Goal: Task Accomplishment & Management: Use online tool/utility

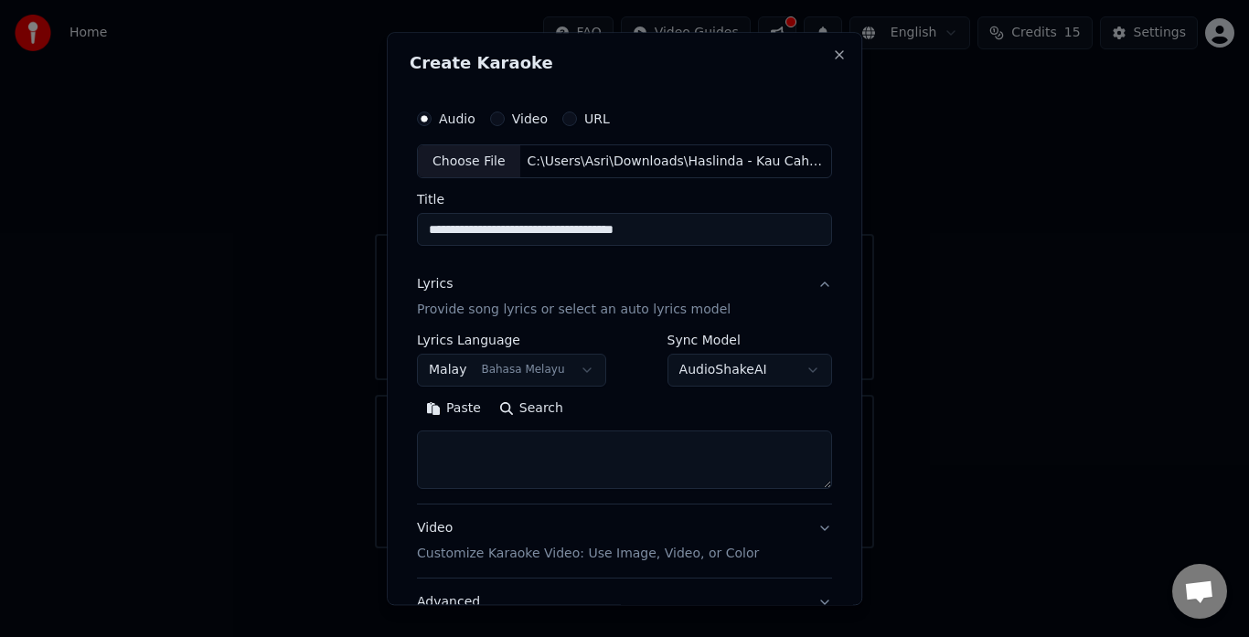
select select "**"
click at [528, 411] on button "Search" at bounding box center [531, 409] width 82 height 29
click at [495, 464] on textarea at bounding box center [624, 461] width 415 height 59
paste textarea "**********"
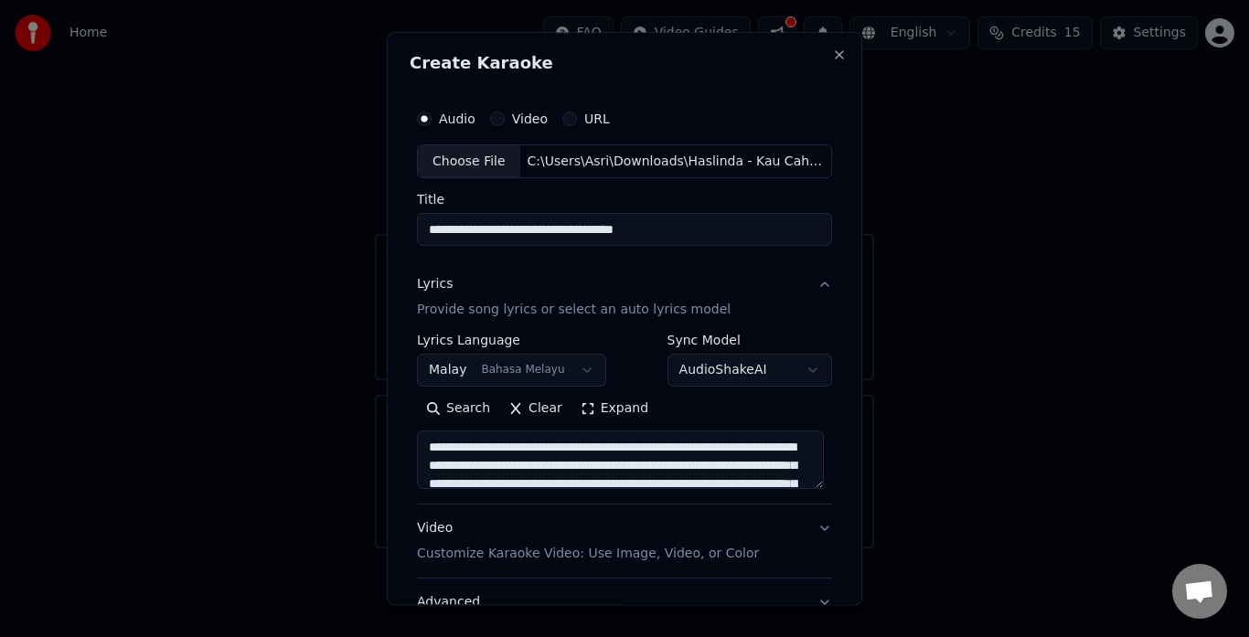
type textarea "**********"
click at [781, 478] on textarea "**********" at bounding box center [620, 461] width 407 height 59
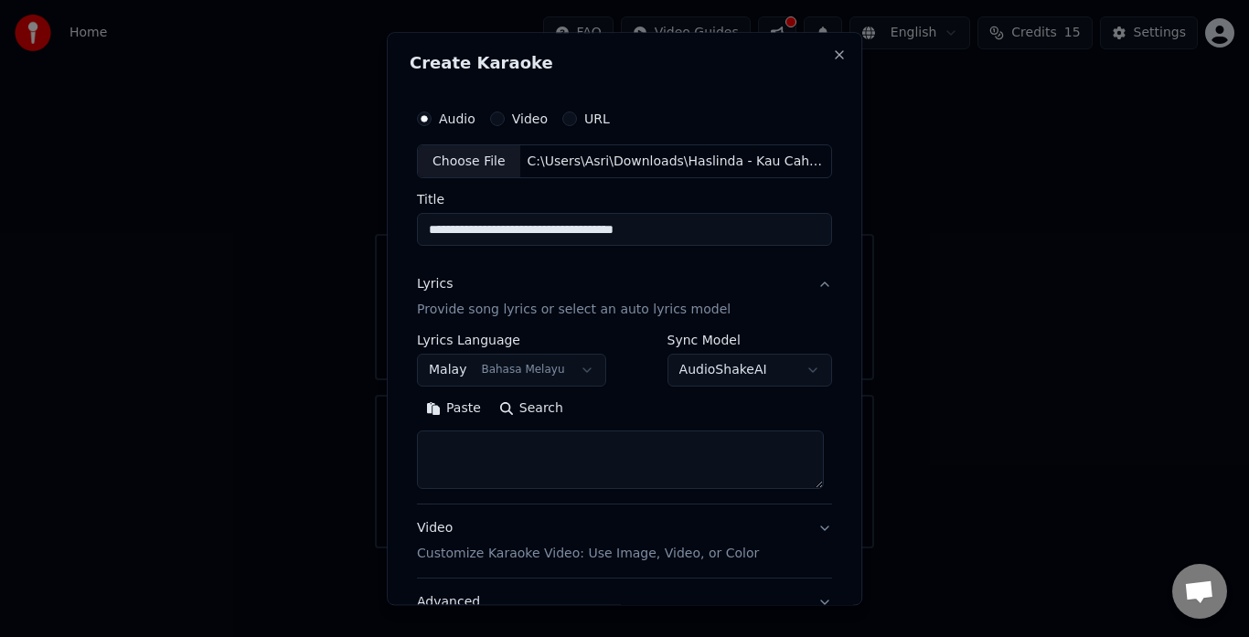
paste textarea "**********"
type textarea "**********"
click at [808, 428] on div "Search Clear Expand" at bounding box center [624, 442] width 415 height 95
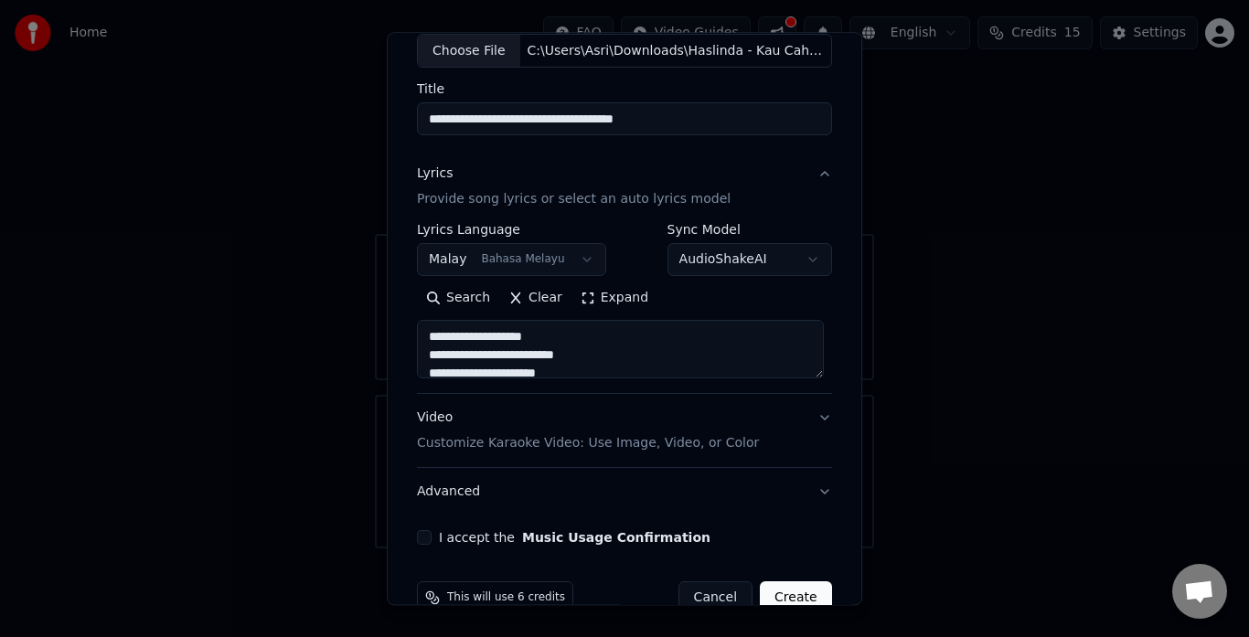
scroll to position [150, 0]
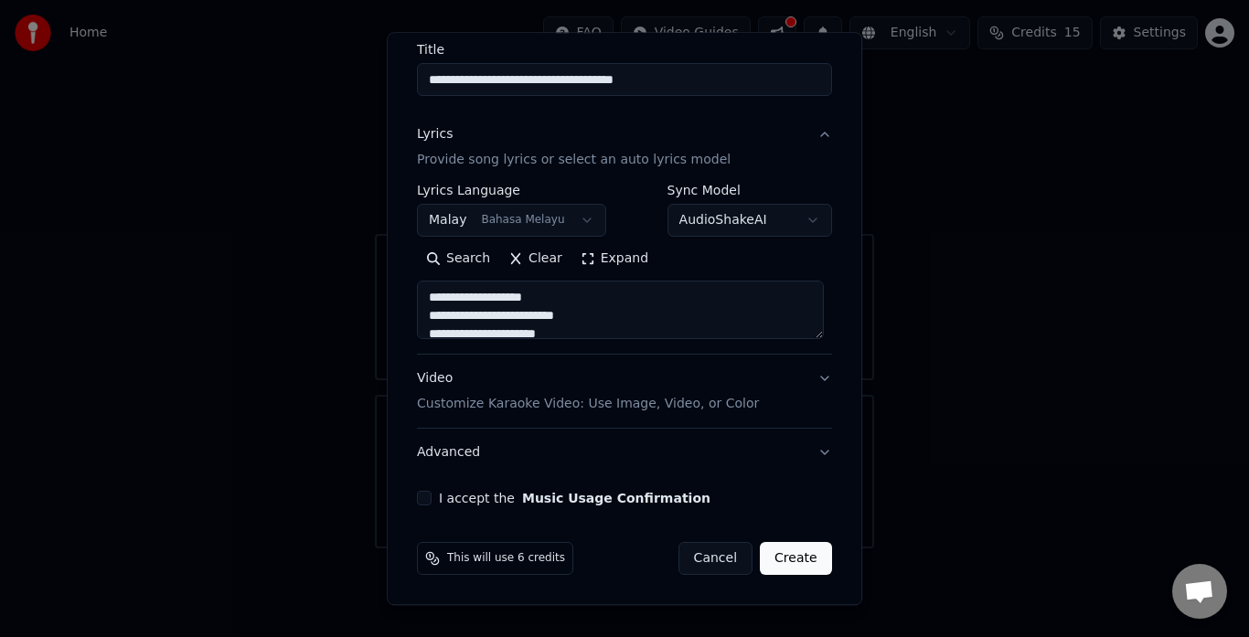
click at [809, 453] on button "Advanced" at bounding box center [624, 454] width 415 height 48
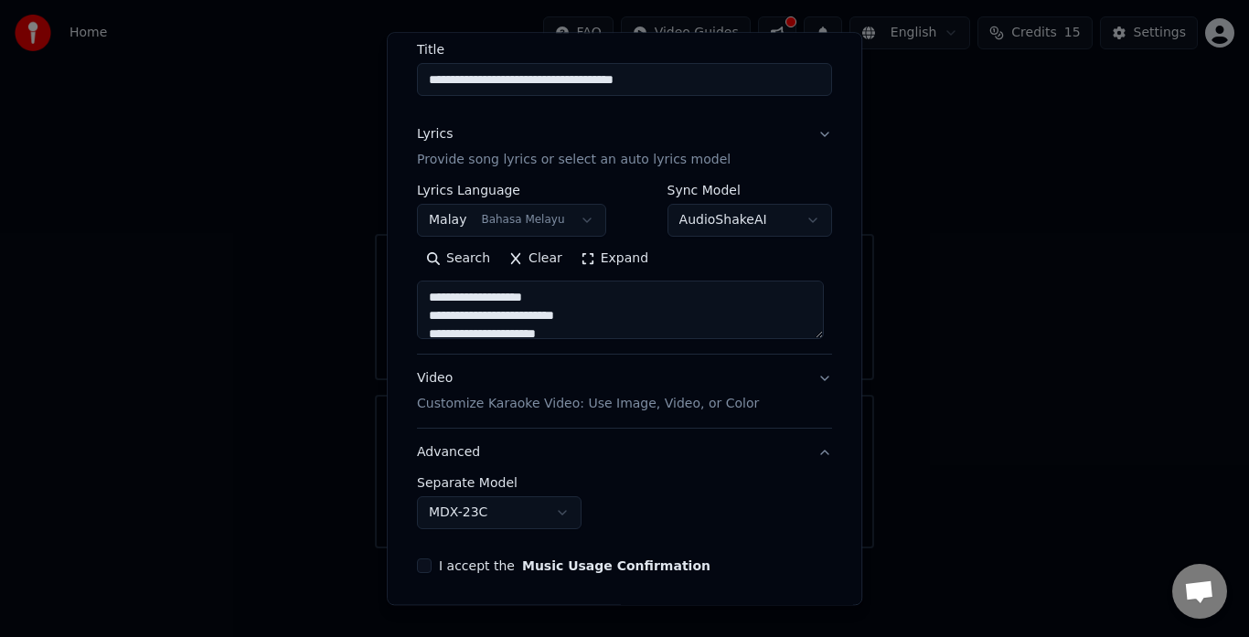
scroll to position [48, 0]
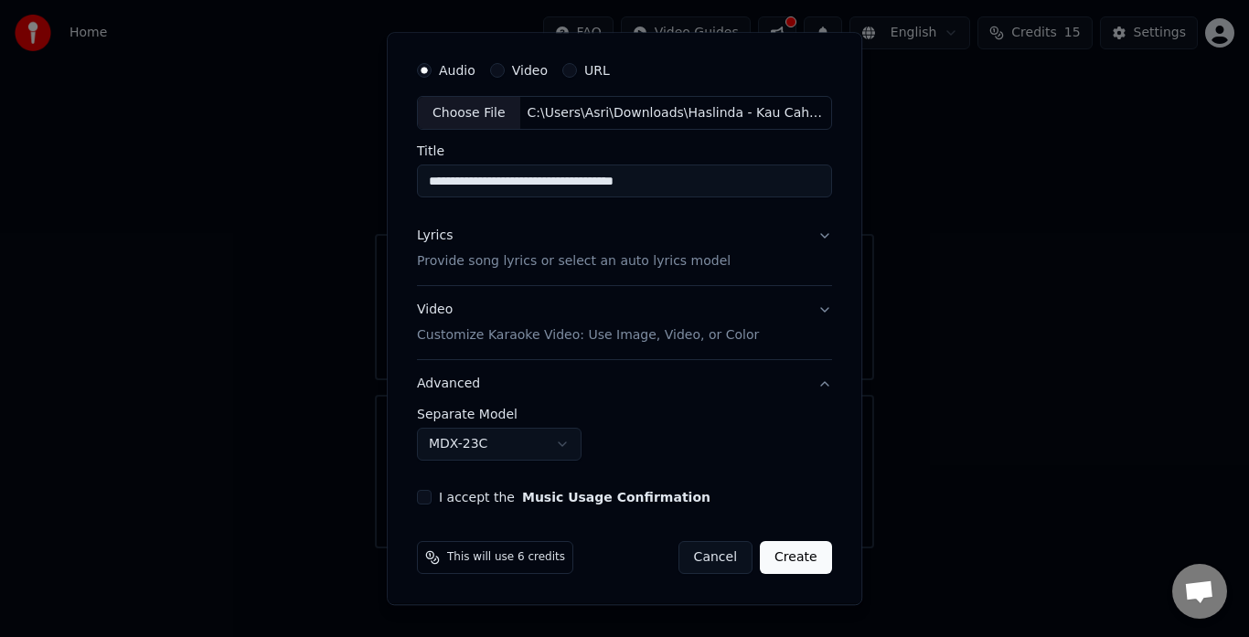
click at [805, 387] on button "Advanced" at bounding box center [624, 385] width 415 height 48
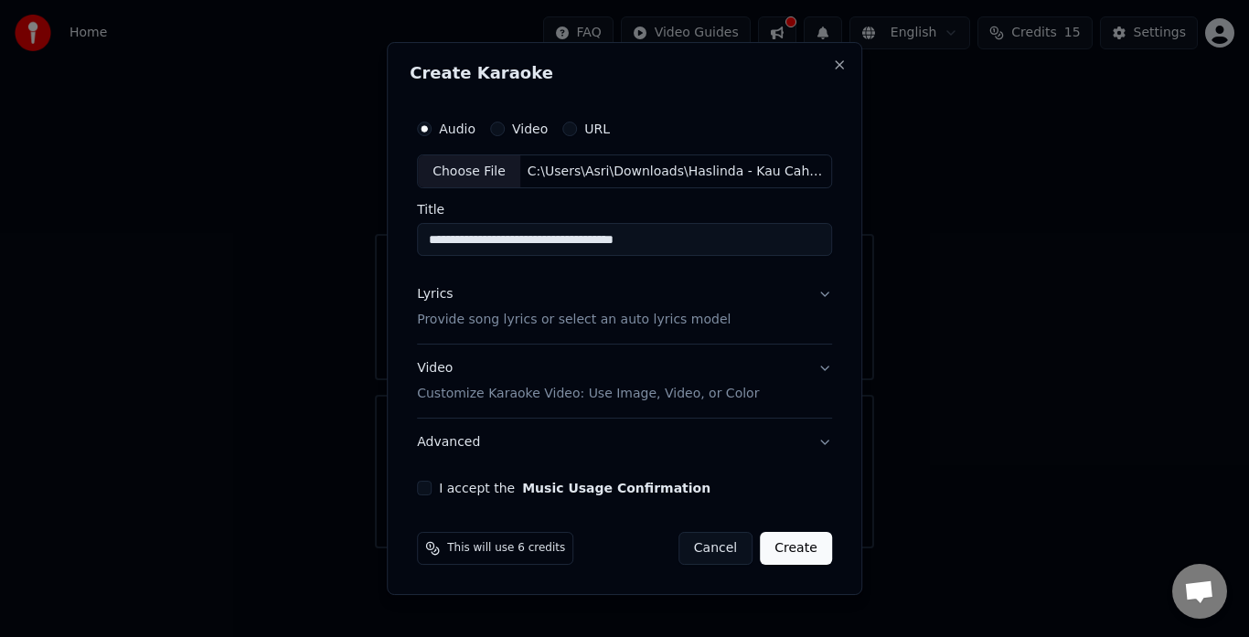
click at [643, 397] on p "Customize Karaoke Video: Use Image, Video, or Color" at bounding box center [588, 394] width 342 height 18
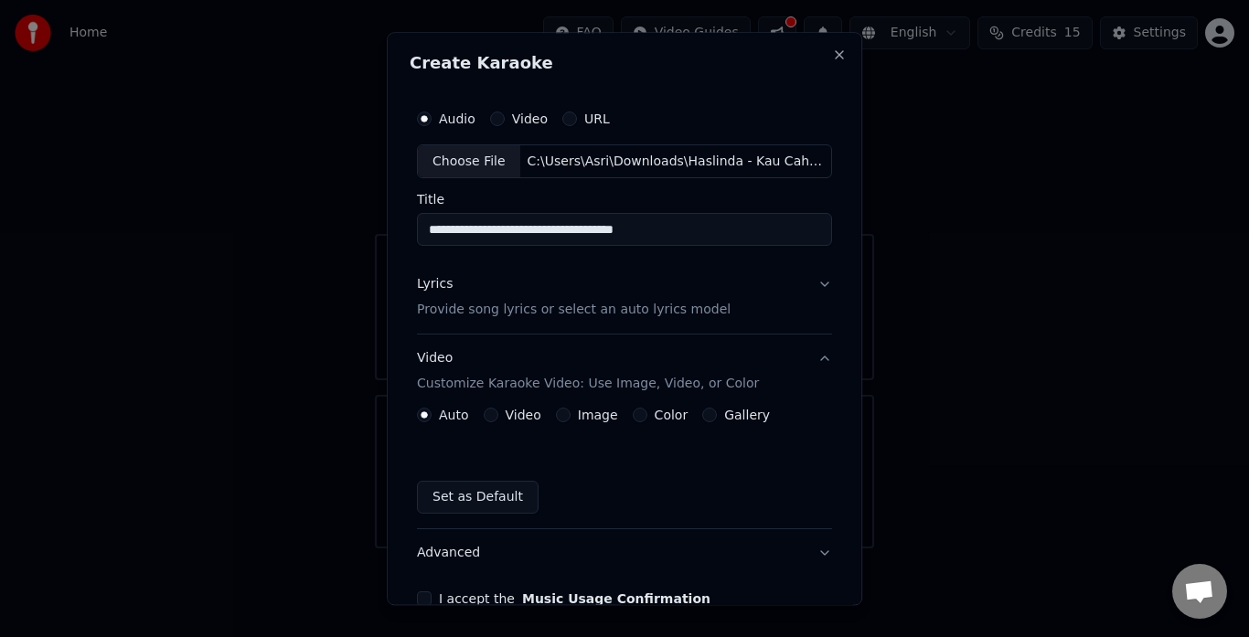
click at [556, 417] on button "Image" at bounding box center [563, 416] width 15 height 15
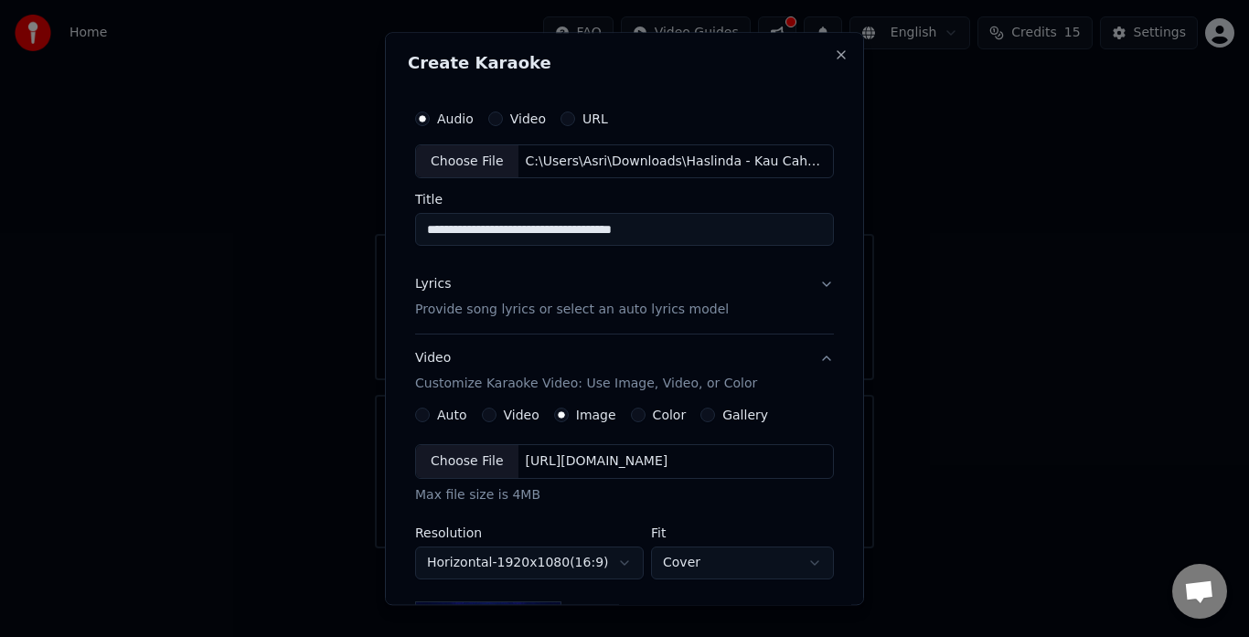
click at [496, 469] on div "Choose File" at bounding box center [467, 462] width 102 height 33
click at [441, 469] on div "Choose File" at bounding box center [467, 462] width 102 height 33
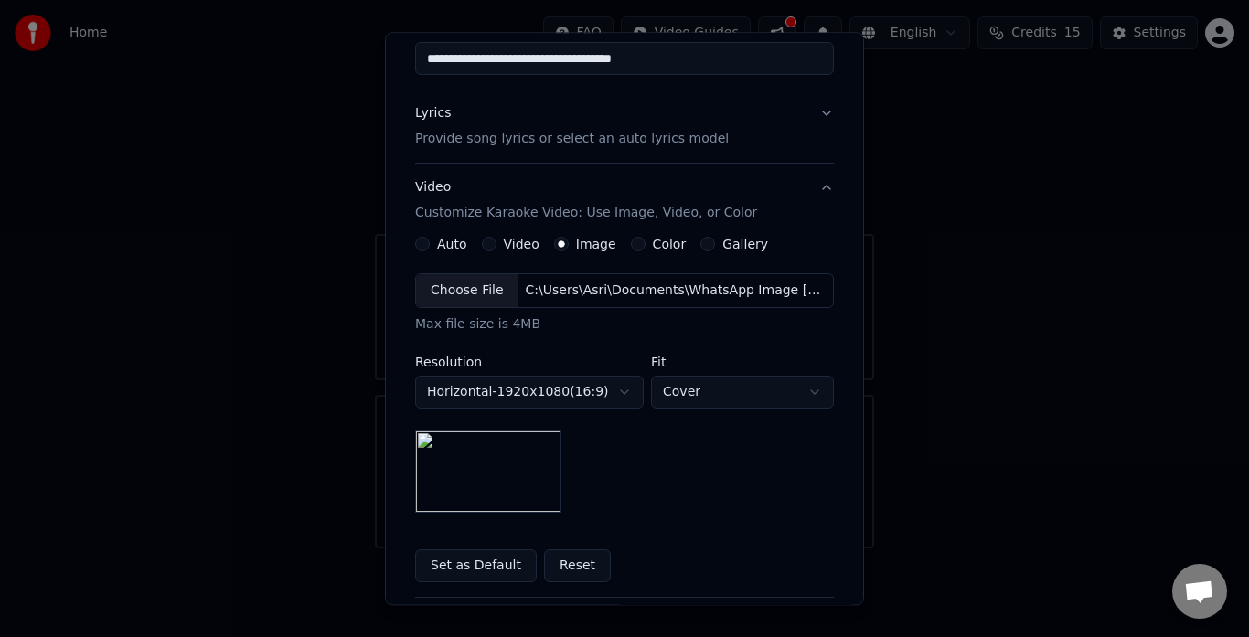
scroll to position [173, 0]
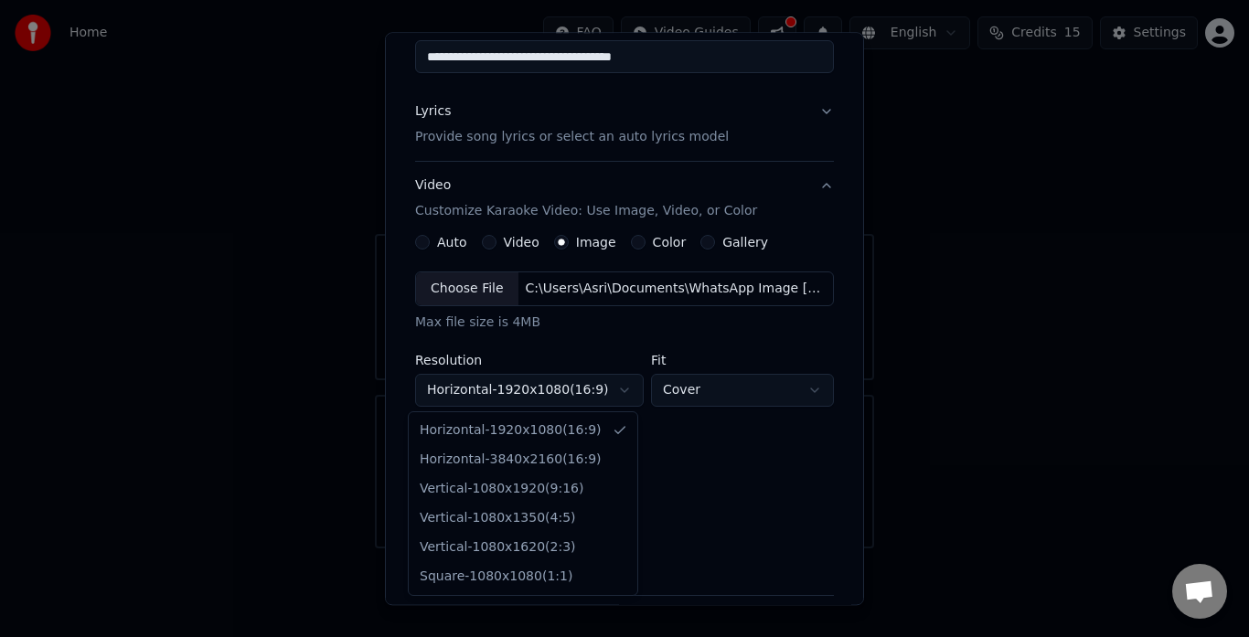
click at [621, 381] on body "**********" at bounding box center [624, 274] width 1249 height 549
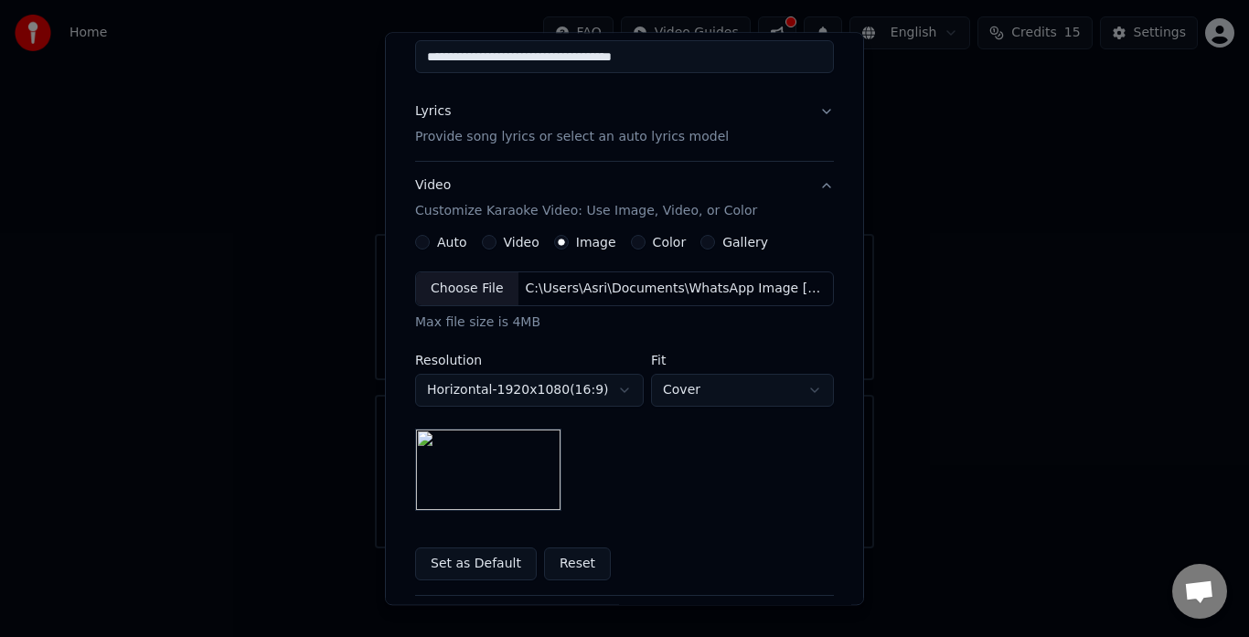
click at [621, 381] on body "**********" at bounding box center [624, 274] width 1249 height 549
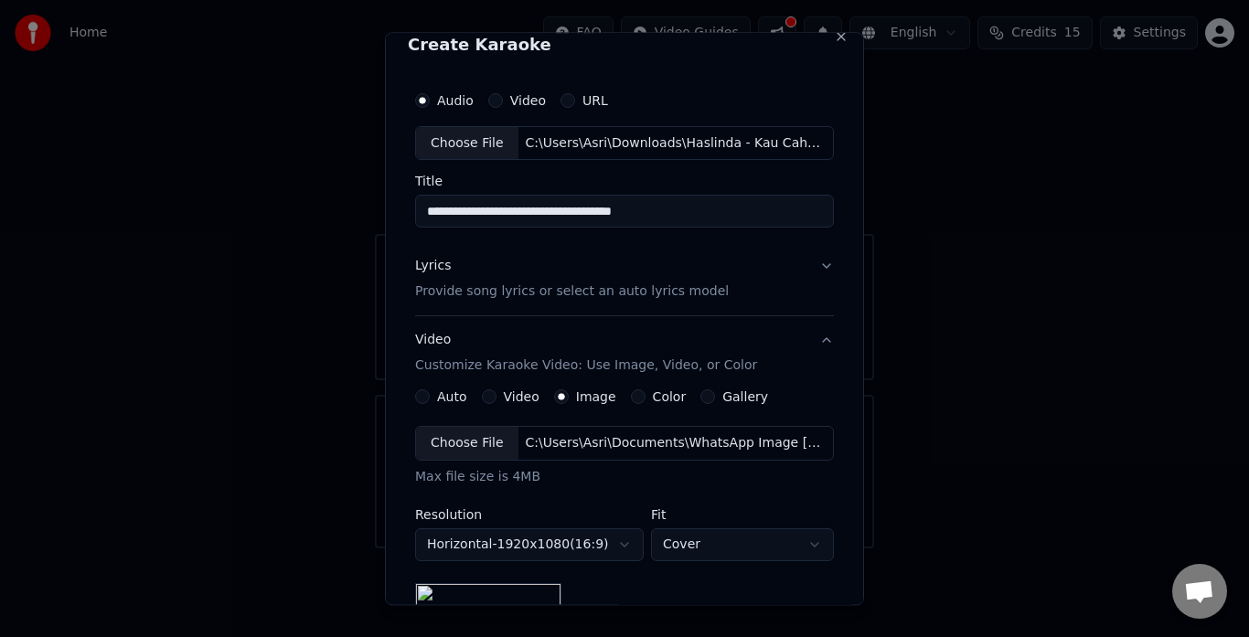
scroll to position [0, 0]
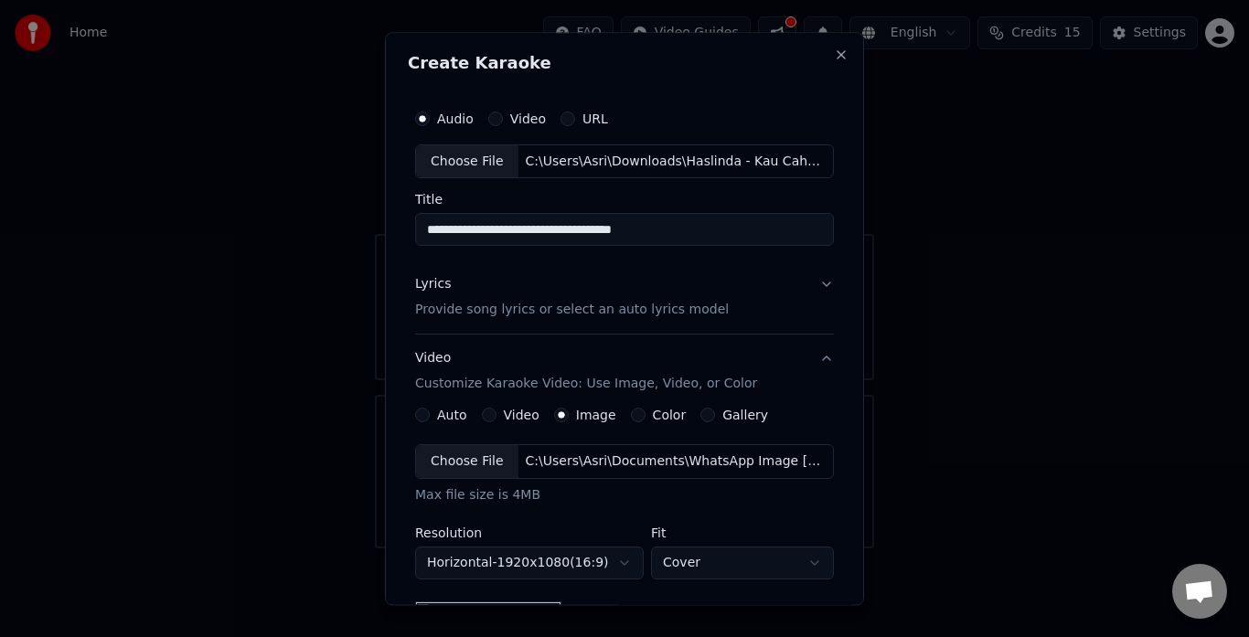
click at [474, 159] on div "Choose File" at bounding box center [467, 161] width 102 height 33
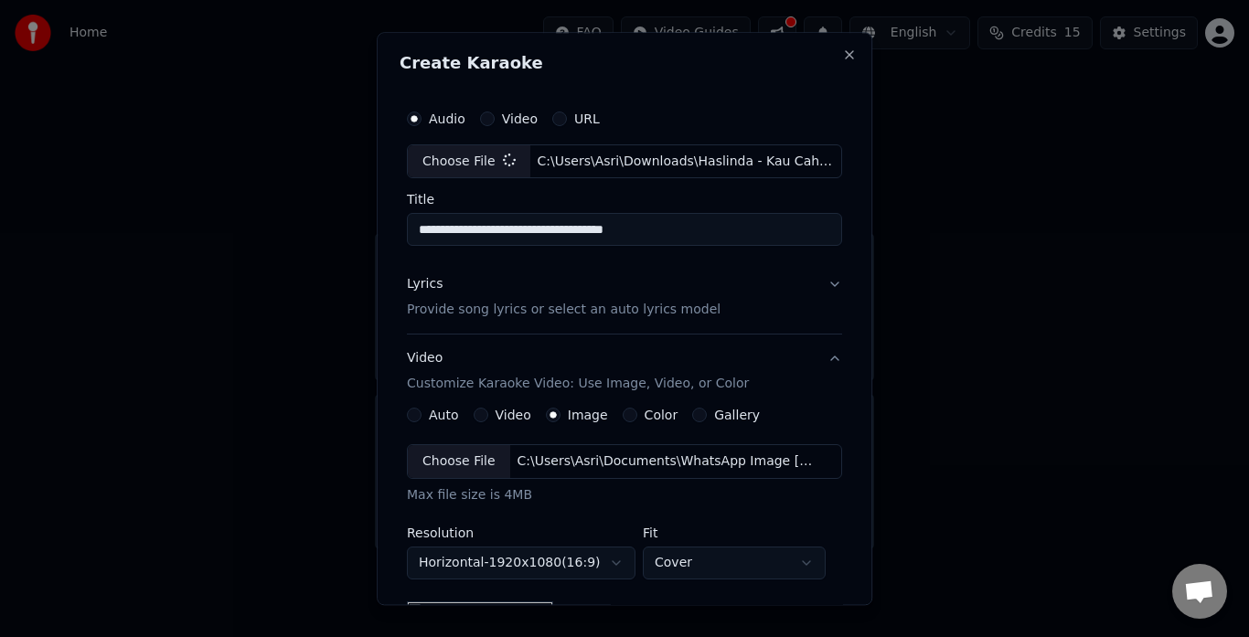
type input "**********"
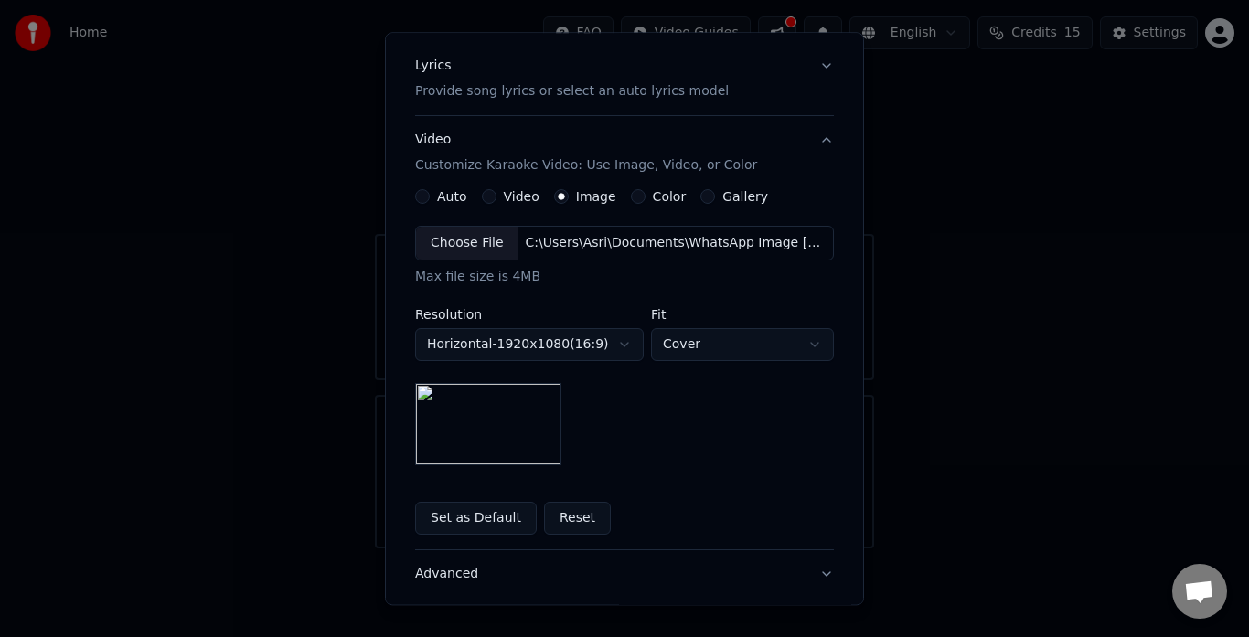
scroll to position [286, 0]
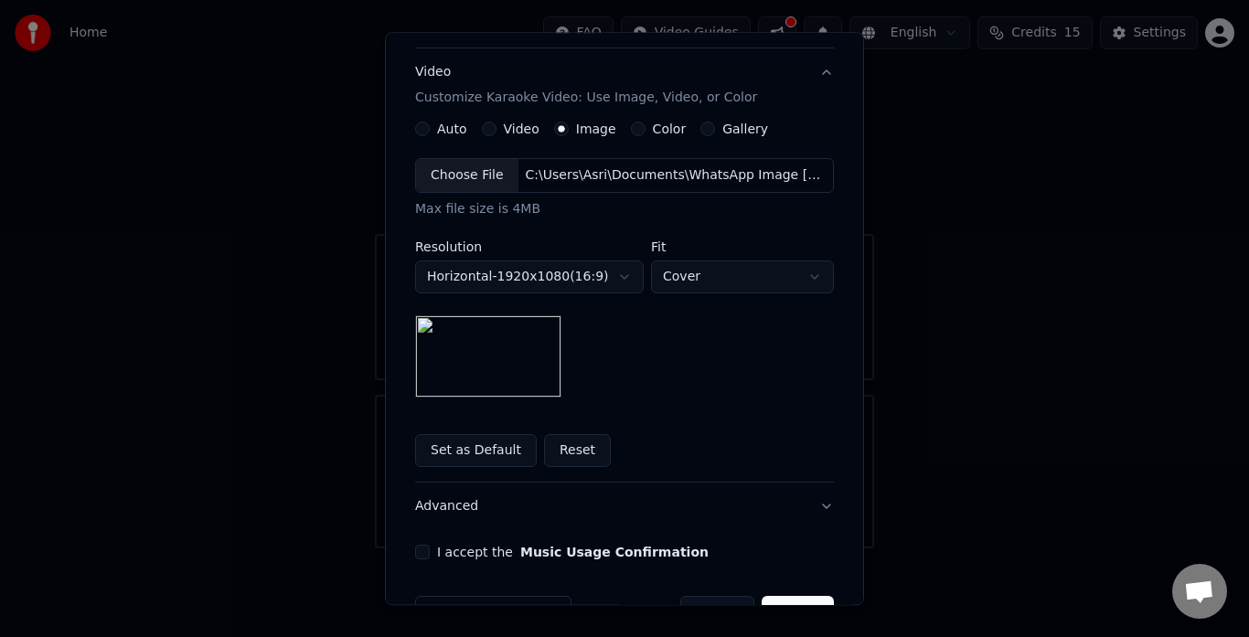
click at [417, 556] on button "I accept the Music Usage Confirmation" at bounding box center [422, 553] width 15 height 15
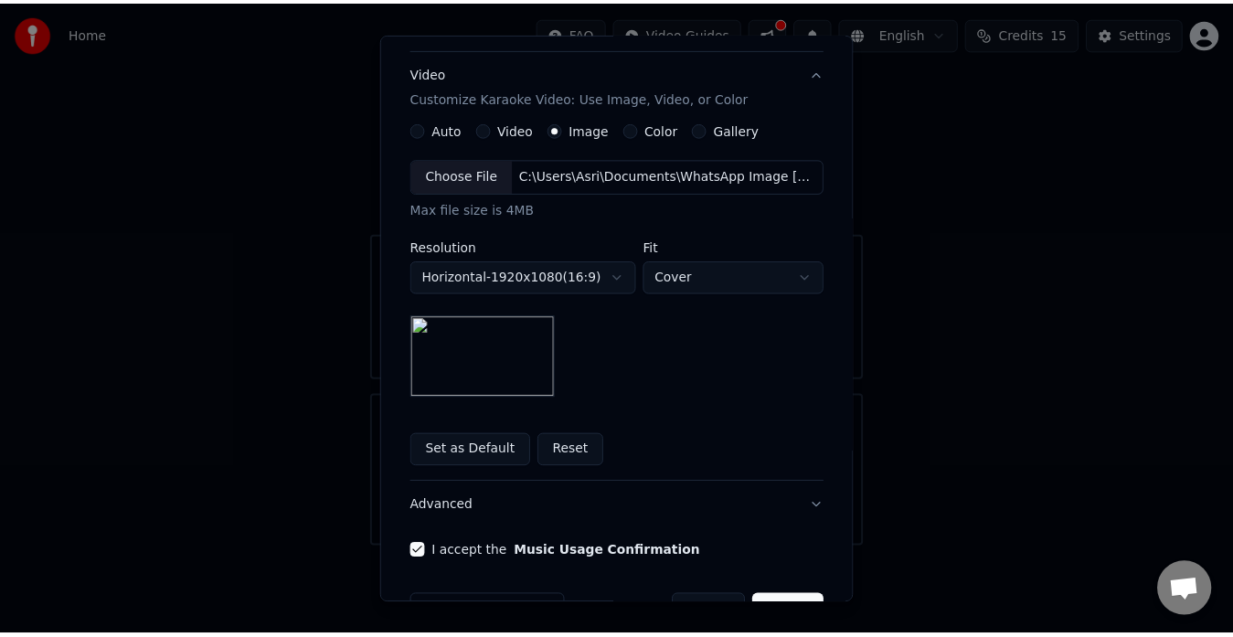
scroll to position [340, 0]
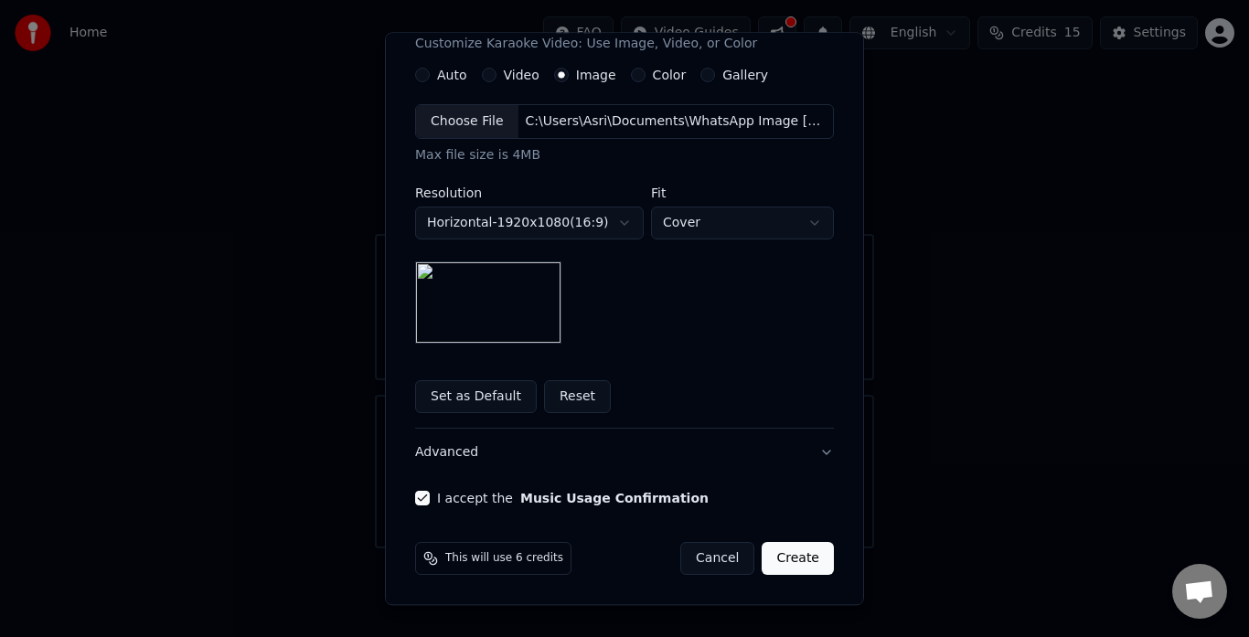
click at [806, 549] on button "Create" at bounding box center [798, 559] width 72 height 33
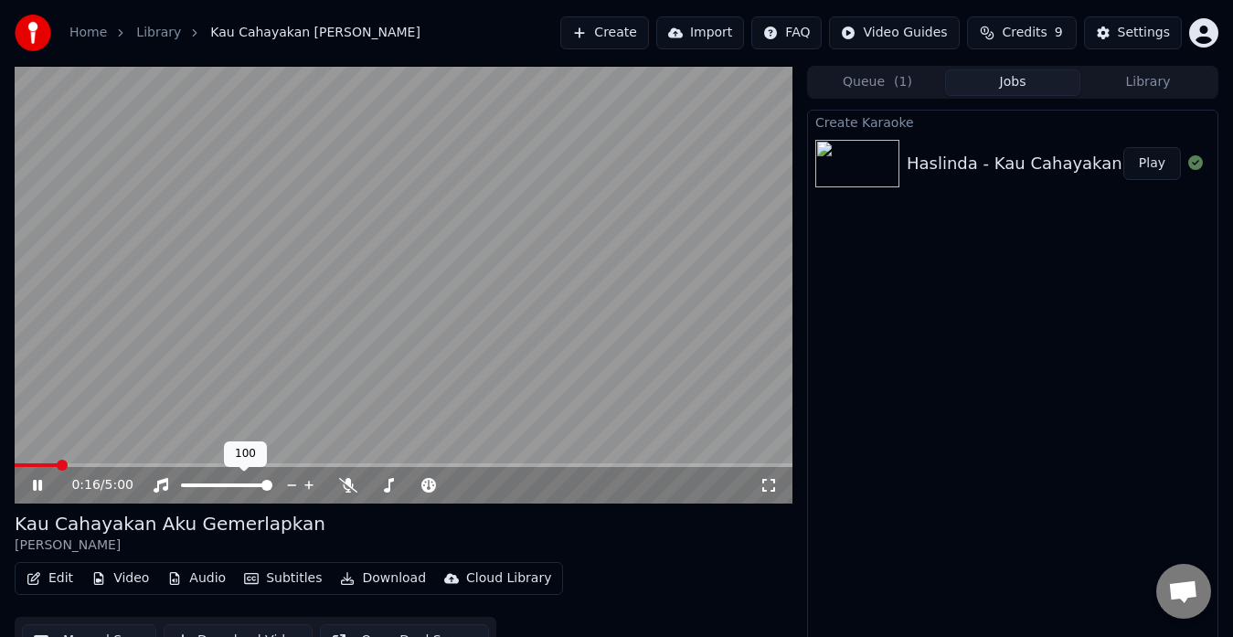
click at [293, 478] on icon at bounding box center [291, 485] width 17 height 18
click at [313, 481] on icon at bounding box center [309, 485] width 17 height 18
click at [298, 480] on icon at bounding box center [291, 485] width 17 height 18
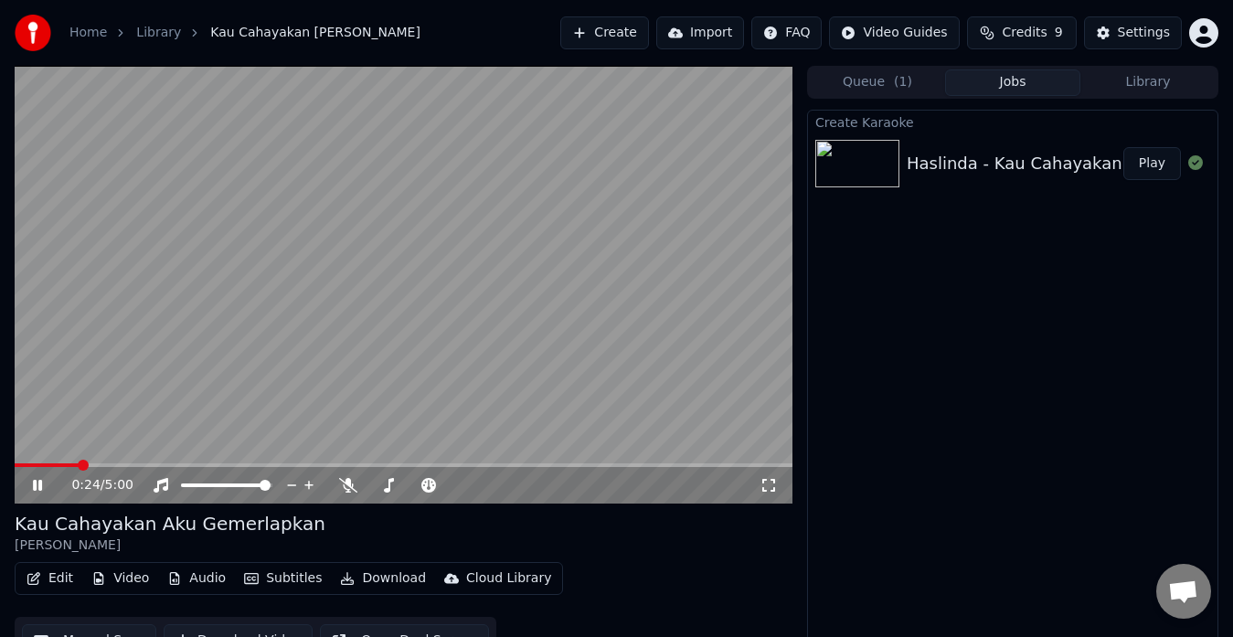
drag, startPoint x: 73, startPoint y: 467, endPoint x: 0, endPoint y: 461, distance: 73.4
click at [0, 461] on div "0:24 / 5:00 Kau Cahayakan Aku Gemerlapkan Haslinda Edit Video Audio Subtitles D…" at bounding box center [616, 365] width 1233 height 599
click at [15, 465] on span at bounding box center [20, 465] width 11 height 11
click at [33, 483] on icon at bounding box center [50, 485] width 42 height 15
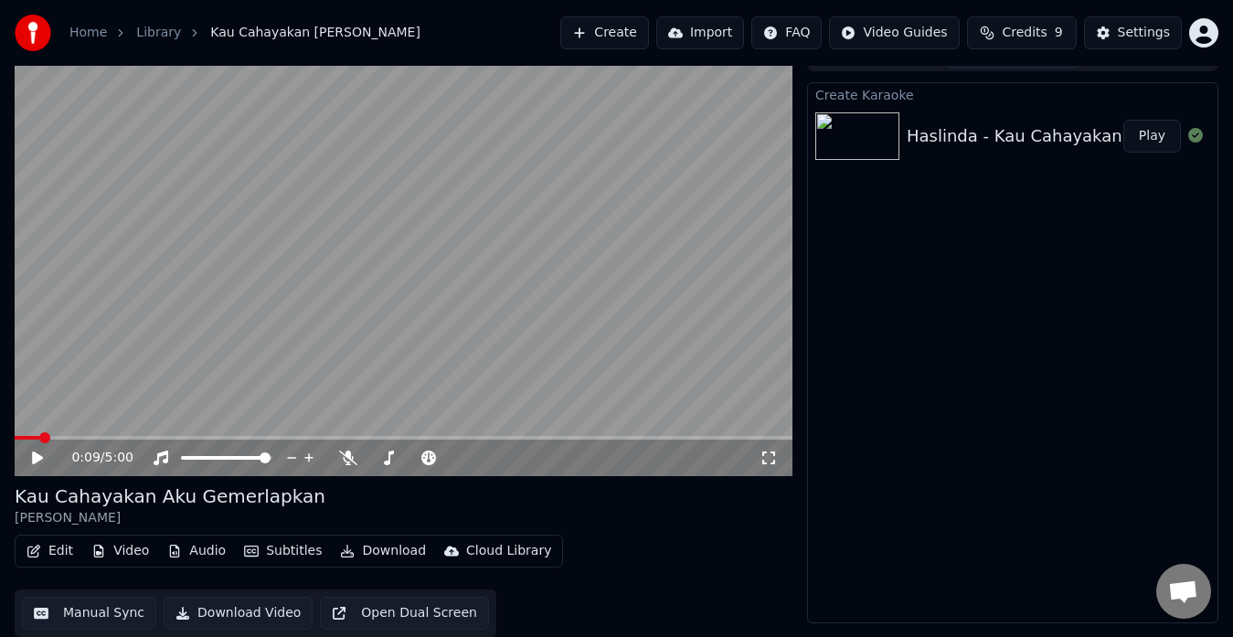
click at [133, 615] on button "Manual Sync" at bounding box center [89, 613] width 134 height 33
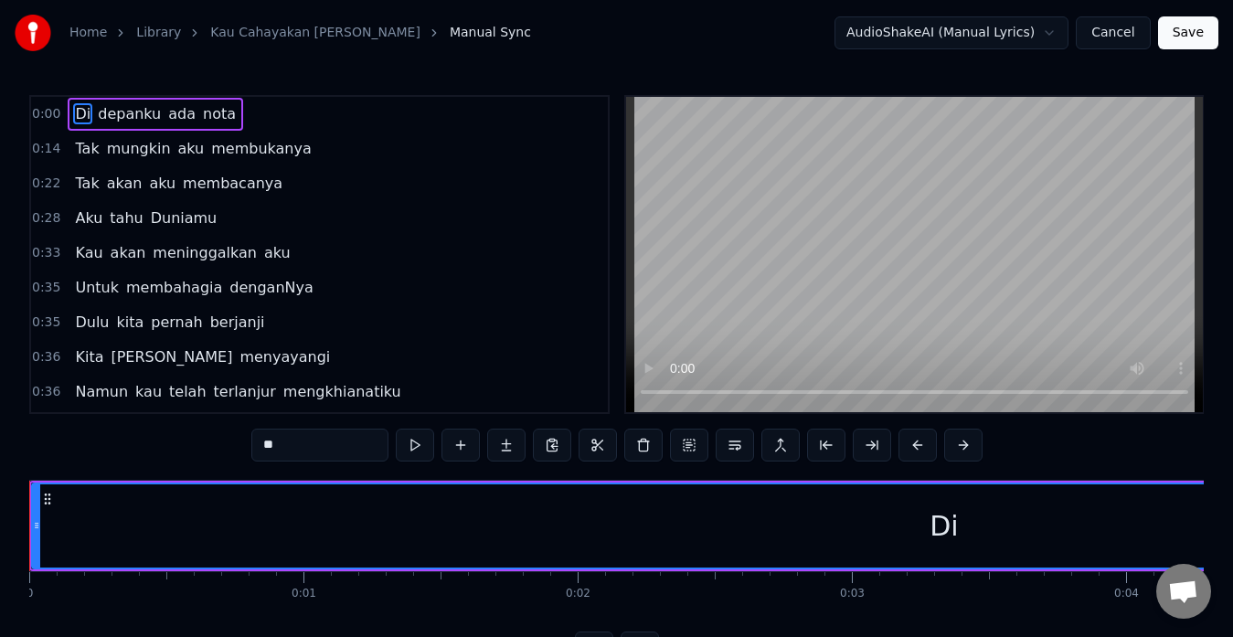
click at [33, 109] on span "0:00" at bounding box center [46, 114] width 28 height 18
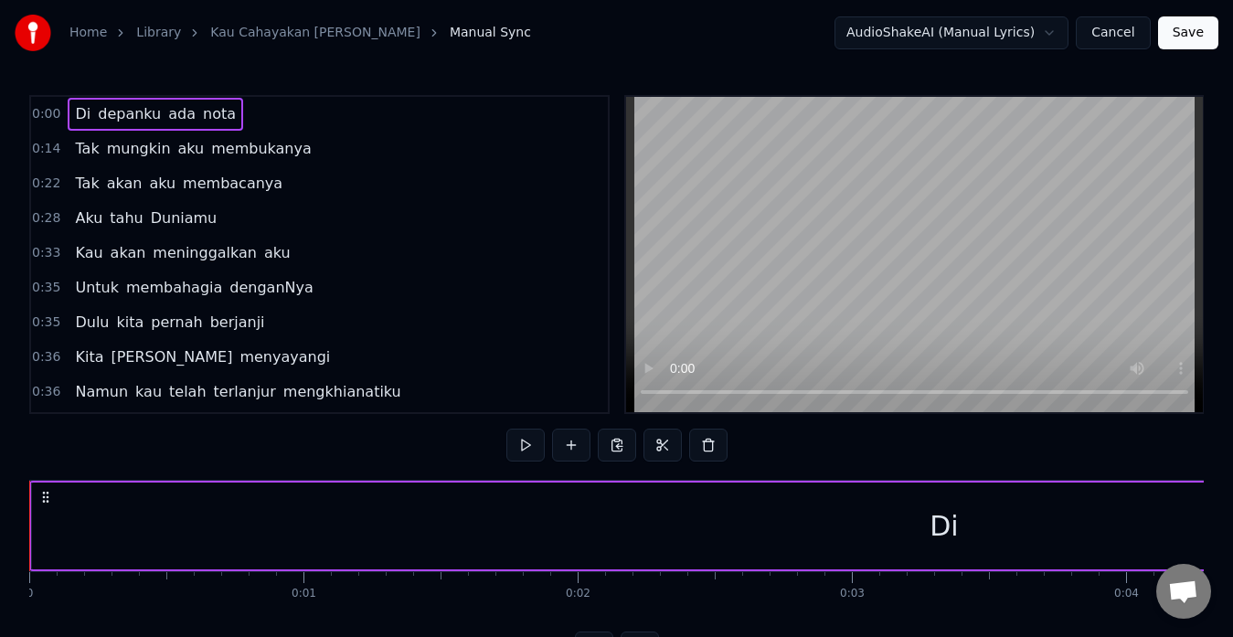
click at [53, 110] on span "0:00" at bounding box center [46, 114] width 28 height 18
click at [208, 113] on span "nota" at bounding box center [219, 113] width 37 height 21
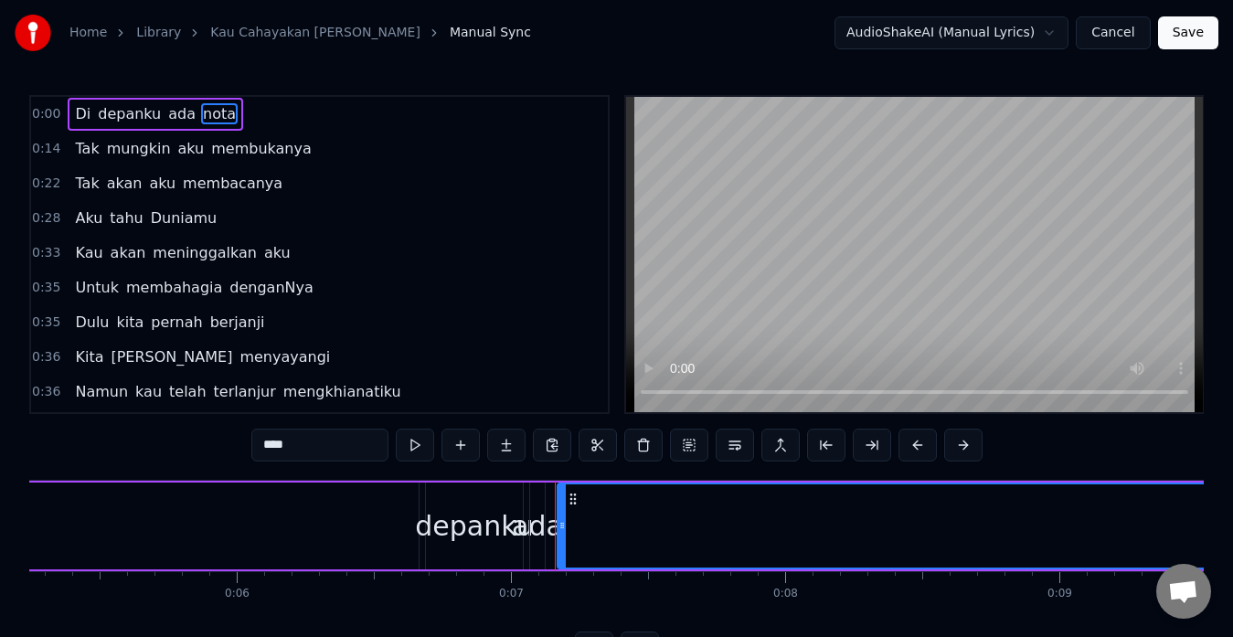
scroll to position [0, 1871]
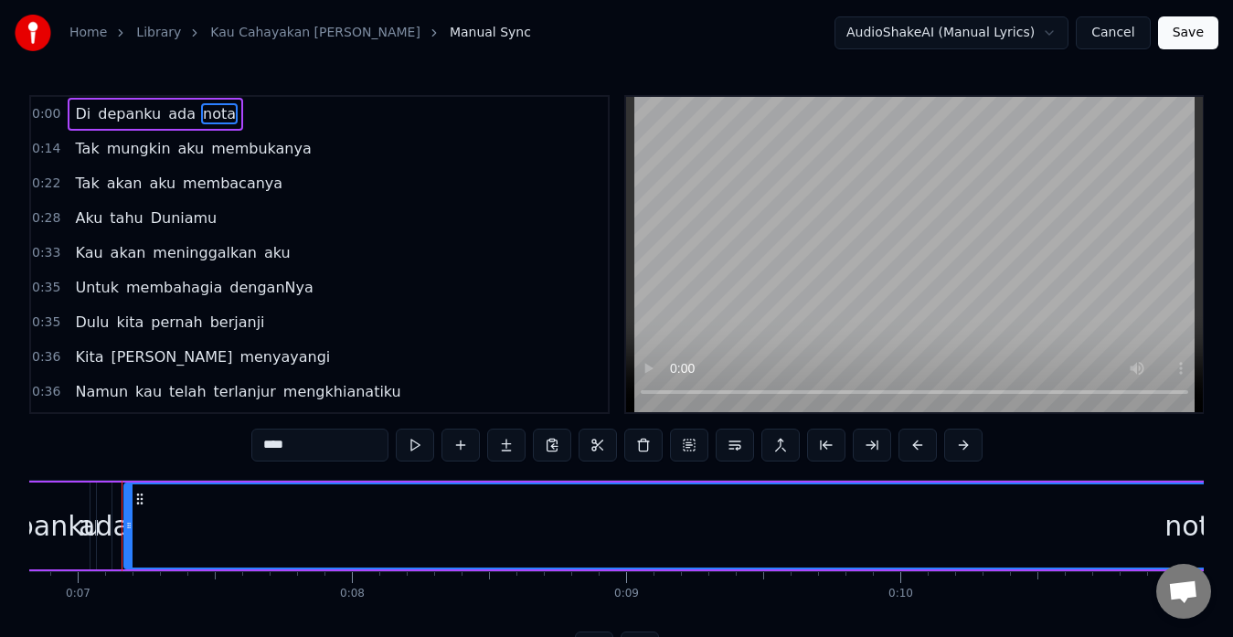
click at [49, 112] on span "0:00" at bounding box center [46, 114] width 28 height 18
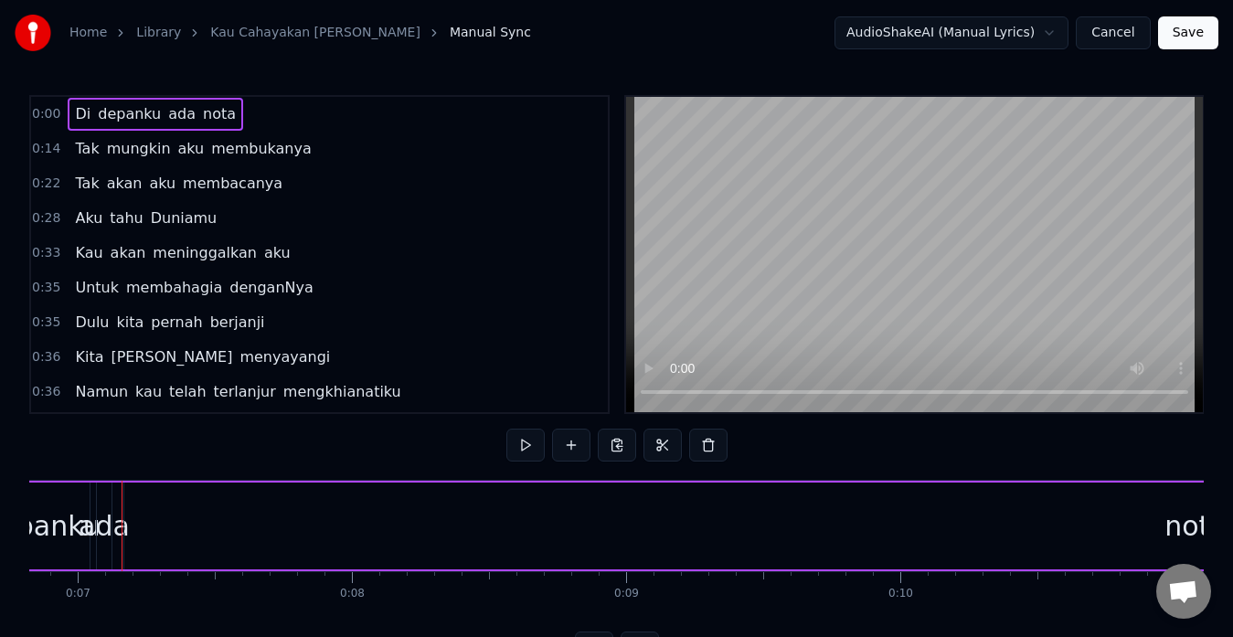
click at [48, 122] on span "0:00" at bounding box center [46, 114] width 28 height 18
click at [290, 117] on div "0:00 Di depanku [PERSON_NAME]" at bounding box center [319, 114] width 577 height 35
click at [42, 113] on span "0:00" at bounding box center [46, 114] width 28 height 18
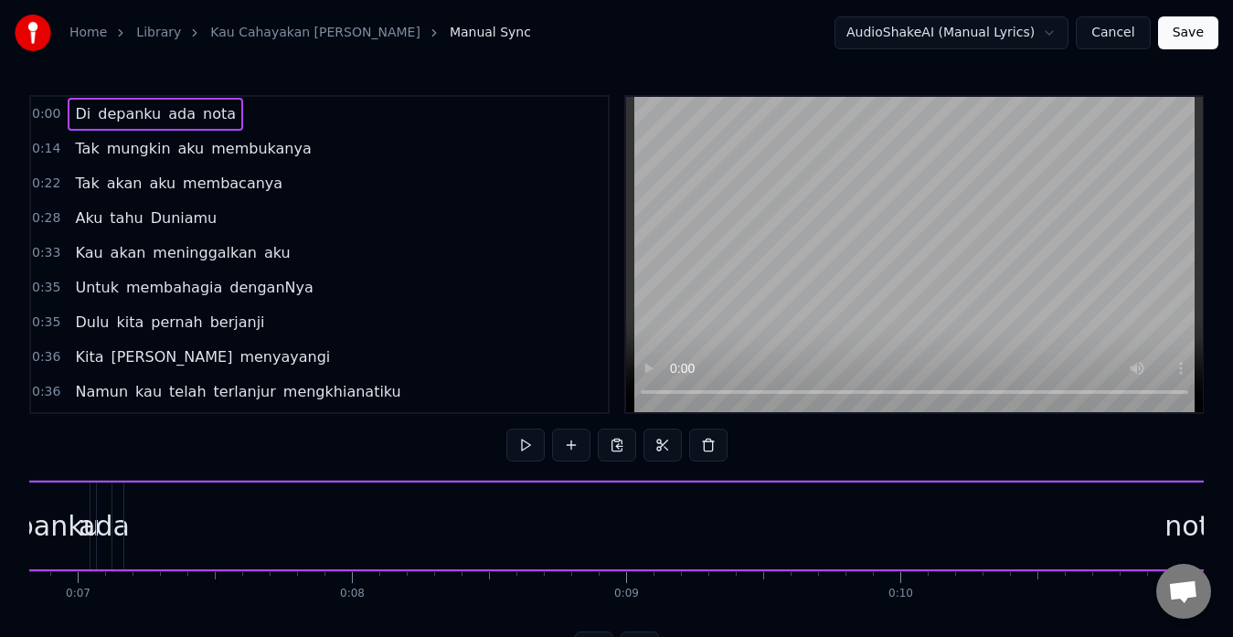
click at [42, 113] on span "0:00" at bounding box center [46, 114] width 28 height 18
click at [73, 109] on span "Di" at bounding box center [82, 113] width 19 height 21
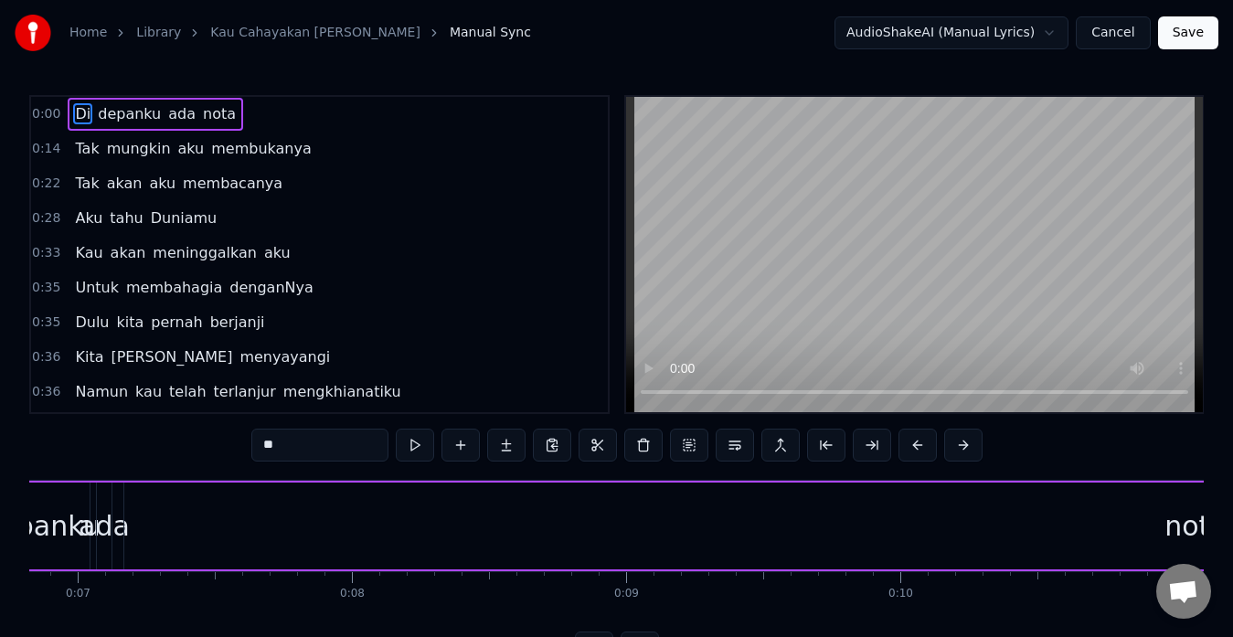
click at [46, 525] on div "depanku" at bounding box center [41, 526] width 118 height 41
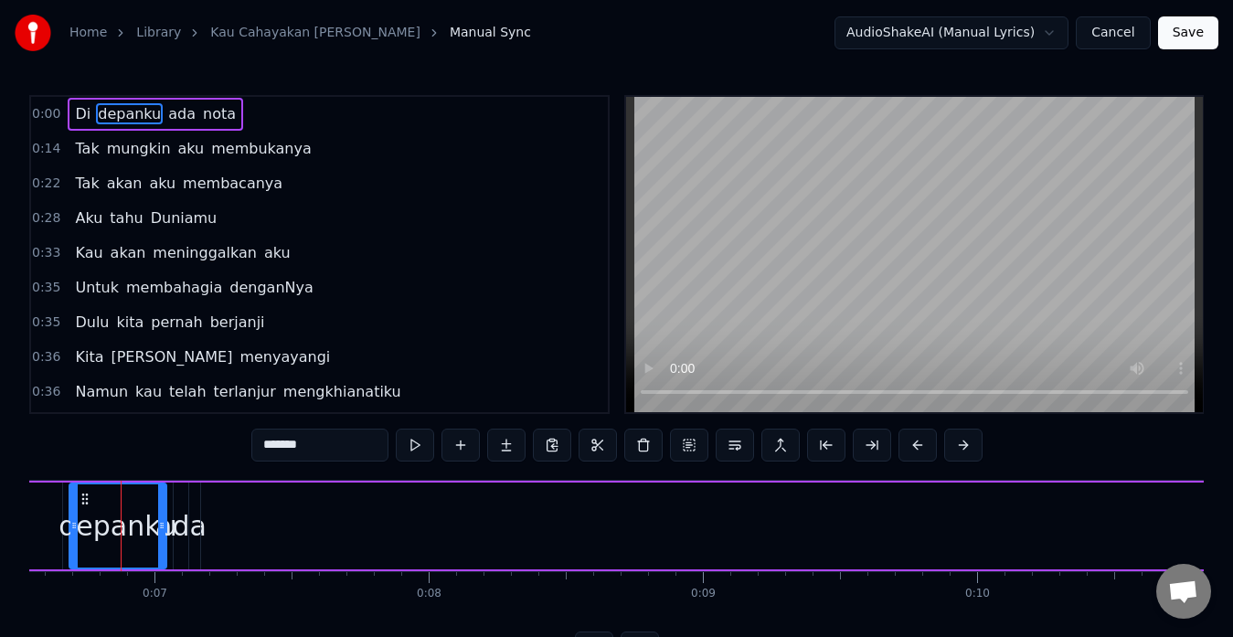
type input "**"
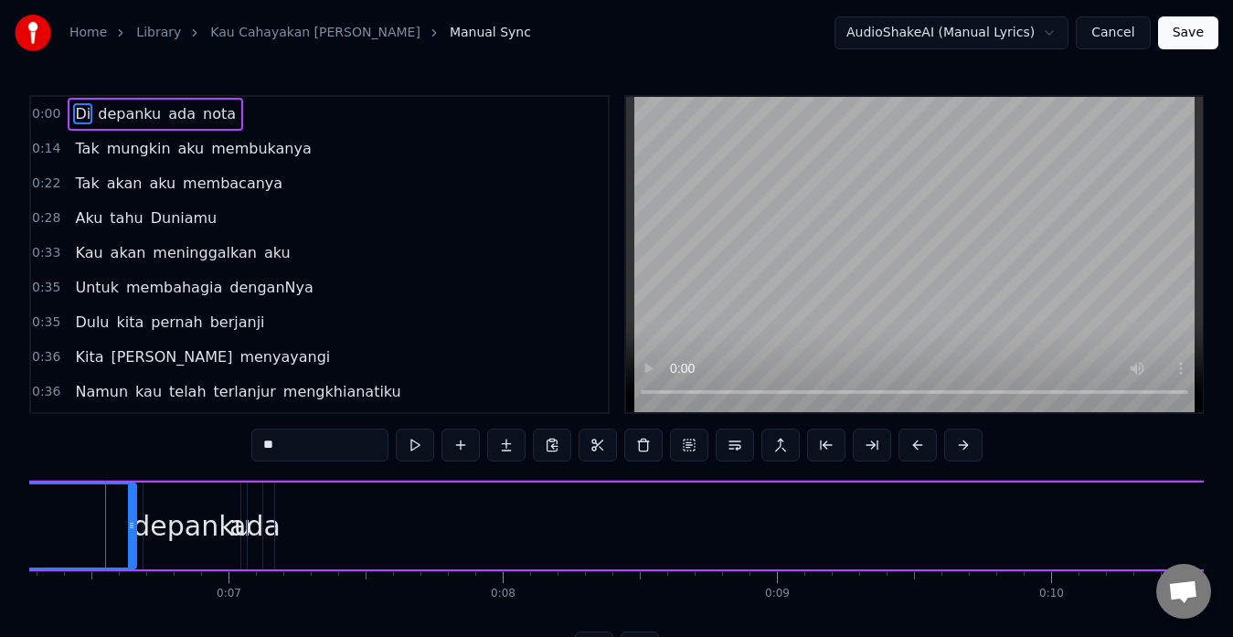
scroll to position [0, 1705]
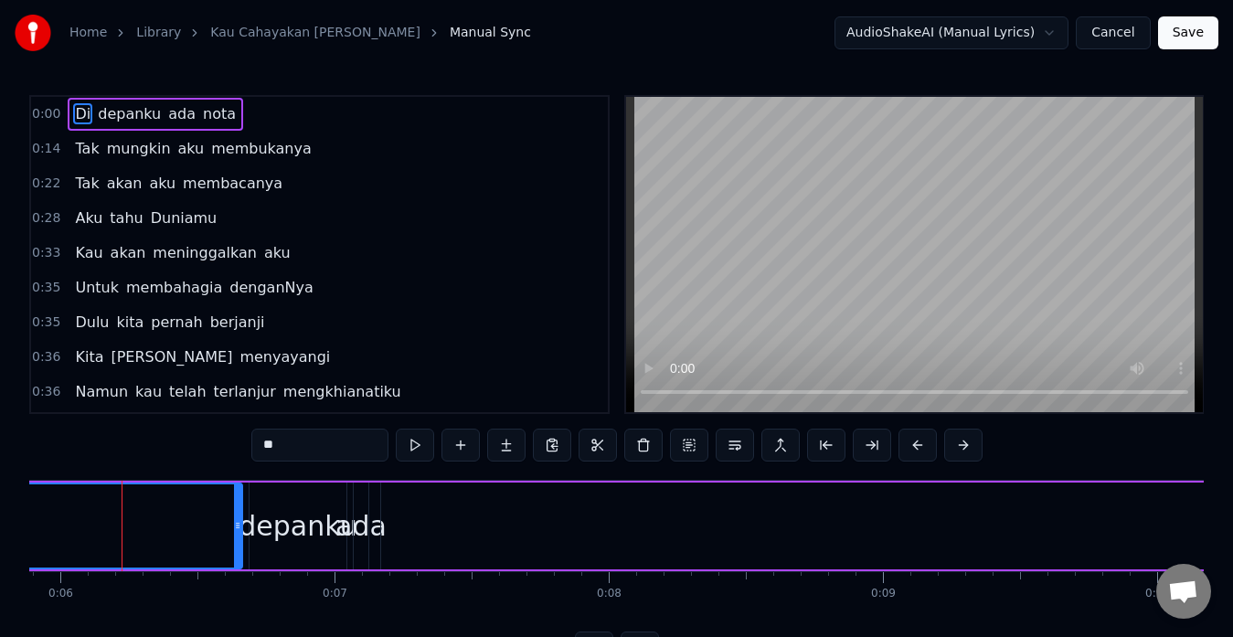
scroll to position [0, 0]
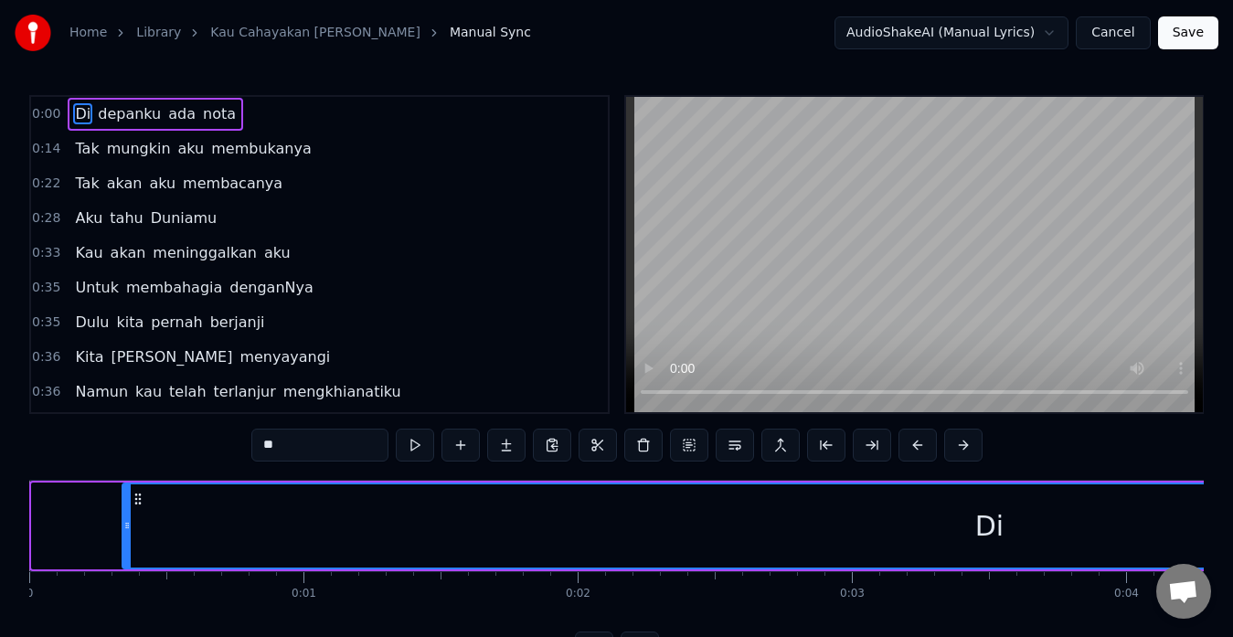
drag, startPoint x: 35, startPoint y: 535, endPoint x: 125, endPoint y: 528, distance: 90.7
click at [125, 528] on div at bounding box center [126, 526] width 7 height 83
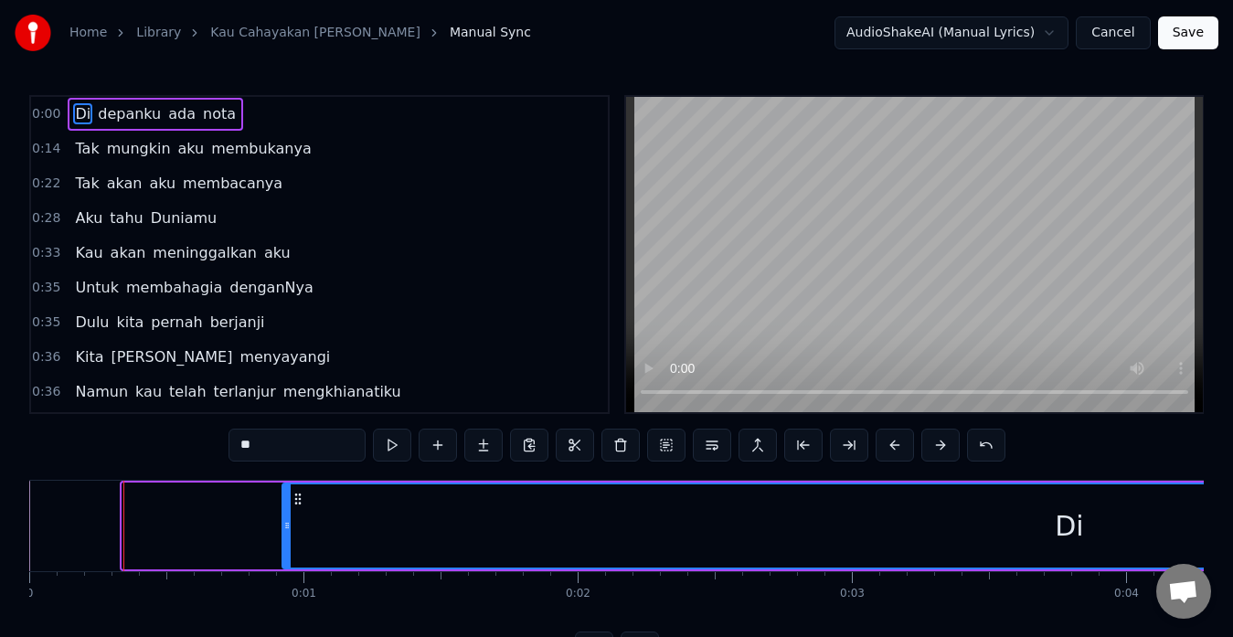
drag, startPoint x: 125, startPoint y: 528, endPoint x: 288, endPoint y: 517, distance: 163.2
click at [288, 517] on div at bounding box center [286, 526] width 7 height 83
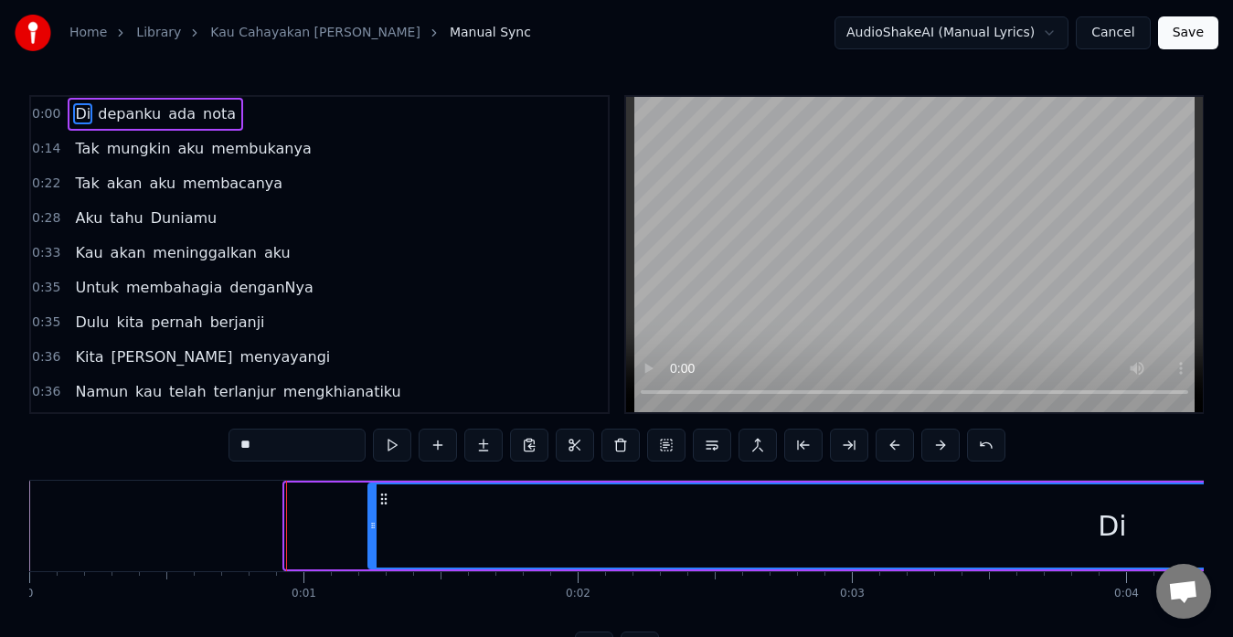
drag, startPoint x: 288, startPoint y: 517, endPoint x: 383, endPoint y: 516, distance: 95.1
click at [377, 516] on div at bounding box center [372, 526] width 7 height 83
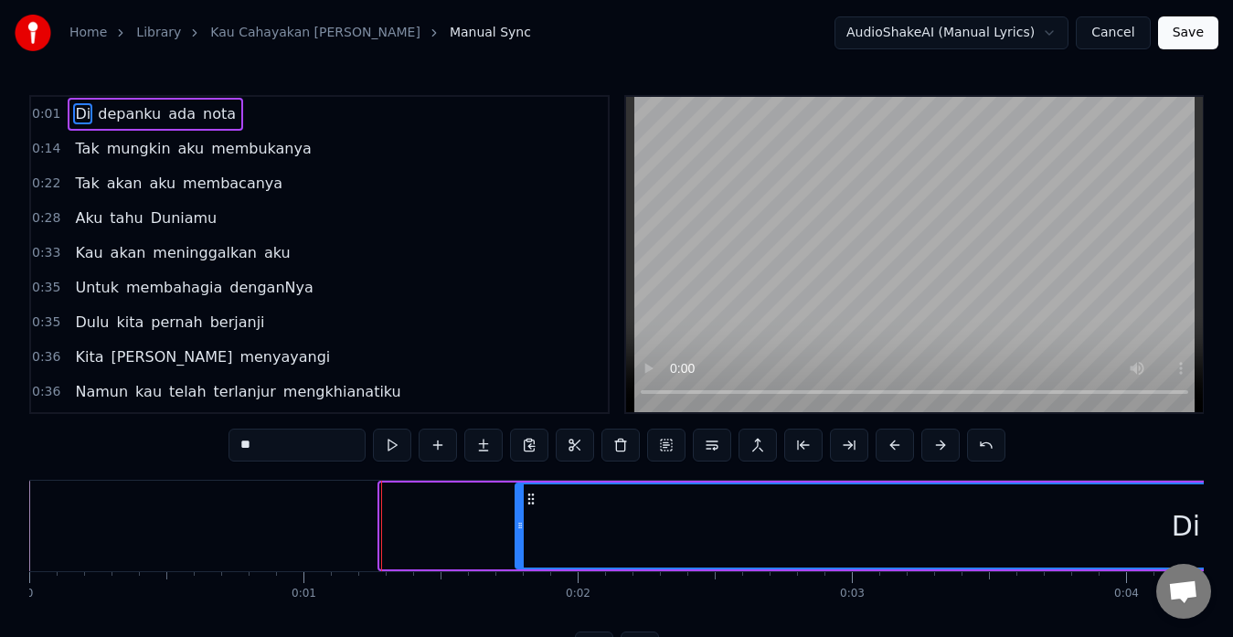
drag, startPoint x: 383, startPoint y: 516, endPoint x: 539, endPoint y: 508, distance: 156.5
click at [524, 508] on div at bounding box center [520, 526] width 7 height 83
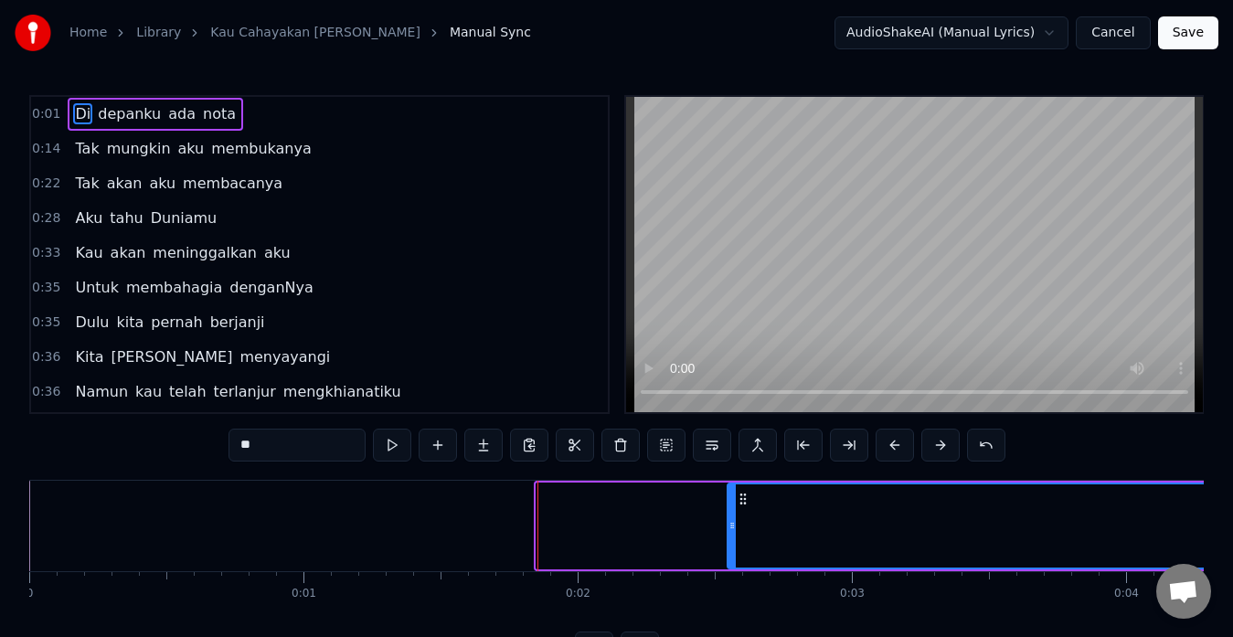
drag, startPoint x: 539, startPoint y: 508, endPoint x: 732, endPoint y: 498, distance: 193.2
click at [732, 498] on div at bounding box center [732, 526] width 7 height 83
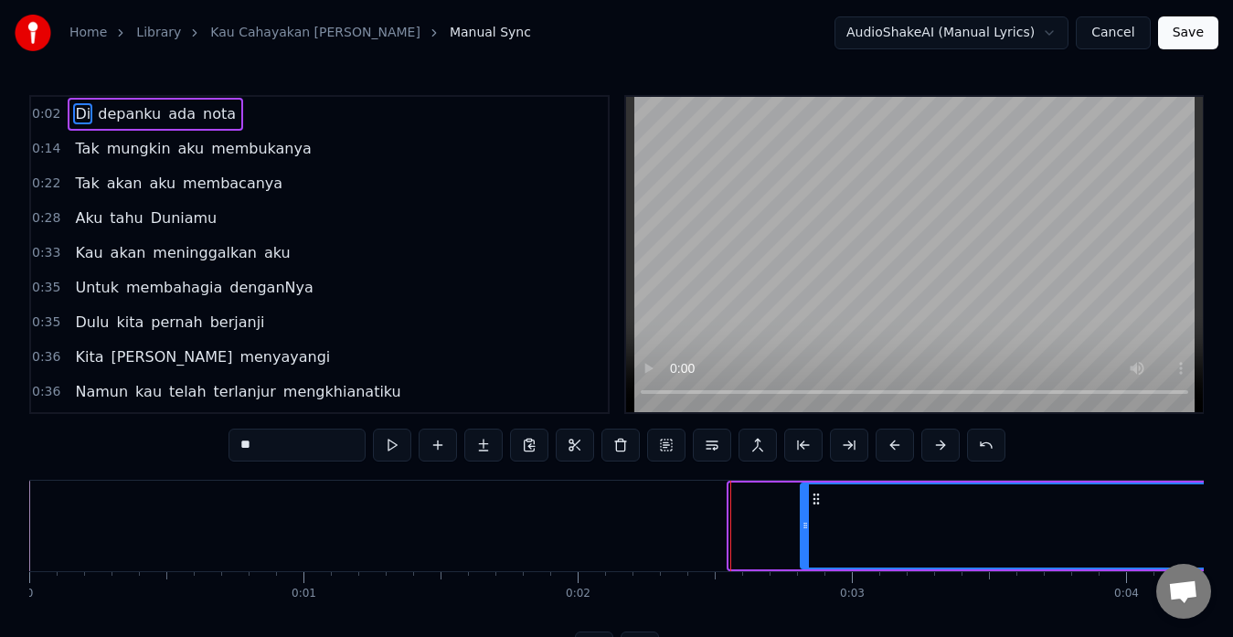
drag, startPoint x: 732, startPoint y: 498, endPoint x: 804, endPoint y: 498, distance: 71.3
click at [804, 498] on div at bounding box center [805, 526] width 7 height 83
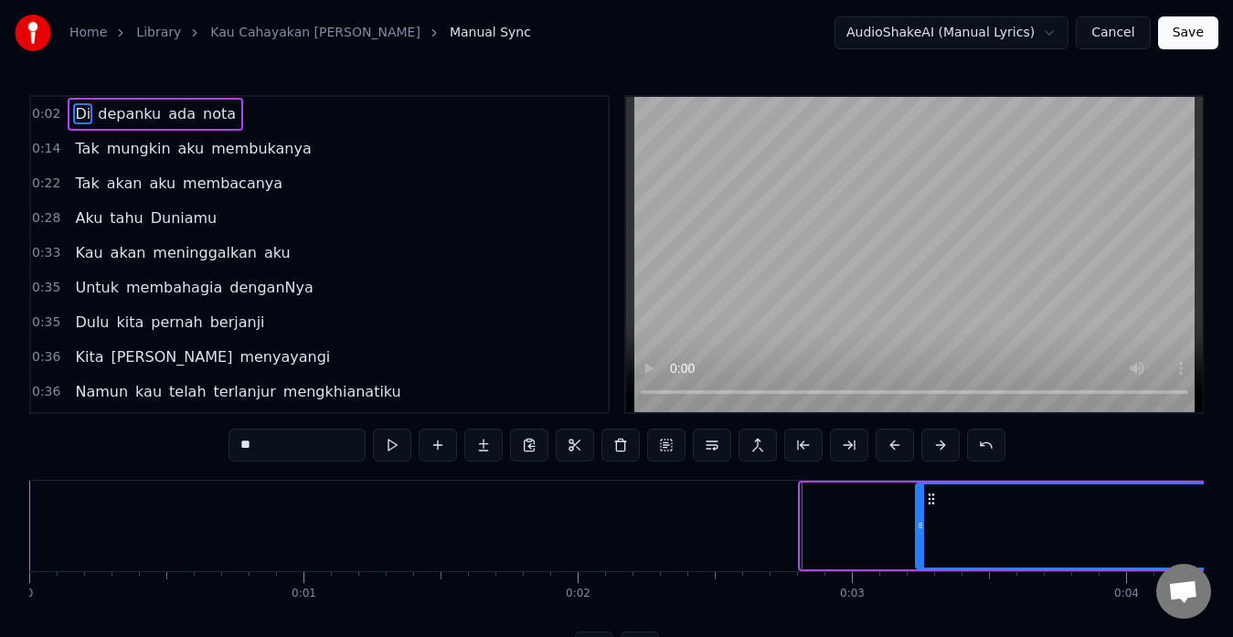
drag, startPoint x: 805, startPoint y: 518, endPoint x: 921, endPoint y: 525, distance: 115.4
click at [921, 525] on icon at bounding box center [920, 525] width 7 height 15
click at [336, 438] on input "**" at bounding box center [297, 445] width 137 height 33
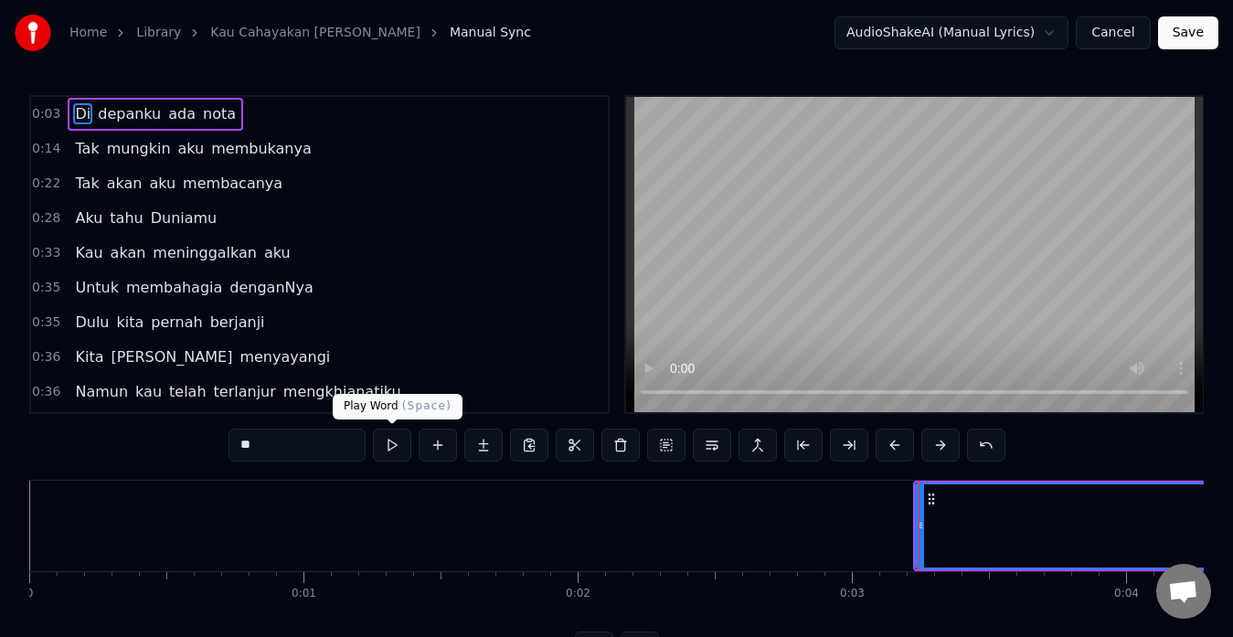
click at [409, 439] on button at bounding box center [392, 445] width 38 height 33
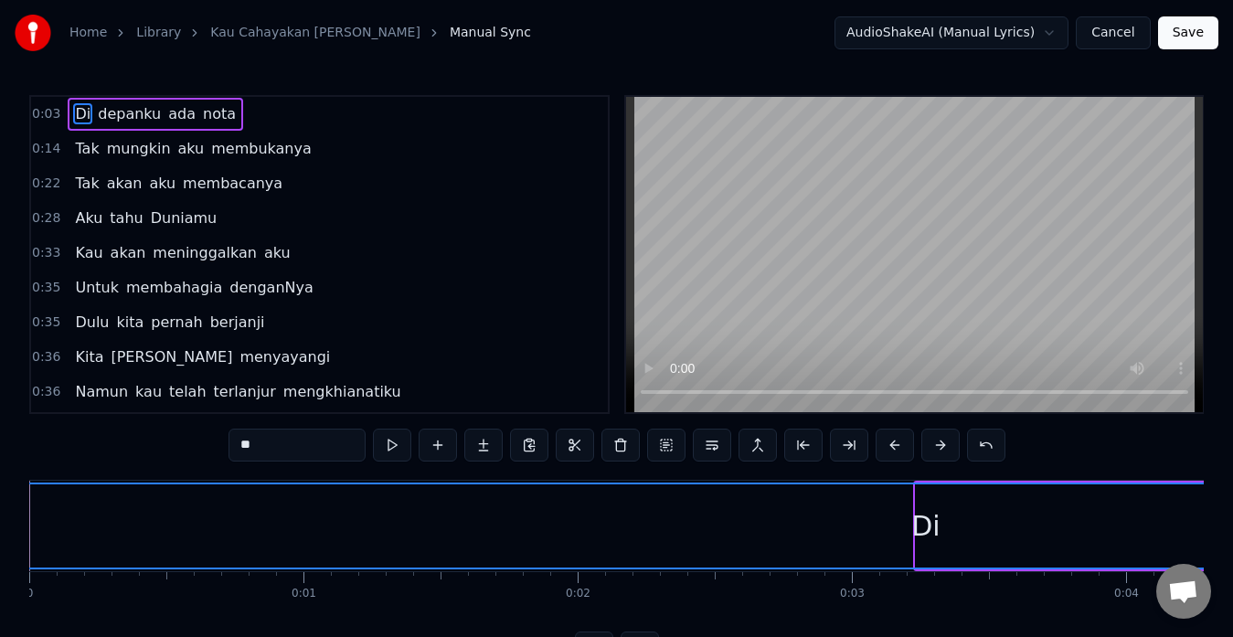
drag, startPoint x: 921, startPoint y: 524, endPoint x: 0, endPoint y: 508, distance: 920.7
click at [0, 508] on div "Home Library Kau Cahayakan Aku Gemerlapkan • Haslinda Manual Sync AudioShakeAI …" at bounding box center [616, 332] width 1233 height 665
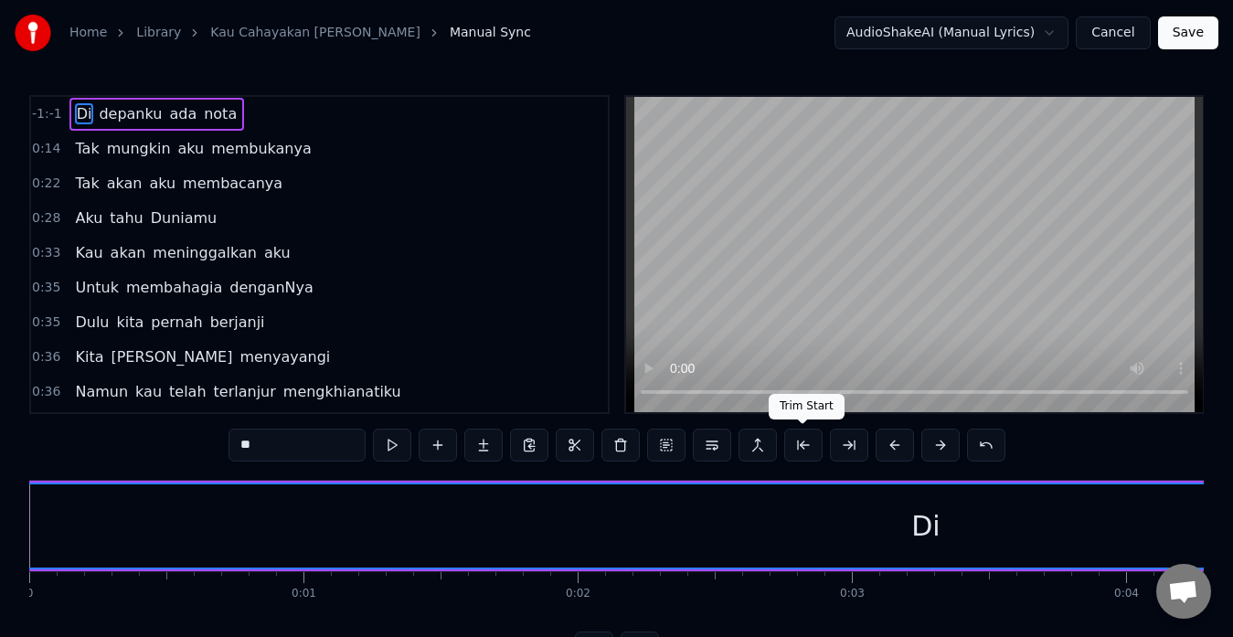
click at [803, 445] on button at bounding box center [803, 445] width 38 height 33
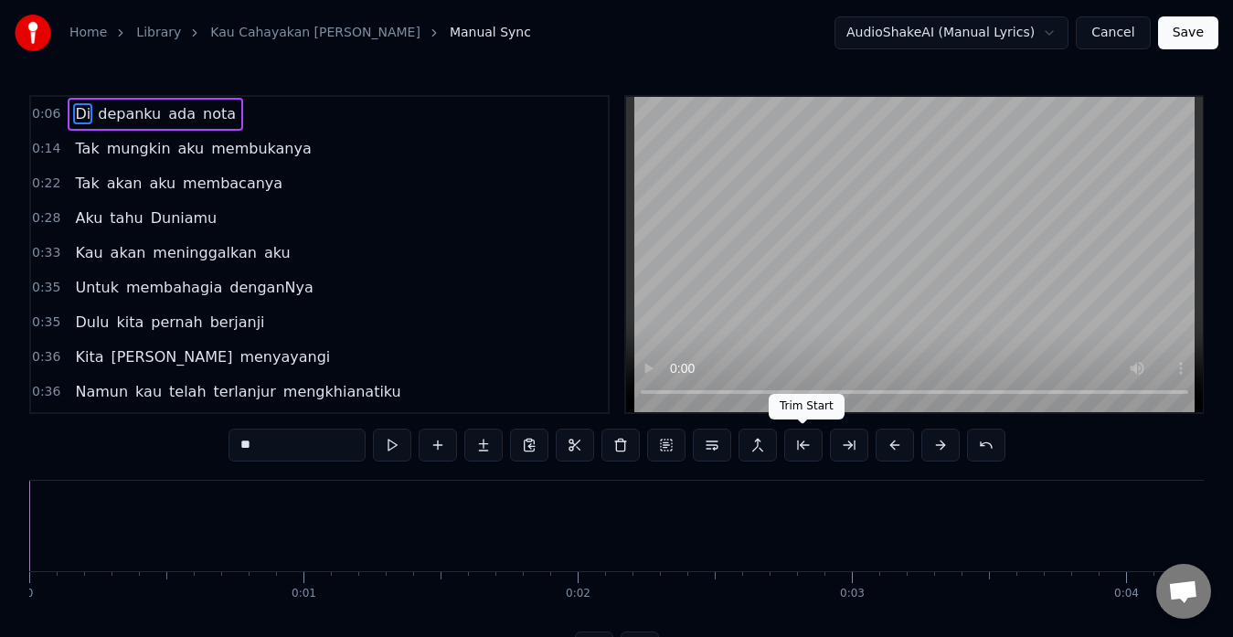
click at [802, 441] on button at bounding box center [803, 445] width 38 height 33
click at [389, 444] on button at bounding box center [392, 445] width 38 height 33
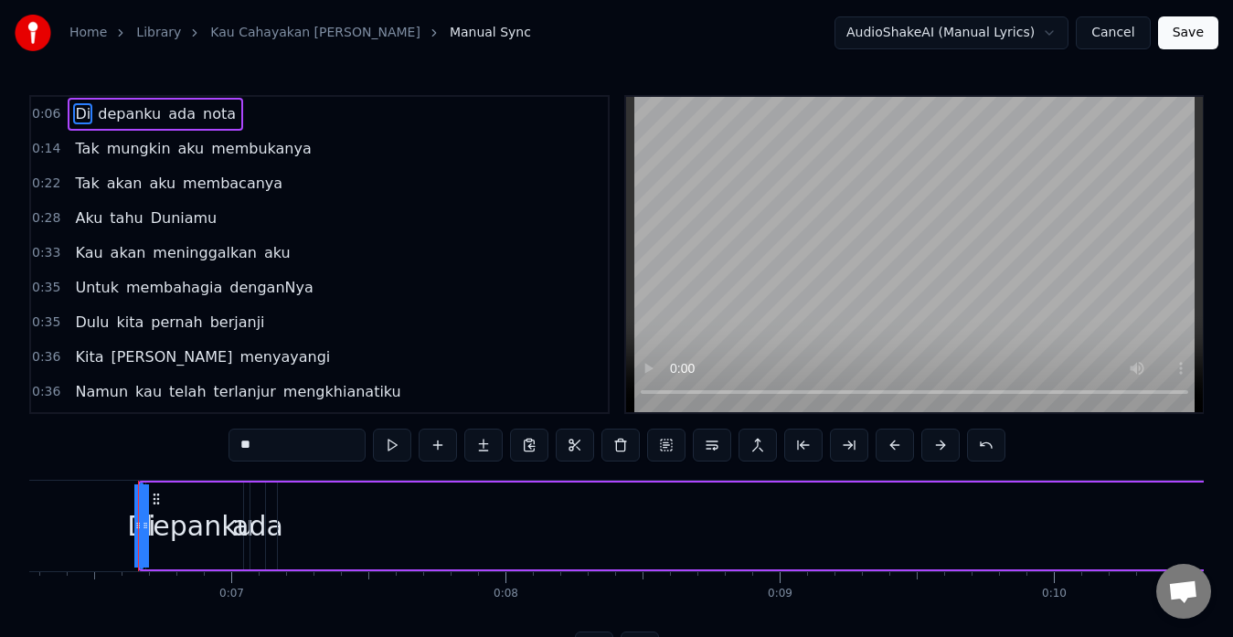
scroll to position [0, 1734]
click at [389, 444] on button at bounding box center [392, 445] width 38 height 33
click at [623, 389] on div "0:06 Di depanku [PERSON_NAME] 0:14 Tak mungkin aku membukanya 0:22 Tak akan aku…" at bounding box center [616, 254] width 1175 height 319
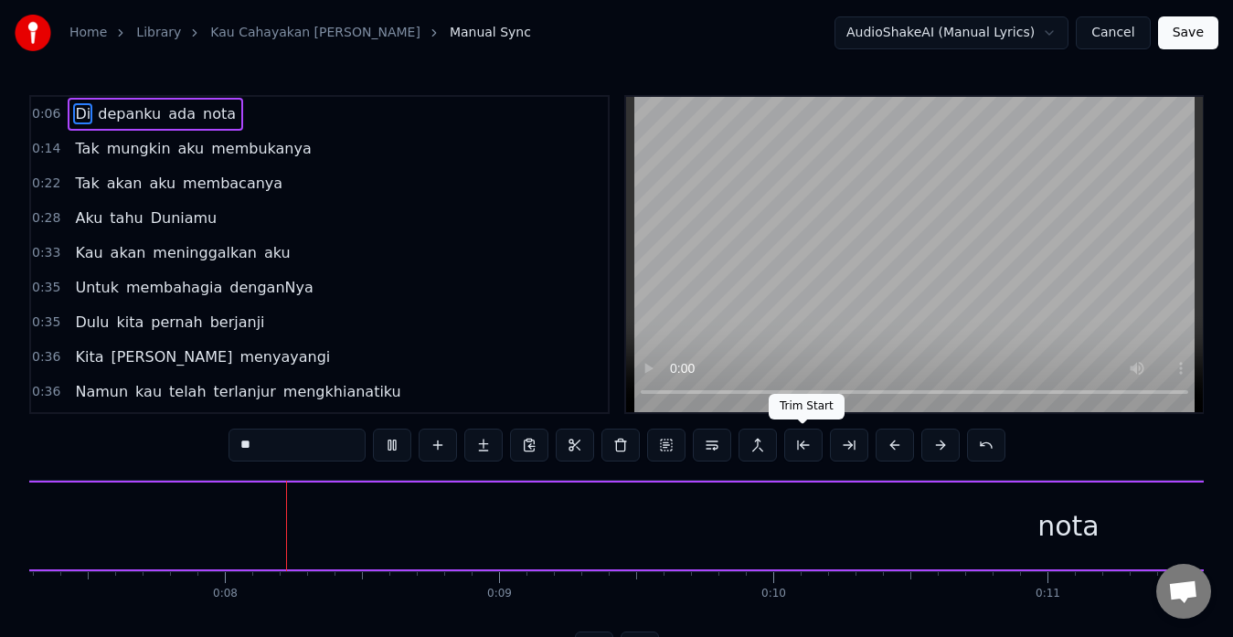
click at [807, 442] on button at bounding box center [803, 445] width 38 height 33
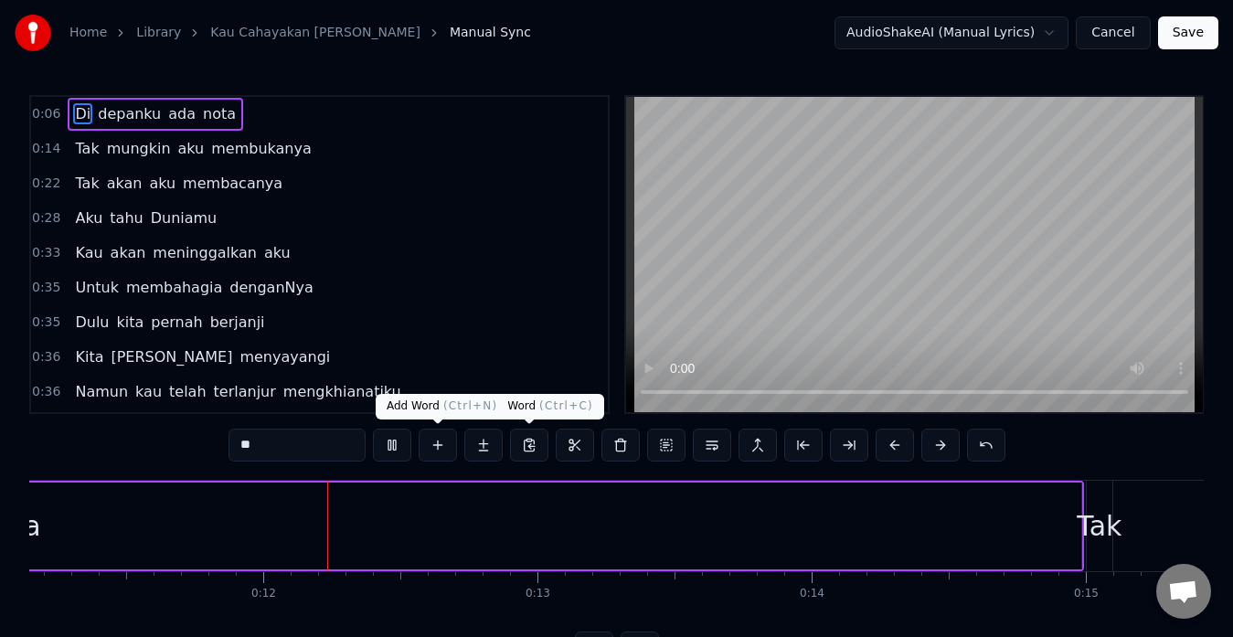
scroll to position [0, 3077]
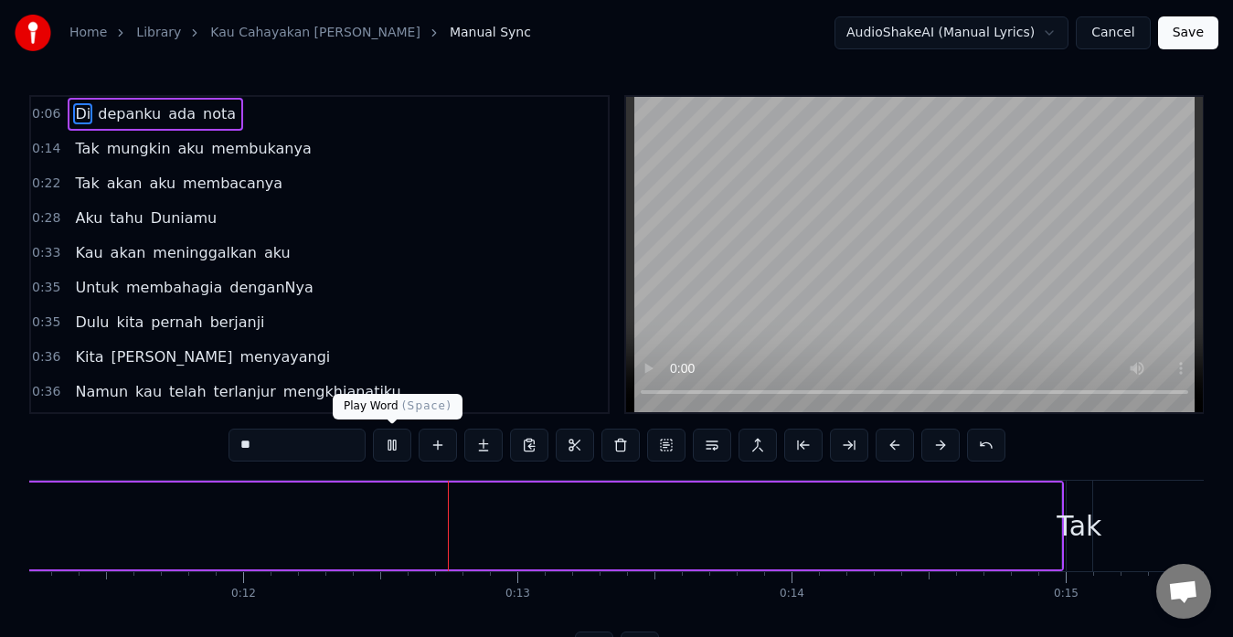
click at [400, 442] on button at bounding box center [392, 445] width 38 height 33
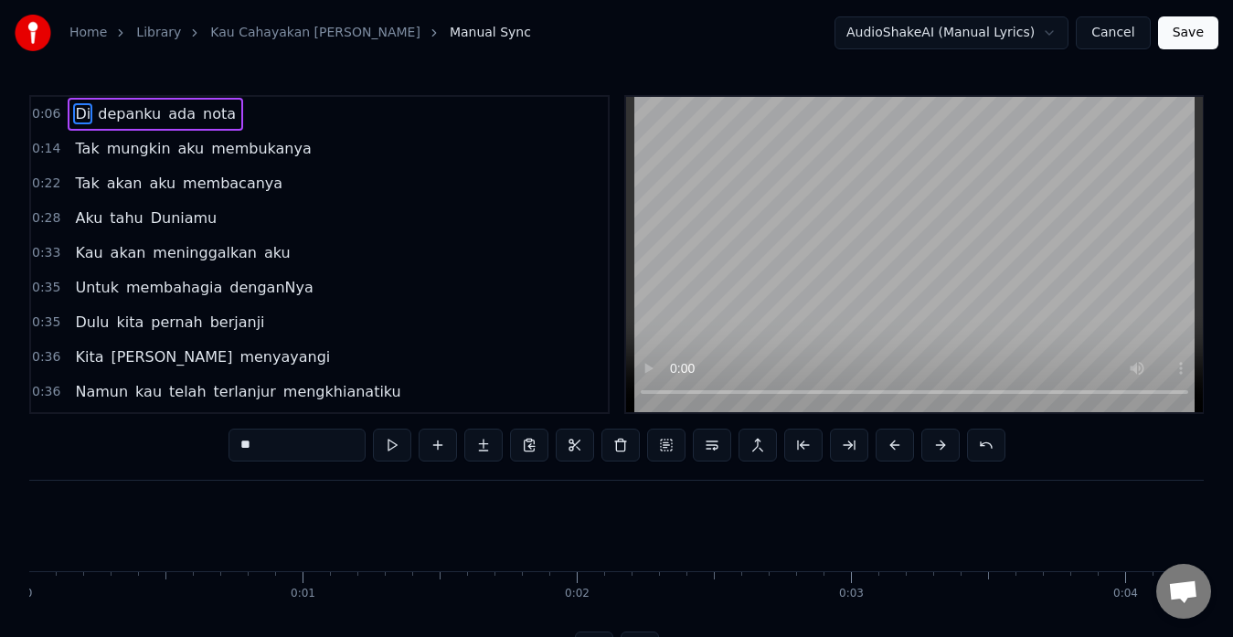
scroll to position [0, 0]
click at [810, 447] on button at bounding box center [803, 445] width 38 height 33
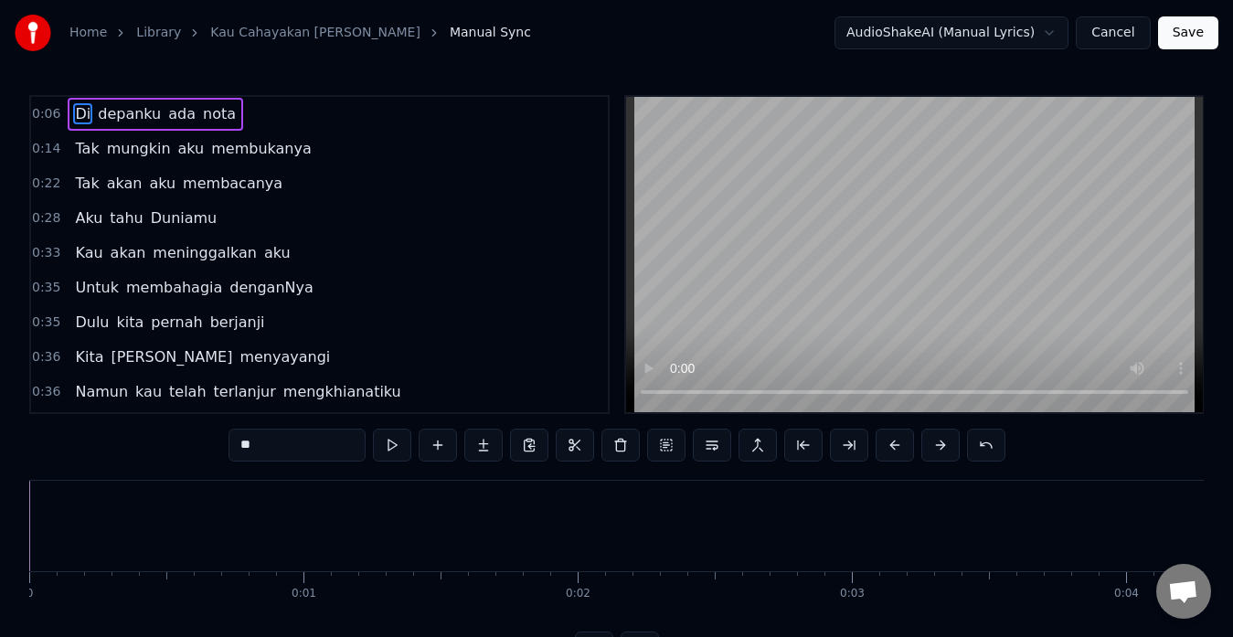
click at [810, 447] on button at bounding box center [803, 445] width 38 height 33
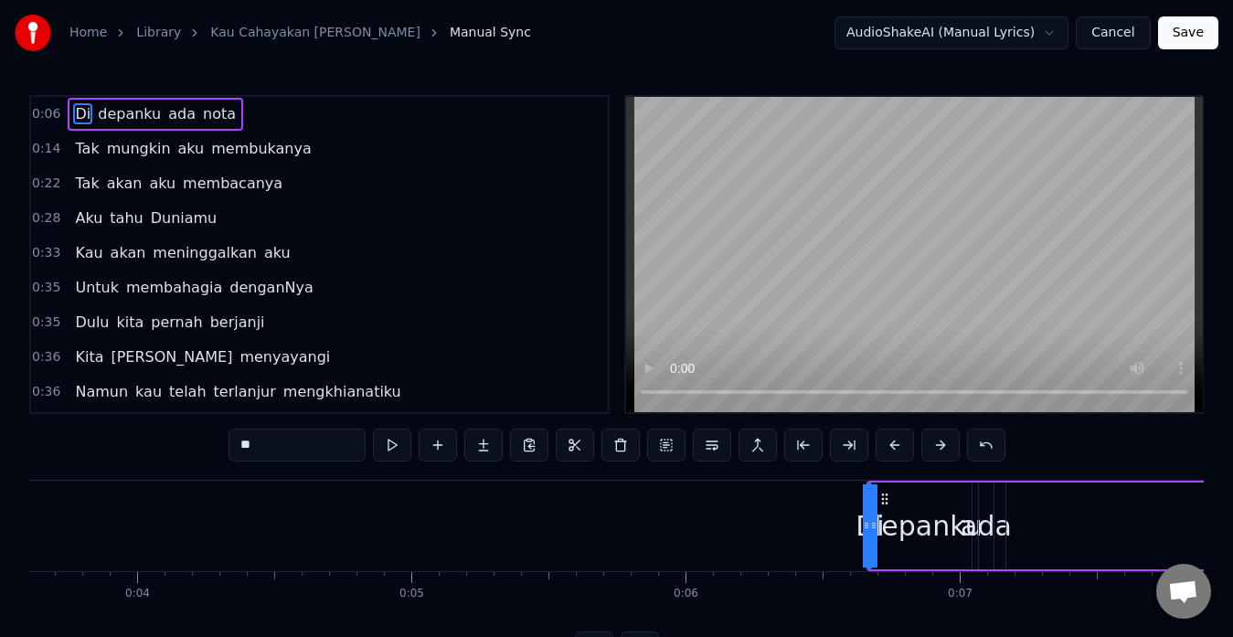
scroll to position [0, 1060]
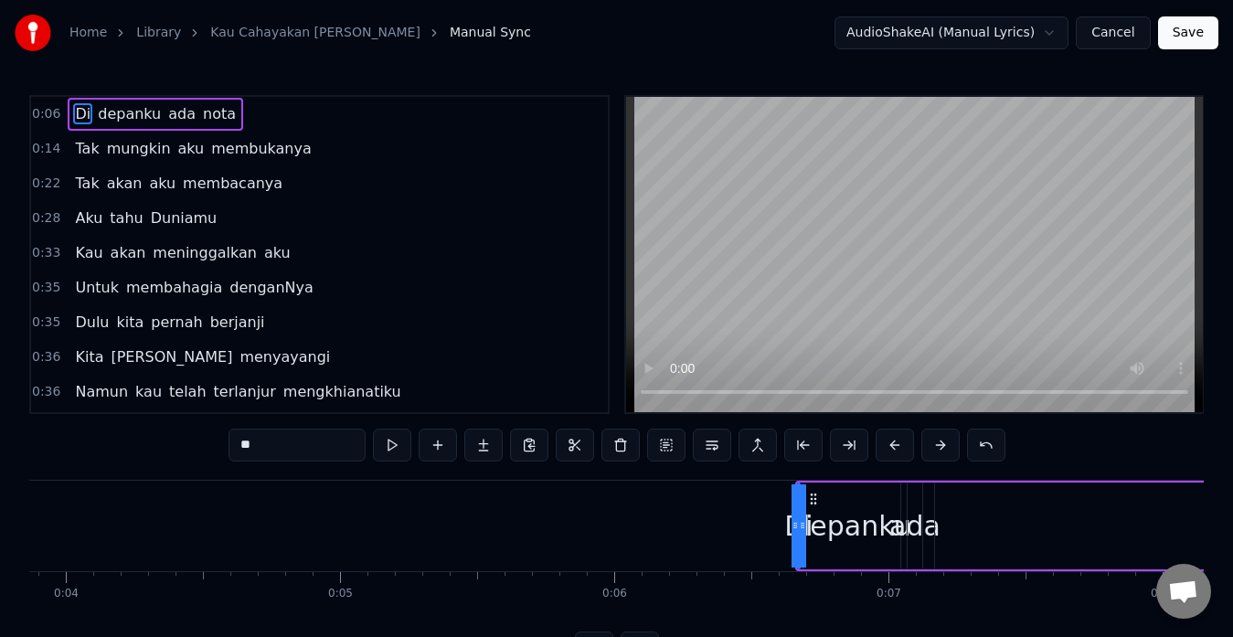
drag, startPoint x: 800, startPoint y: 538, endPoint x: 851, endPoint y: 531, distance: 51.6
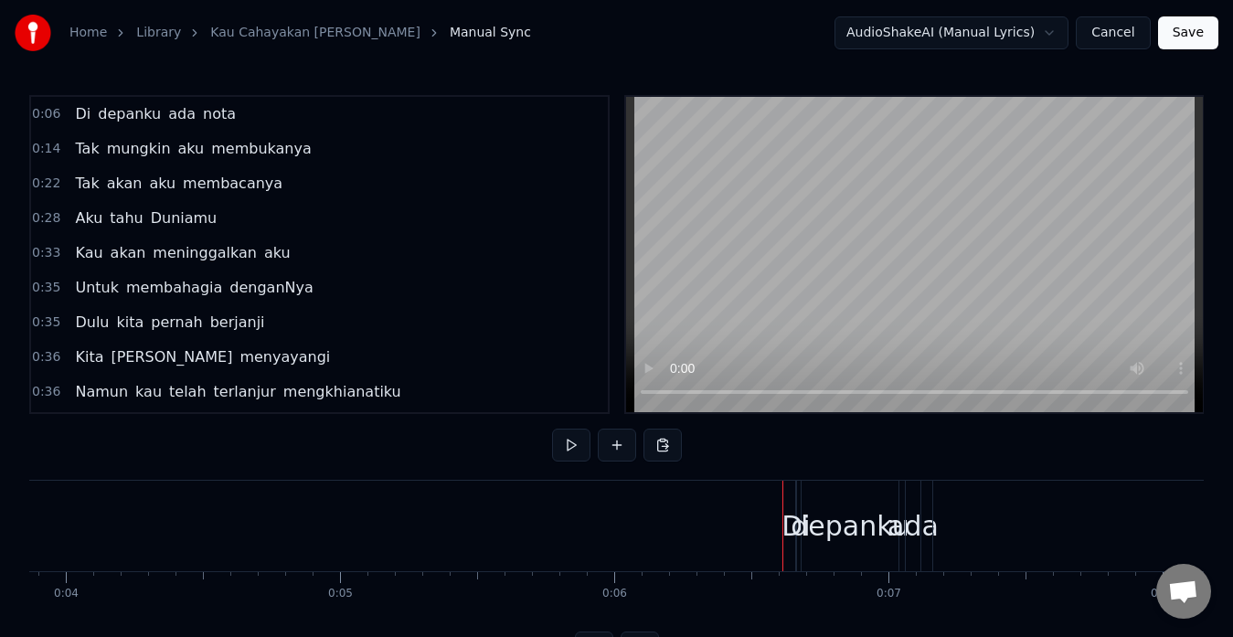
click at [787, 514] on div "Di" at bounding box center [796, 526] width 28 height 41
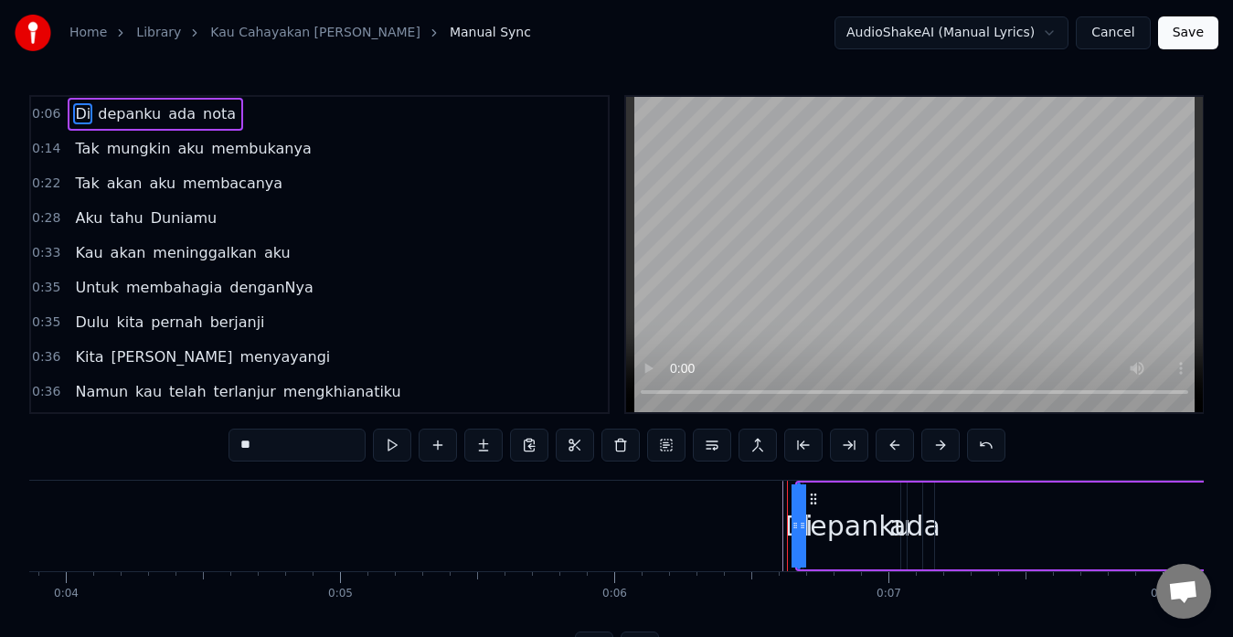
click at [792, 522] on div at bounding box center [795, 526] width 7 height 83
drag, startPoint x: 792, startPoint y: 522, endPoint x: 871, endPoint y: 519, distance: 79.6
click at [871, 519] on icon at bounding box center [871, 525] width 7 height 15
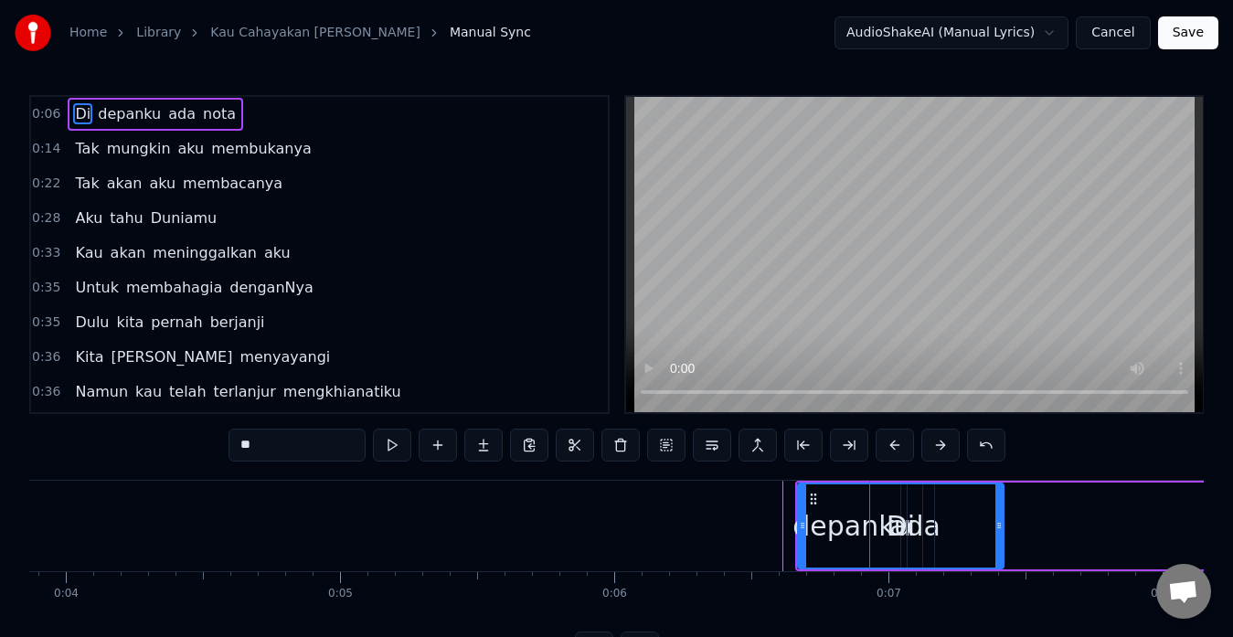
drag, startPoint x: 873, startPoint y: 521, endPoint x: 1021, endPoint y: 513, distance: 148.3
click at [1003, 513] on div at bounding box center [999, 526] width 7 height 83
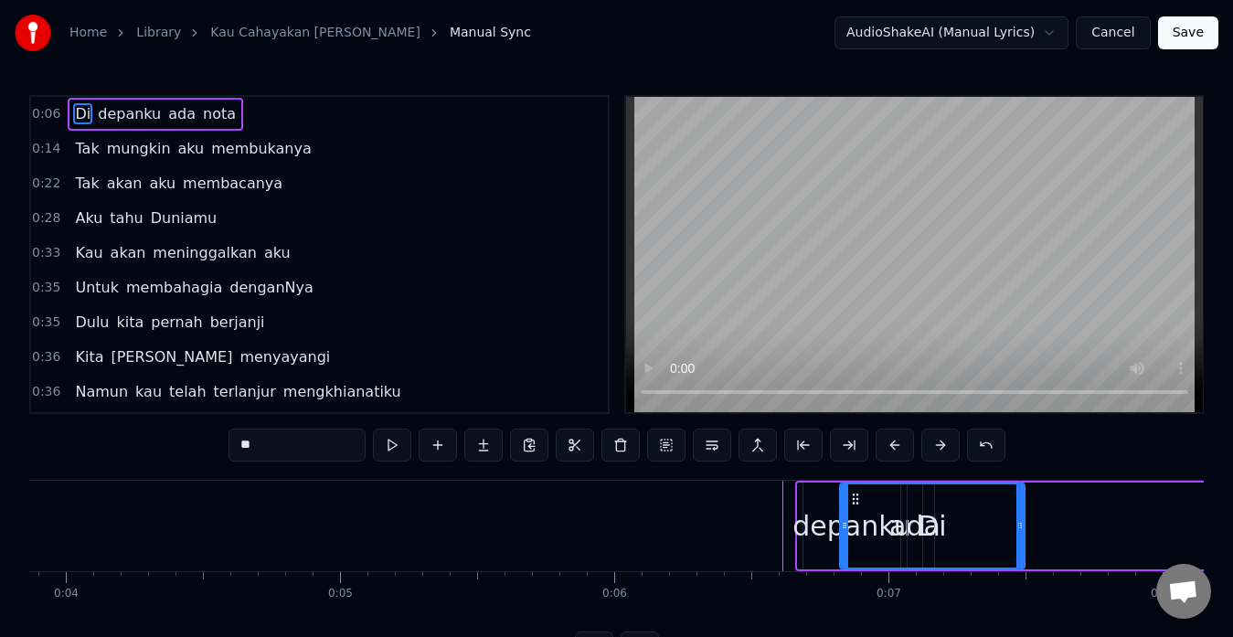
drag, startPoint x: 798, startPoint y: 521, endPoint x: 840, endPoint y: 520, distance: 42.1
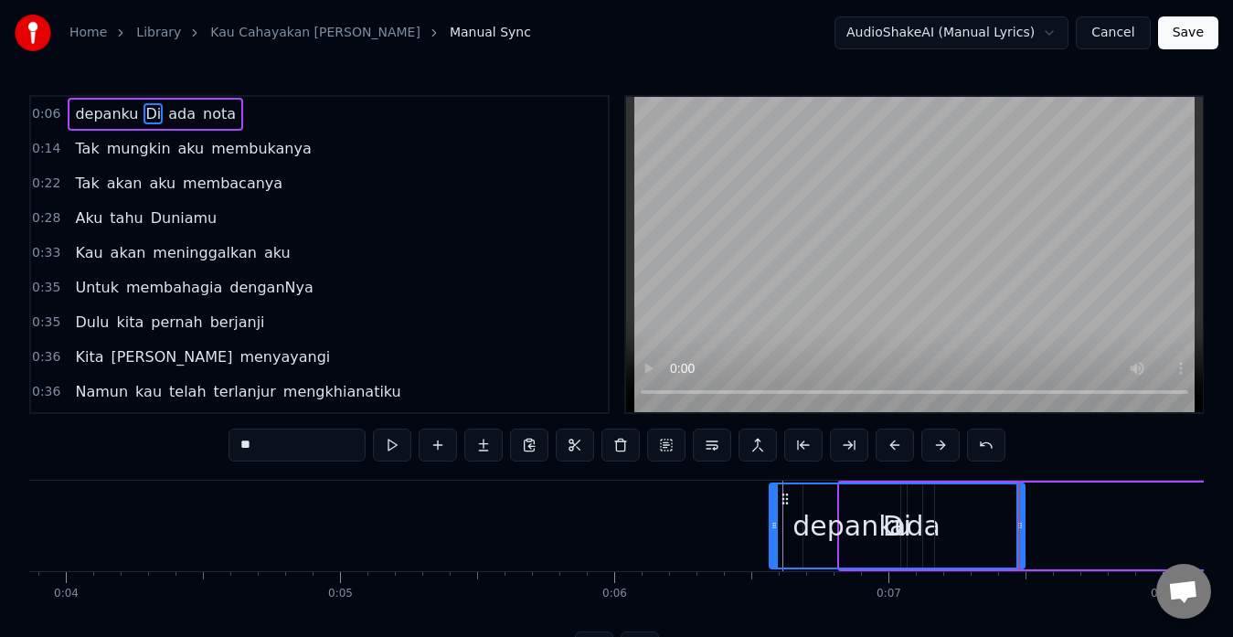
drag, startPoint x: 840, startPoint y: 520, endPoint x: 770, endPoint y: 513, distance: 70.8
click at [771, 513] on div at bounding box center [774, 526] width 7 height 83
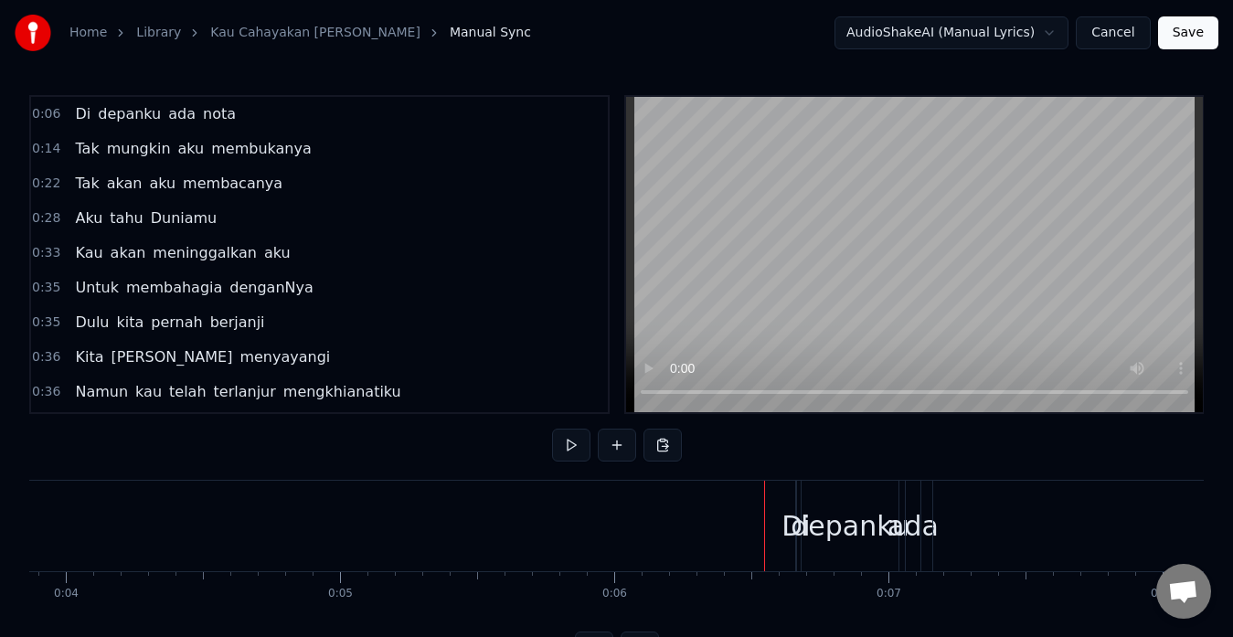
click at [769, 505] on div at bounding box center [769, 526] width 1 height 91
click at [794, 517] on div "Di" at bounding box center [796, 526] width 28 height 41
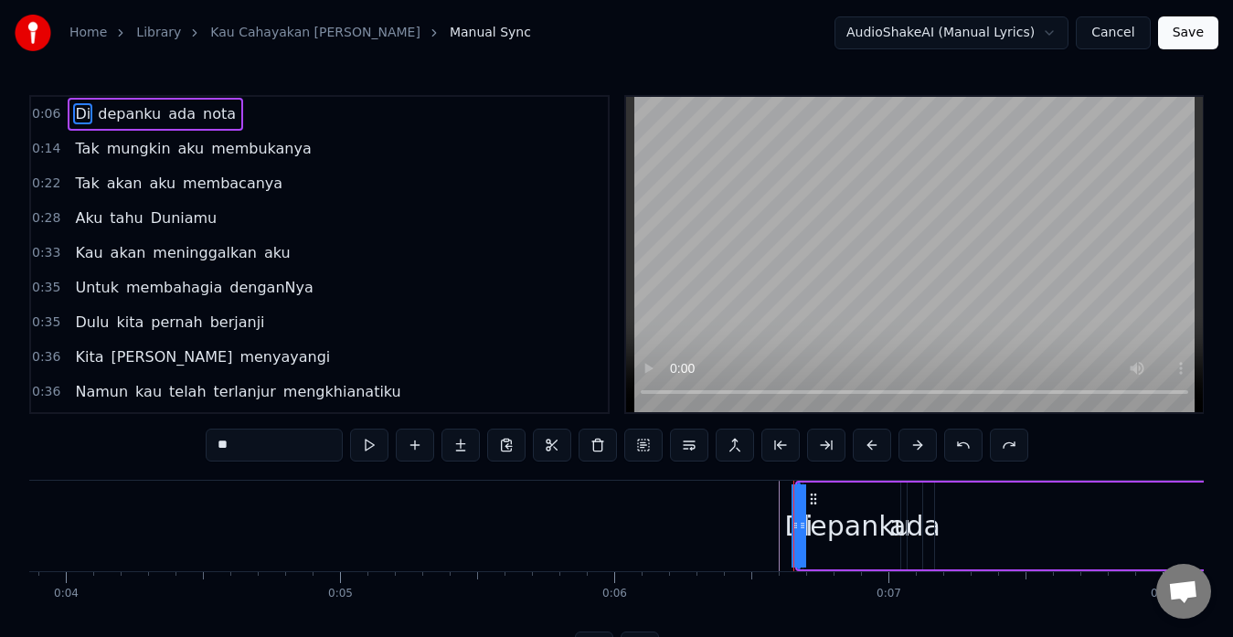
drag, startPoint x: 796, startPoint y: 528, endPoint x: 711, endPoint y: 510, distance: 87.0
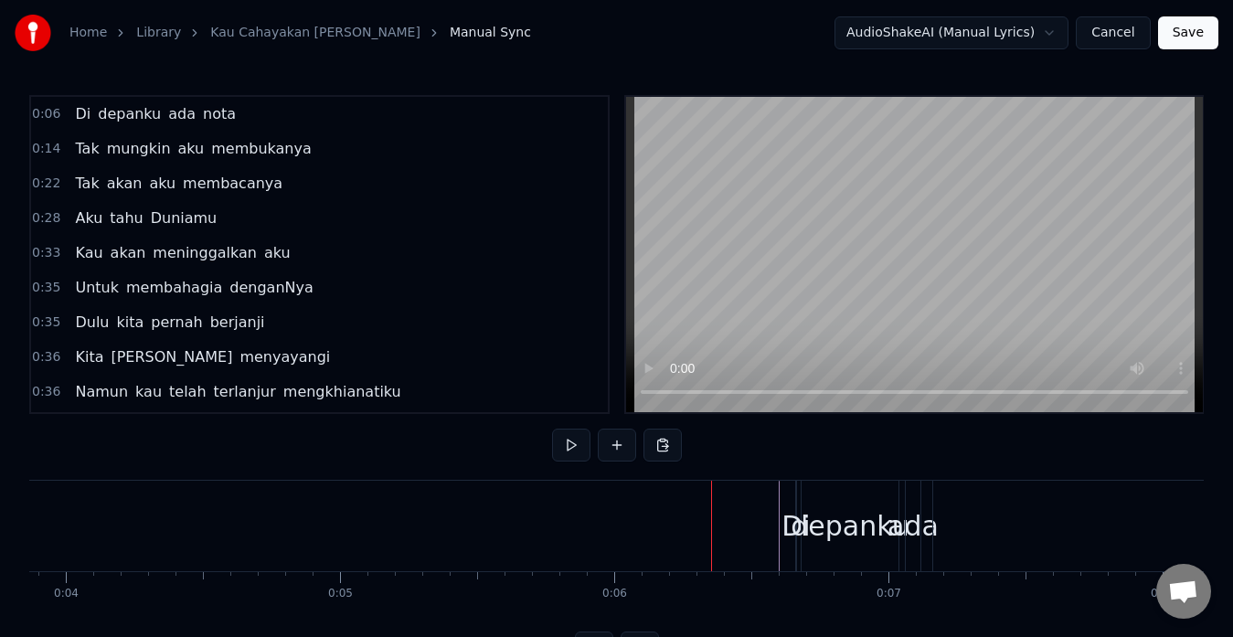
drag, startPoint x: 838, startPoint y: 493, endPoint x: 795, endPoint y: 511, distance: 46.7
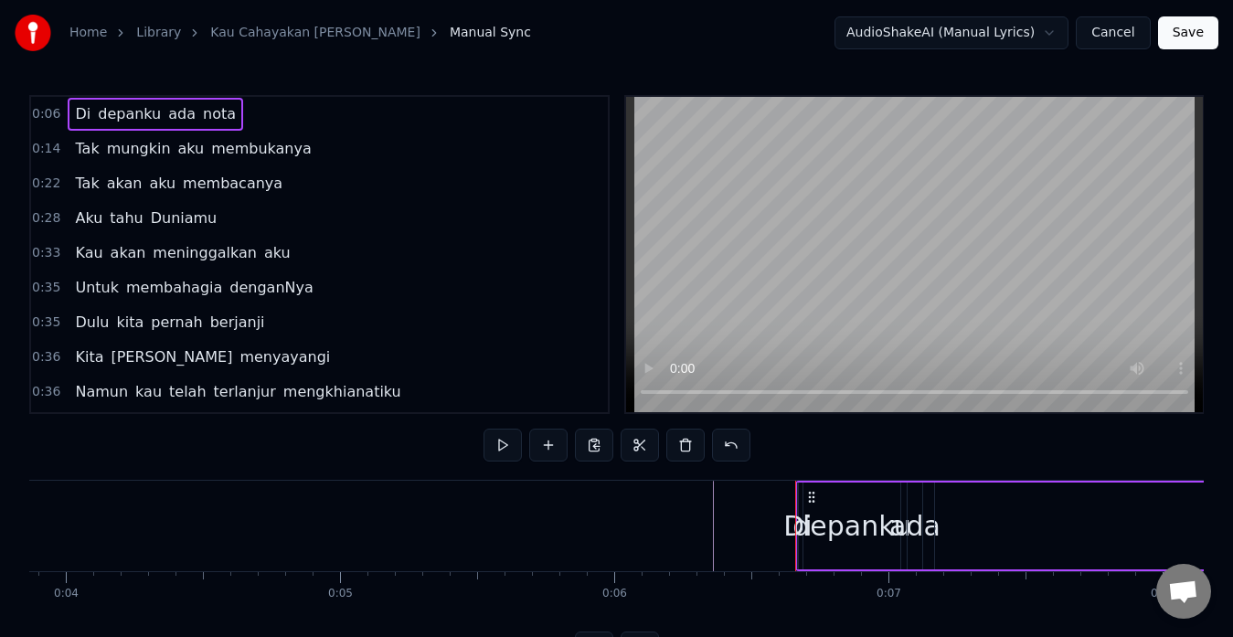
drag, startPoint x: 795, startPoint y: 511, endPoint x: 809, endPoint y: 494, distance: 22.1
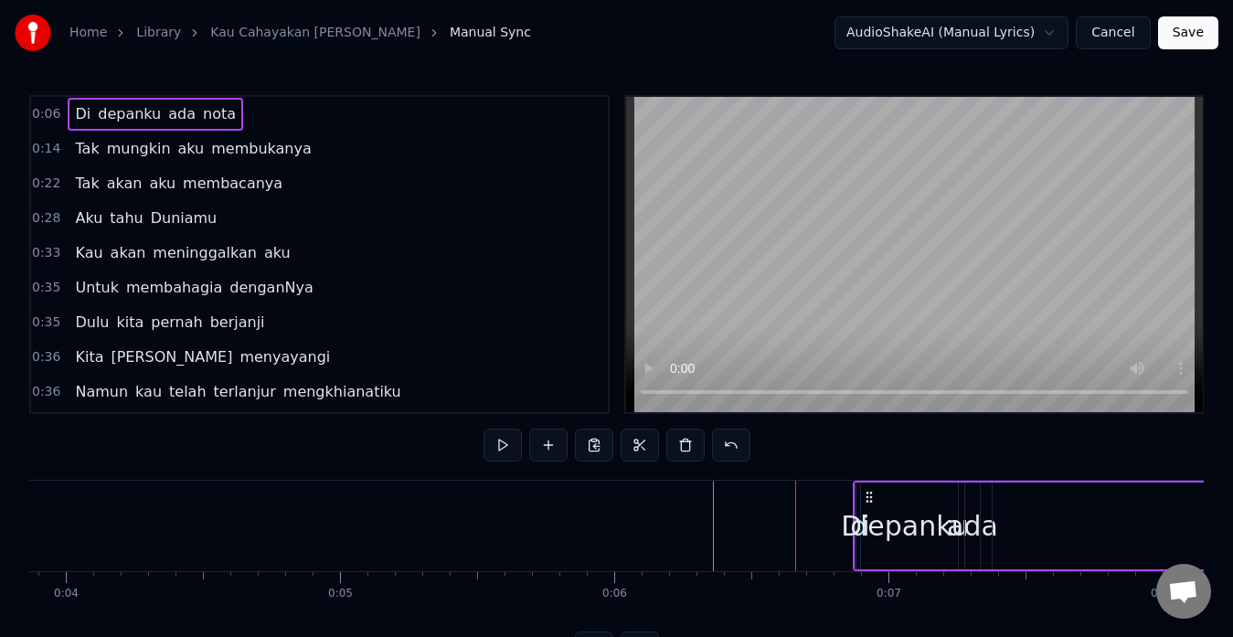
drag, startPoint x: 809, startPoint y: 494, endPoint x: 867, endPoint y: 503, distance: 58.3
click at [867, 503] on icon at bounding box center [869, 497] width 15 height 15
drag, startPoint x: 810, startPoint y: 493, endPoint x: 888, endPoint y: 497, distance: 77.8
click at [888, 497] on icon at bounding box center [886, 497] width 15 height 15
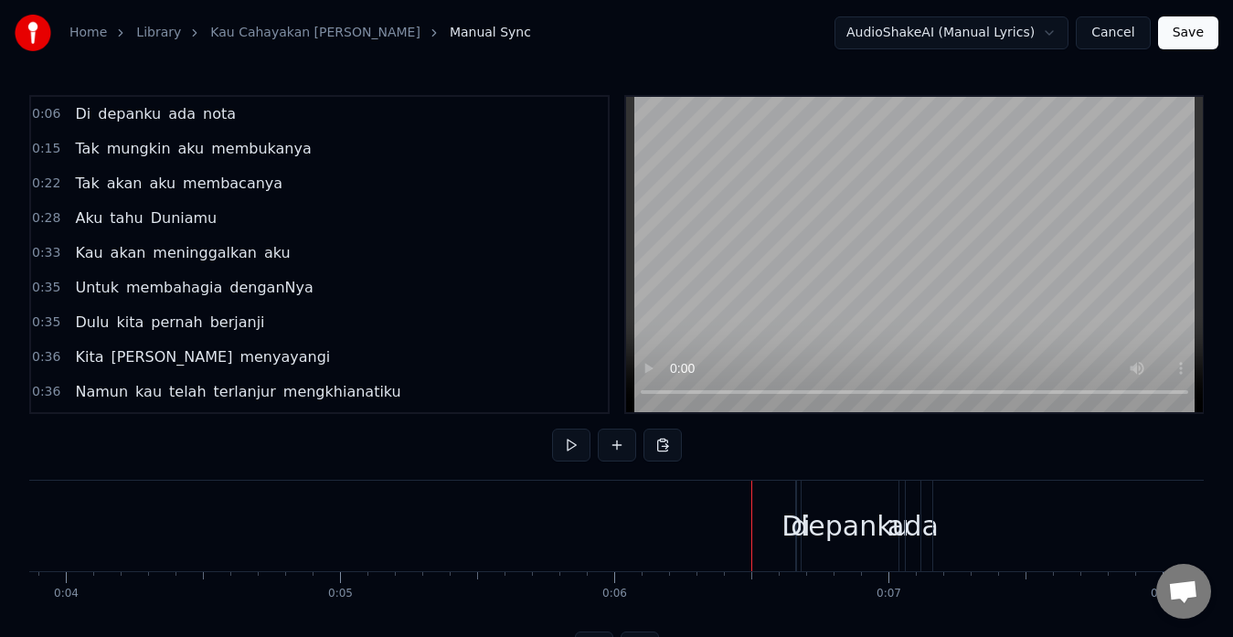
click at [459, 438] on div "0:06 Di depanku [PERSON_NAME] 0:15 Tak mungkin aku membukanya 0:22 Tak akan aku…" at bounding box center [616, 380] width 1175 height 570
click at [87, 109] on div "Di depanku [PERSON_NAME]" at bounding box center [156, 114] width 176 height 33
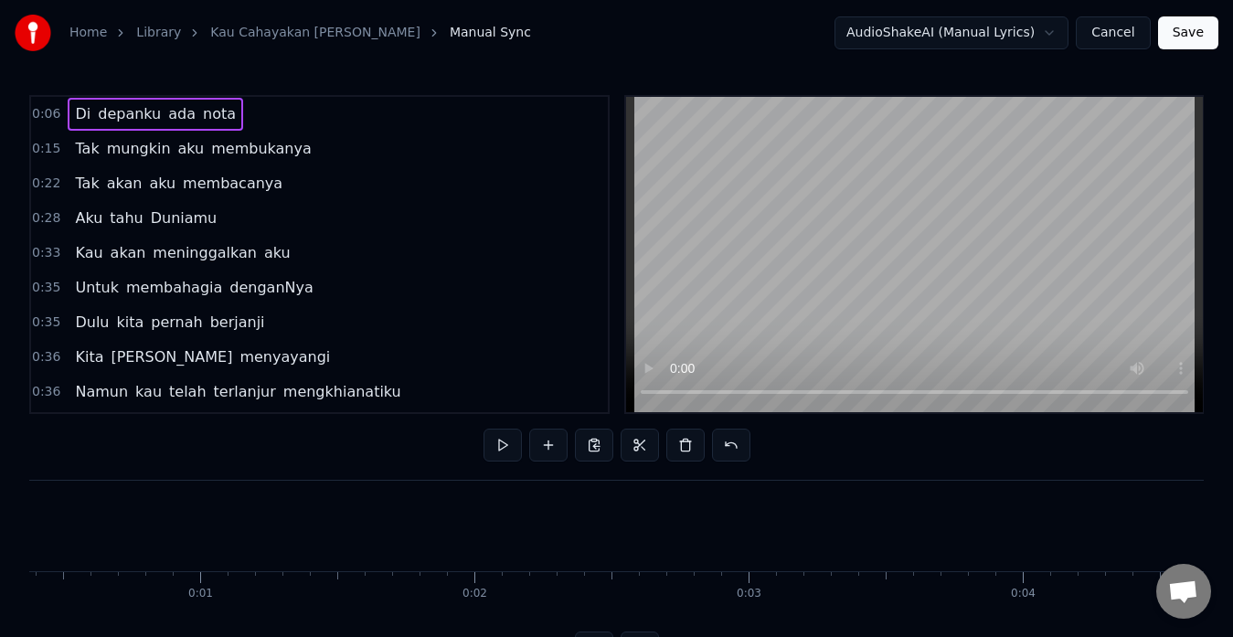
scroll to position [0, 0]
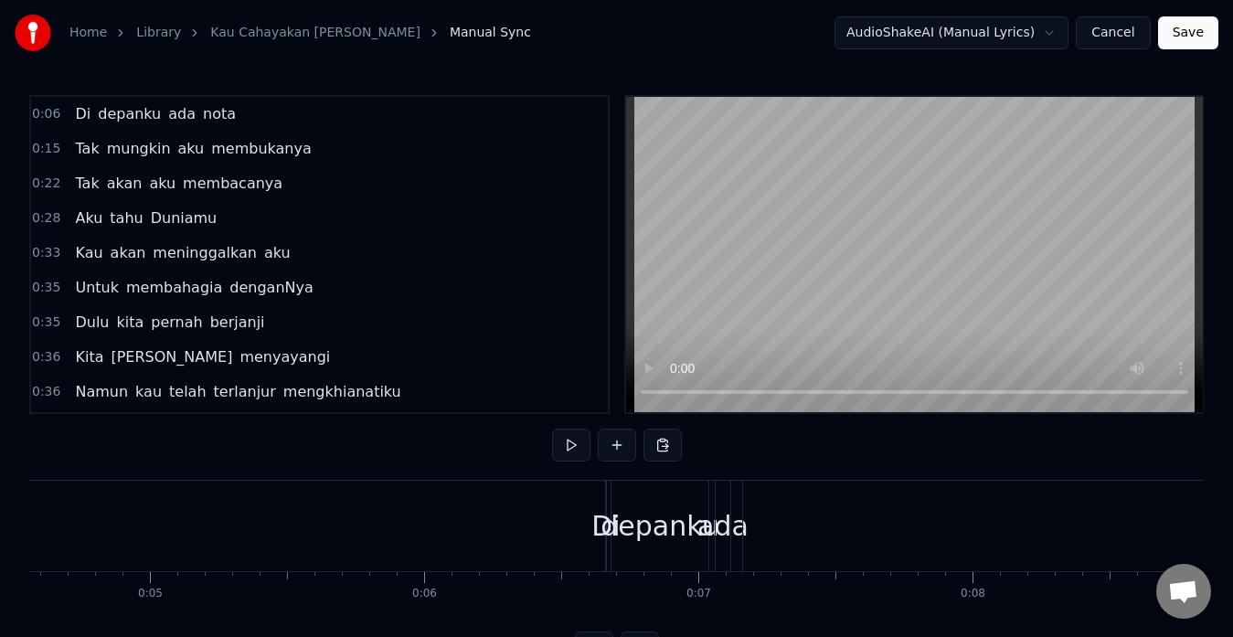
scroll to position [0, 1382]
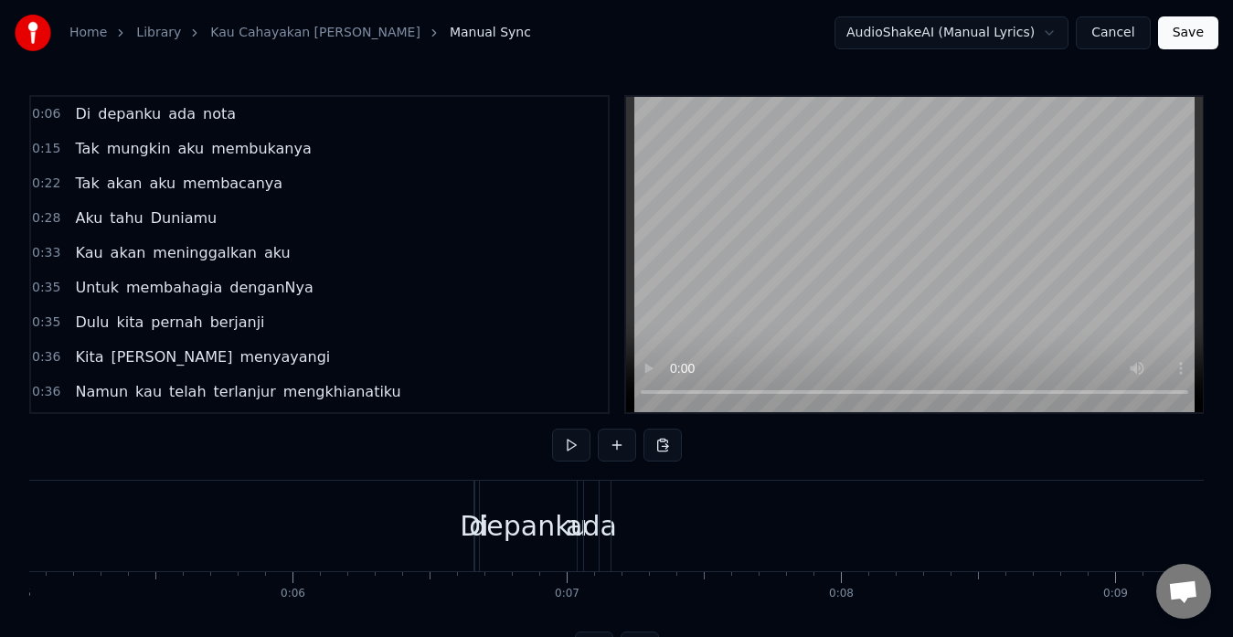
click at [547, 504] on div "depanku" at bounding box center [528, 526] width 97 height 91
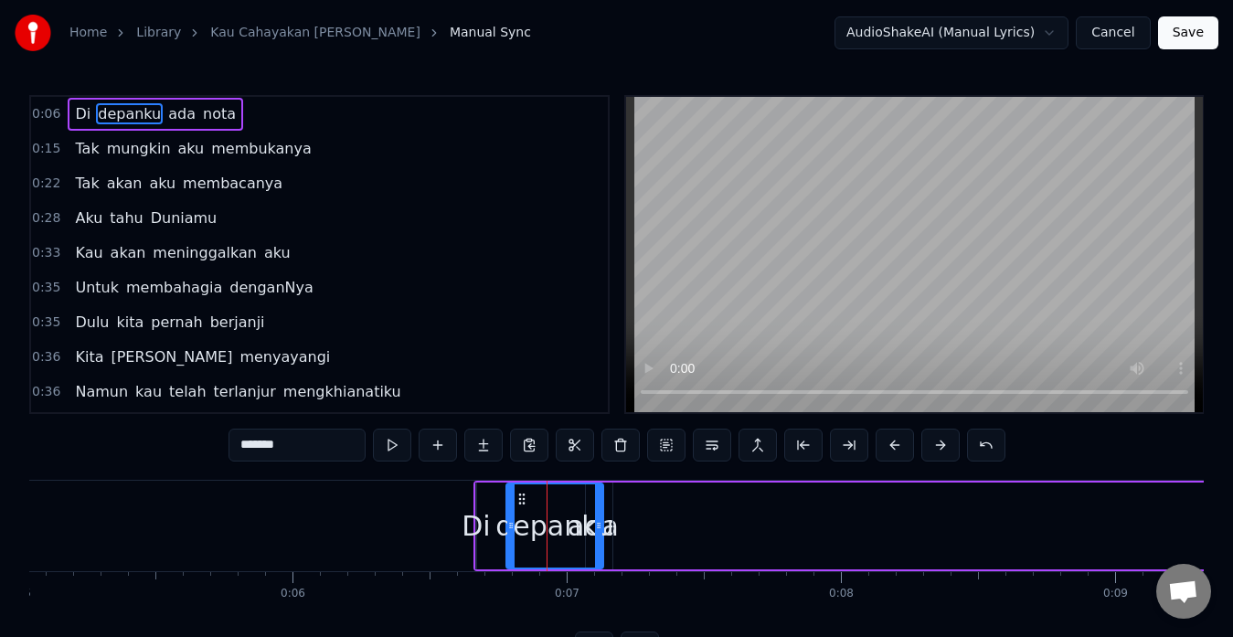
drag, startPoint x: 500, startPoint y: 494, endPoint x: 527, endPoint y: 487, distance: 27.3
click at [527, 487] on div "depanku" at bounding box center [554, 526] width 95 height 83
drag, startPoint x: 524, startPoint y: 497, endPoint x: 507, endPoint y: 496, distance: 16.5
click at [507, 496] on icon at bounding box center [506, 499] width 15 height 15
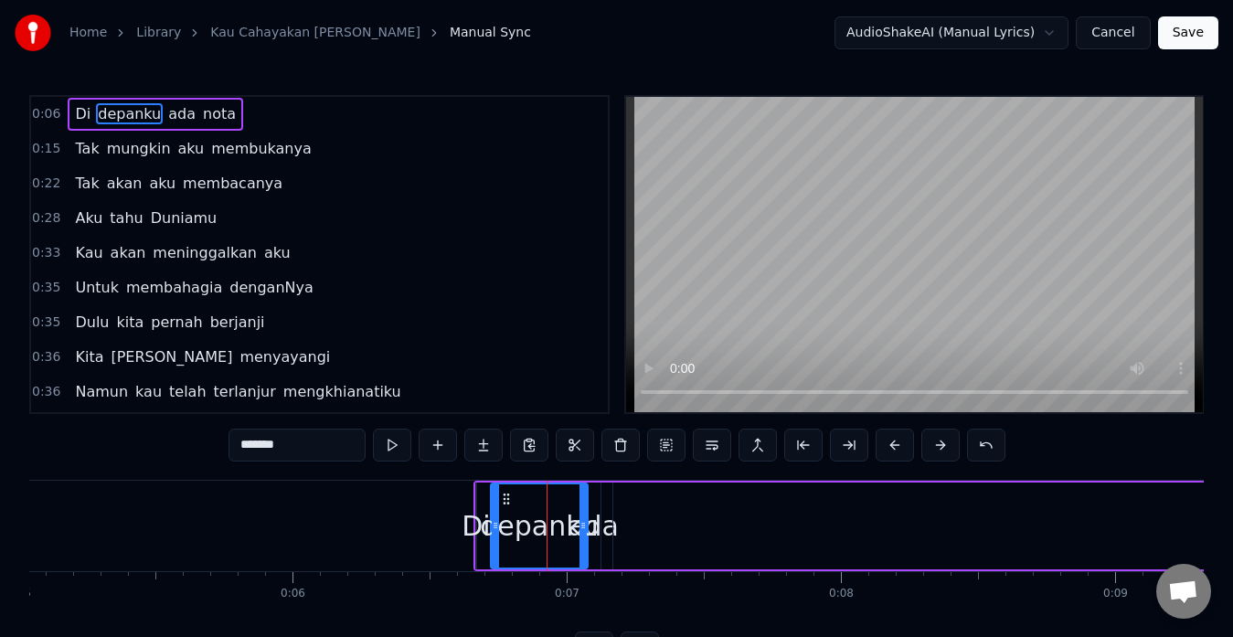
click at [507, 496] on icon at bounding box center [506, 499] width 15 height 15
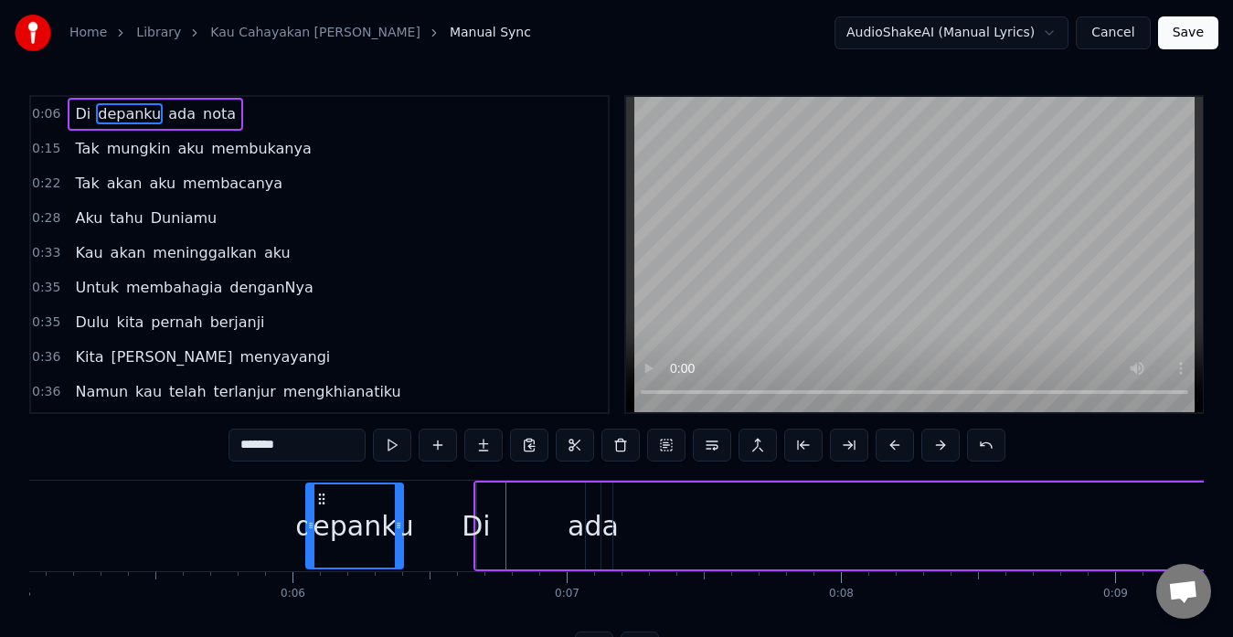
drag, startPoint x: 507, startPoint y: 496, endPoint x: 324, endPoint y: 493, distance: 183.8
click at [324, 493] on icon at bounding box center [321, 499] width 15 height 15
click at [608, 526] on div "ada" at bounding box center [593, 526] width 51 height 41
type input "***"
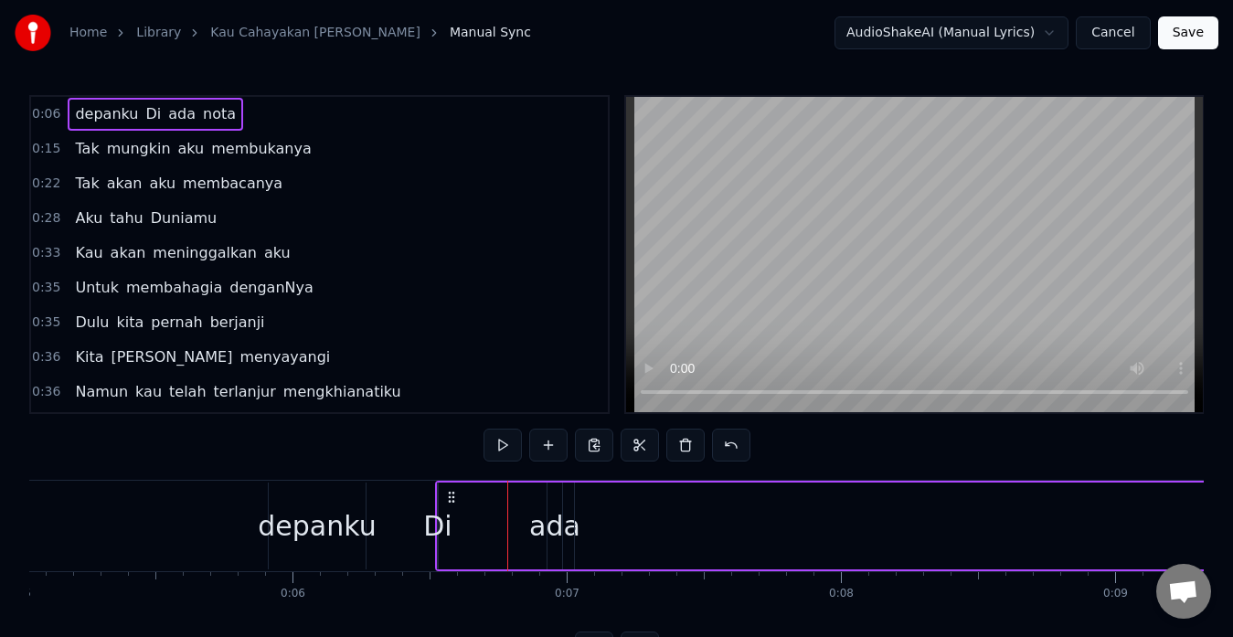
drag, startPoint x: 488, startPoint y: 495, endPoint x: 450, endPoint y: 503, distance: 39.1
click at [450, 503] on icon at bounding box center [451, 497] width 15 height 15
click at [535, 527] on div "ada" at bounding box center [554, 526] width 51 height 41
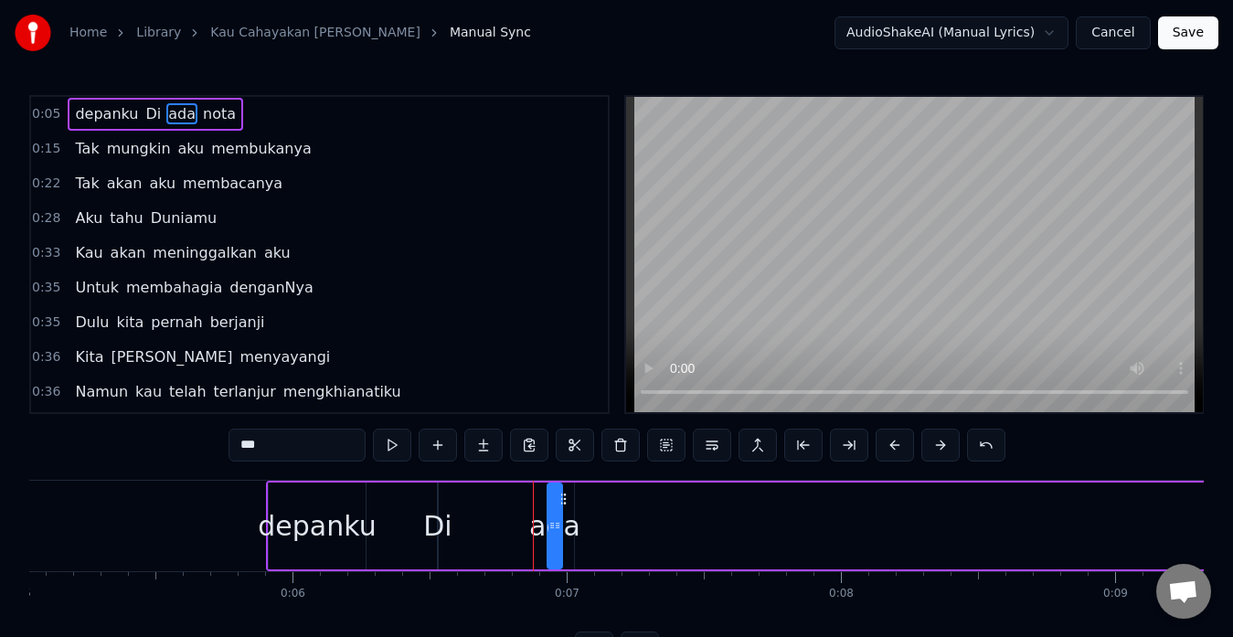
click at [570, 532] on div "ada" at bounding box center [554, 526] width 51 height 41
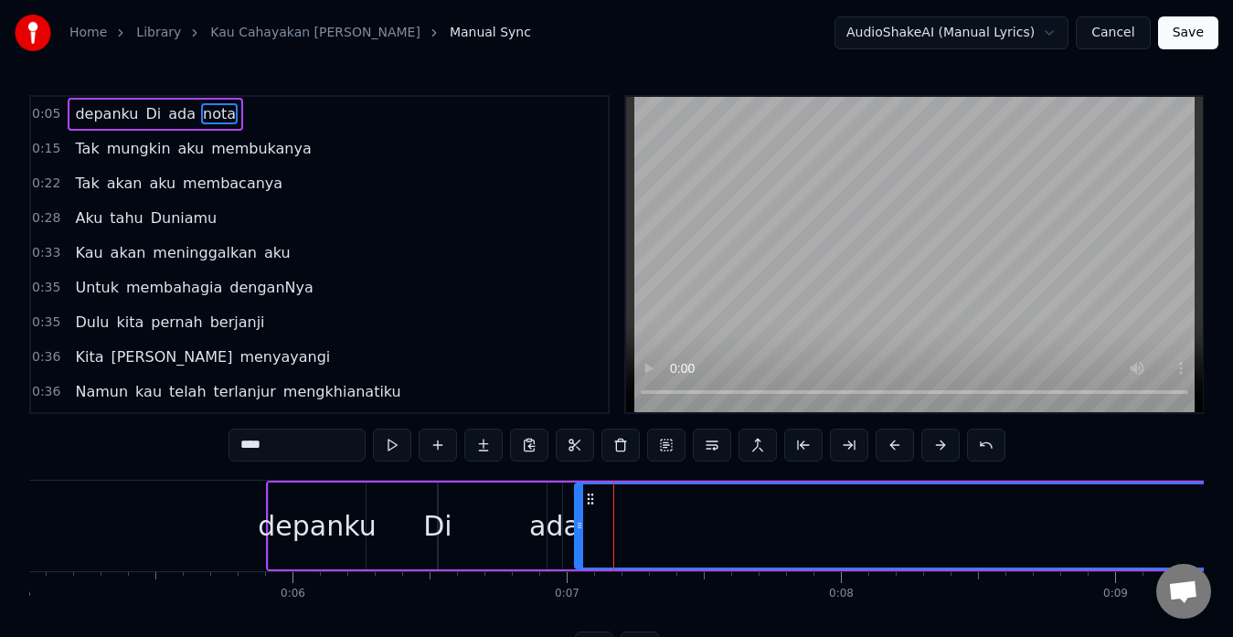
click at [556, 524] on div "ada" at bounding box center [554, 526] width 51 height 41
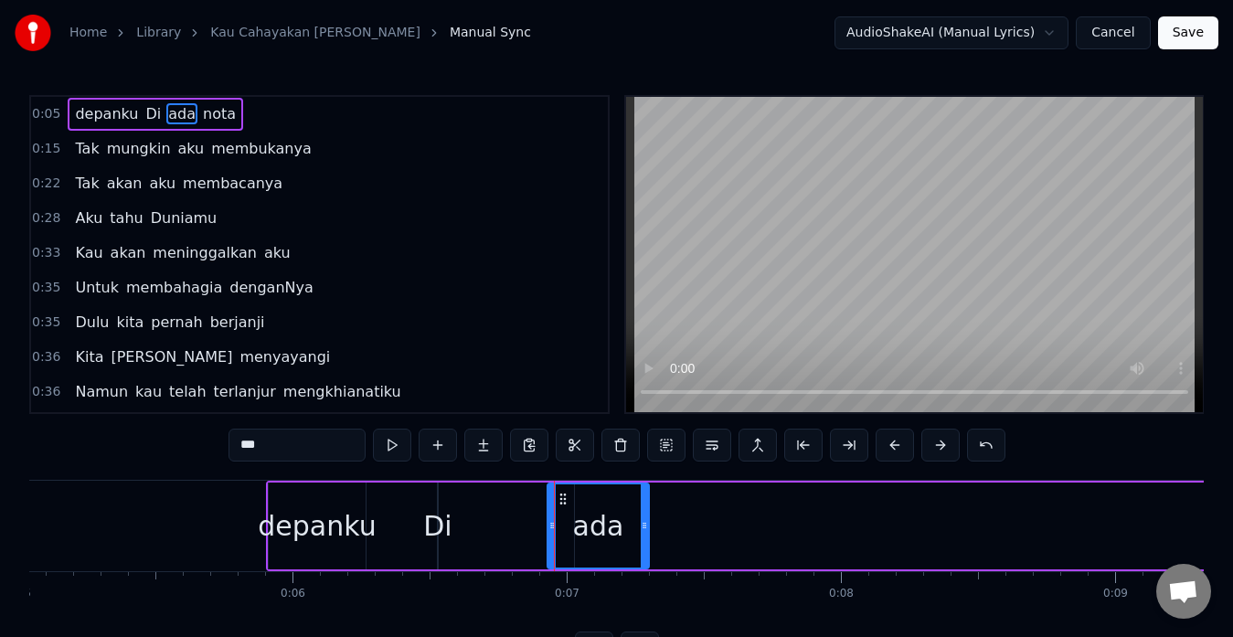
drag, startPoint x: 559, startPoint y: 526, endPoint x: 646, endPoint y: 516, distance: 87.4
click at [646, 516] on div at bounding box center [644, 526] width 7 height 83
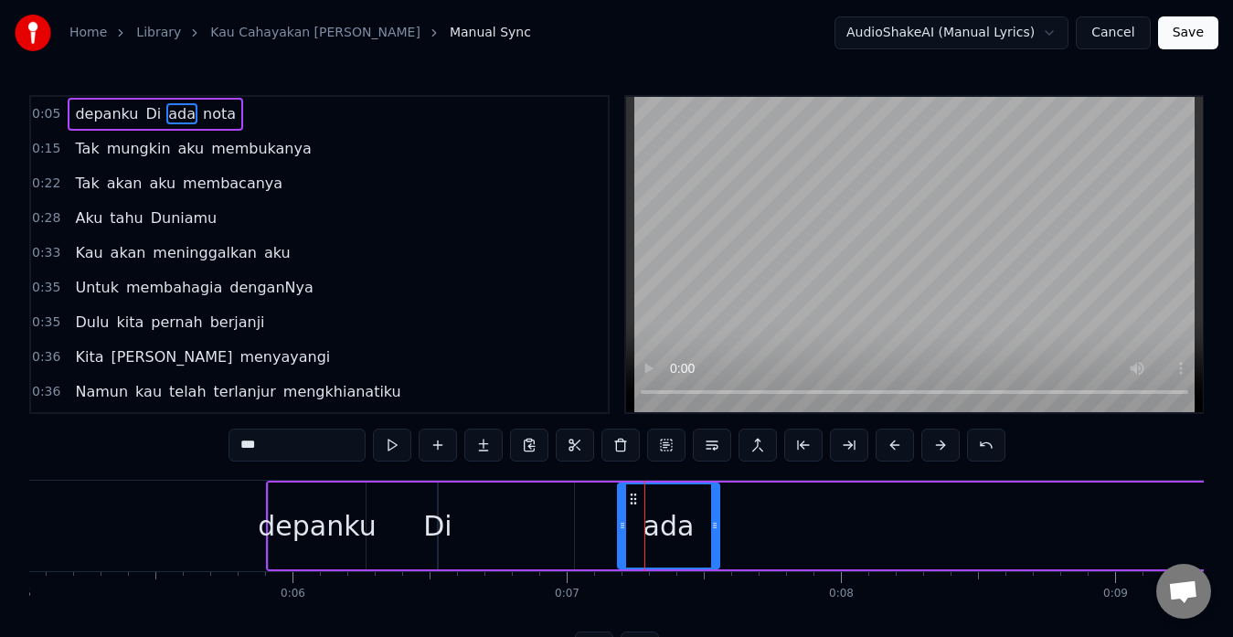
drag, startPoint x: 563, startPoint y: 495, endPoint x: 634, endPoint y: 498, distance: 70.4
click at [293, 525] on div "depanku" at bounding box center [317, 526] width 118 height 41
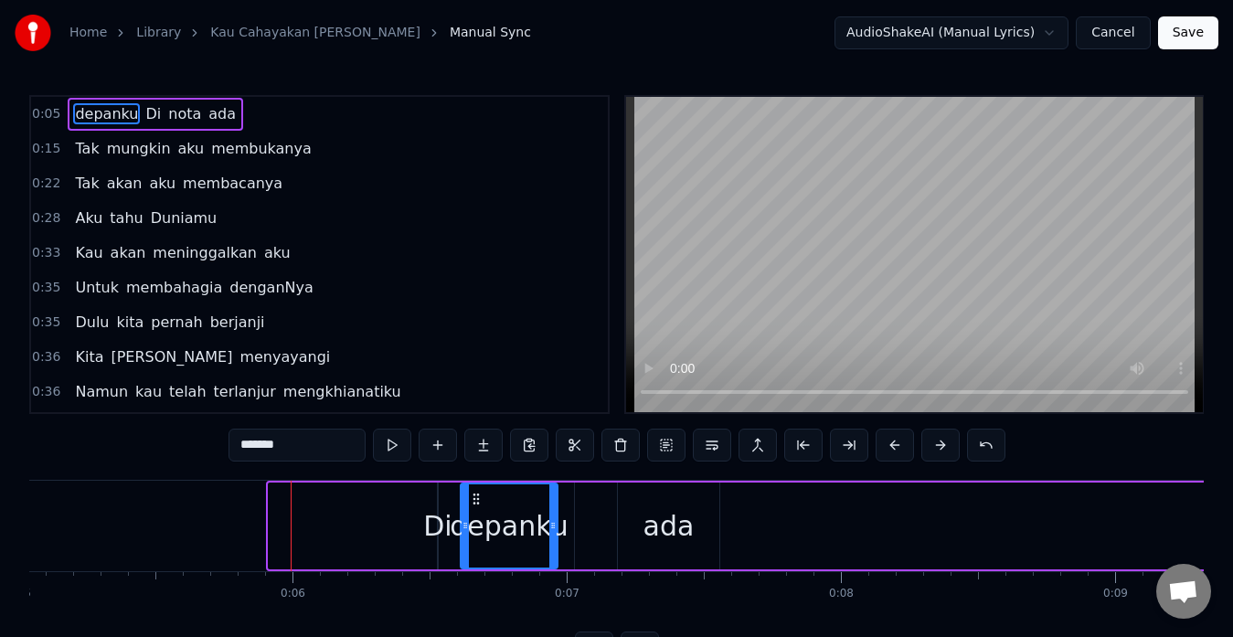
drag, startPoint x: 281, startPoint y: 495, endPoint x: 473, endPoint y: 505, distance: 192.2
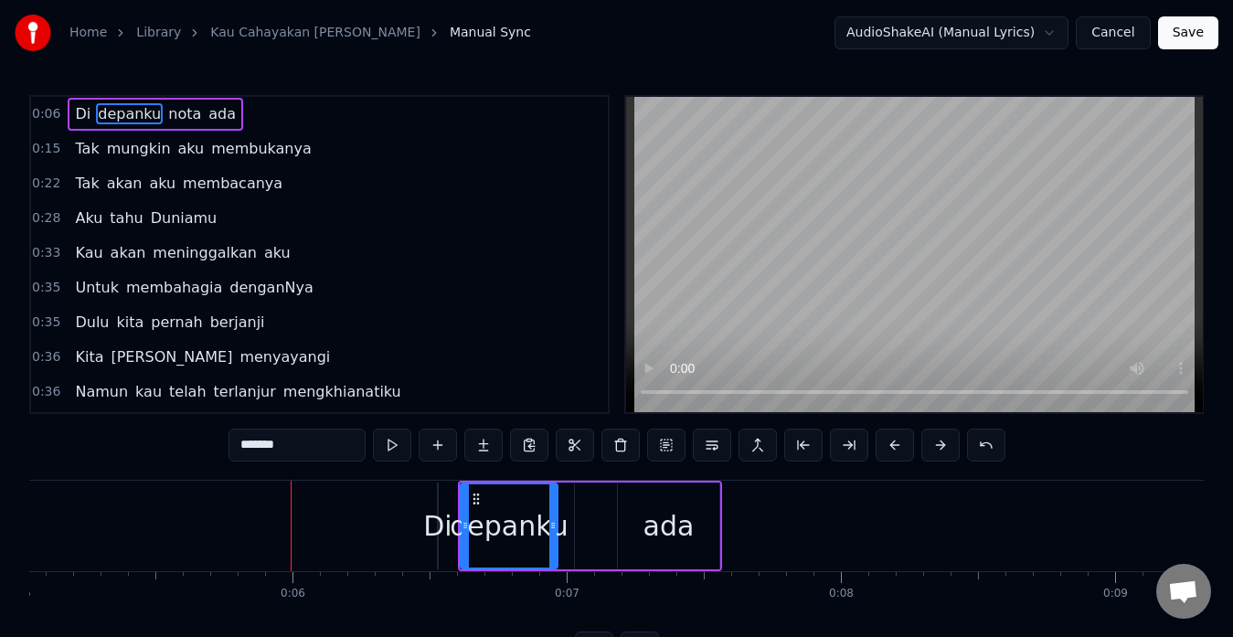
click at [686, 489] on div "ada" at bounding box center [668, 526] width 101 height 87
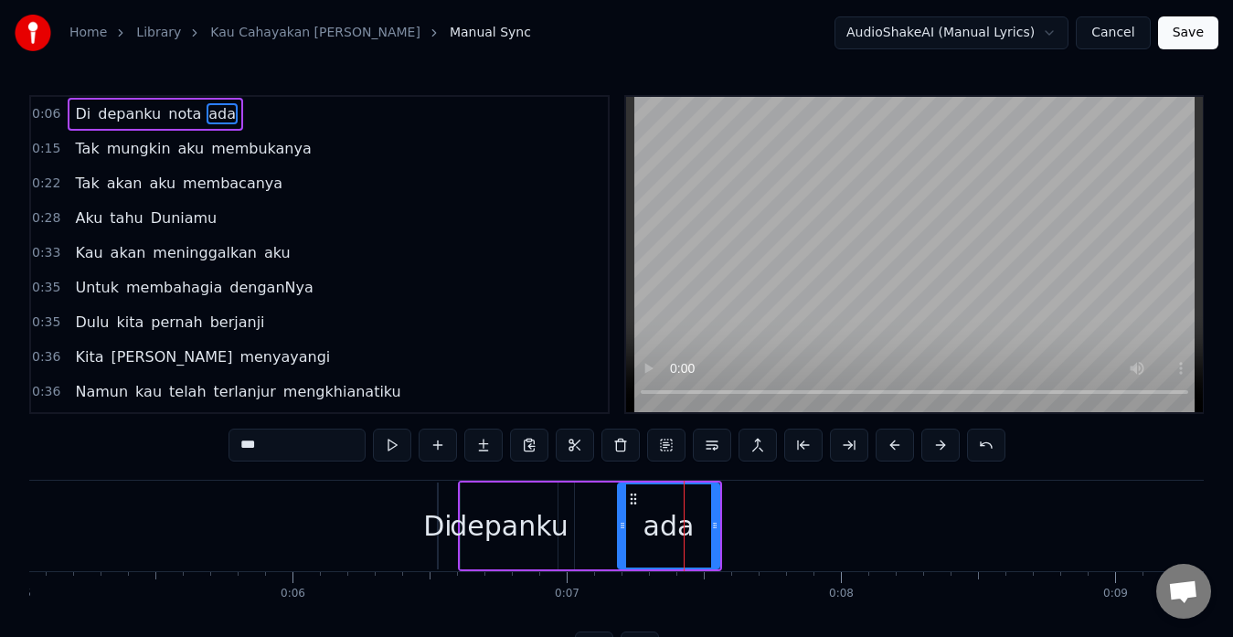
click at [634, 498] on circle at bounding box center [634, 498] width 1 height 1
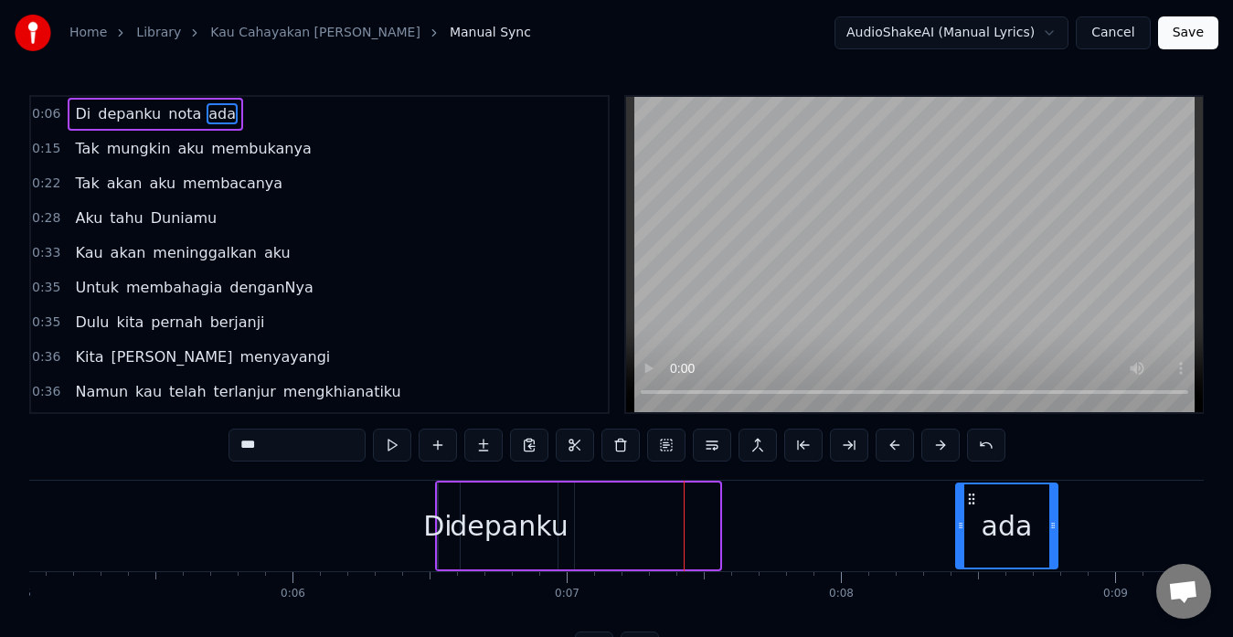
drag, startPoint x: 634, startPoint y: 498, endPoint x: 982, endPoint y: 489, distance: 347.5
click at [982, 489] on div "ada" at bounding box center [1007, 526] width 100 height 83
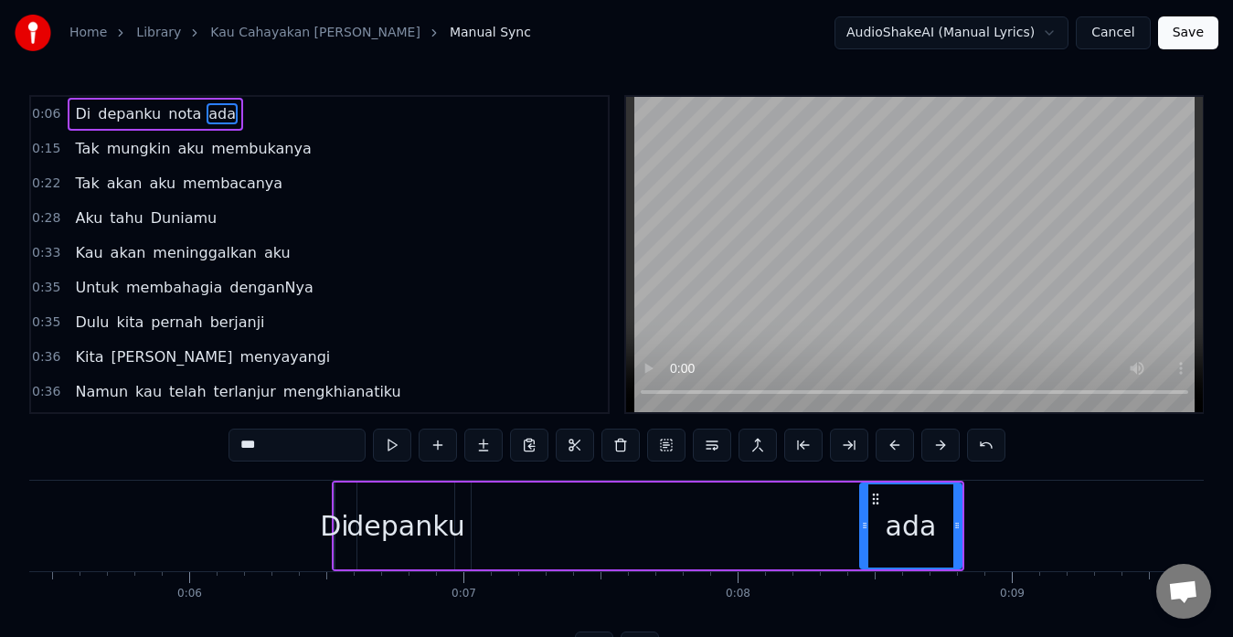
scroll to position [0, 1454]
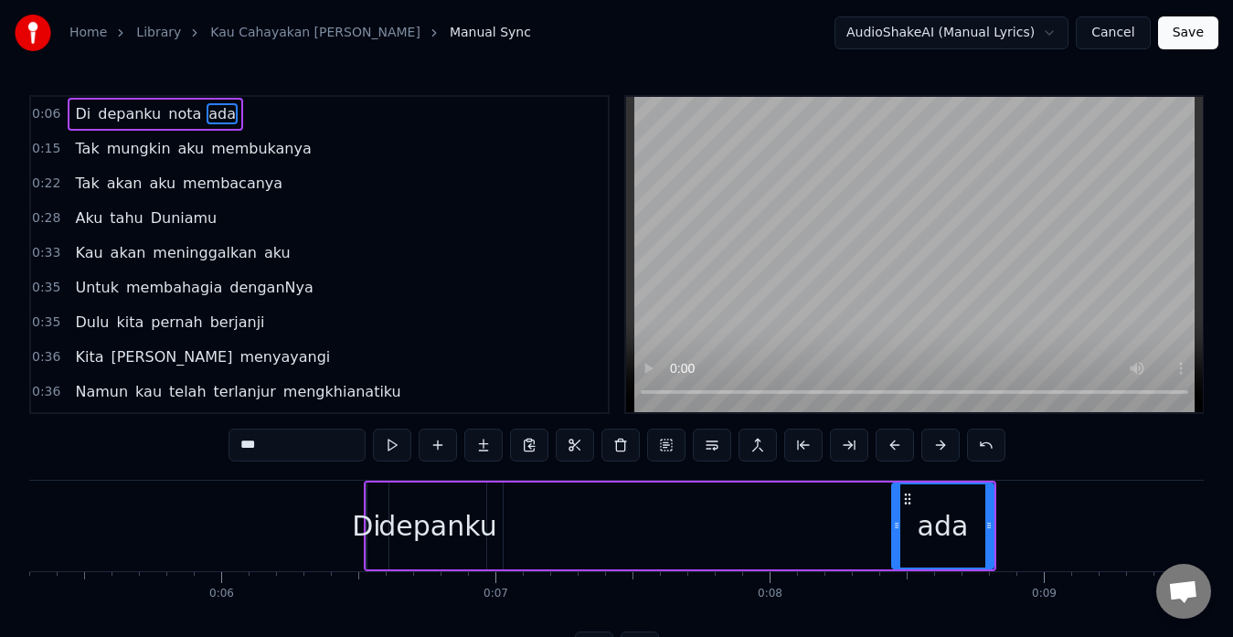
click at [423, 531] on div "depanku" at bounding box center [437, 526] width 118 height 41
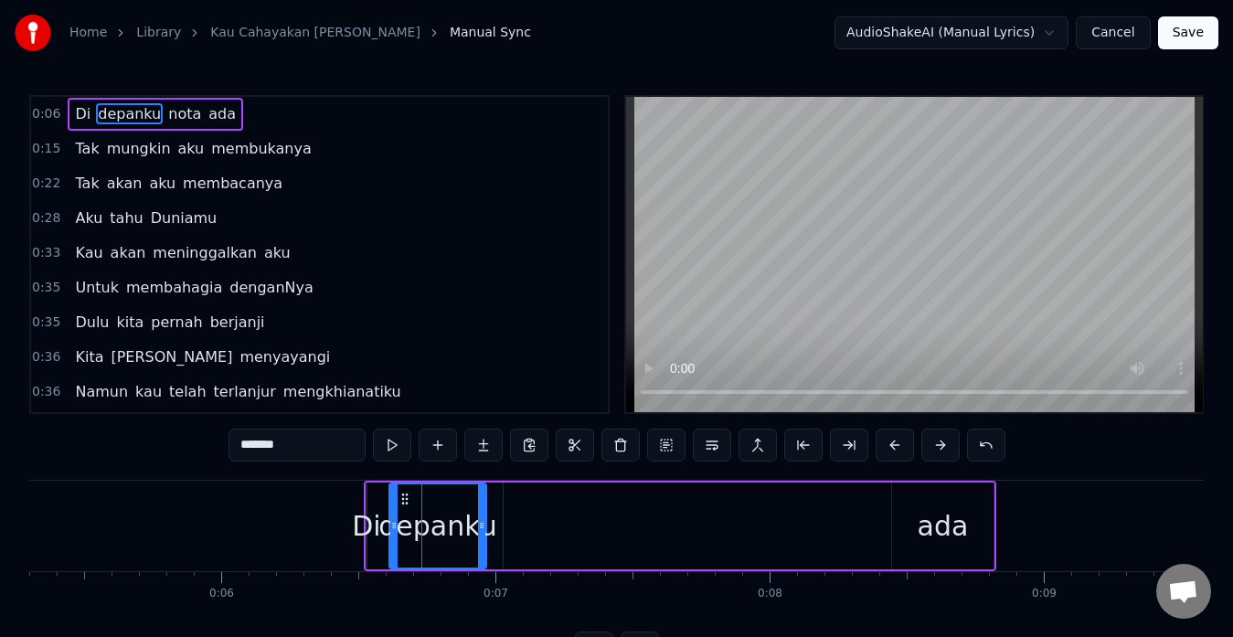
click at [367, 522] on div "Di" at bounding box center [366, 526] width 28 height 41
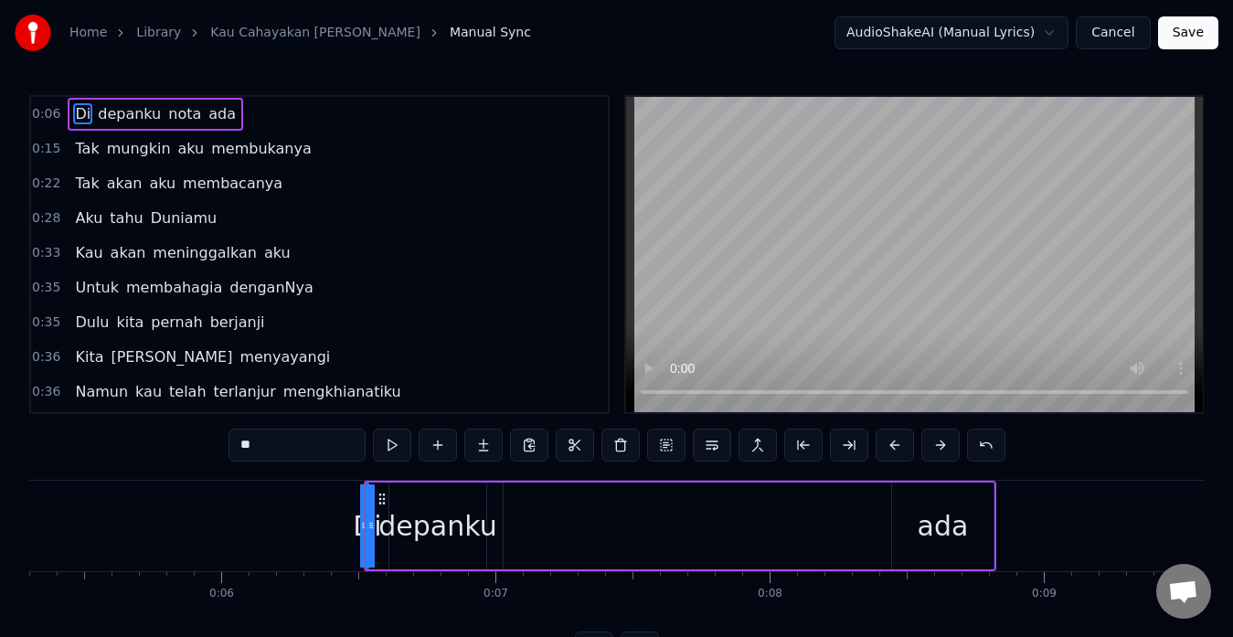
click at [449, 516] on div "depanku" at bounding box center [437, 526] width 118 height 41
type input "*******"
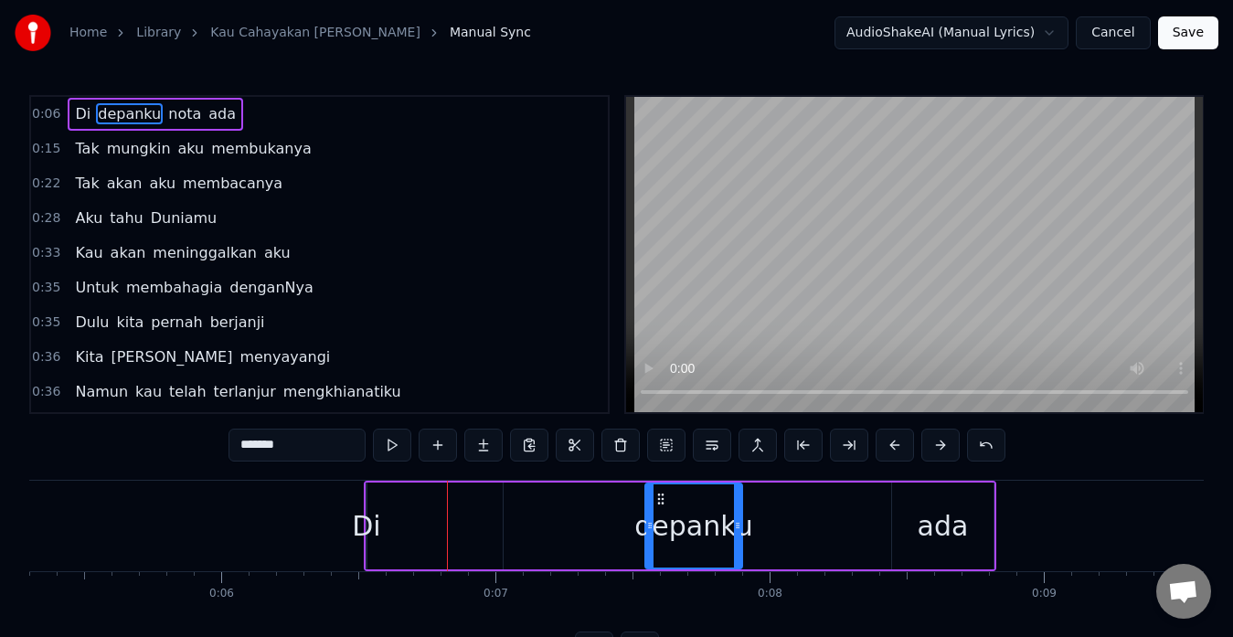
drag, startPoint x: 403, startPoint y: 491, endPoint x: 694, endPoint y: 504, distance: 291.0
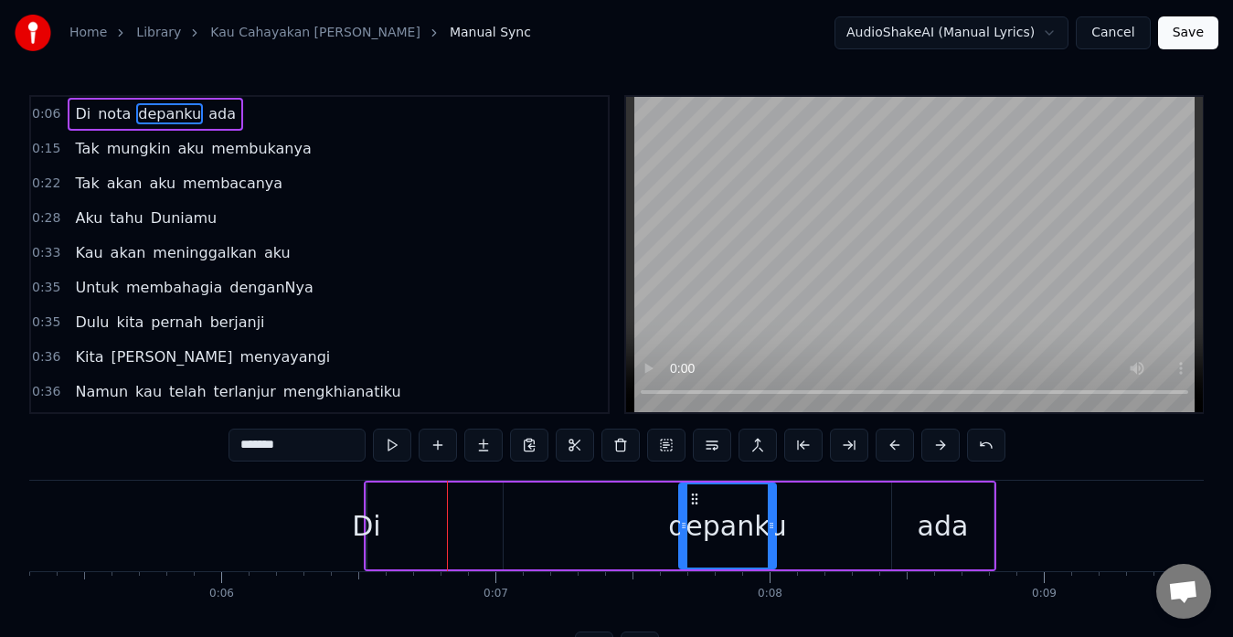
click at [439, 513] on div "Di nota depanku ada" at bounding box center [680, 526] width 633 height 91
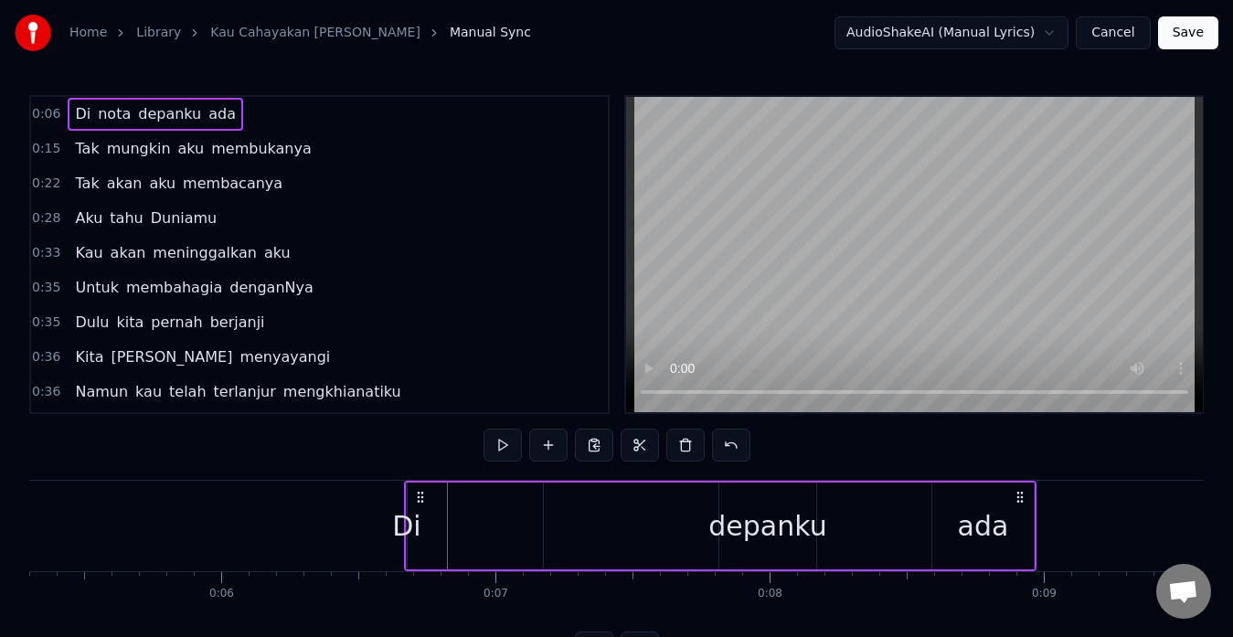
drag, startPoint x: 378, startPoint y: 495, endPoint x: 418, endPoint y: 512, distance: 43.8
click at [418, 512] on div "Di nota depanku ada" at bounding box center [720, 526] width 633 height 91
click at [421, 495] on icon at bounding box center [420, 497] width 15 height 15
click at [411, 516] on div "Di" at bounding box center [406, 526] width 28 height 41
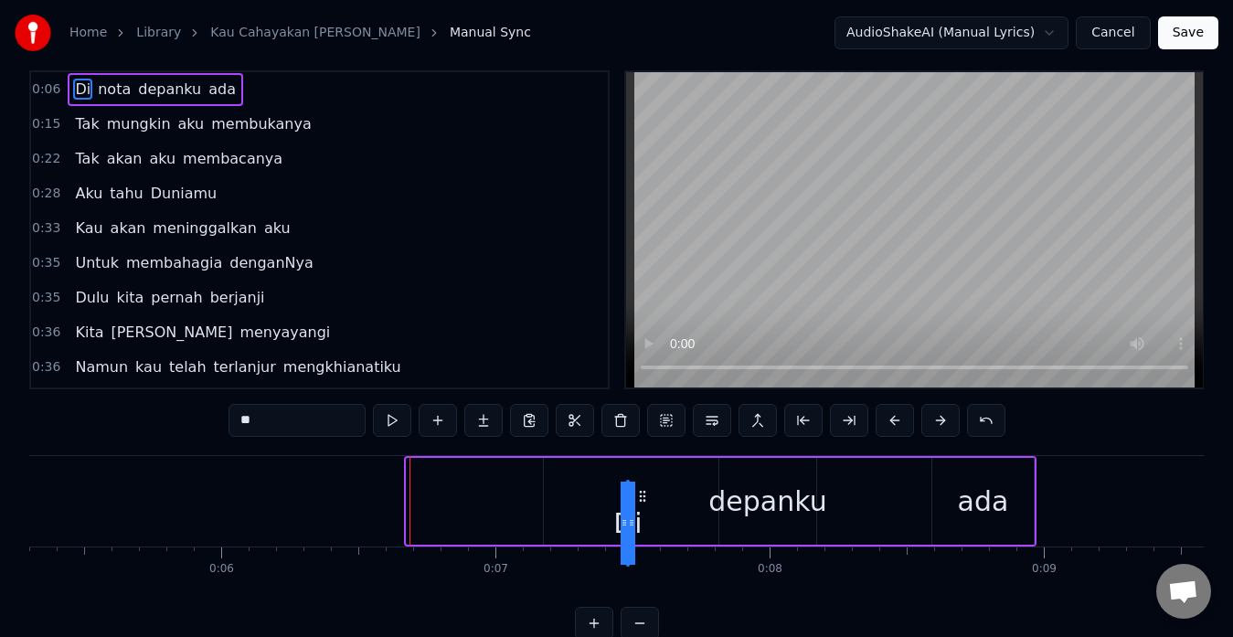
drag, startPoint x: 420, startPoint y: 495, endPoint x: 640, endPoint y: 523, distance: 222.0
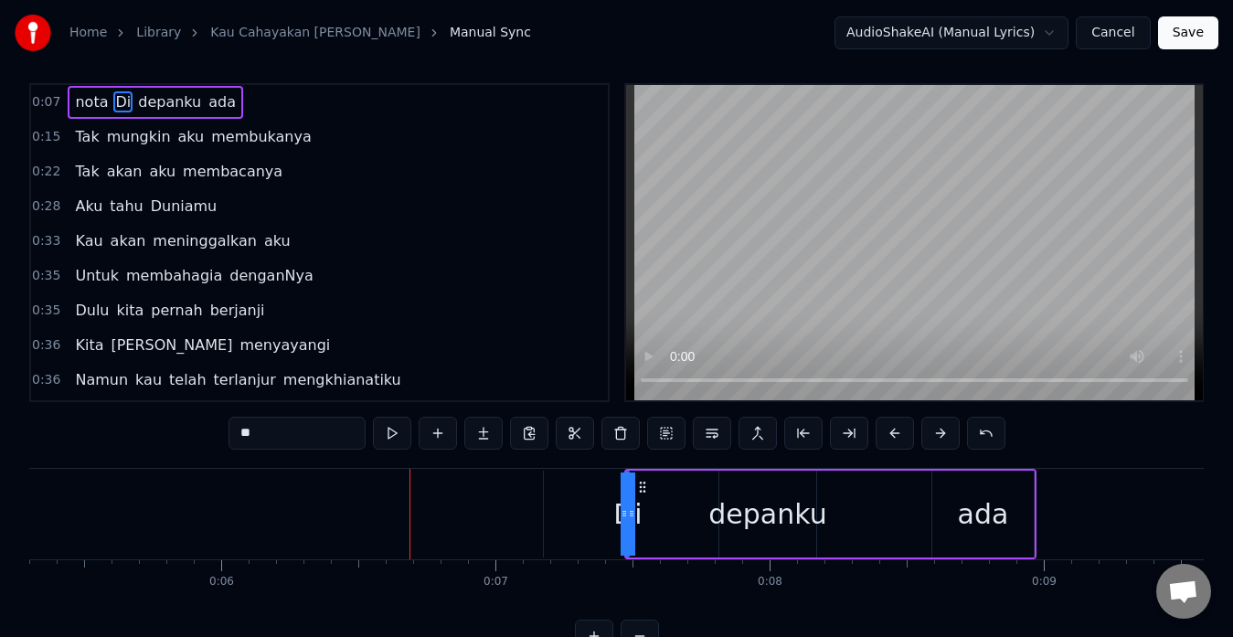
scroll to position [0, 0]
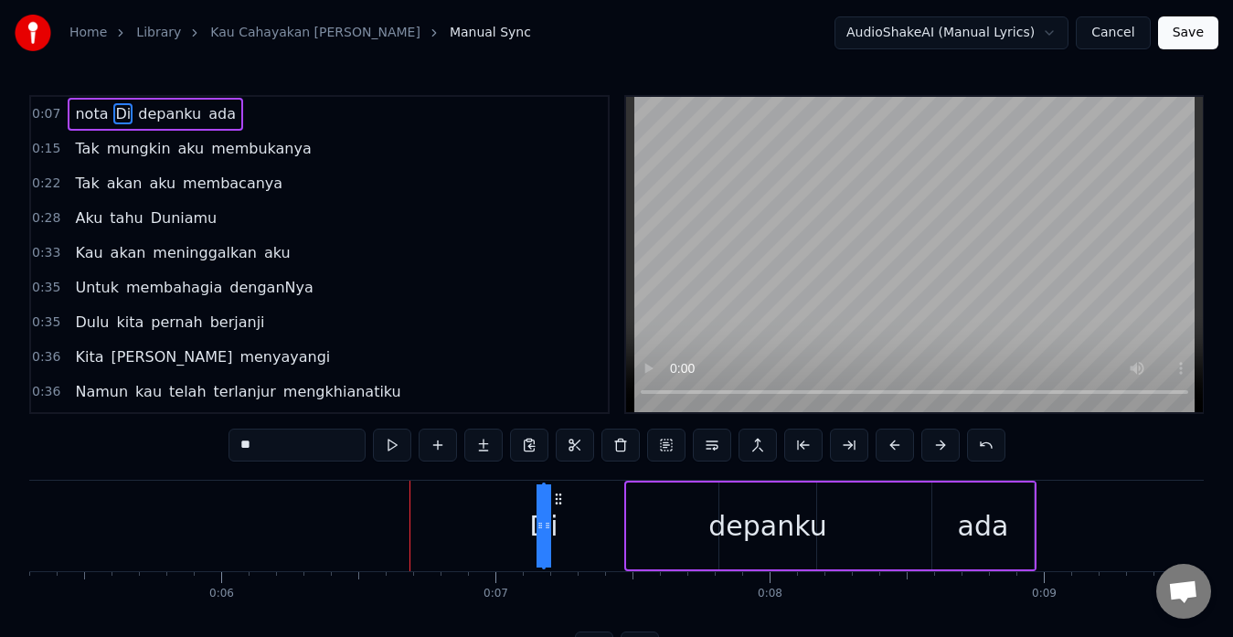
drag, startPoint x: 642, startPoint y: 500, endPoint x: 558, endPoint y: 506, distance: 84.3
click at [558, 506] on icon at bounding box center [558, 499] width 15 height 15
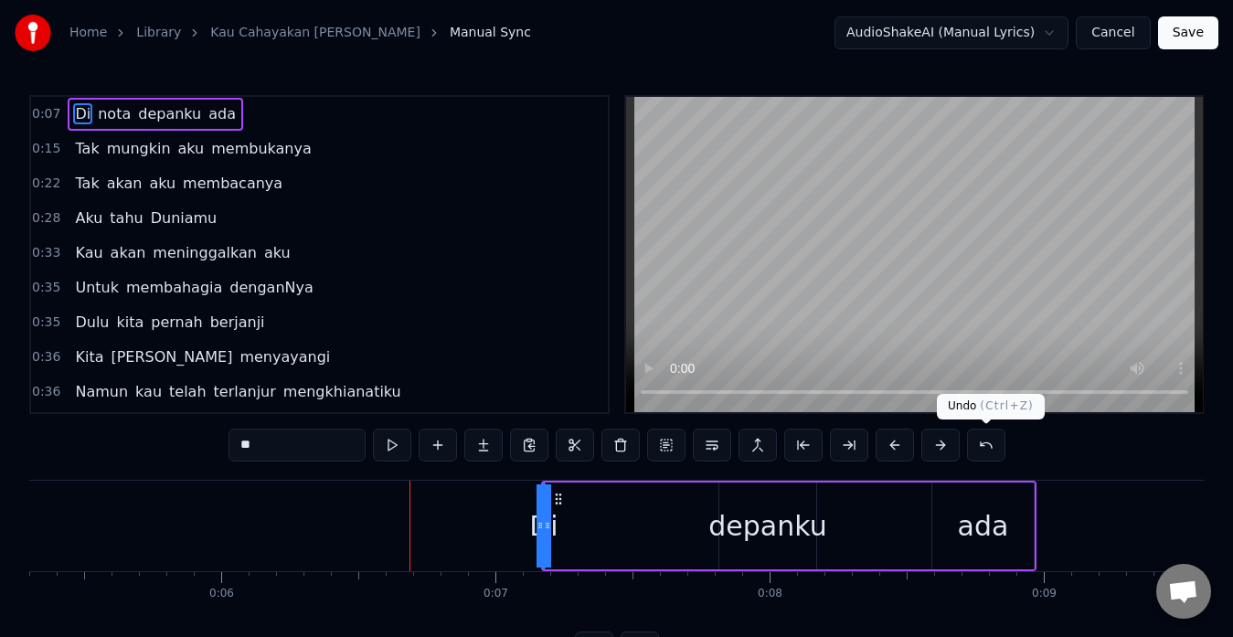
click at [978, 438] on button at bounding box center [986, 445] width 38 height 33
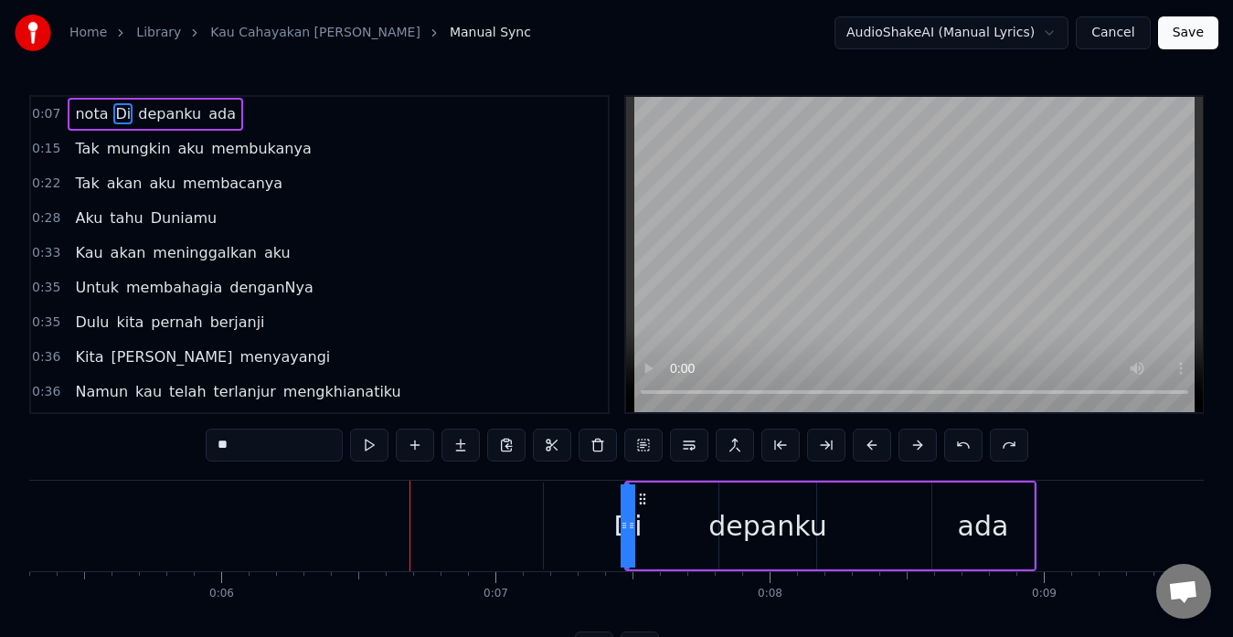
click at [978, 438] on button at bounding box center [963, 445] width 38 height 33
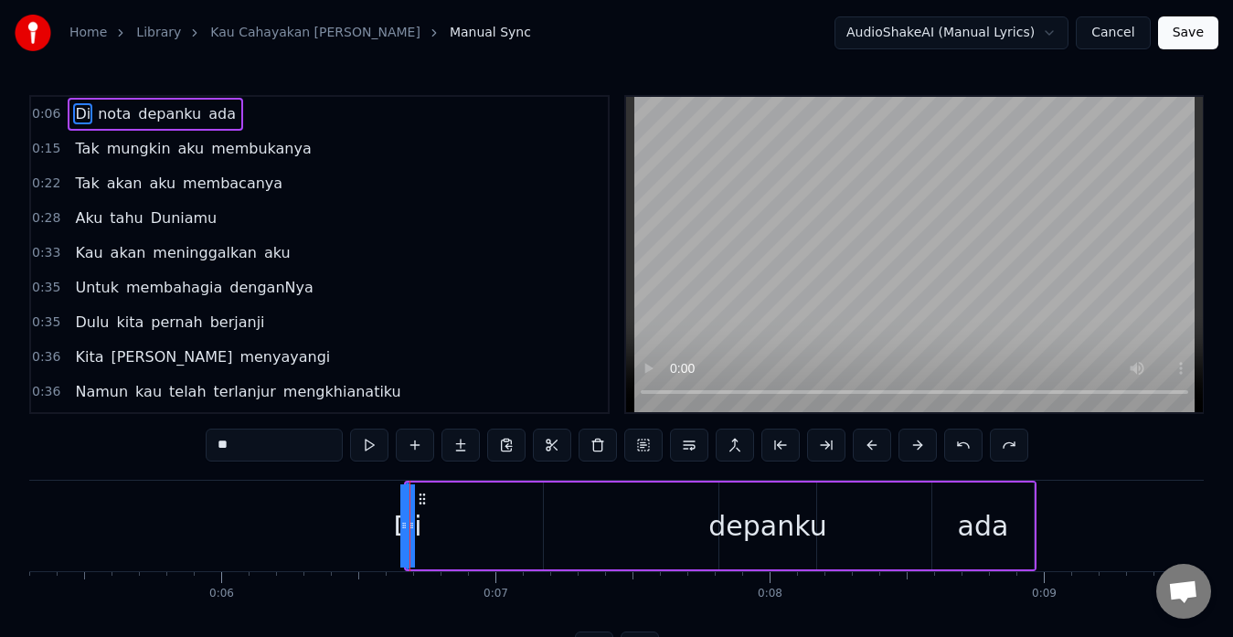
click at [978, 438] on button at bounding box center [963, 445] width 38 height 33
click at [965, 445] on button at bounding box center [963, 445] width 38 height 33
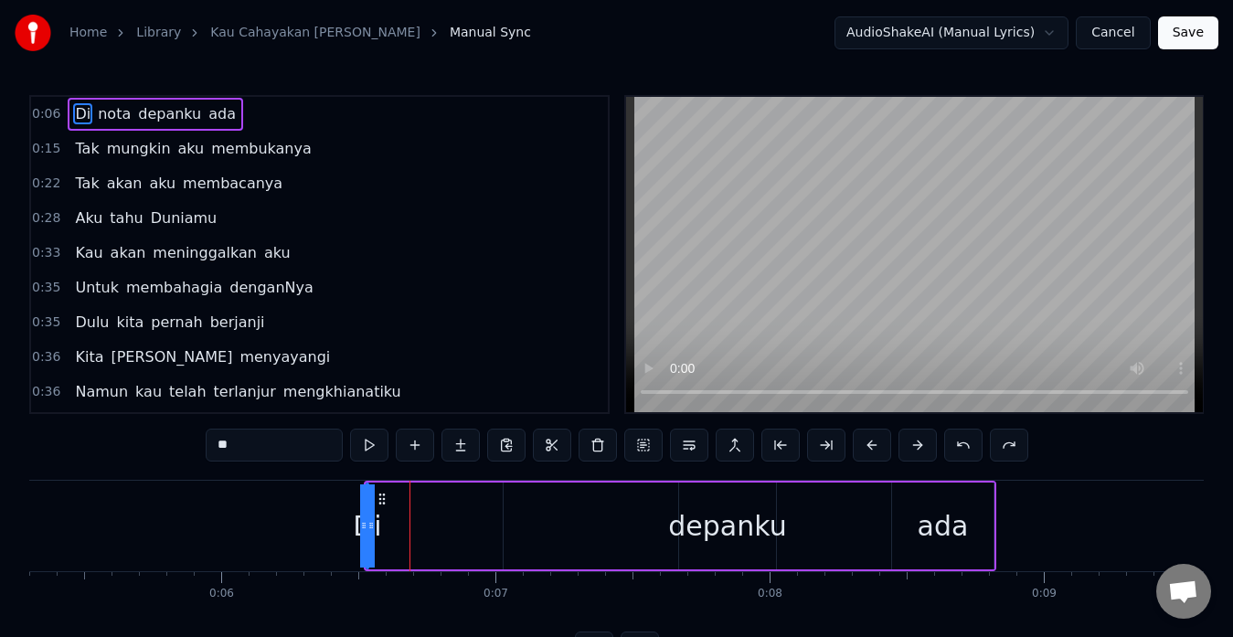
click at [965, 445] on button at bounding box center [963, 445] width 38 height 33
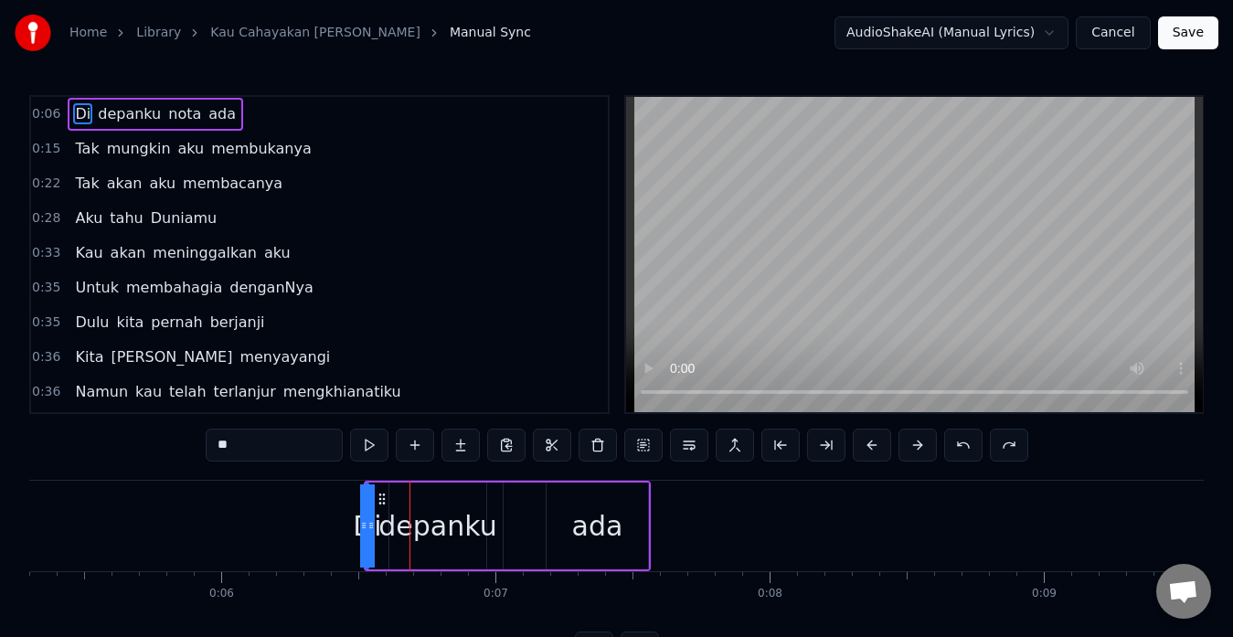
click at [965, 445] on button at bounding box center [963, 445] width 38 height 33
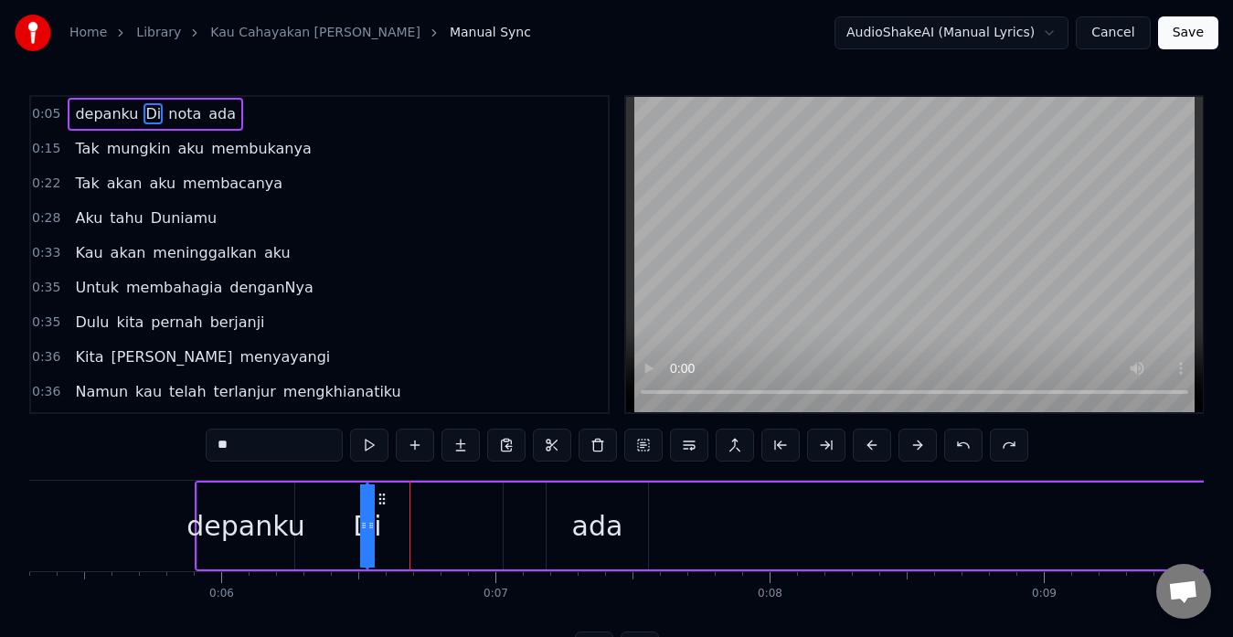
click at [965, 445] on button at bounding box center [963, 445] width 38 height 33
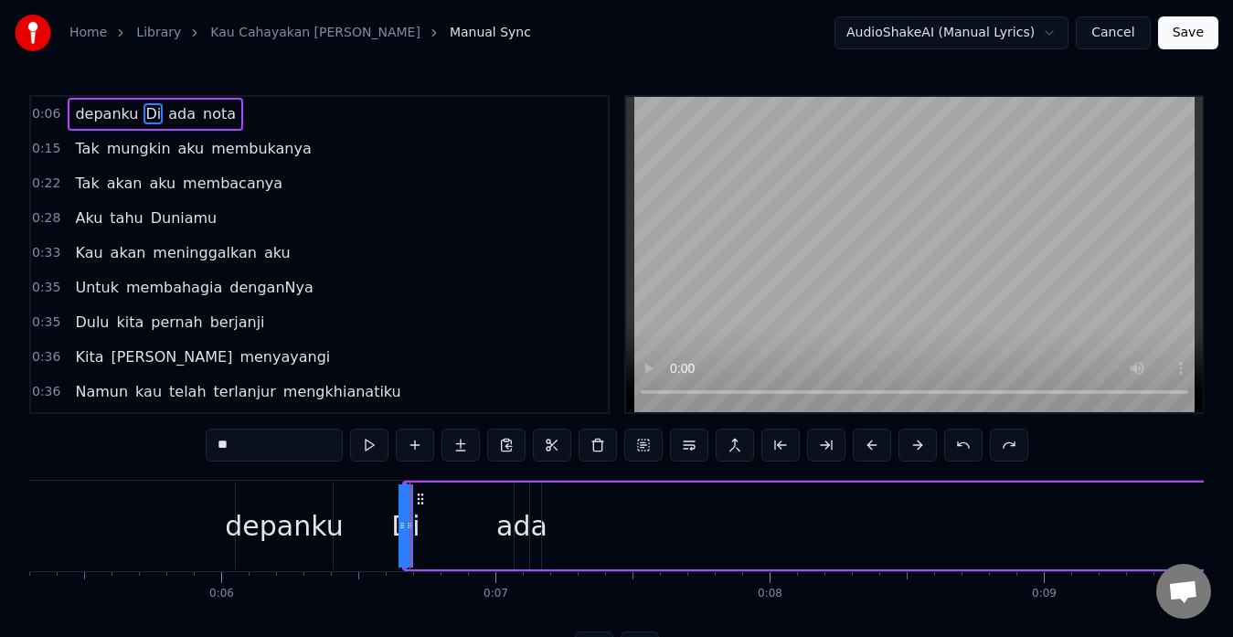
click at [965, 445] on button at bounding box center [963, 445] width 38 height 33
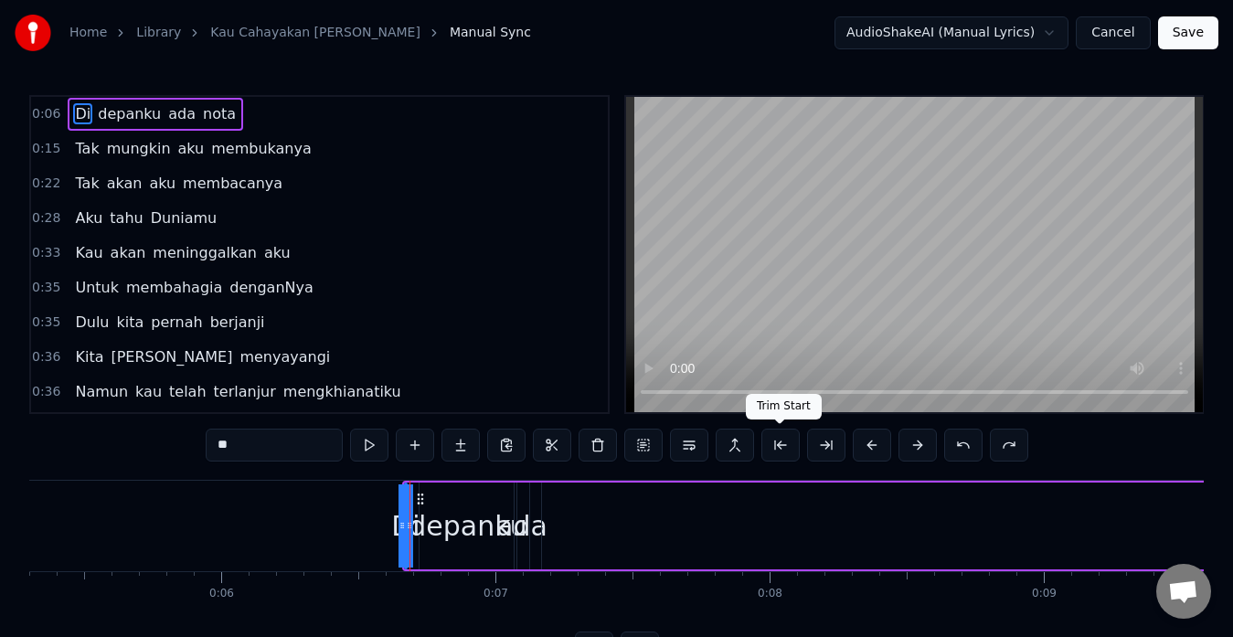
click at [788, 442] on button at bounding box center [781, 445] width 38 height 33
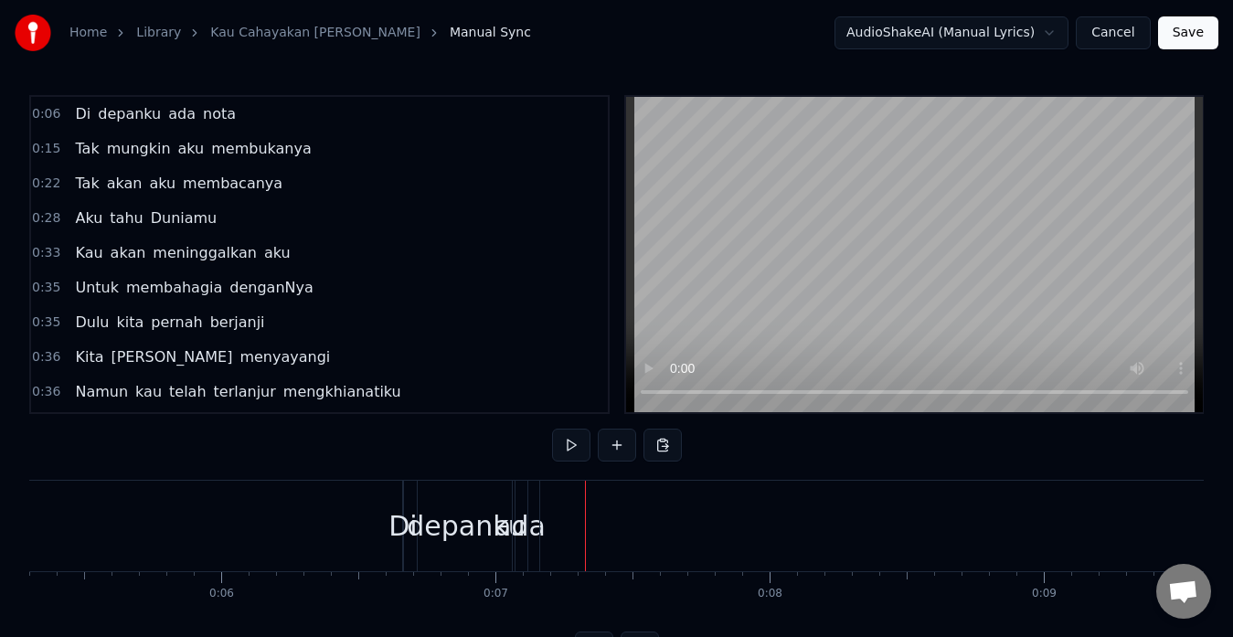
click at [351, 473] on div "0:06 Di depanku [PERSON_NAME] 0:15 Tak mungkin aku membukanya 0:22 Tak akan aku…" at bounding box center [616, 380] width 1175 height 570
drag, startPoint x: 351, startPoint y: 473, endPoint x: 465, endPoint y: 511, distance: 120.6
click at [465, 511] on div "0:06 Di depanku [PERSON_NAME] 0:15 Tak mungkin aku membukanya 0:22 Tak akan aku…" at bounding box center [616, 380] width 1175 height 570
click at [414, 510] on div "depanku" at bounding box center [466, 526] width 118 height 41
click at [406, 506] on div "Di" at bounding box center [403, 526] width 28 height 41
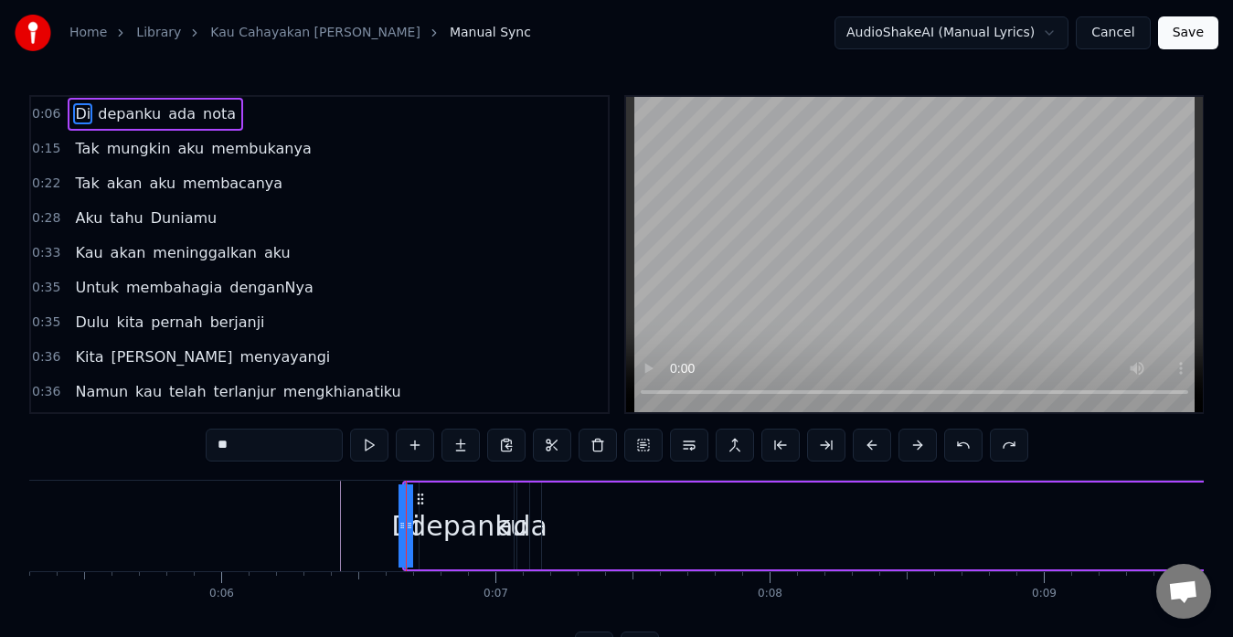
click at [436, 506] on div "depanku" at bounding box center [468, 526] width 118 height 41
type input "*******"
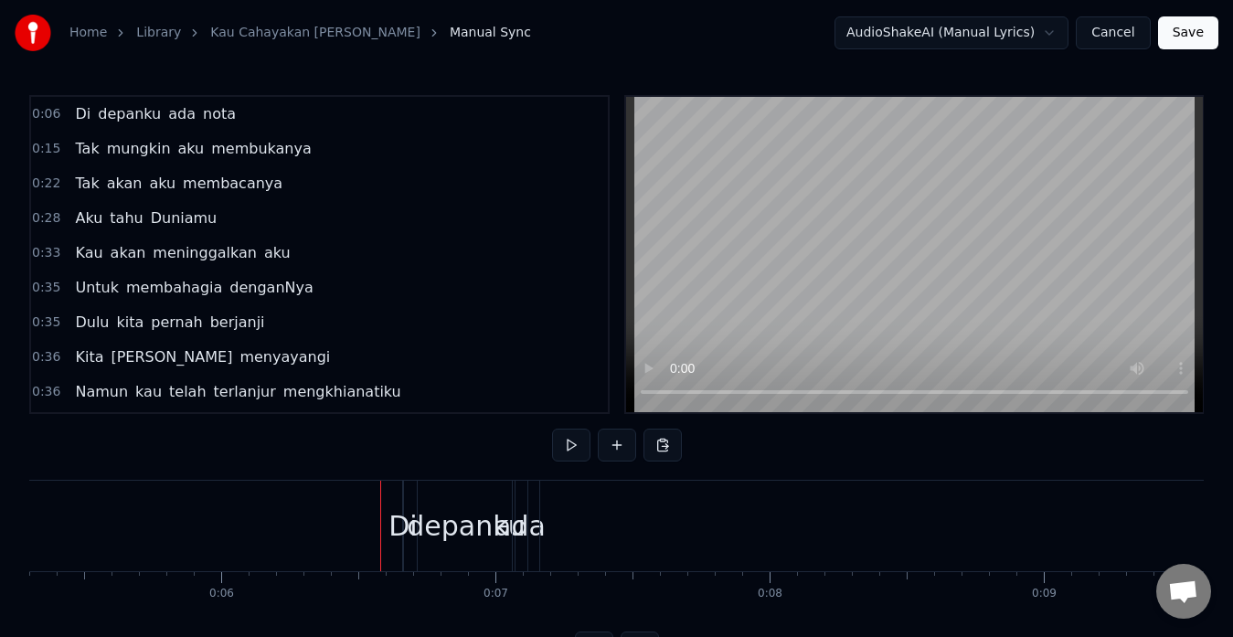
click at [395, 462] on div "0:06 Di depanku [PERSON_NAME] 0:15 Tak mungkin aku membukanya 0:22 Tak akan aku…" at bounding box center [616, 380] width 1175 height 570
click at [392, 511] on div "Di" at bounding box center [403, 526] width 28 height 41
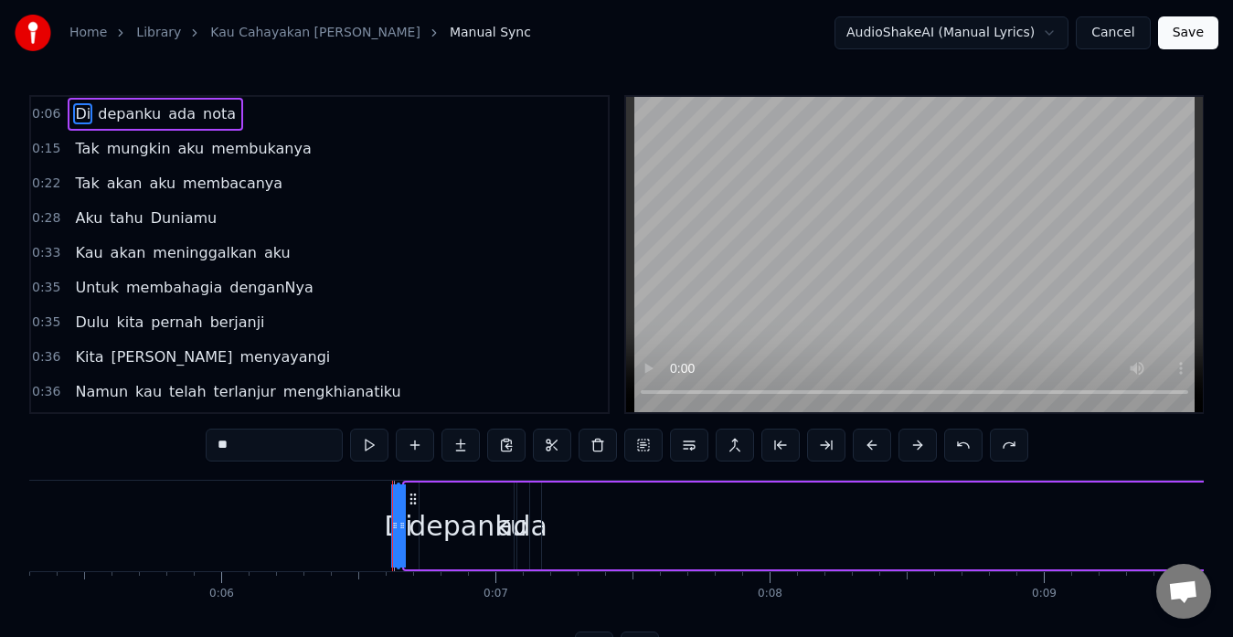
click at [415, 505] on icon at bounding box center [413, 499] width 15 height 15
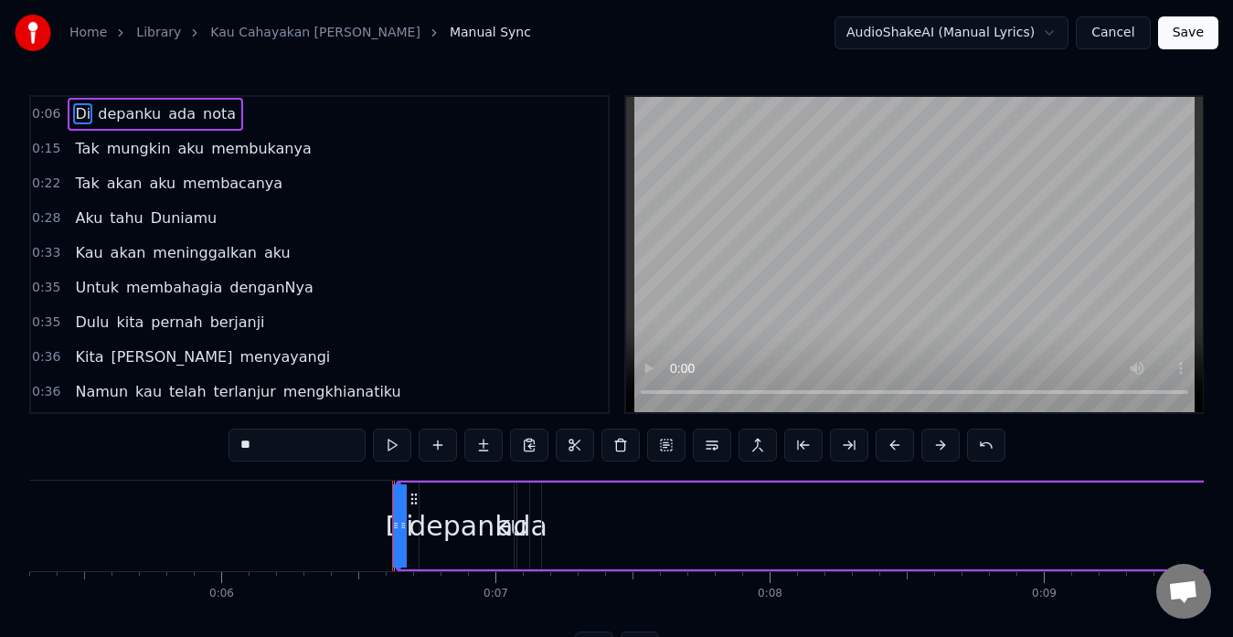
drag, startPoint x: 554, startPoint y: 479, endPoint x: 574, endPoint y: 483, distance: 20.4
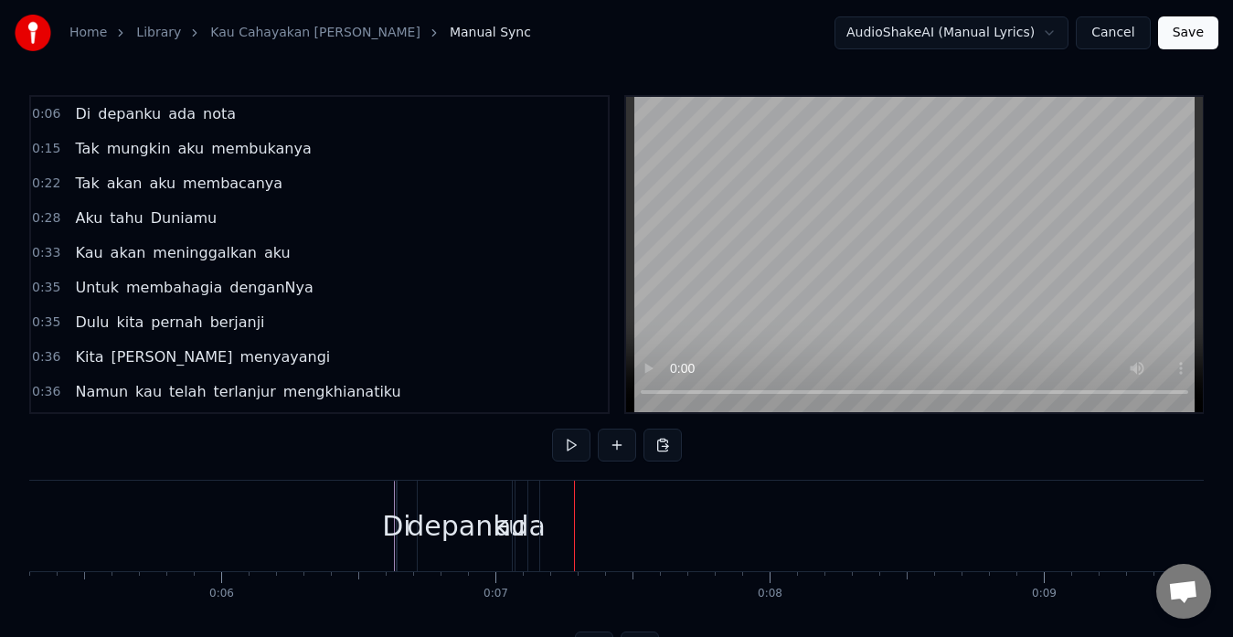
click at [393, 486] on div at bounding box center [393, 526] width 1 height 91
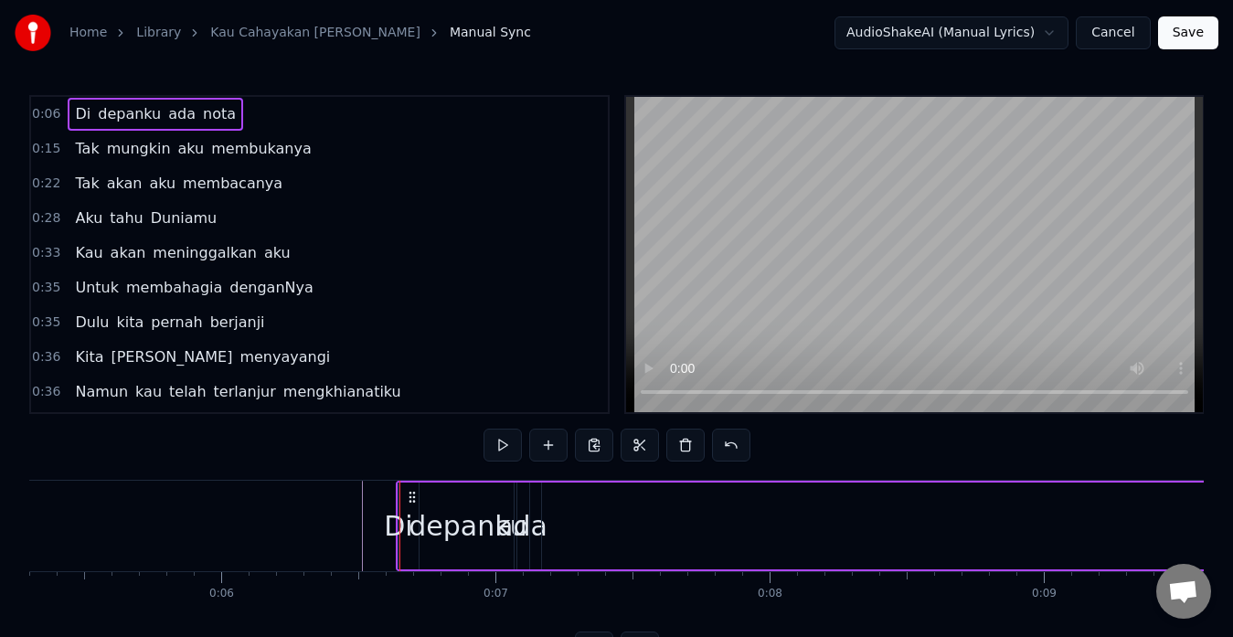
click at [398, 525] on div "Di" at bounding box center [398, 526] width 28 height 41
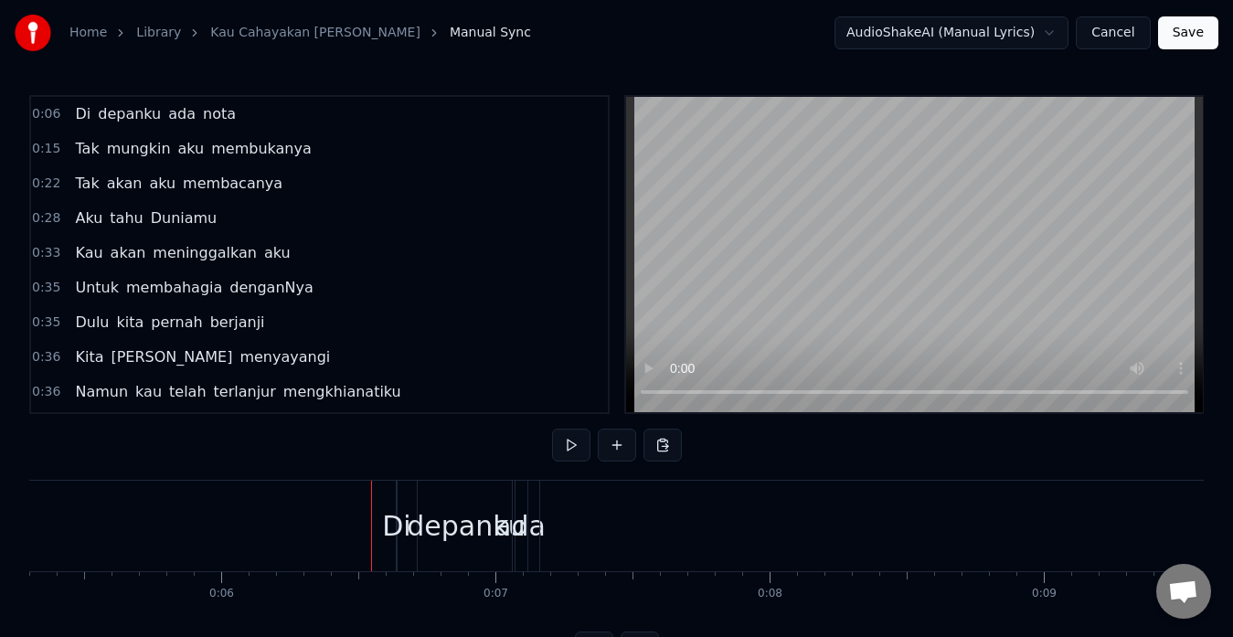
click at [396, 490] on div "Di" at bounding box center [397, 526] width 2 height 91
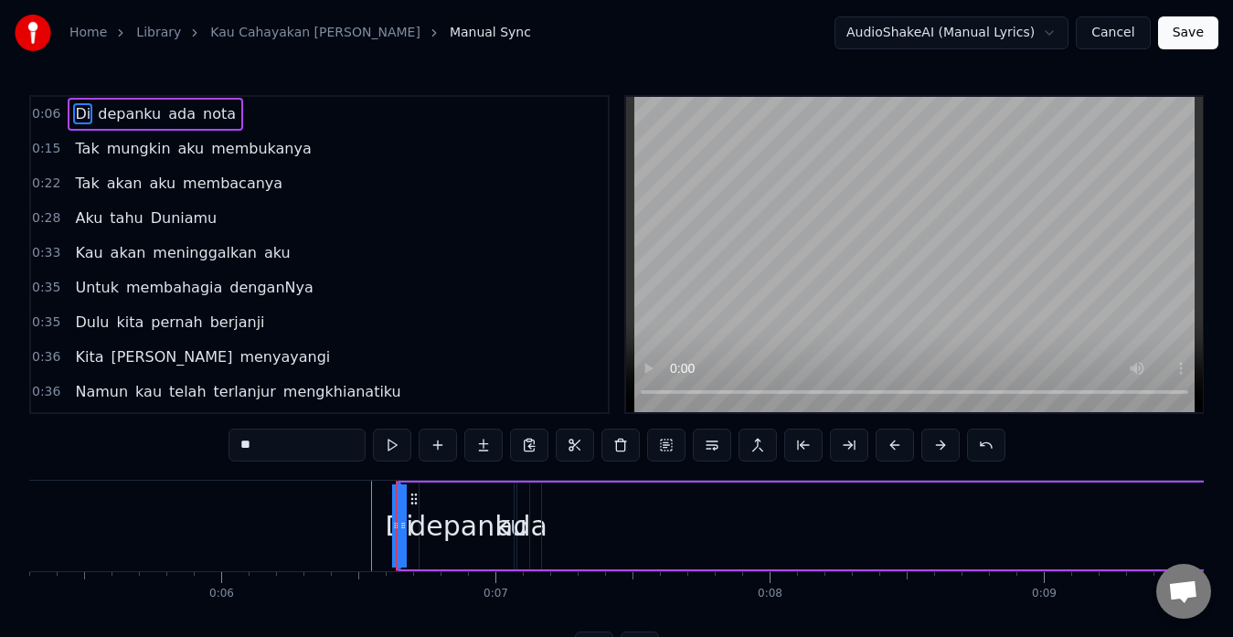
drag, startPoint x: 421, startPoint y: 479, endPoint x: 530, endPoint y: 473, distance: 109.9
click at [530, 473] on div "0:06 Di depanku [PERSON_NAME] 0:15 Tak mungkin aku membukanya 0:22 Tak akan aku…" at bounding box center [616, 380] width 1175 height 570
drag, startPoint x: 569, startPoint y: 481, endPoint x: 449, endPoint y: 522, distance: 126.6
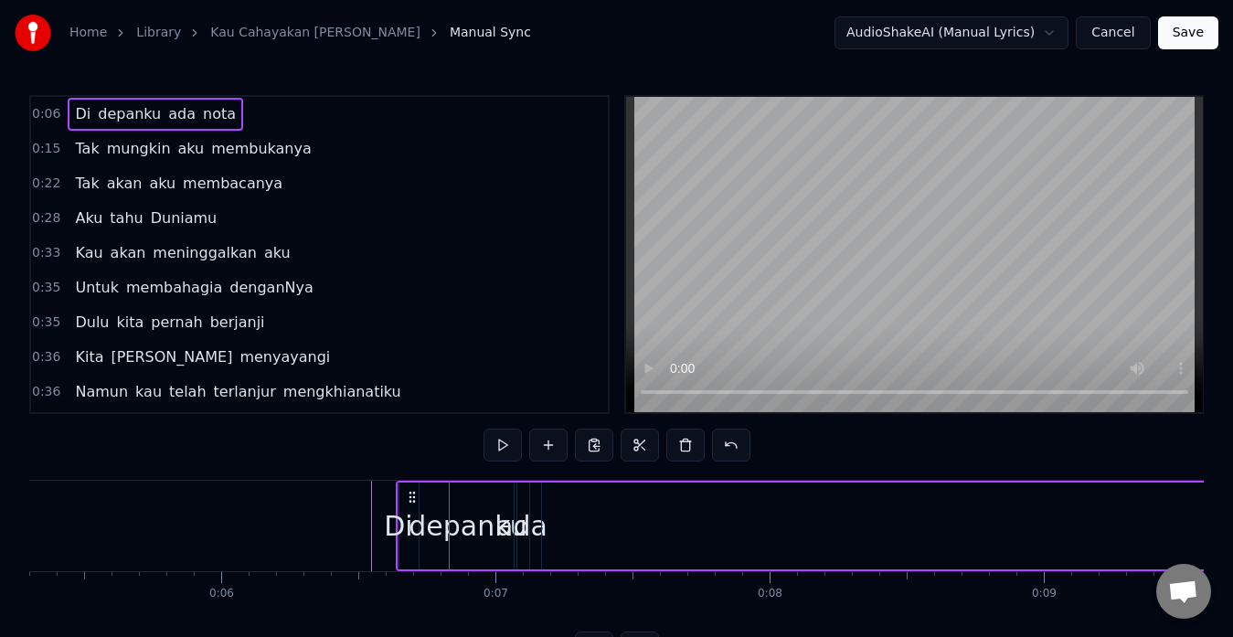
drag, startPoint x: 405, startPoint y: 521, endPoint x: 430, endPoint y: 524, distance: 24.8
click at [404, 525] on div "Di" at bounding box center [398, 526] width 28 height 41
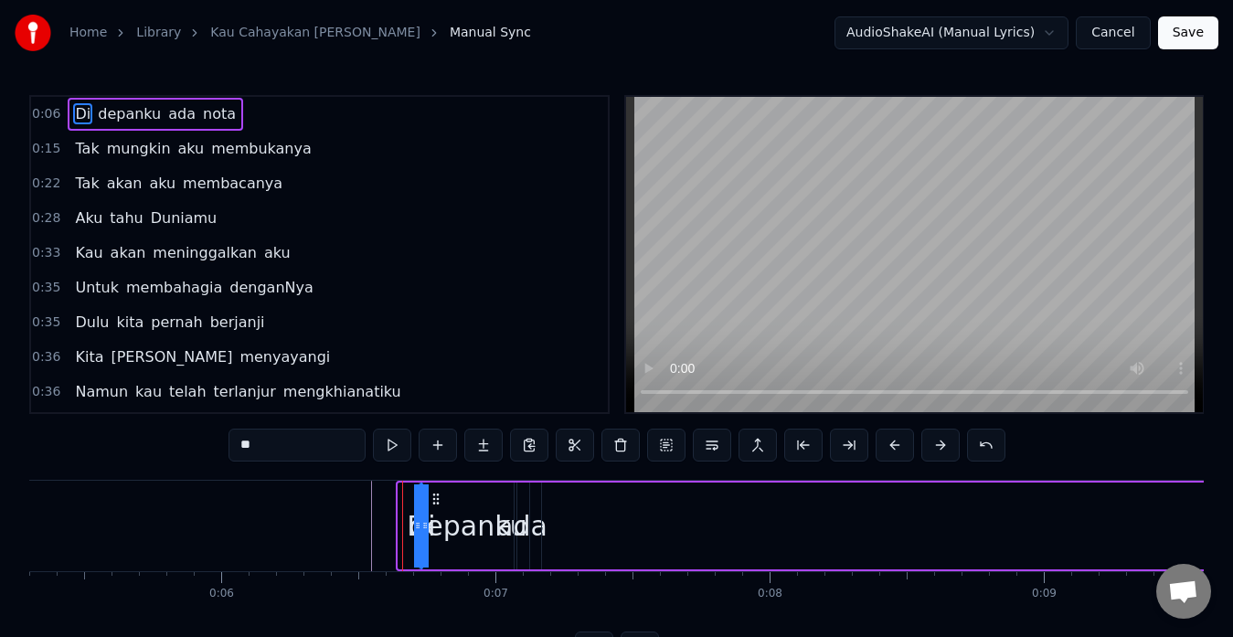
drag, startPoint x: 412, startPoint y: 501, endPoint x: 434, endPoint y: 501, distance: 21.9
drag, startPoint x: 434, startPoint y: 495, endPoint x: 388, endPoint y: 495, distance: 46.6
click at [388, 495] on circle at bounding box center [388, 494] width 1 height 1
click at [476, 528] on div "depanku" at bounding box center [468, 526] width 118 height 41
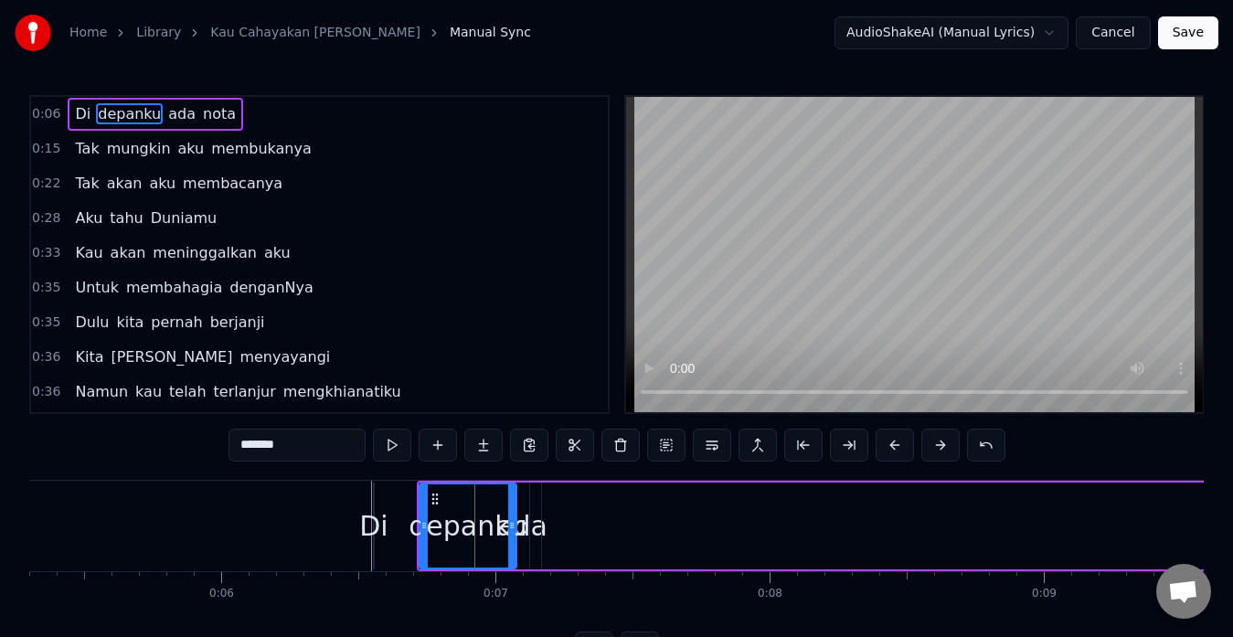
click at [534, 530] on div "ada" at bounding box center [521, 526] width 51 height 41
type input "***"
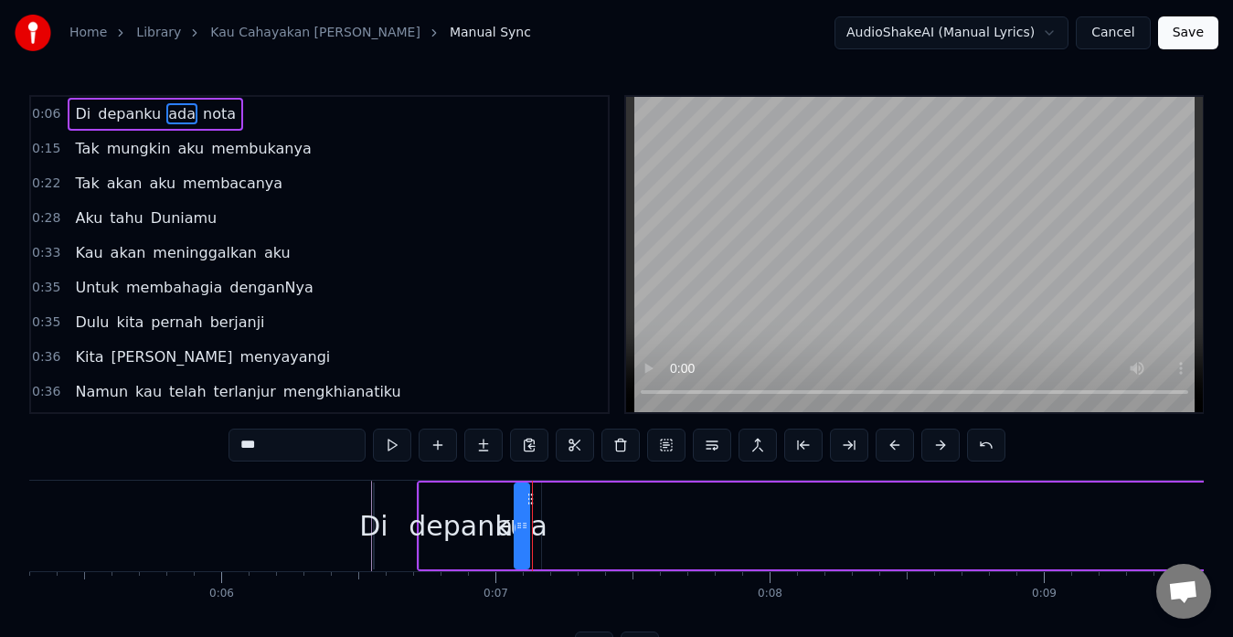
drag, startPoint x: 532, startPoint y: 496, endPoint x: 569, endPoint y: 500, distance: 36.8
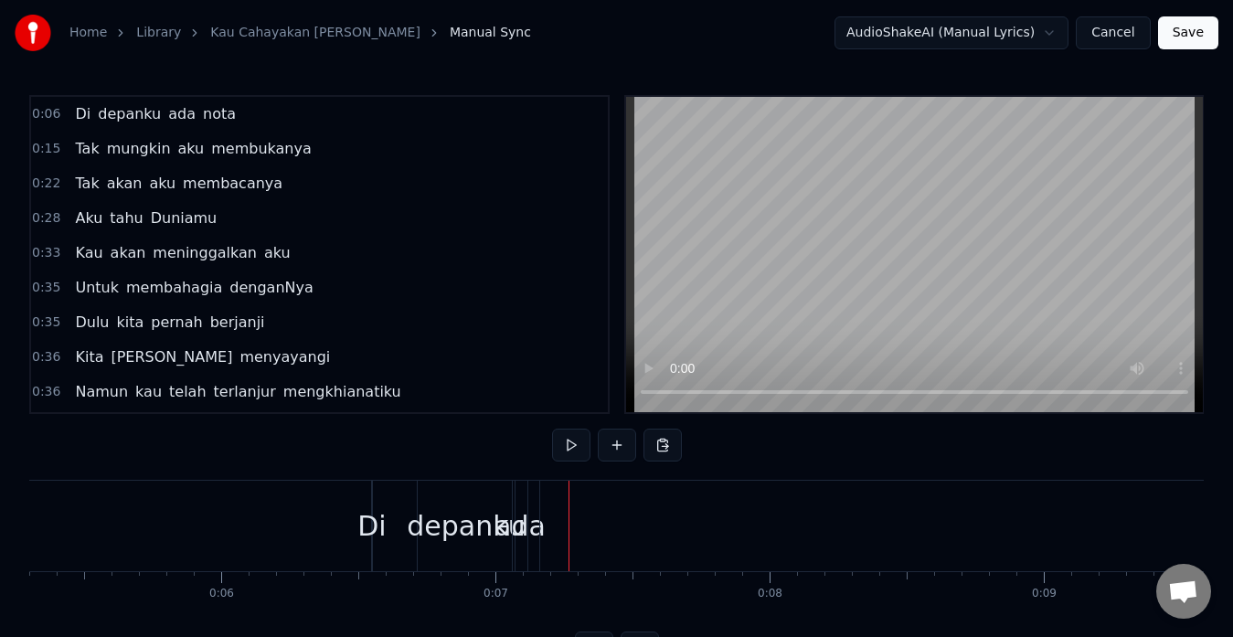
click at [522, 532] on div "ada" at bounding box center [520, 526] width 51 height 41
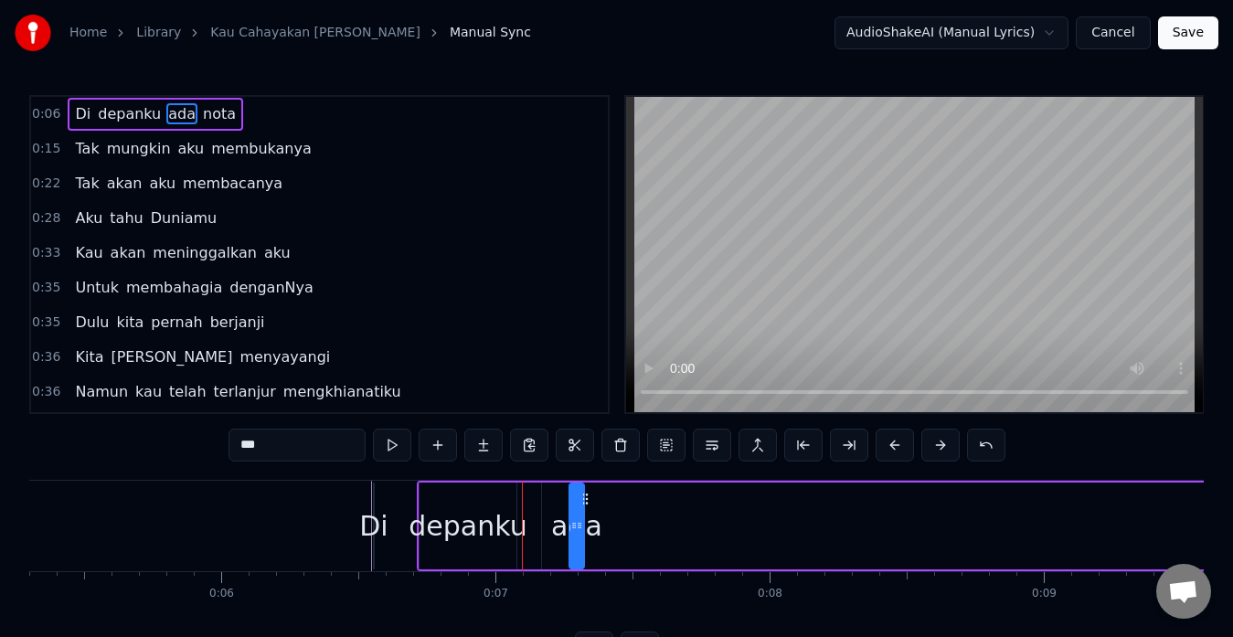
drag, startPoint x: 530, startPoint y: 496, endPoint x: 585, endPoint y: 500, distance: 55.0
click at [181, 122] on span "nota" at bounding box center [184, 113] width 37 height 21
type input "****"
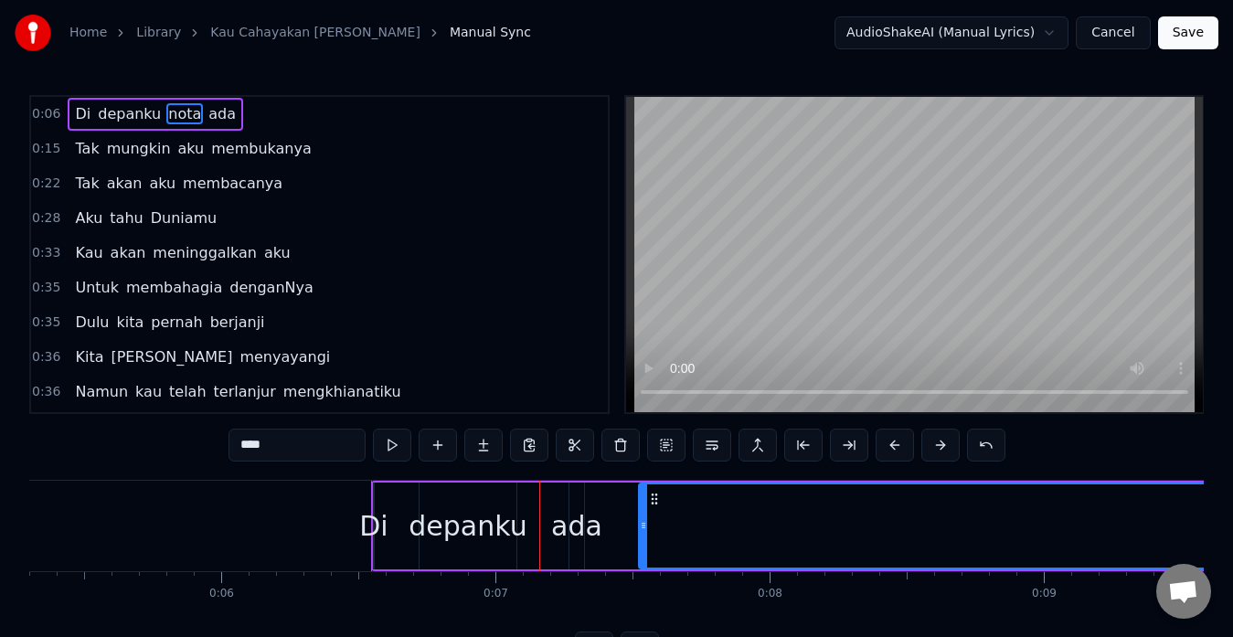
drag, startPoint x: 559, startPoint y: 498, endPoint x: 655, endPoint y: 497, distance: 96.9
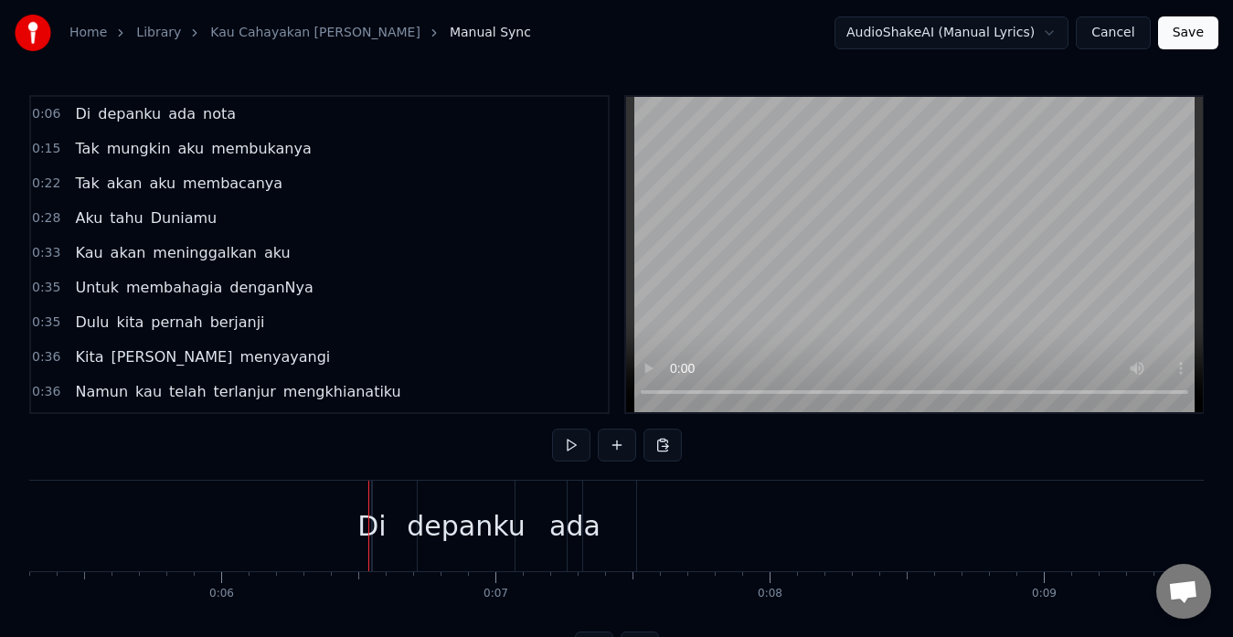
click at [373, 487] on div "Di" at bounding box center [372, 526] width 2 height 91
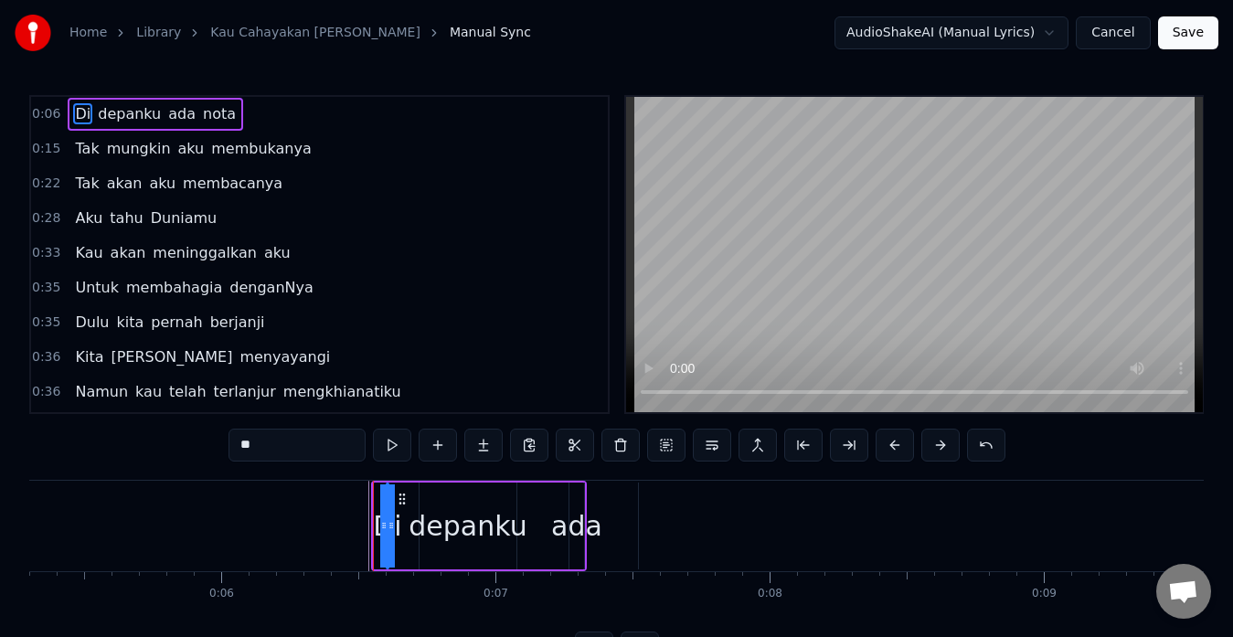
drag, startPoint x: 392, startPoint y: 500, endPoint x: 405, endPoint y: 503, distance: 13.1
click at [405, 503] on icon at bounding box center [402, 499] width 15 height 15
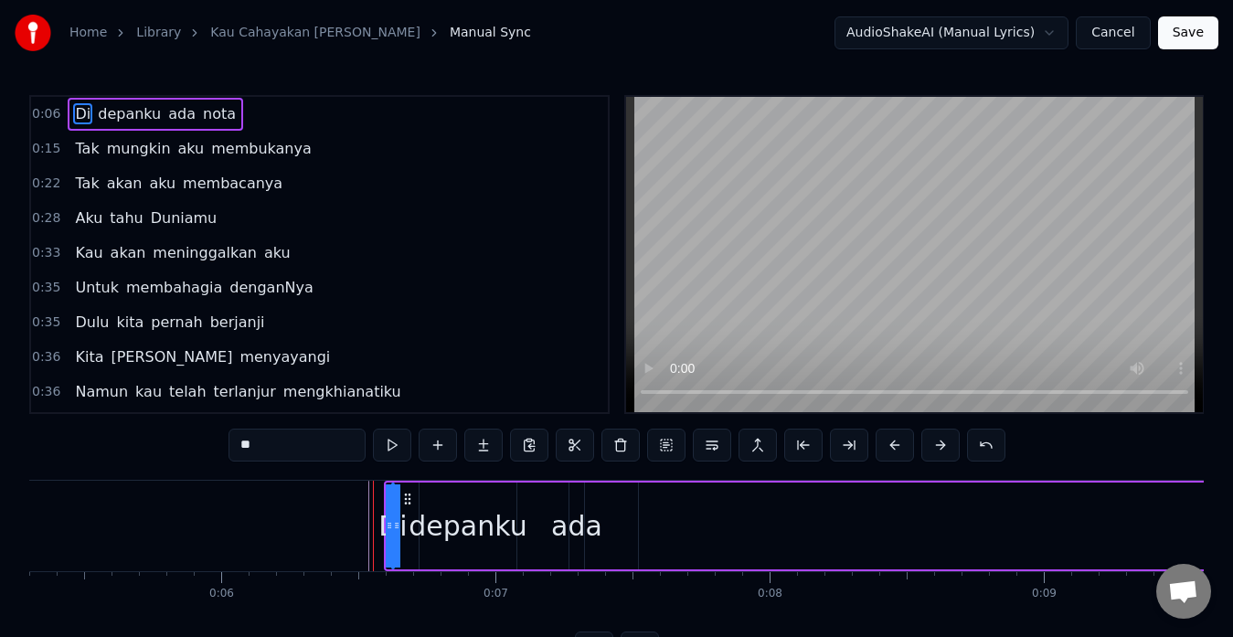
click at [407, 495] on icon at bounding box center [407, 499] width 15 height 15
click at [582, 538] on div "ada" at bounding box center [576, 526] width 51 height 41
type input "***"
click at [52, 112] on span "0:06" at bounding box center [46, 114] width 28 height 18
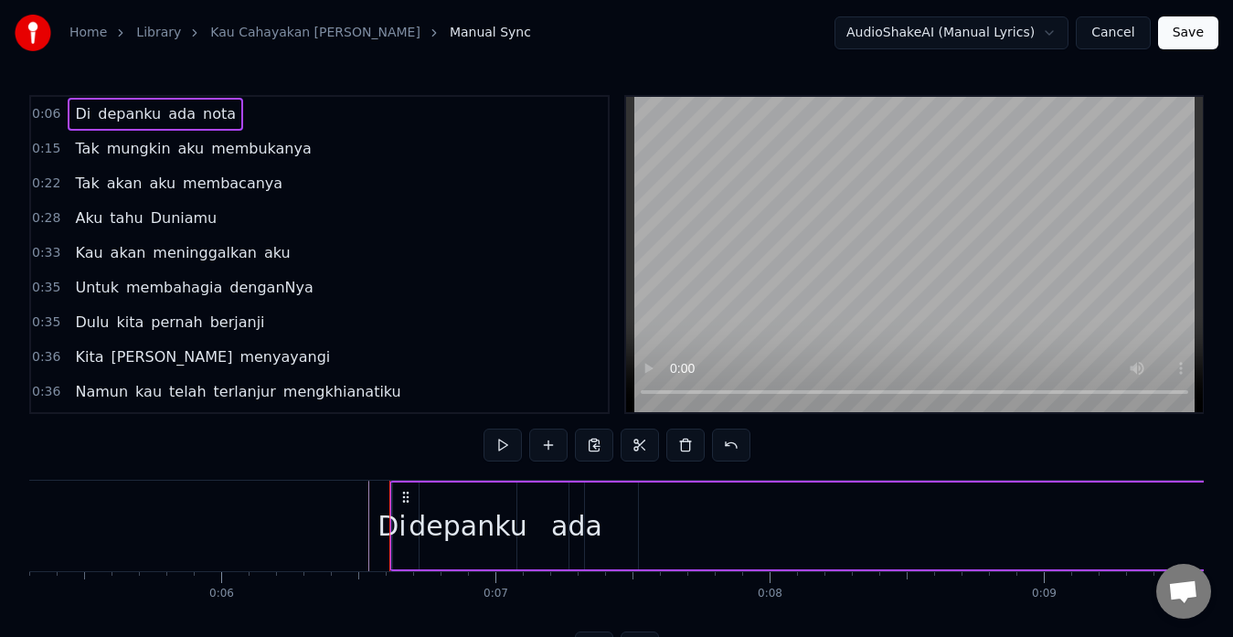
drag, startPoint x: 326, startPoint y: 506, endPoint x: 503, endPoint y: 520, distance: 177.0
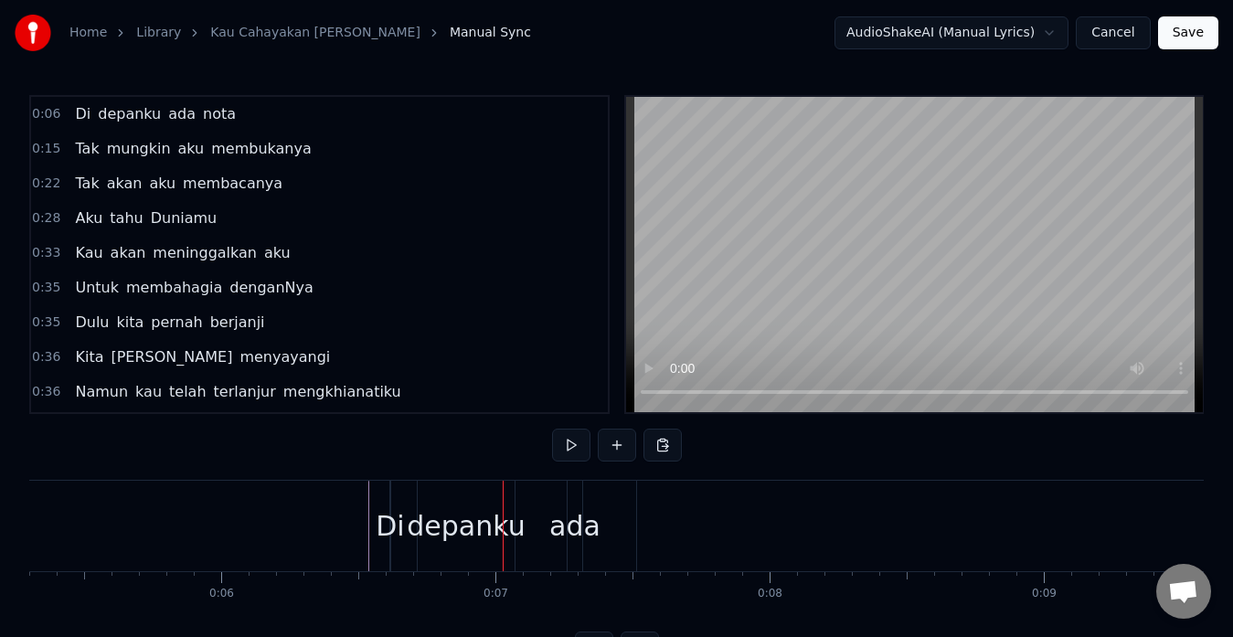
click at [208, 103] on span "nota" at bounding box center [219, 113] width 37 height 21
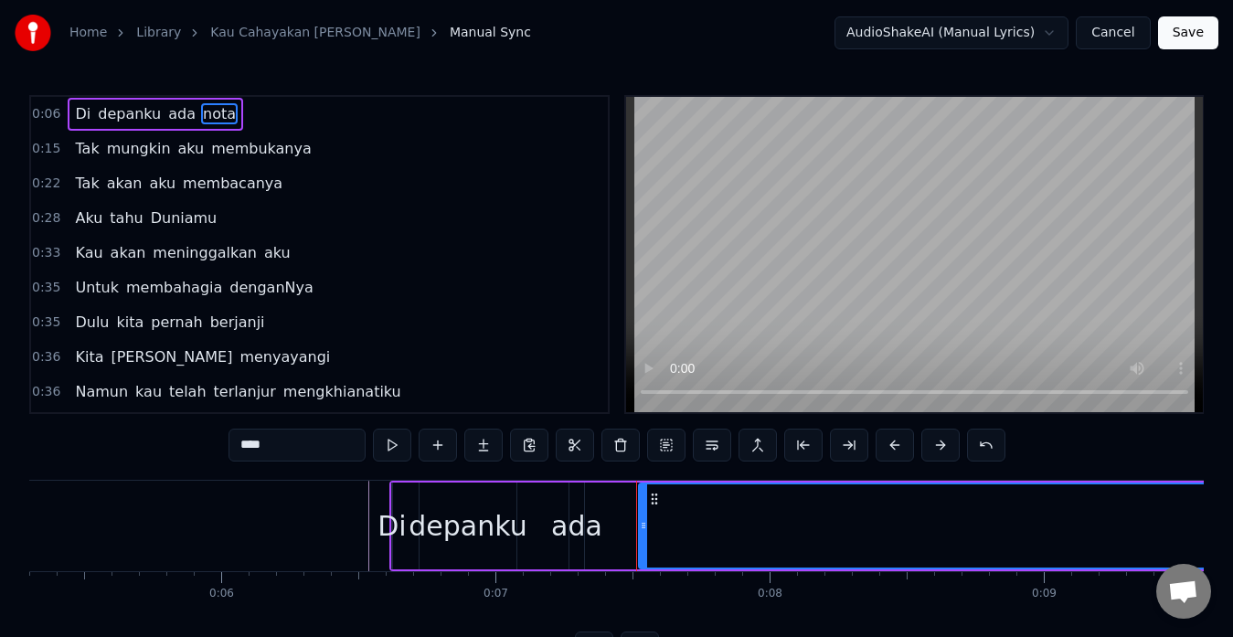
click at [166, 106] on span "ada" at bounding box center [181, 113] width 31 height 21
type input "***"
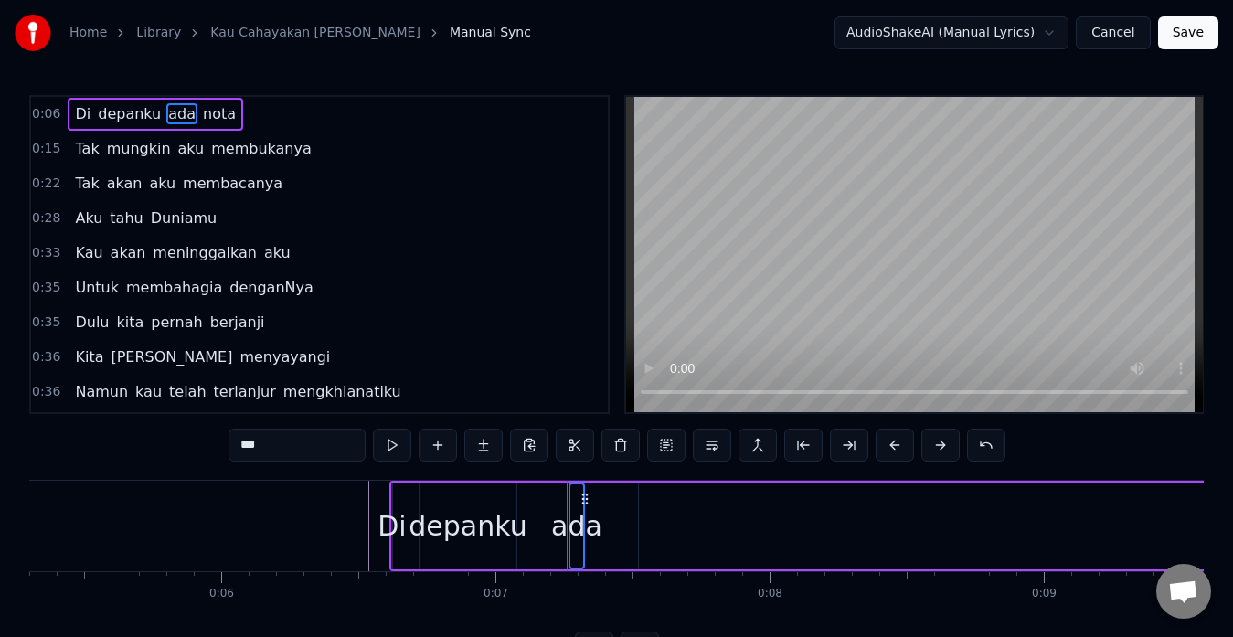
click at [202, 106] on span "nota" at bounding box center [219, 113] width 37 height 21
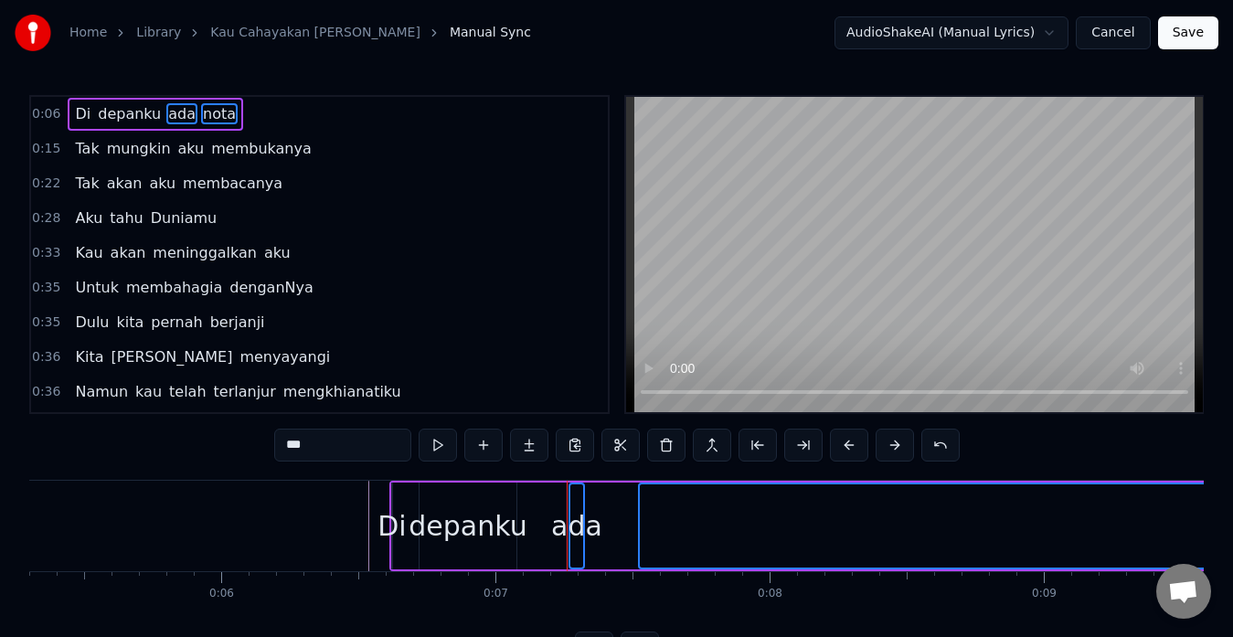
click at [295, 110] on div "0:06 Di depanku [PERSON_NAME]" at bounding box center [319, 114] width 577 height 35
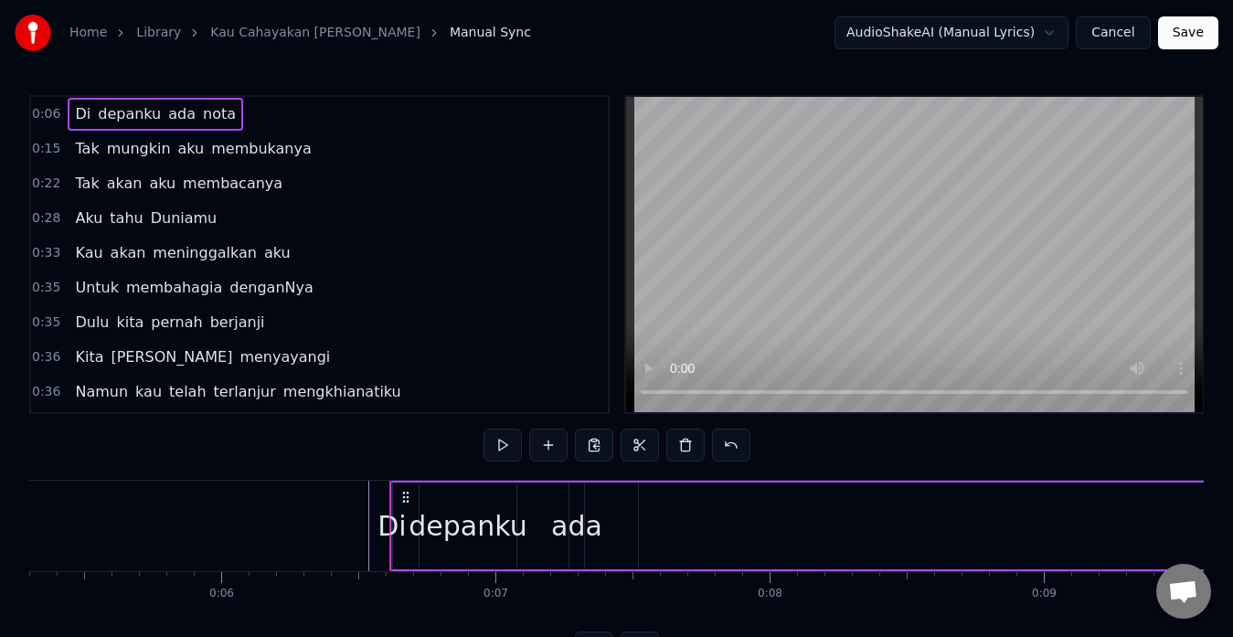
click at [80, 111] on span "Di" at bounding box center [82, 113] width 19 height 21
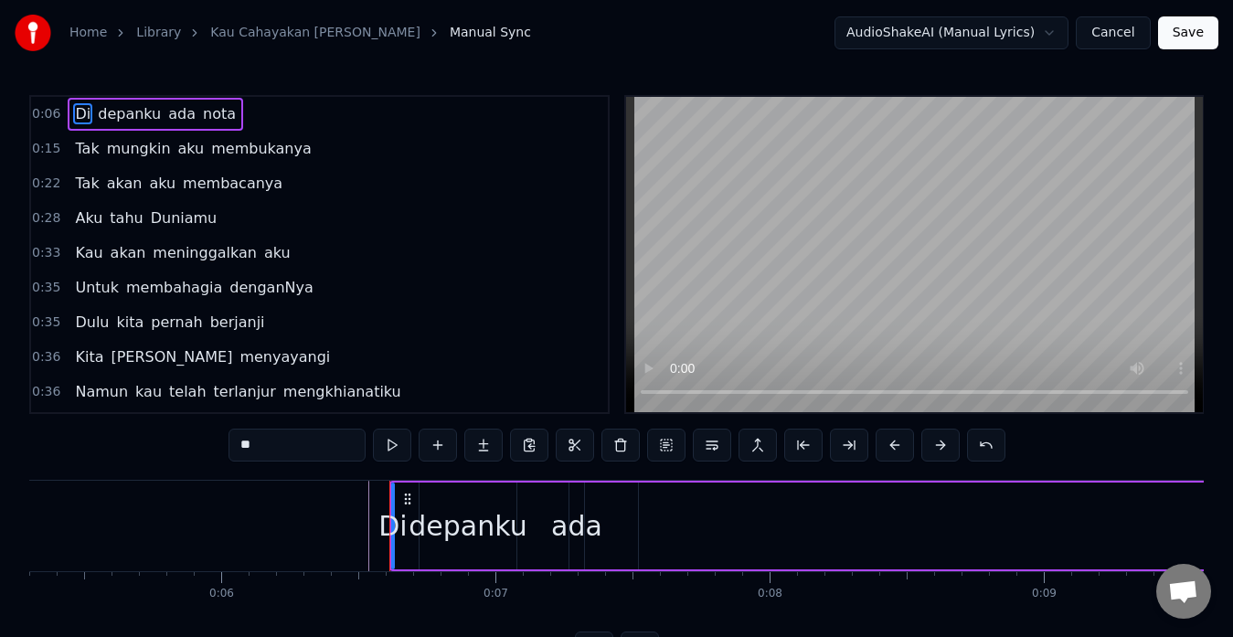
click at [106, 110] on span "depanku" at bounding box center [129, 113] width 67 height 21
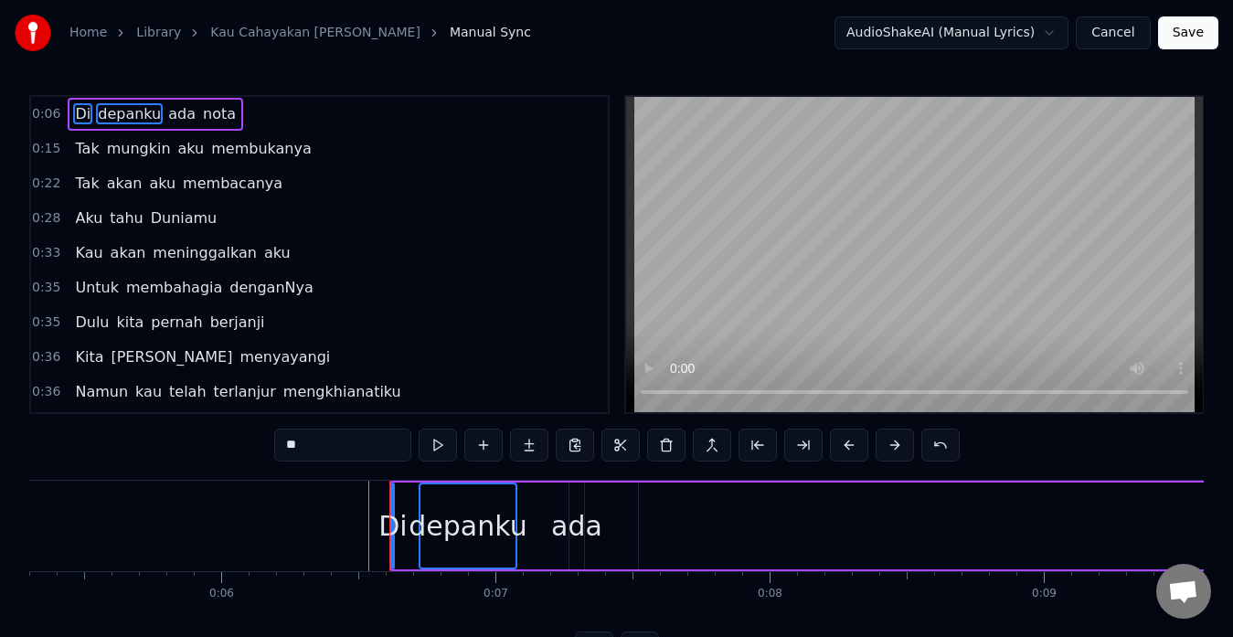
click at [166, 112] on span "ada" at bounding box center [181, 113] width 31 height 21
click at [218, 112] on div "Di depanku [PERSON_NAME]" at bounding box center [156, 114] width 176 height 33
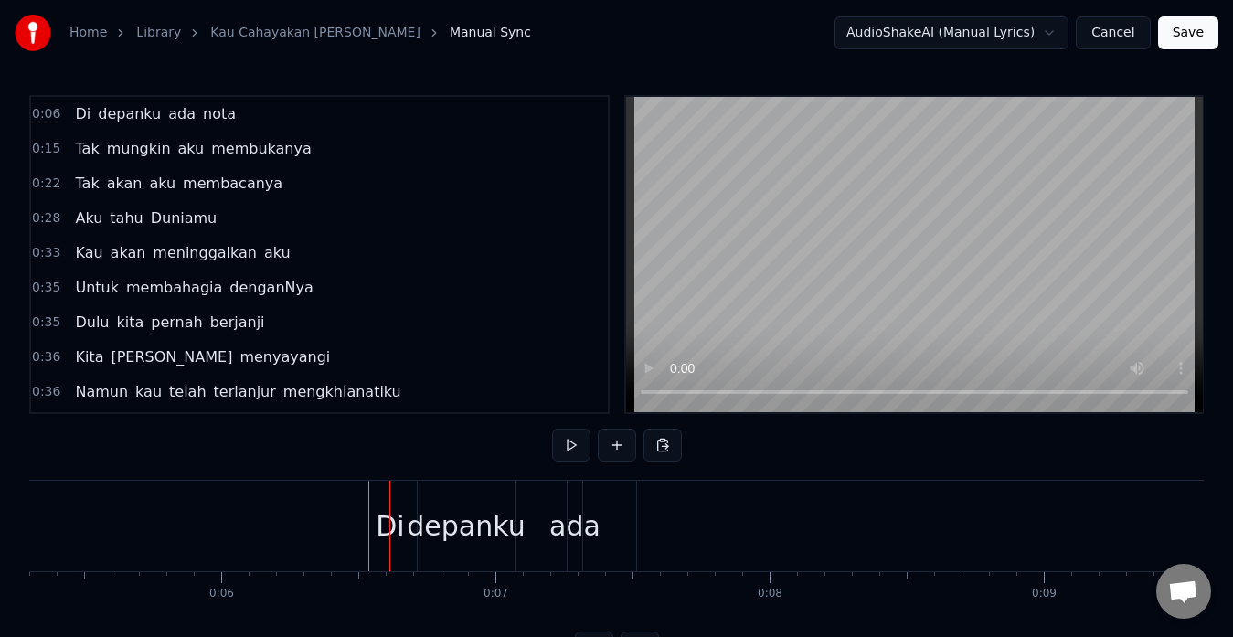
click at [83, 116] on span "Di" at bounding box center [82, 113] width 19 height 21
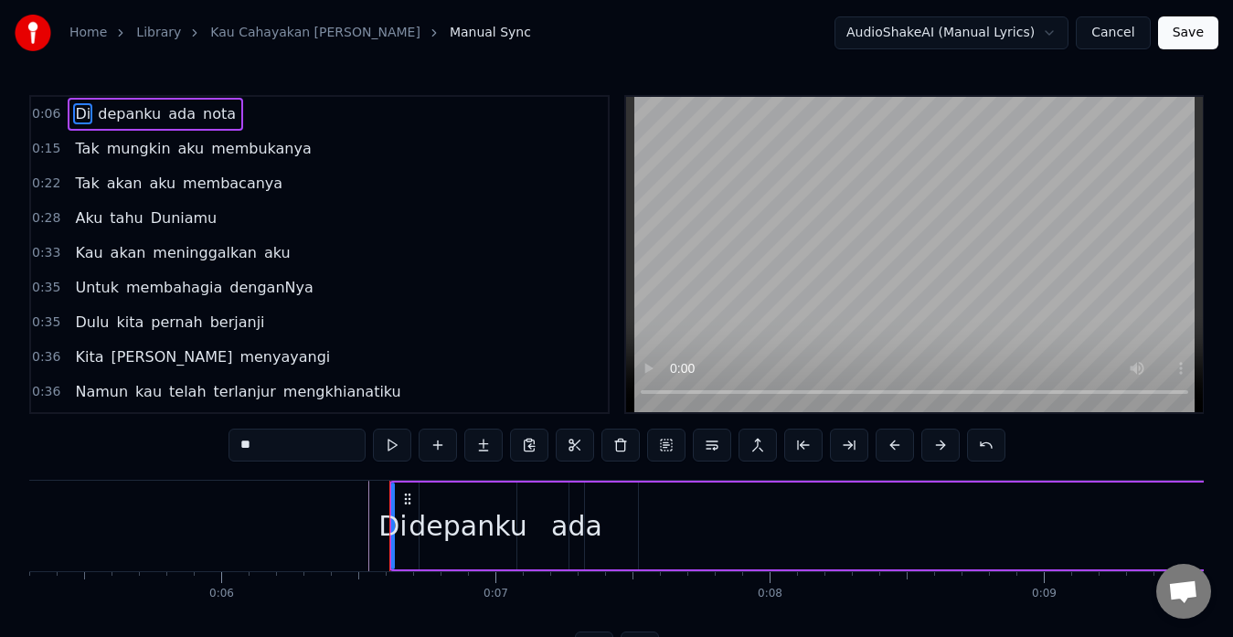
click at [101, 114] on span "depanku" at bounding box center [129, 113] width 67 height 21
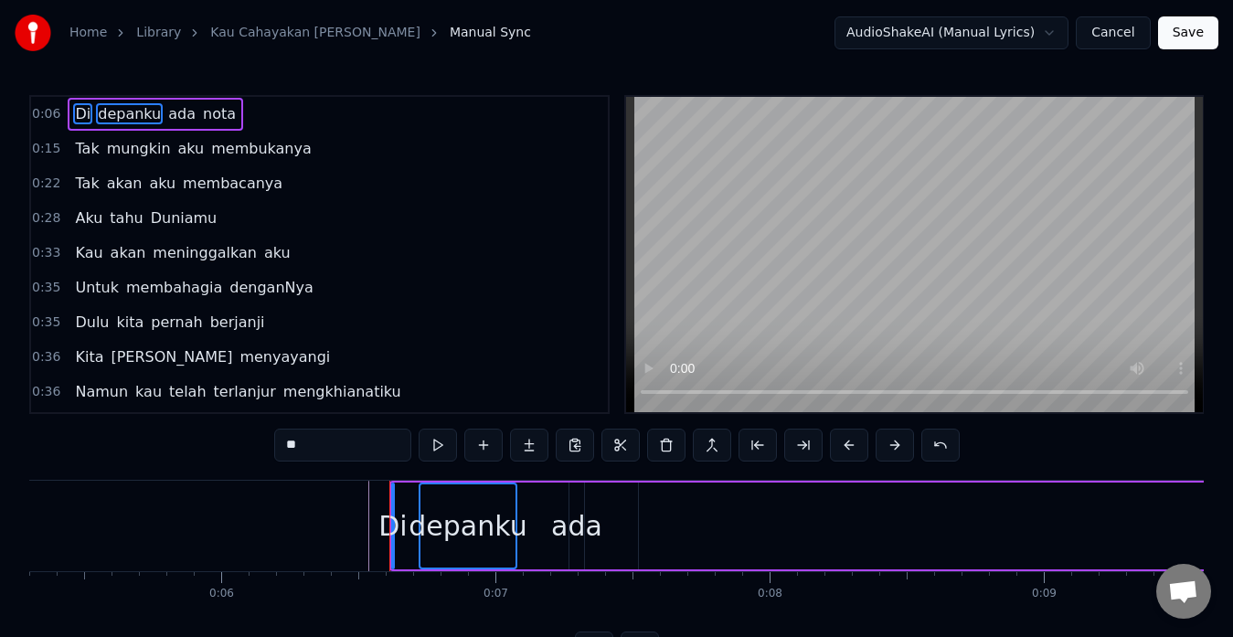
click at [166, 113] on span "ada" at bounding box center [181, 113] width 31 height 21
click at [204, 113] on span "nota" at bounding box center [219, 113] width 37 height 21
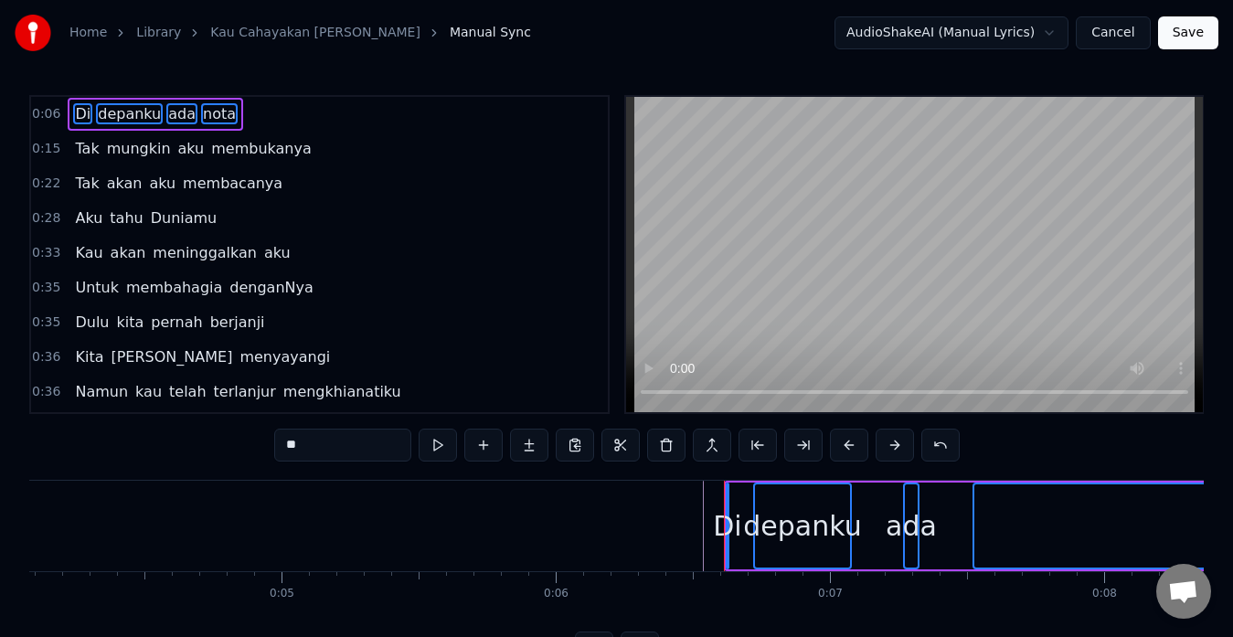
scroll to position [0, 1184]
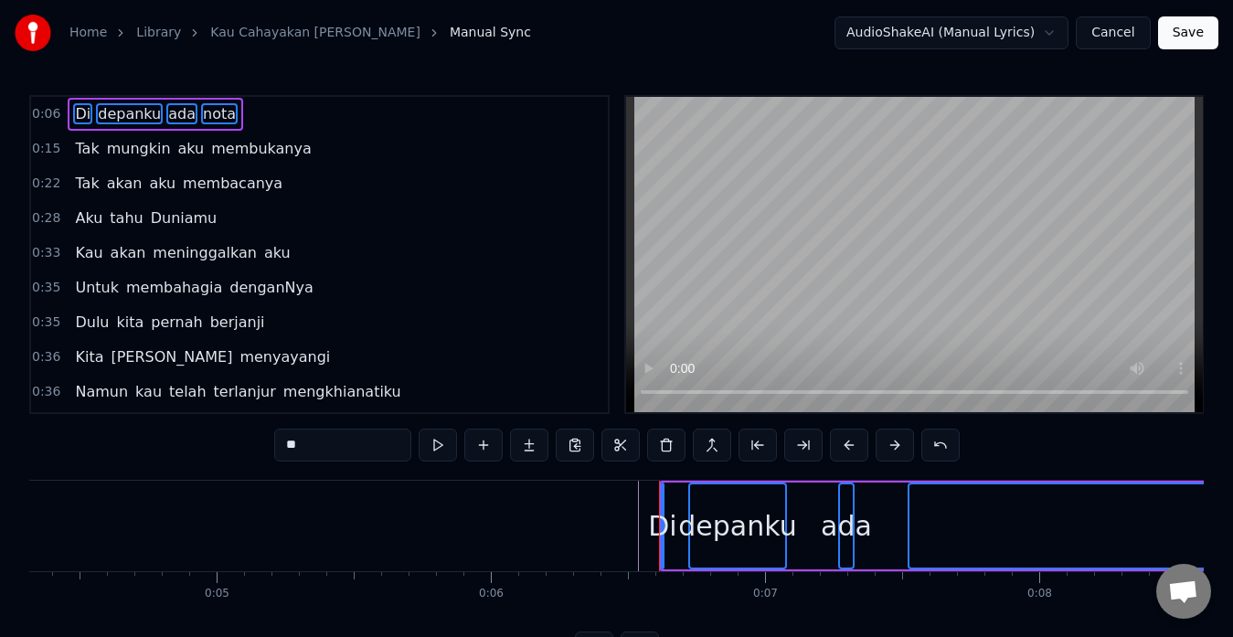
click at [205, 114] on span "nota" at bounding box center [219, 113] width 37 height 21
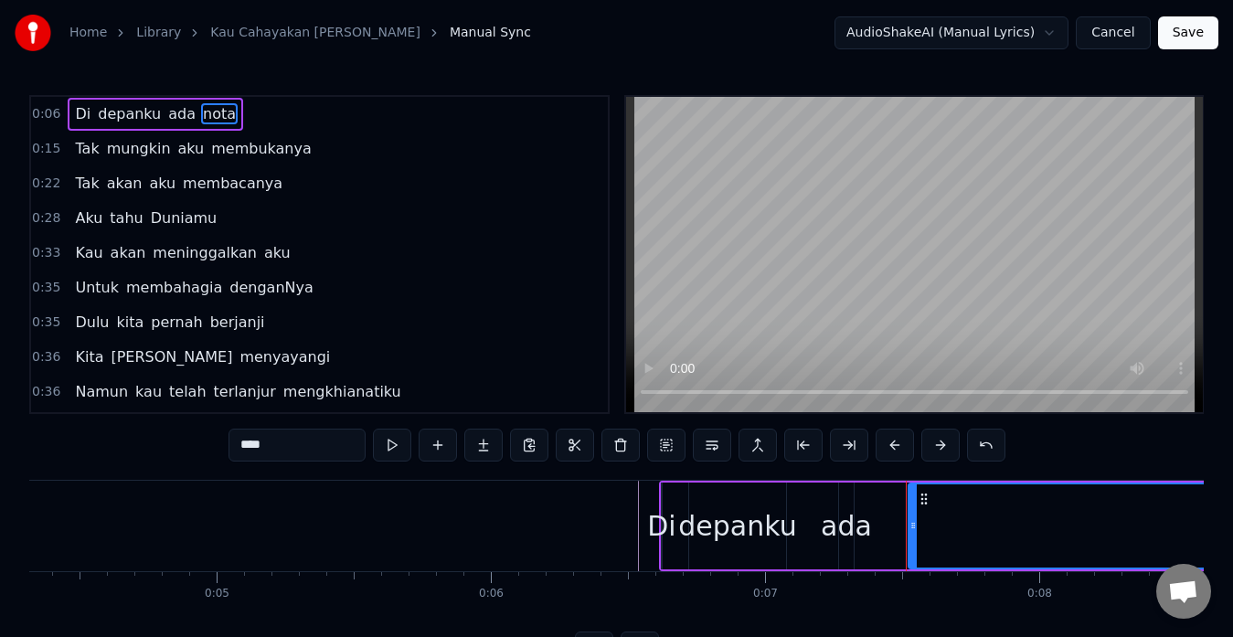
drag, startPoint x: 205, startPoint y: 114, endPoint x: 205, endPoint y: 136, distance: 21.9
click at [205, 136] on div "0:06 Di depanku [PERSON_NAME] 0:15 Tak mungkin aku membukanya 0:22 Tak akan aku…" at bounding box center [319, 254] width 581 height 319
click at [75, 115] on span "Di" at bounding box center [82, 113] width 19 height 21
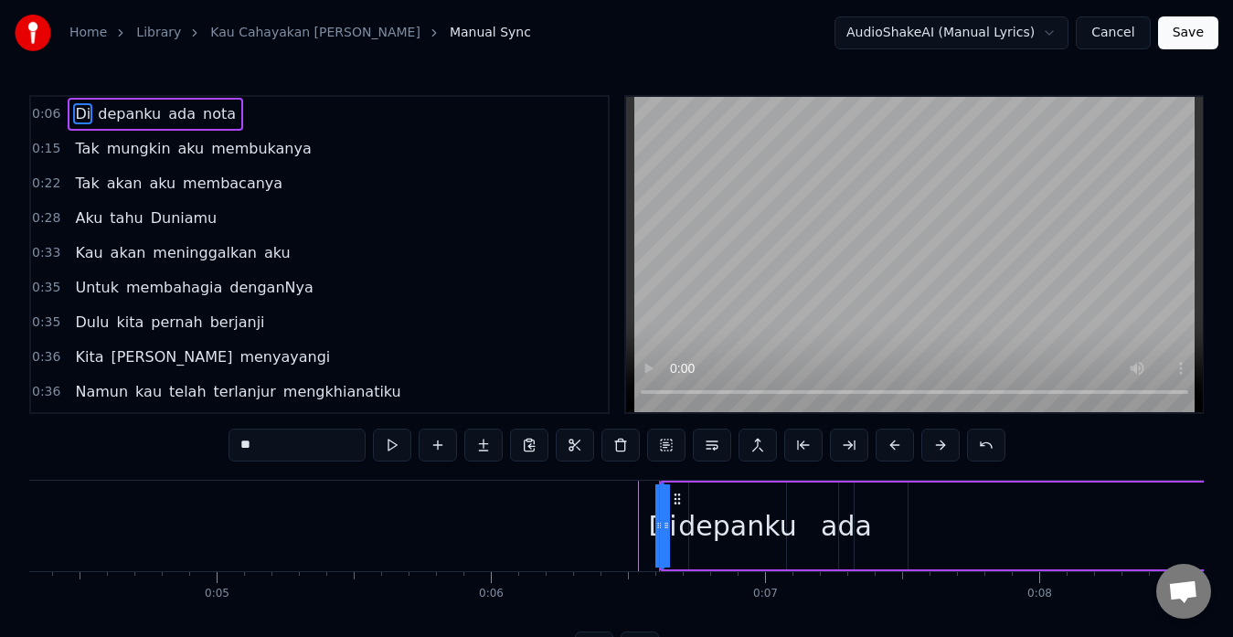
click at [101, 112] on span "depanku" at bounding box center [129, 113] width 67 height 21
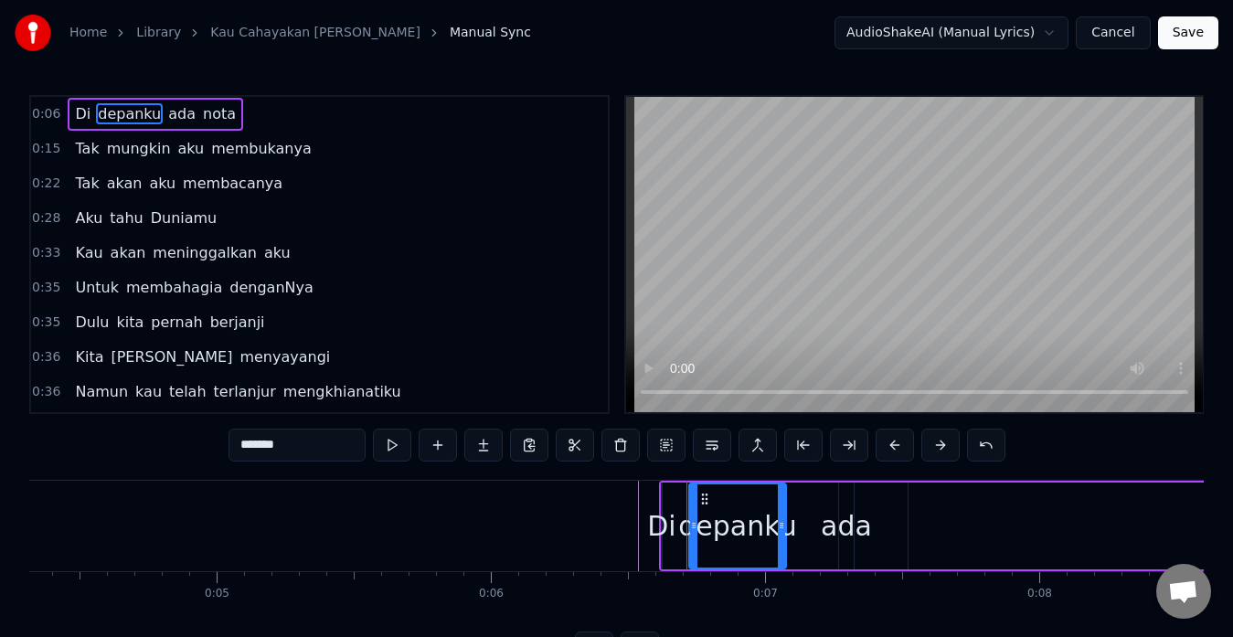
click at [166, 107] on span "ada" at bounding box center [181, 113] width 31 height 21
type input "***"
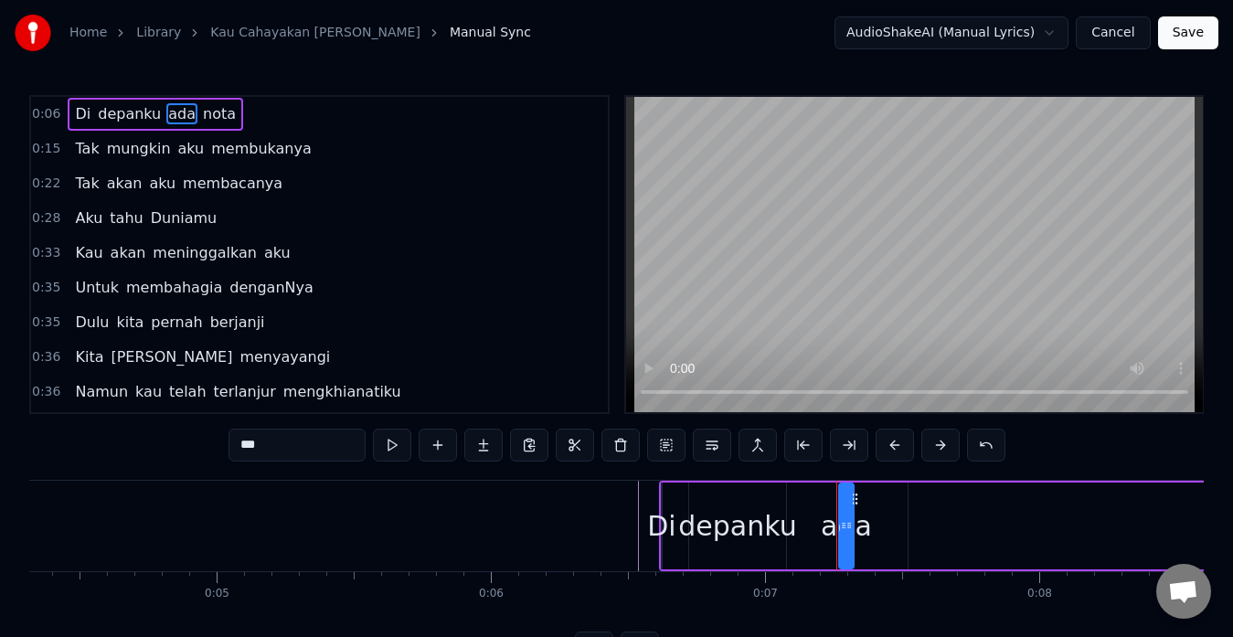
click at [219, 108] on div "Di depanku [PERSON_NAME]" at bounding box center [156, 114] width 176 height 33
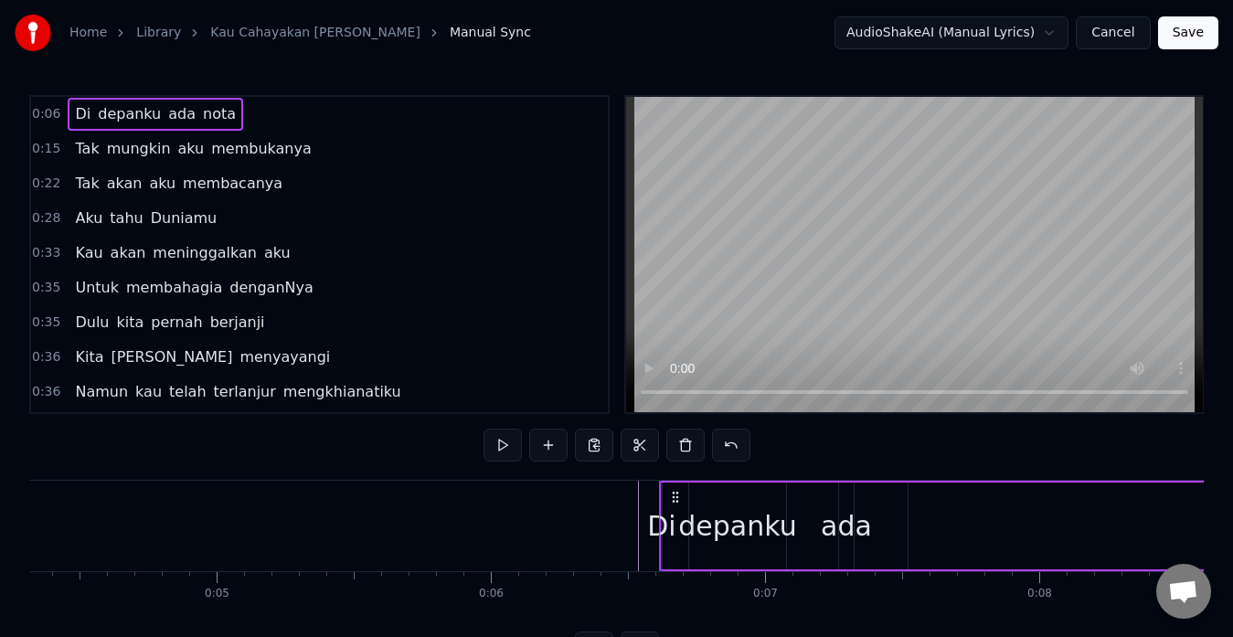
click at [204, 111] on span "nota" at bounding box center [219, 113] width 37 height 21
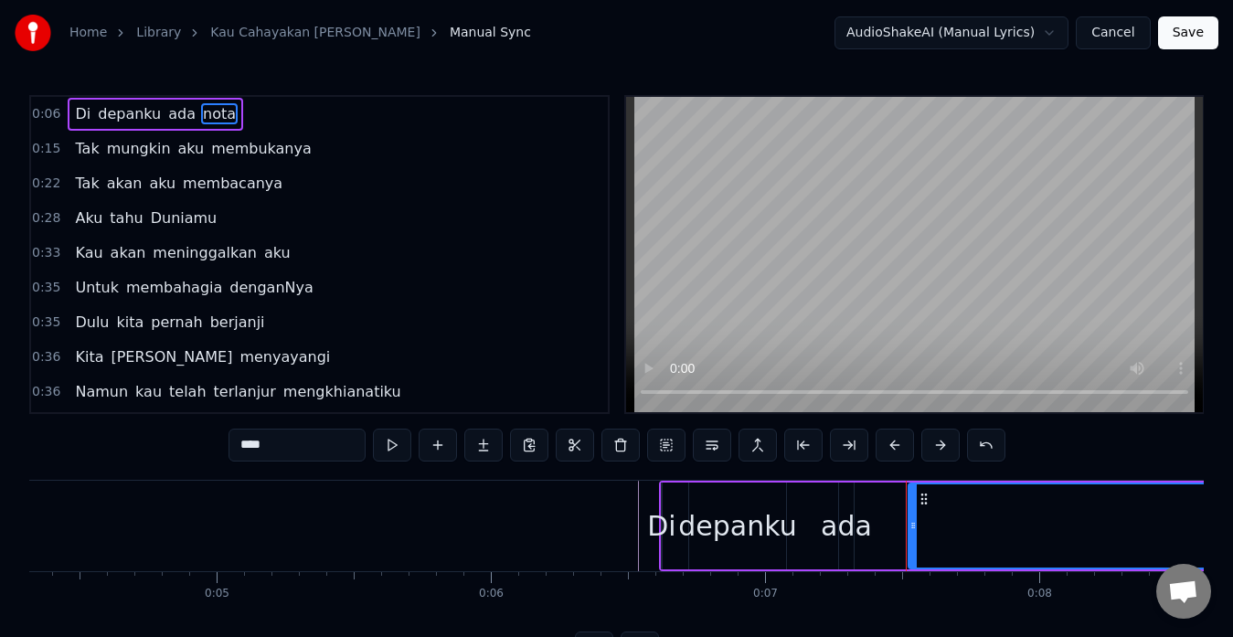
click at [59, 109] on div "0:06 Di depanku [PERSON_NAME]" at bounding box center [319, 114] width 577 height 35
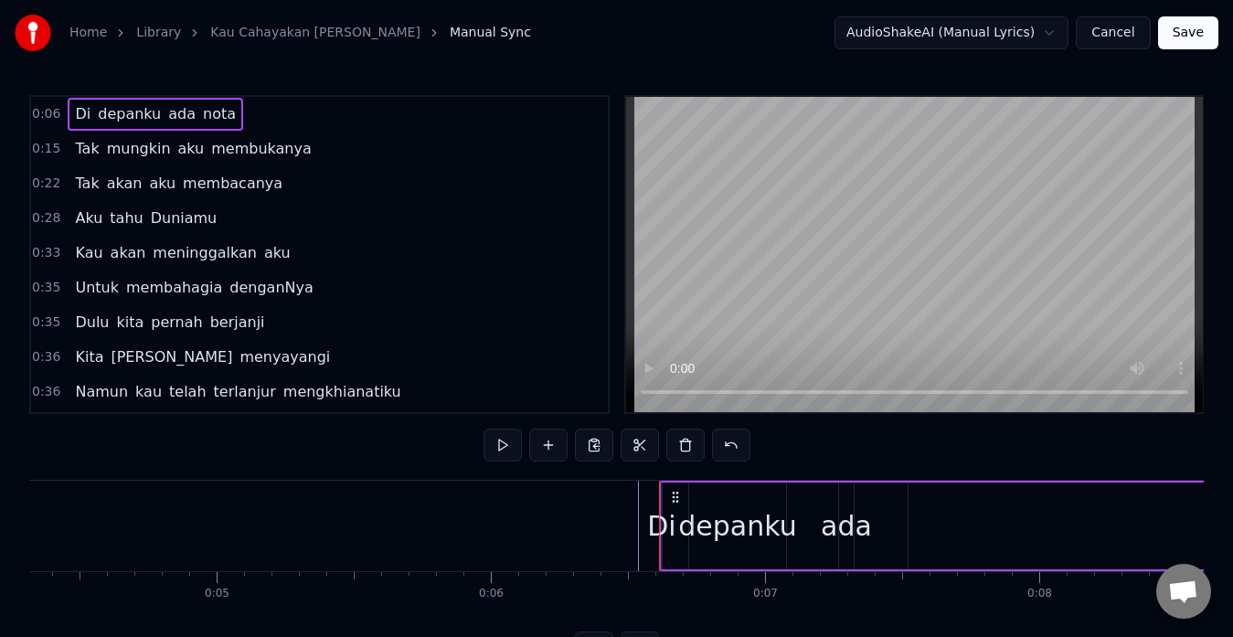
click at [73, 109] on span "Di" at bounding box center [82, 113] width 19 height 21
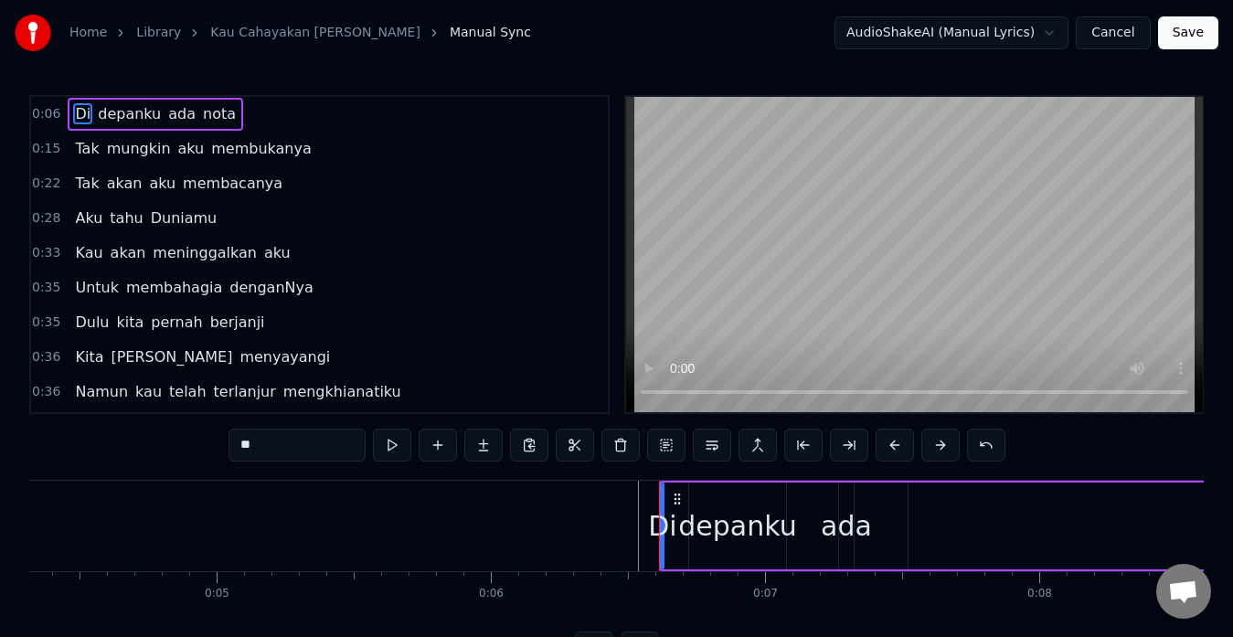
click at [99, 113] on span "depanku" at bounding box center [129, 113] width 67 height 21
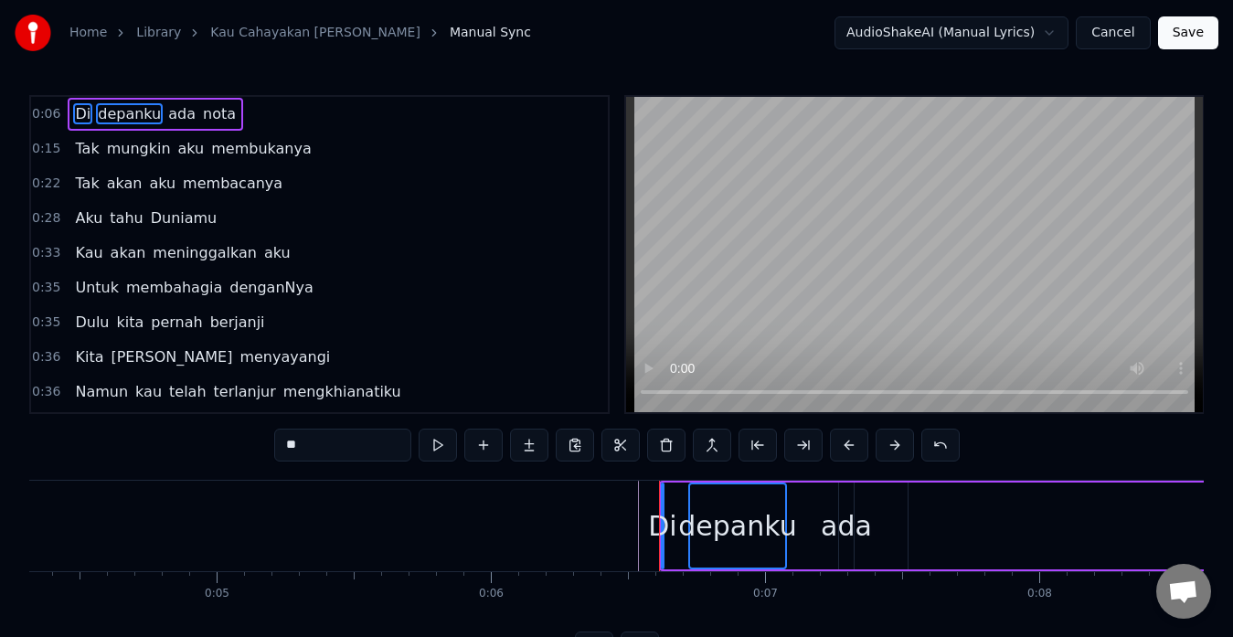
click at [166, 112] on span "ada" at bounding box center [181, 113] width 31 height 21
click at [201, 112] on span "nota" at bounding box center [219, 113] width 37 height 21
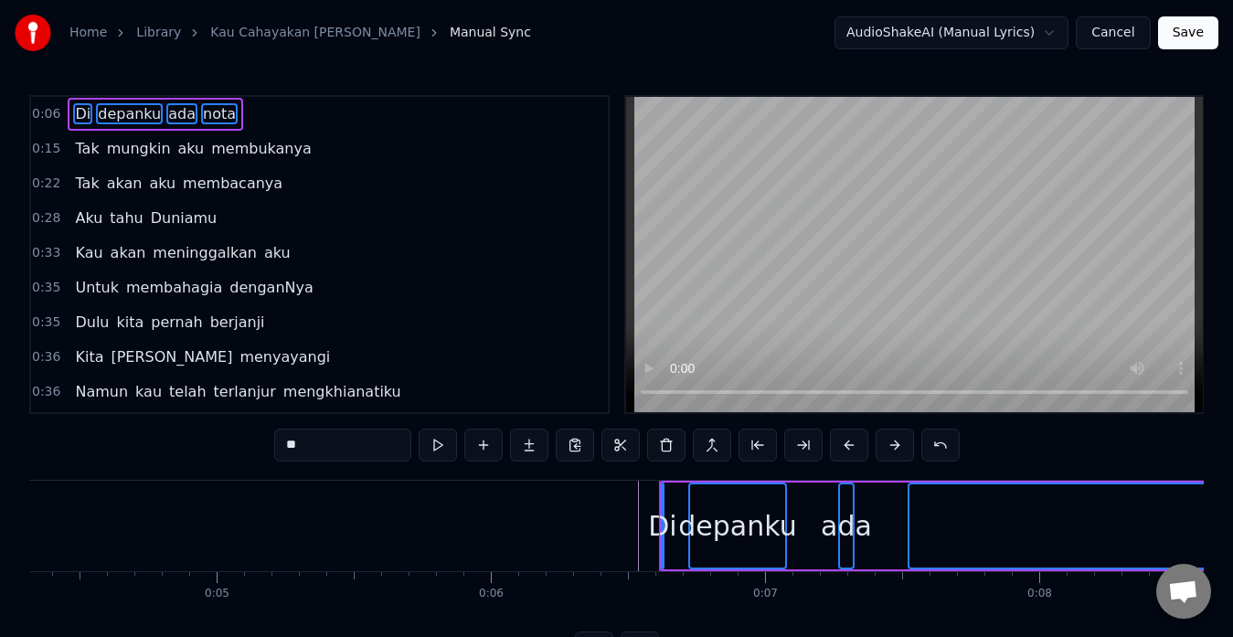
drag, startPoint x: 659, startPoint y: 499, endPoint x: 686, endPoint y: 499, distance: 26.5
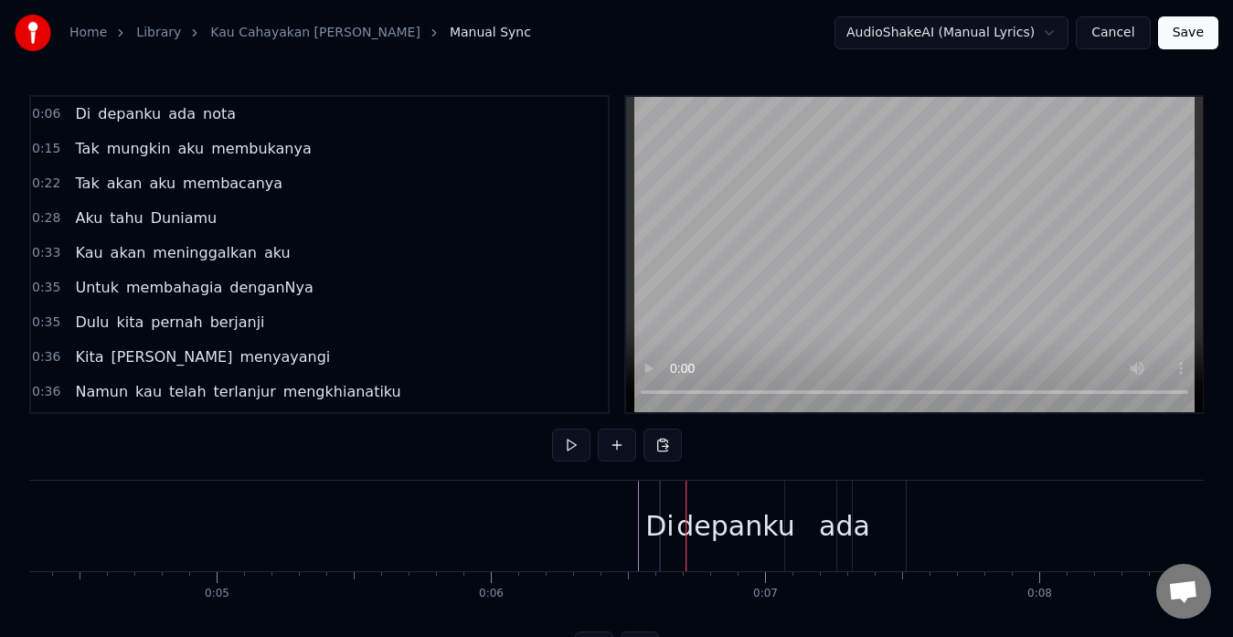
click at [78, 111] on span "Di" at bounding box center [82, 113] width 19 height 21
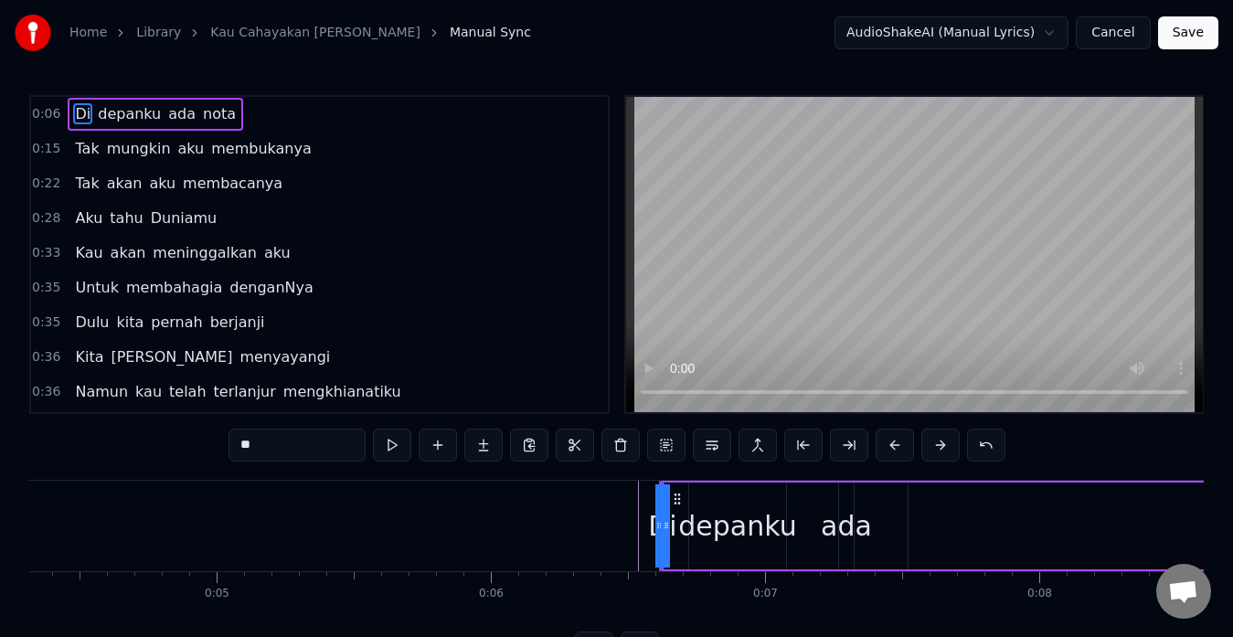
click at [96, 109] on span "depanku" at bounding box center [129, 113] width 67 height 21
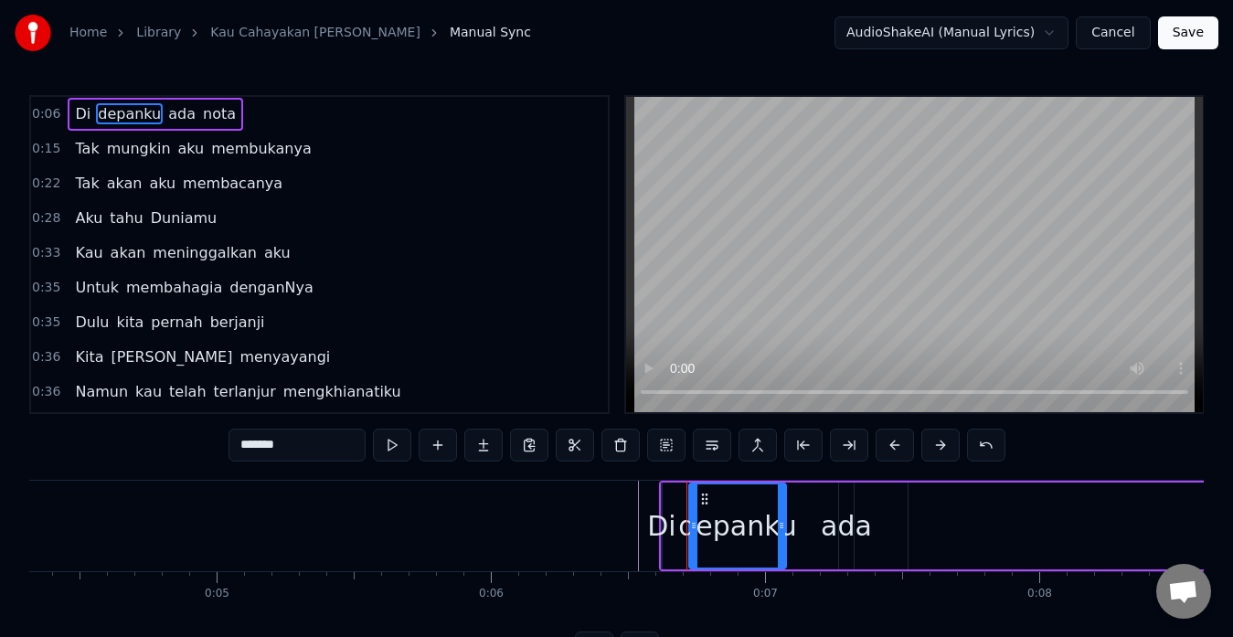
click at [75, 109] on span "Di" at bounding box center [82, 113] width 19 height 21
type input "**"
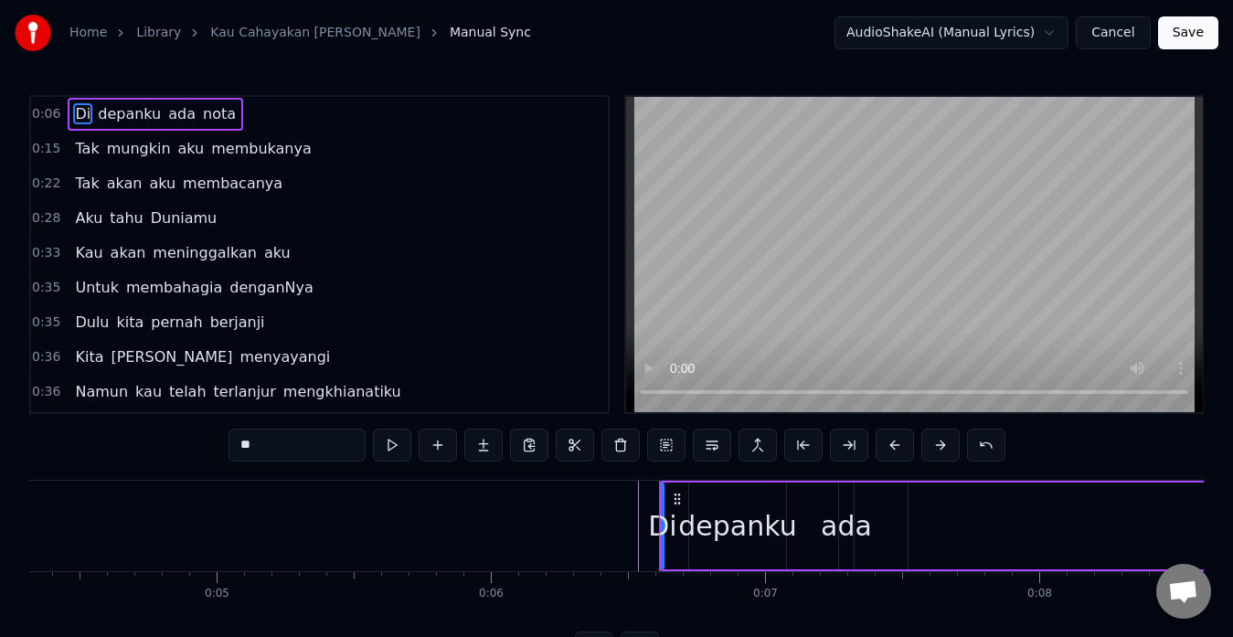
click at [112, 107] on span "depanku" at bounding box center [129, 113] width 67 height 21
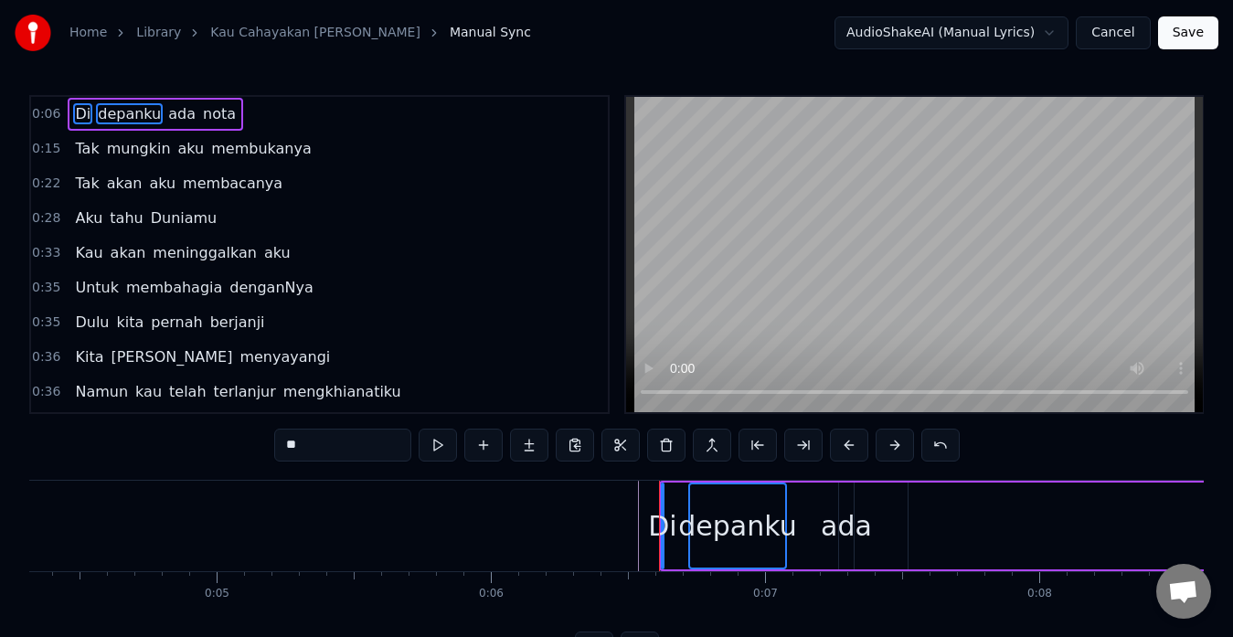
click at [166, 107] on span "ada" at bounding box center [181, 113] width 31 height 21
click at [204, 112] on span "nota" at bounding box center [219, 113] width 37 height 21
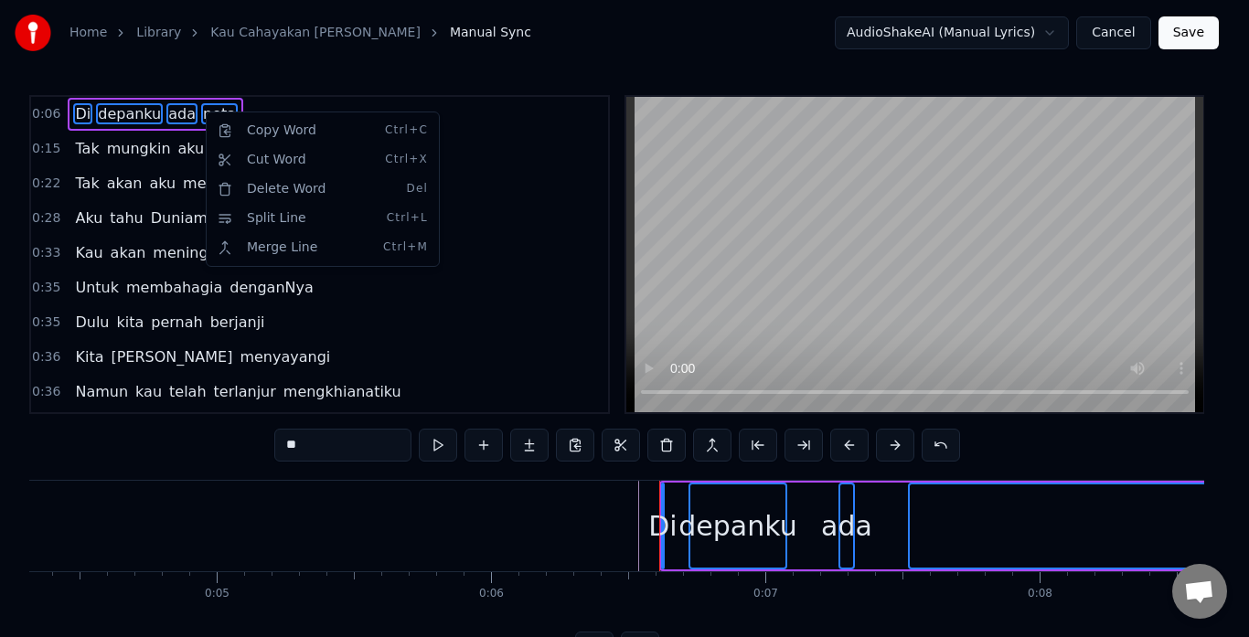
click at [47, 121] on html "Home Library Kau Cahayakan Aku Gemerlapkan • Haslinda Manual Sync AudioShakeAI …" at bounding box center [624, 347] width 1249 height 694
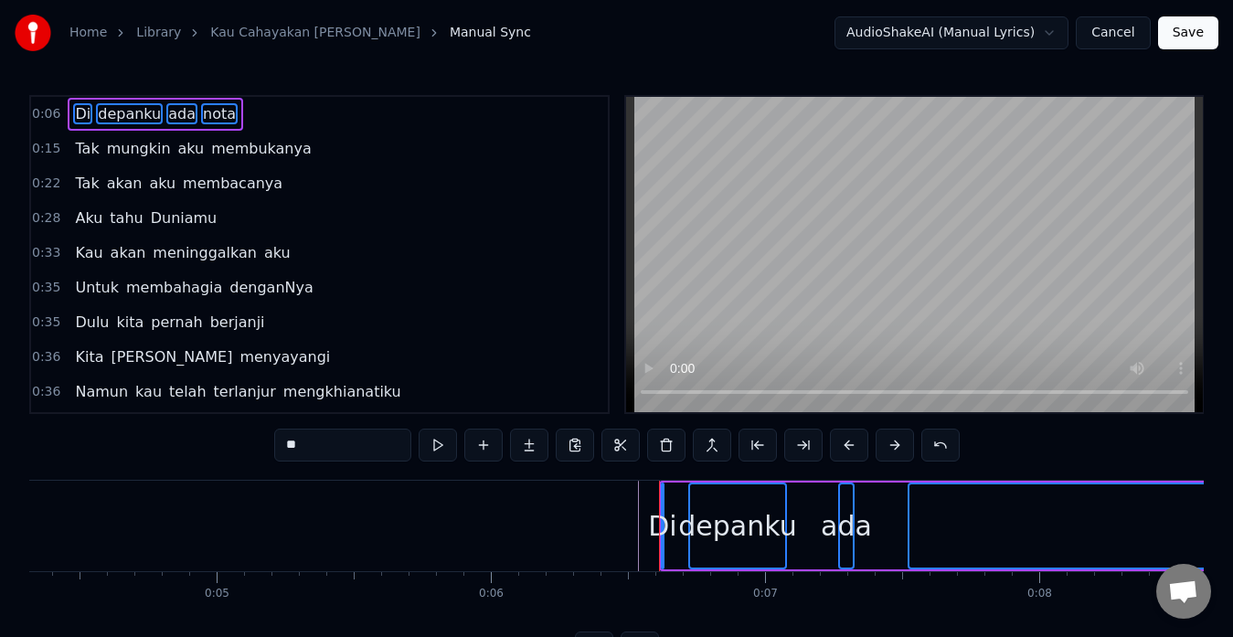
drag, startPoint x: 659, startPoint y: 498, endPoint x: 1066, endPoint y: 494, distance: 406.8
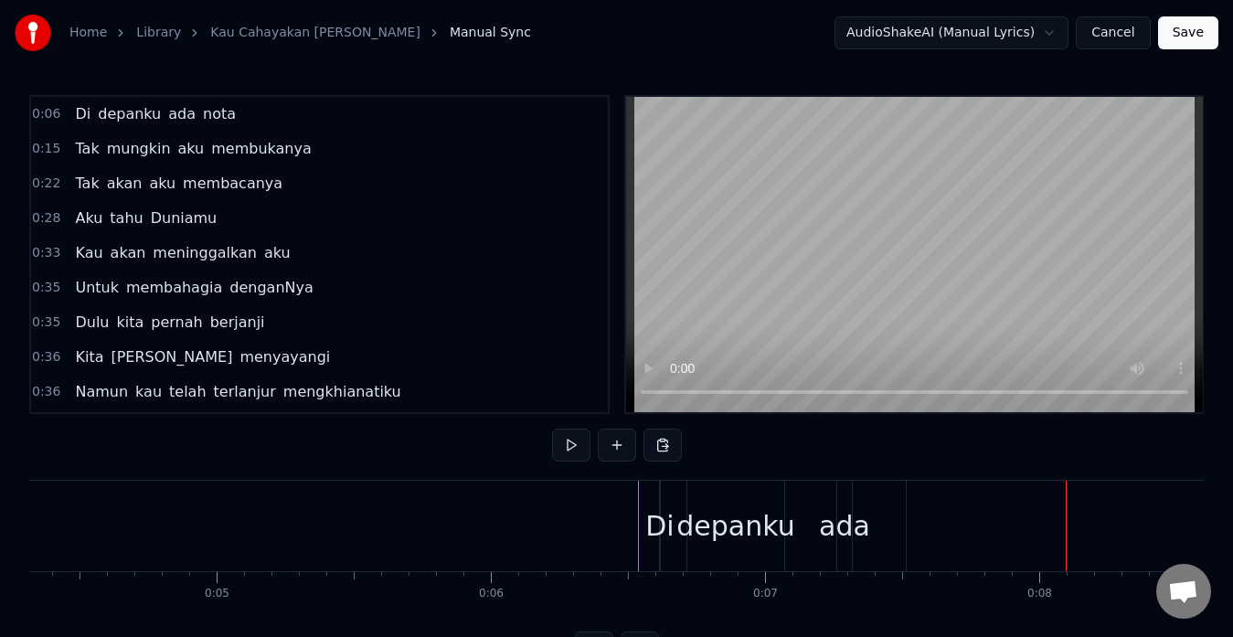
drag, startPoint x: 410, startPoint y: 121, endPoint x: 342, endPoint y: 117, distance: 67.7
click at [342, 117] on div "0:06 Di depanku [PERSON_NAME]" at bounding box center [319, 114] width 577 height 35
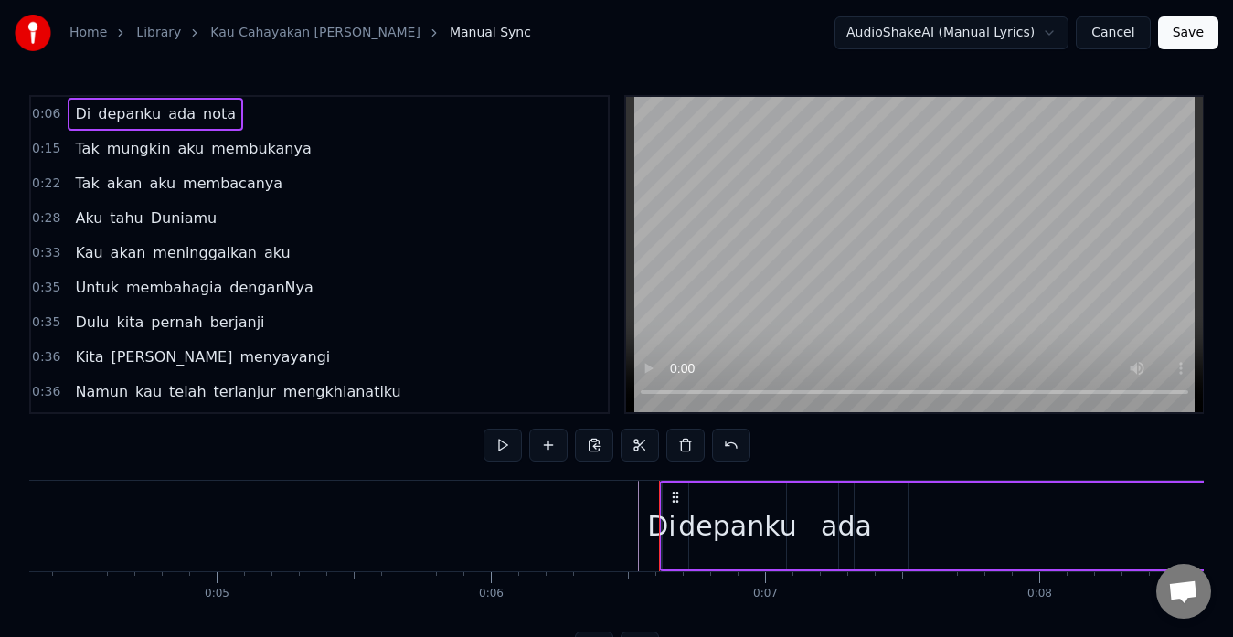
drag, startPoint x: 342, startPoint y: 117, endPoint x: 65, endPoint y: 111, distance: 277.1
click at [65, 111] on div "0:06 Di depanku [PERSON_NAME]" at bounding box center [319, 114] width 577 height 35
click at [76, 112] on span "Di" at bounding box center [82, 113] width 19 height 21
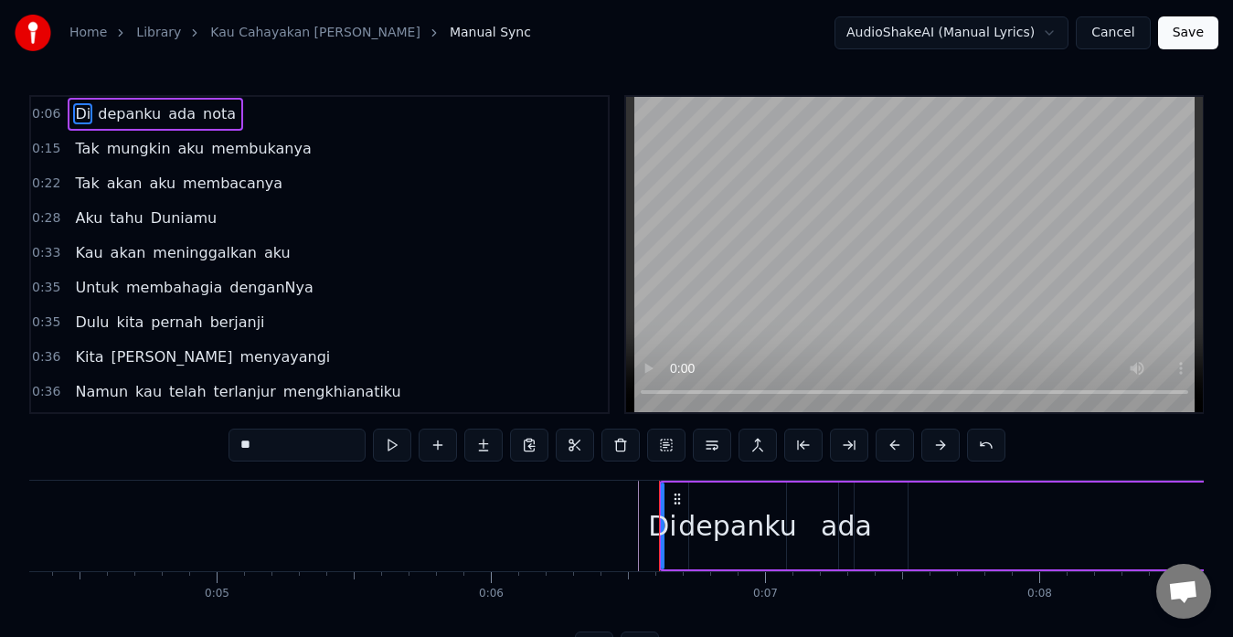
click at [99, 112] on span "depanku" at bounding box center [129, 113] width 67 height 21
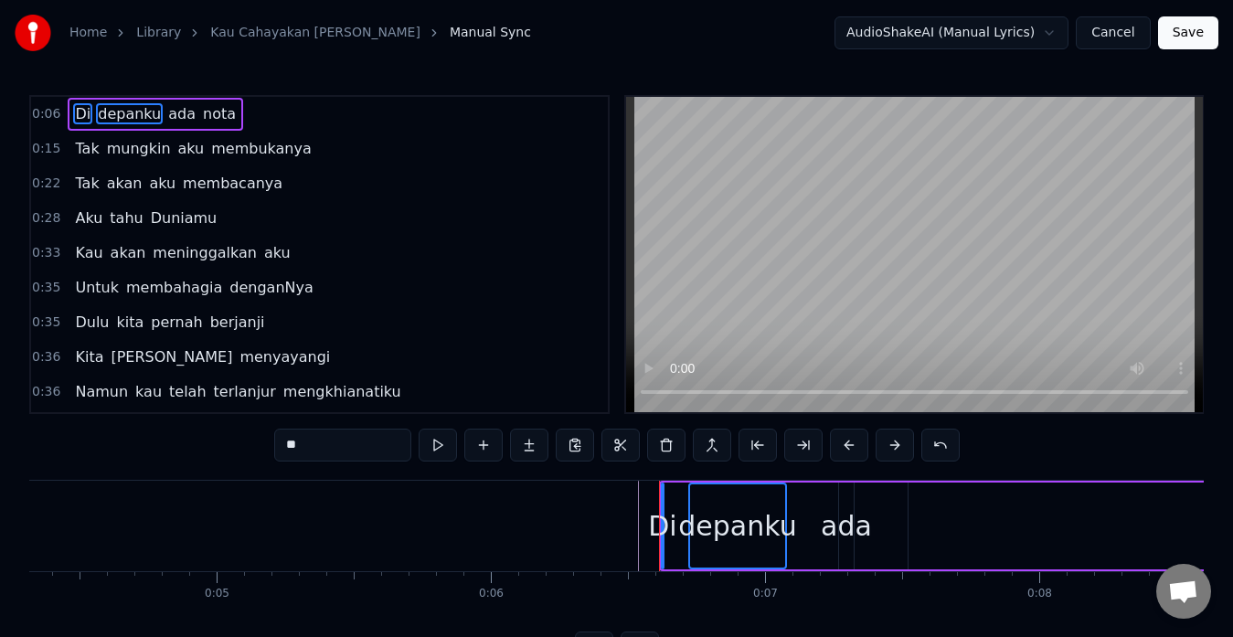
click at [169, 111] on span "ada" at bounding box center [181, 113] width 31 height 21
click at [204, 111] on span "nota" at bounding box center [219, 113] width 37 height 21
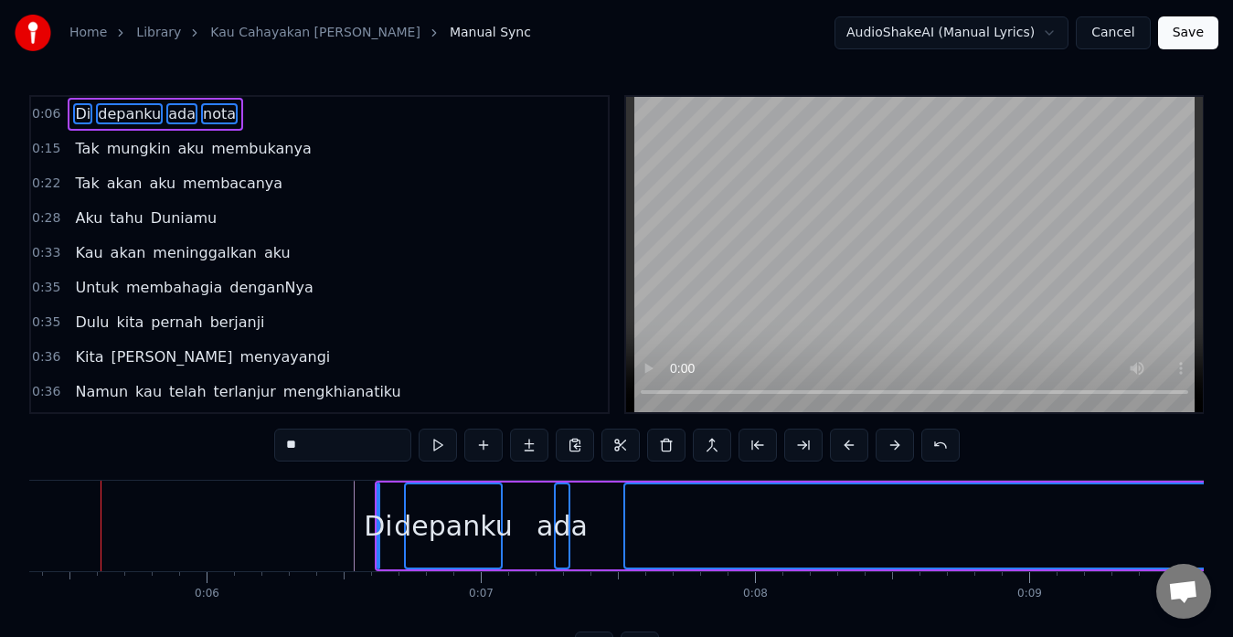
scroll to position [0, 1447]
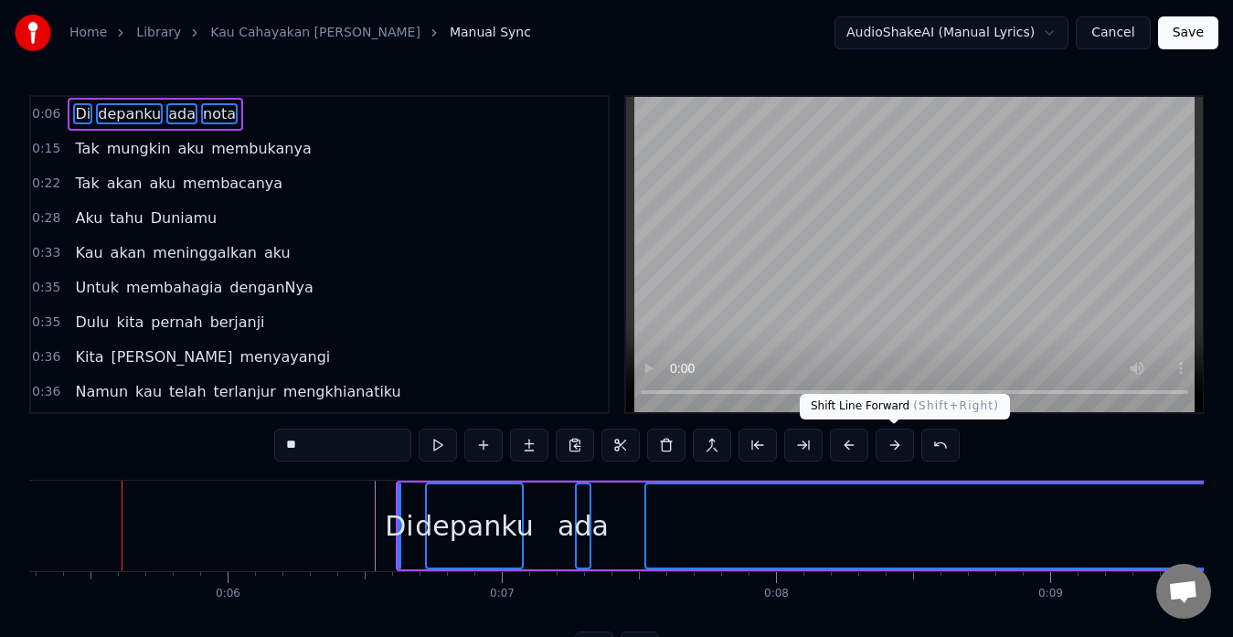
click at [894, 442] on button at bounding box center [895, 445] width 38 height 33
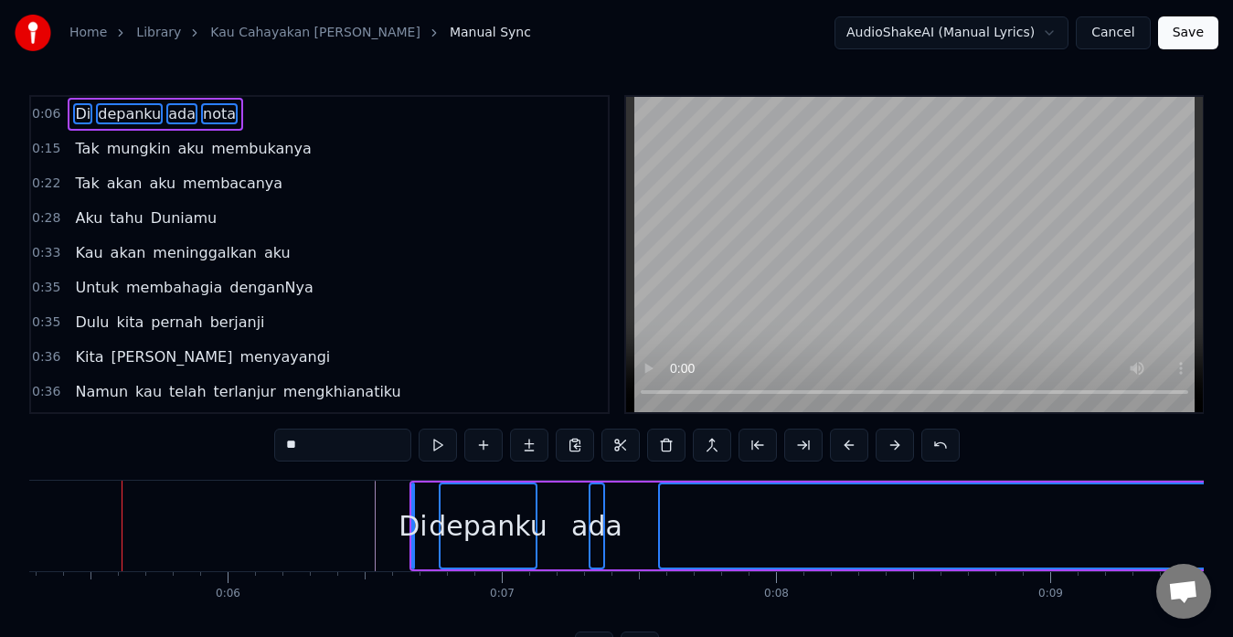
click at [894, 442] on button at bounding box center [895, 445] width 38 height 33
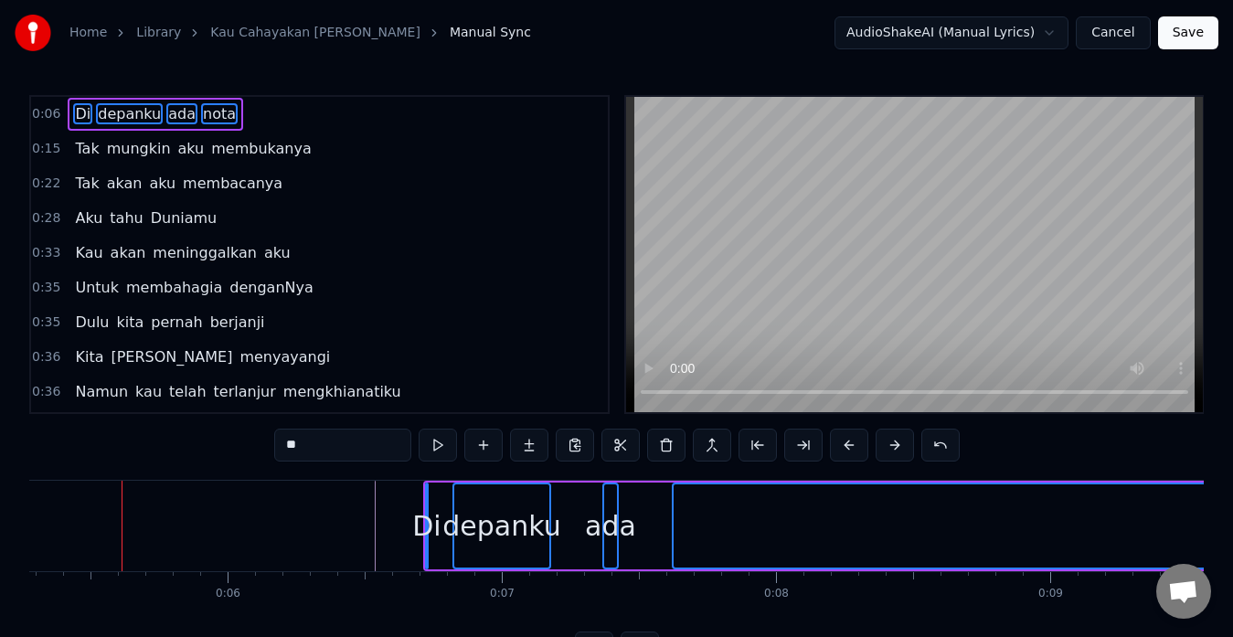
click at [894, 442] on button at bounding box center [895, 445] width 38 height 33
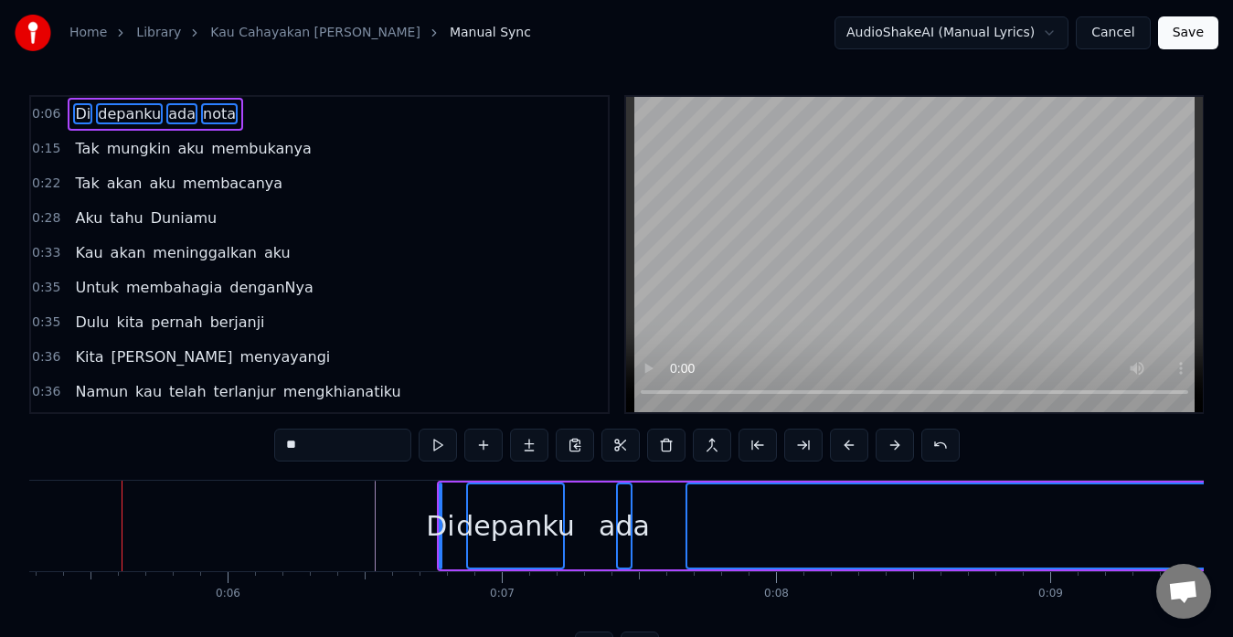
click at [894, 442] on button at bounding box center [895, 445] width 38 height 33
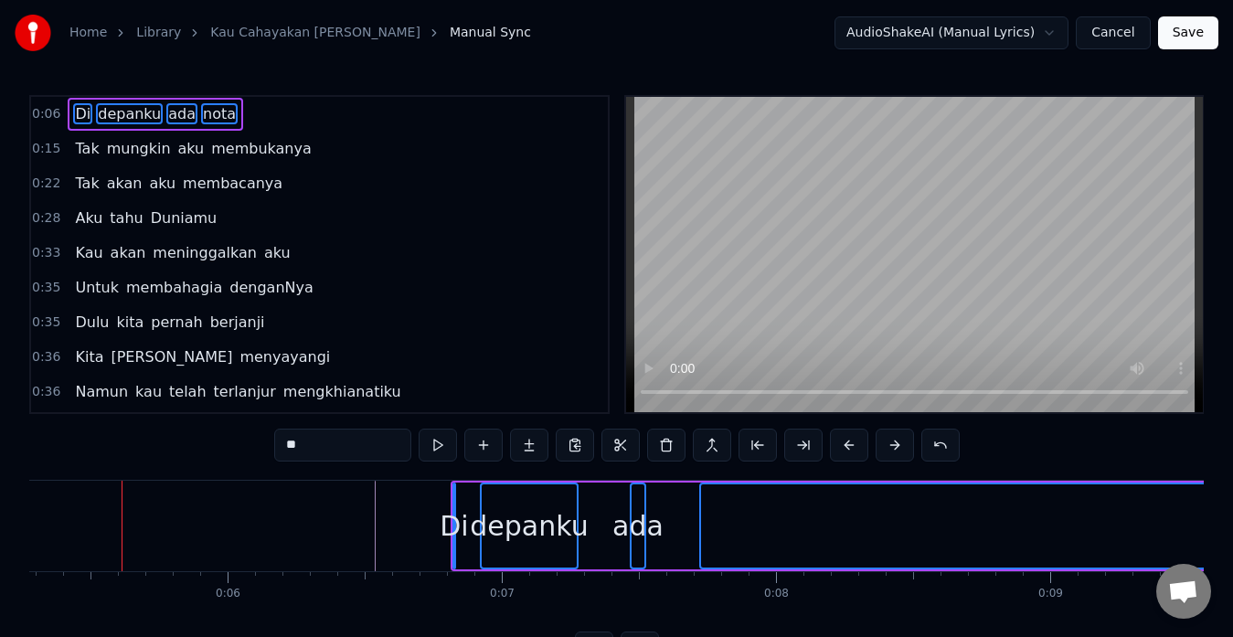
click at [894, 442] on button at bounding box center [895, 445] width 38 height 33
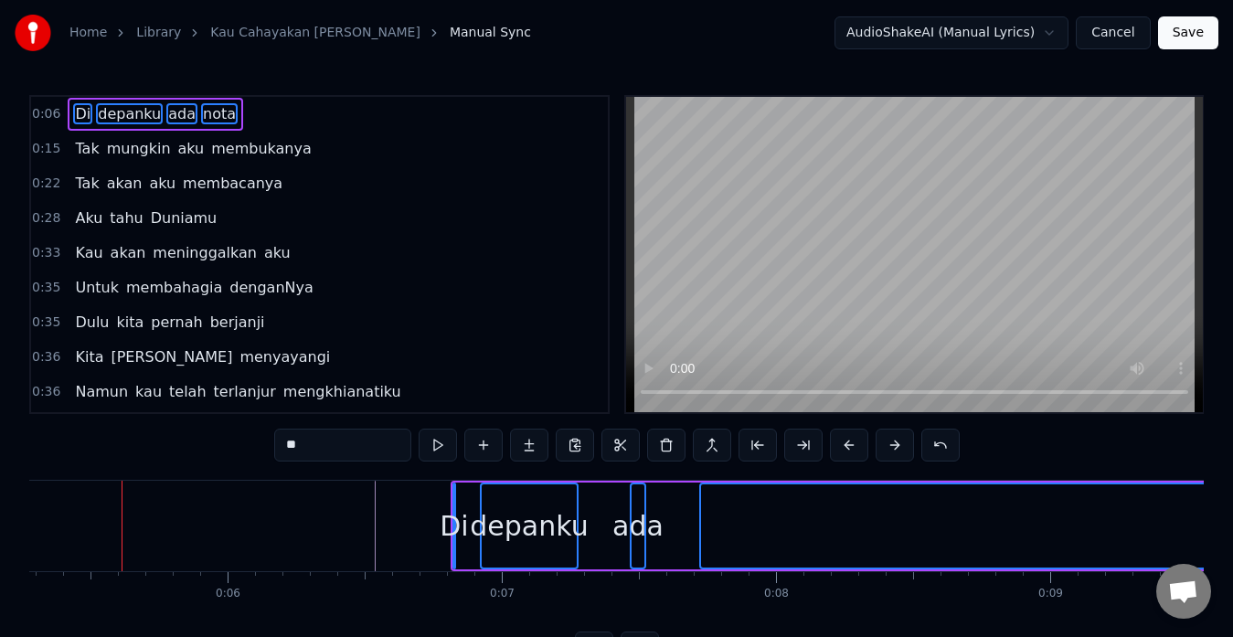
click at [894, 442] on button at bounding box center [895, 445] width 38 height 33
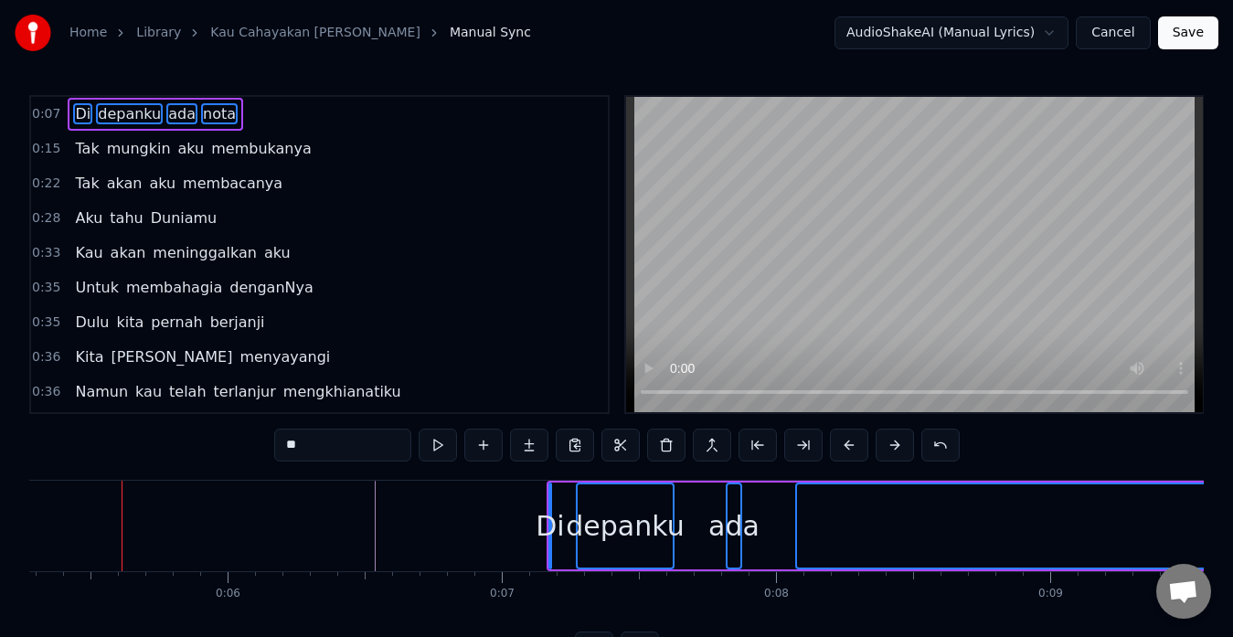
click at [894, 442] on button at bounding box center [895, 445] width 38 height 33
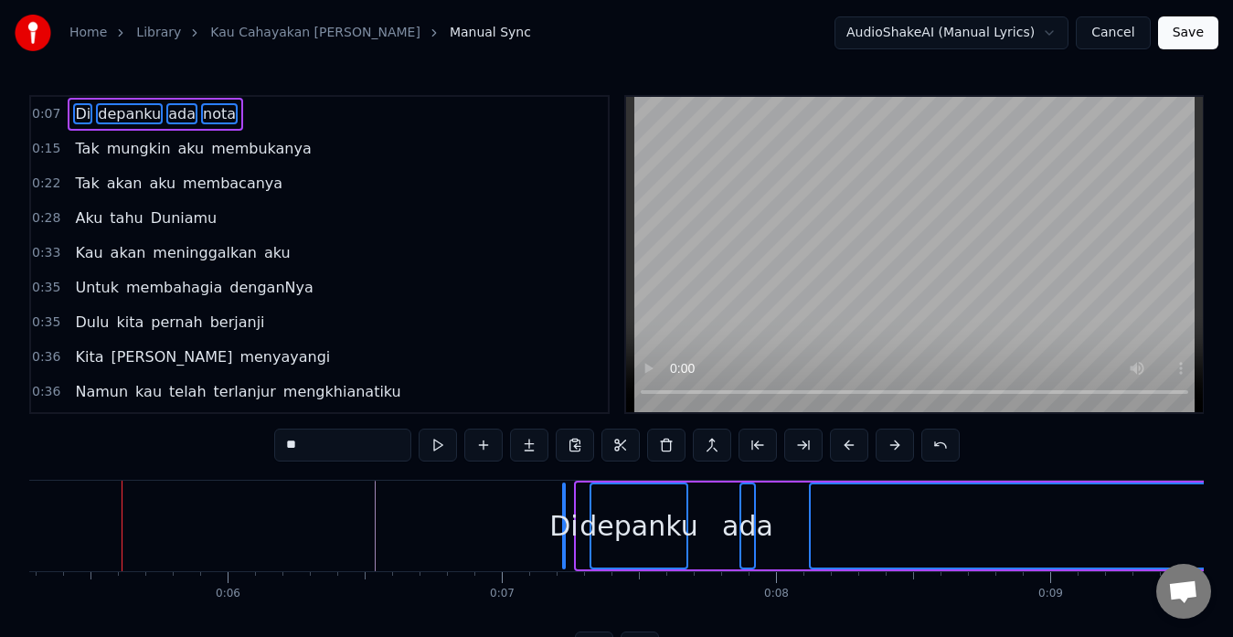
click at [894, 442] on button at bounding box center [895, 445] width 38 height 33
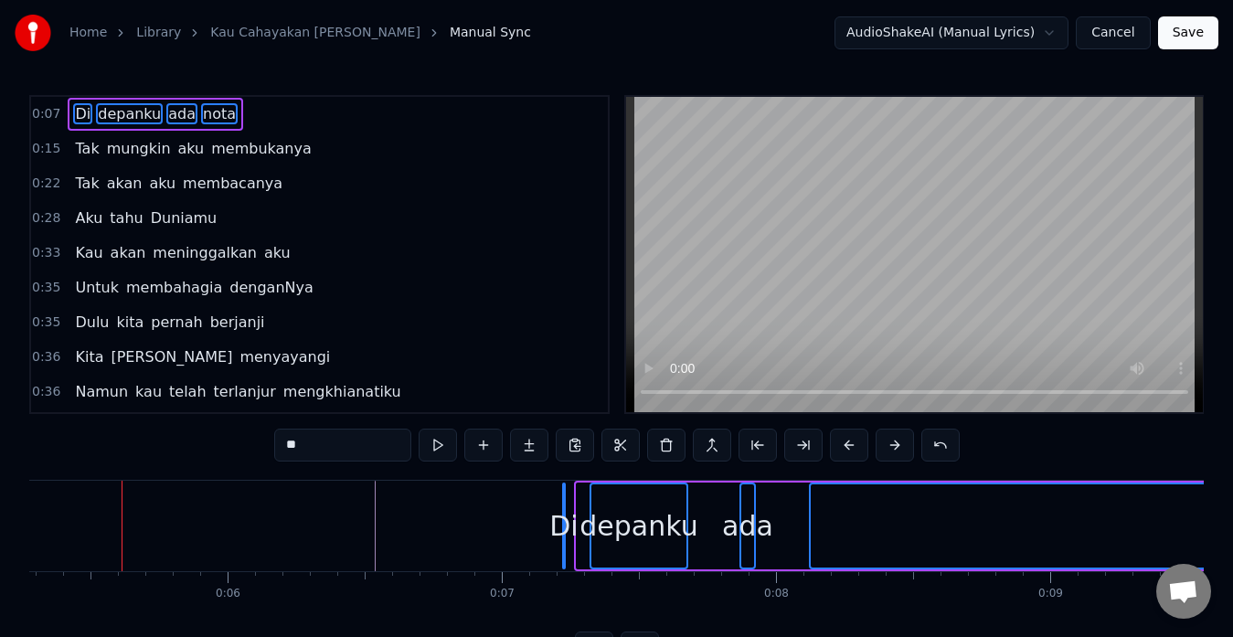
click at [894, 442] on button at bounding box center [895, 445] width 38 height 33
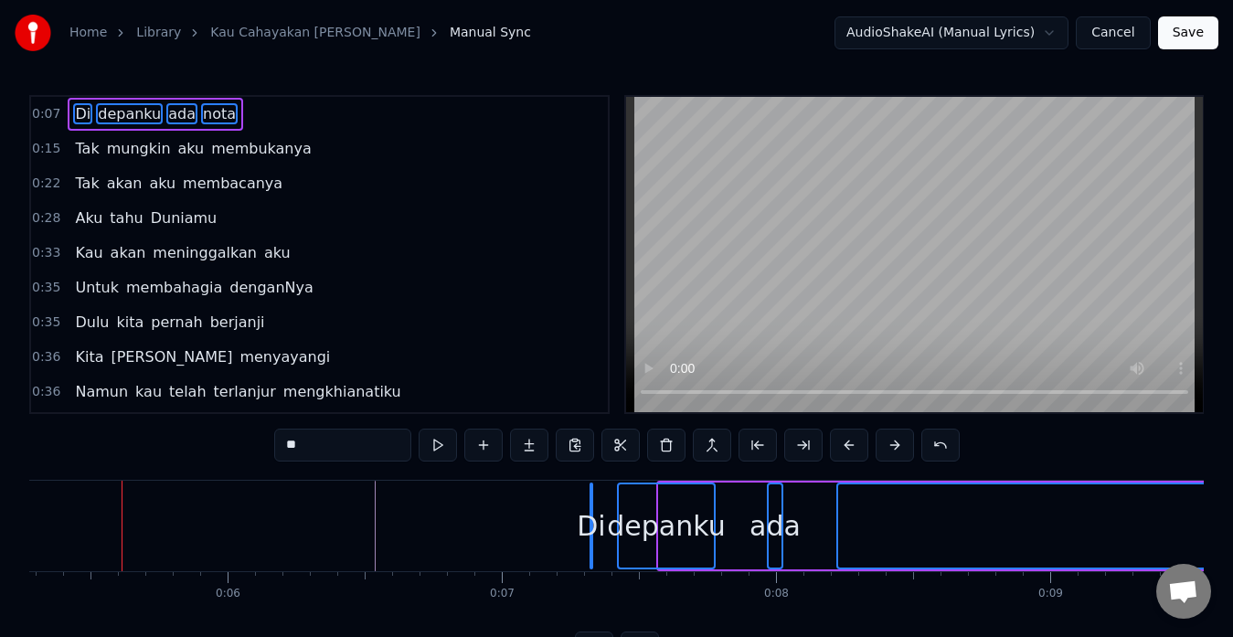
click at [894, 442] on button at bounding box center [895, 445] width 38 height 33
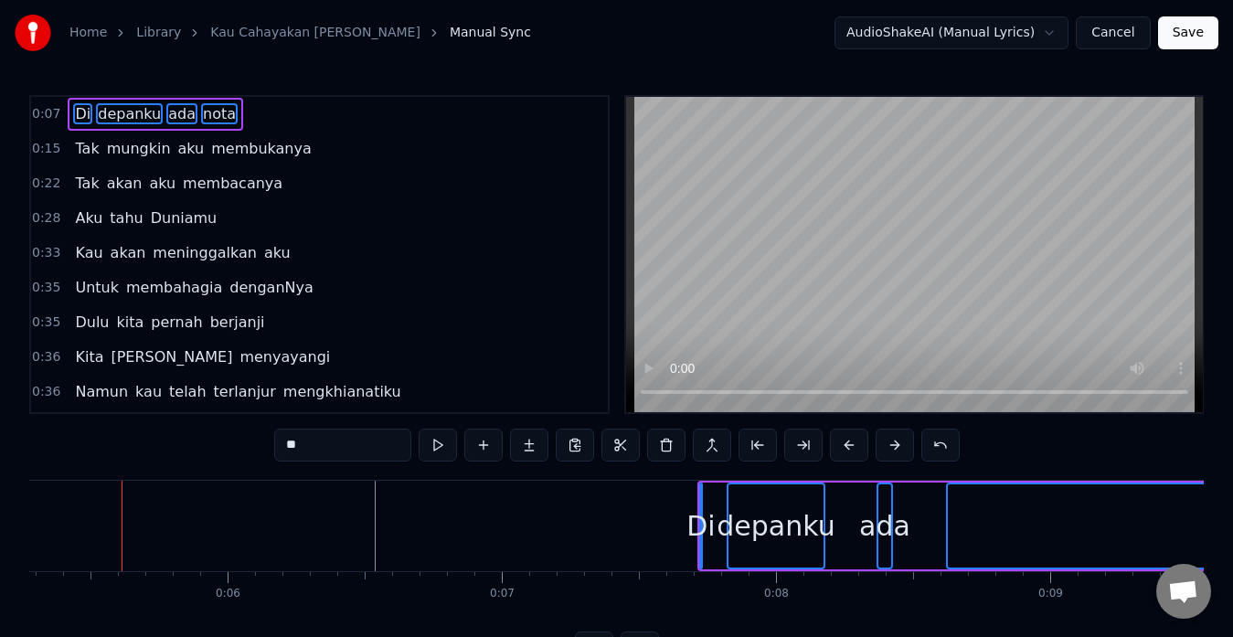
click at [894, 442] on button at bounding box center [895, 445] width 38 height 33
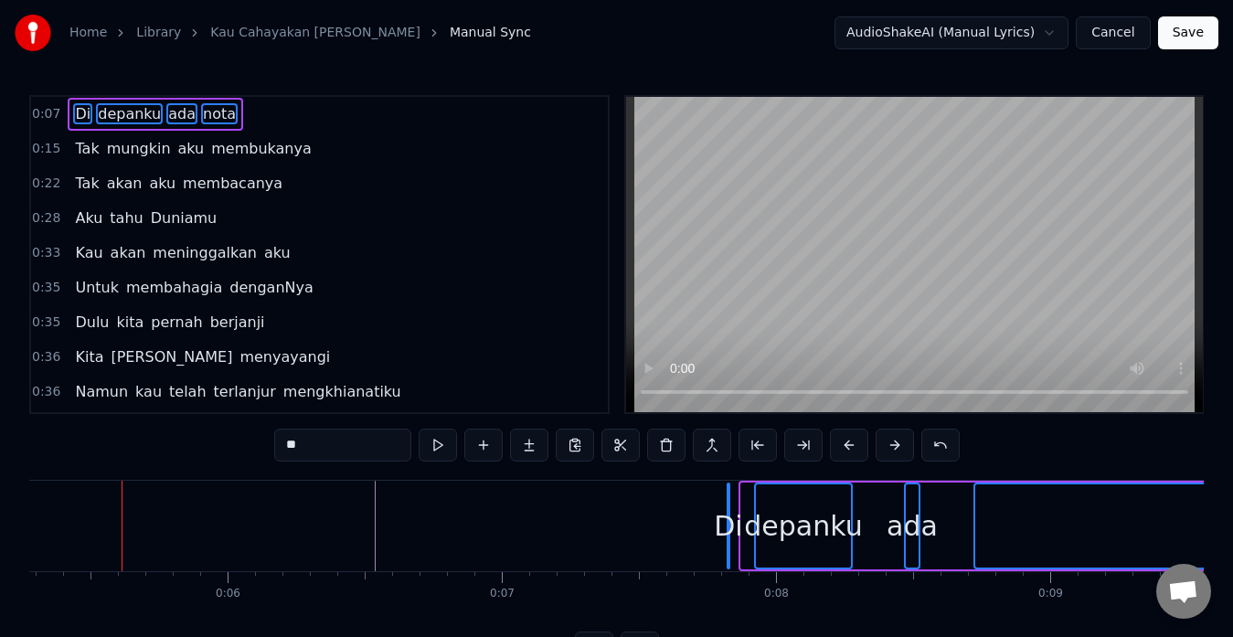
click at [894, 442] on button at bounding box center [895, 445] width 38 height 33
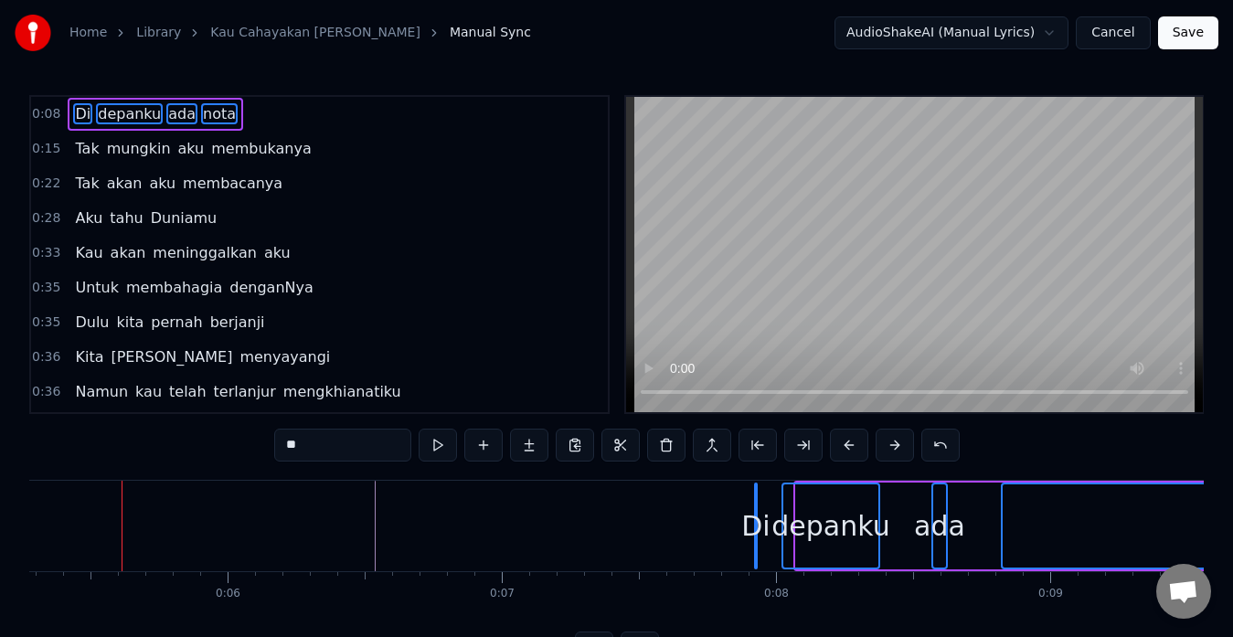
click at [894, 442] on button at bounding box center [895, 445] width 38 height 33
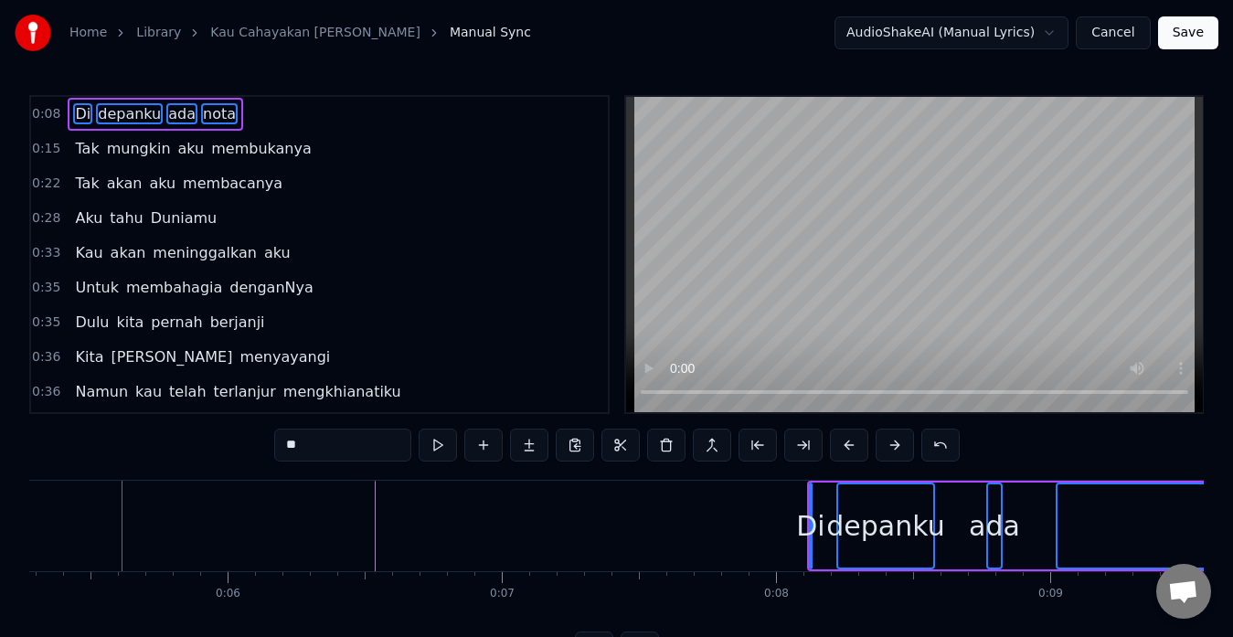
click at [894, 442] on button at bounding box center [895, 445] width 38 height 33
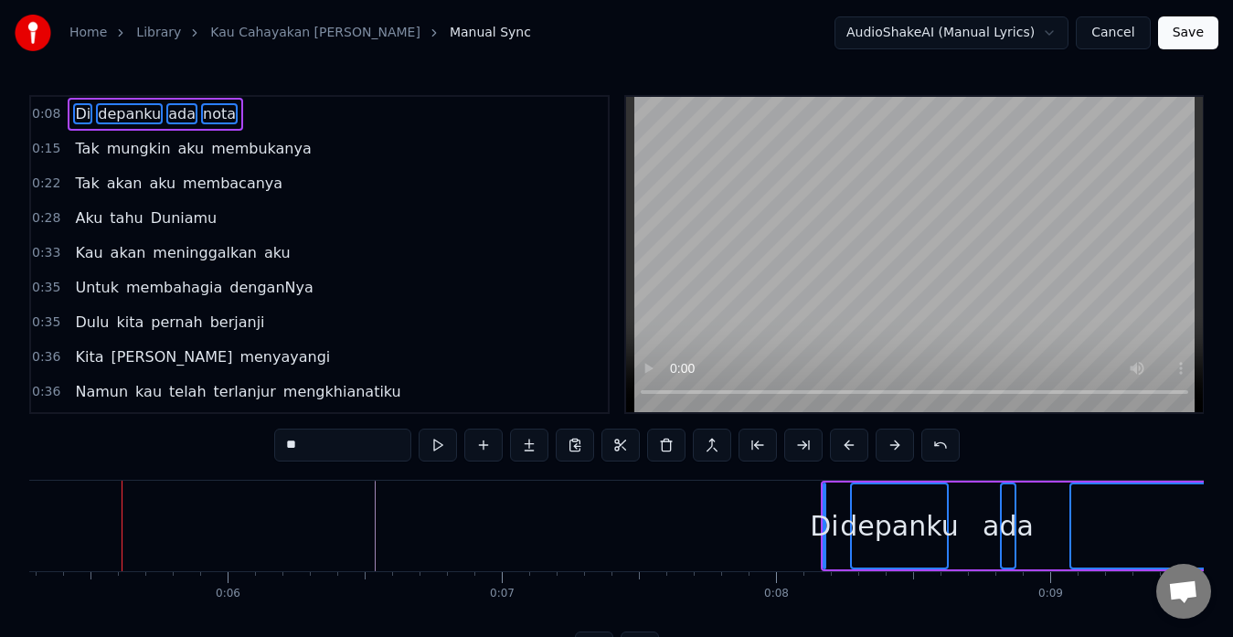
click at [894, 442] on button at bounding box center [895, 445] width 38 height 33
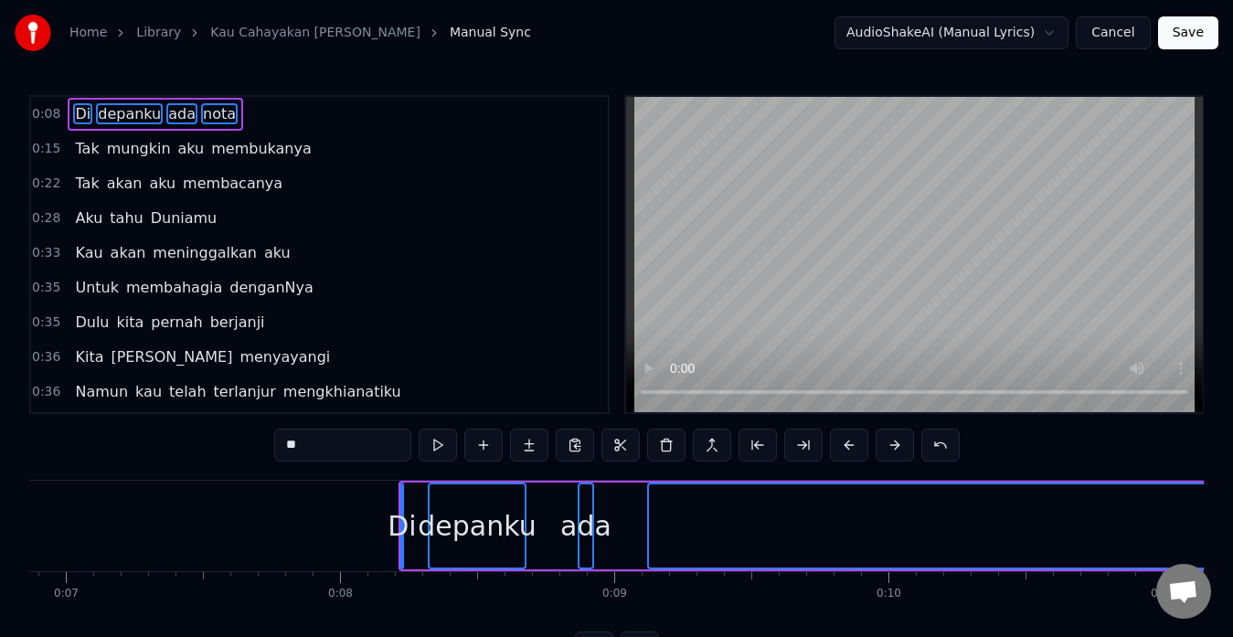
scroll to position [0, 1886]
click at [889, 447] on button at bounding box center [895, 445] width 38 height 33
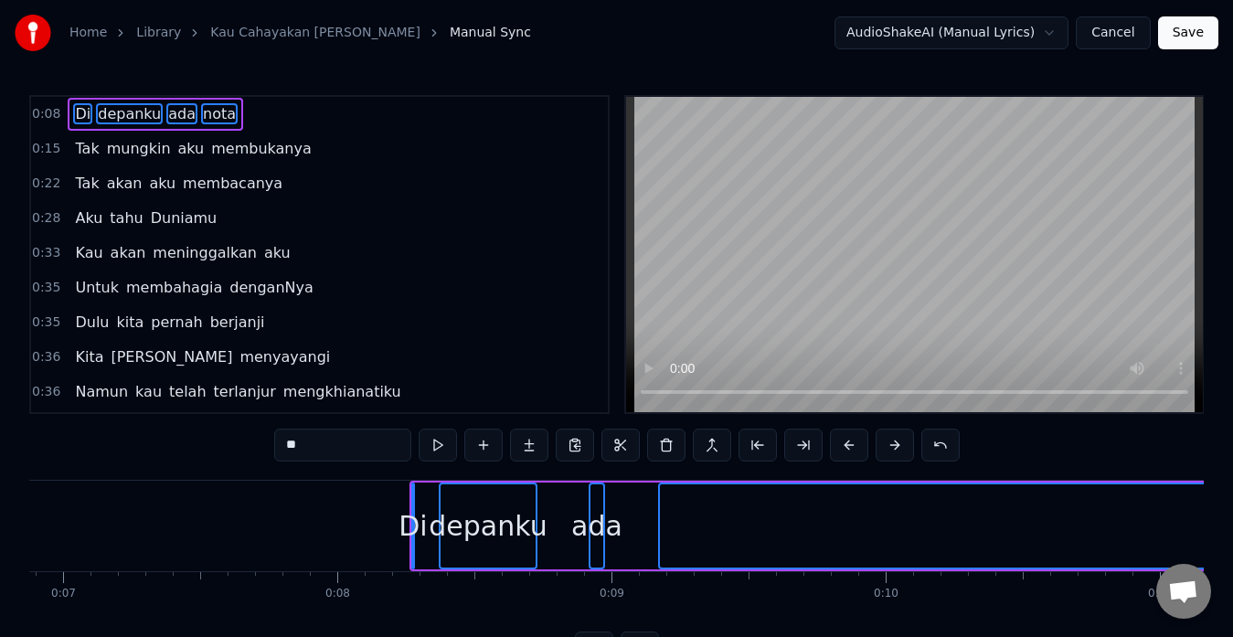
click at [889, 447] on button at bounding box center [895, 445] width 38 height 33
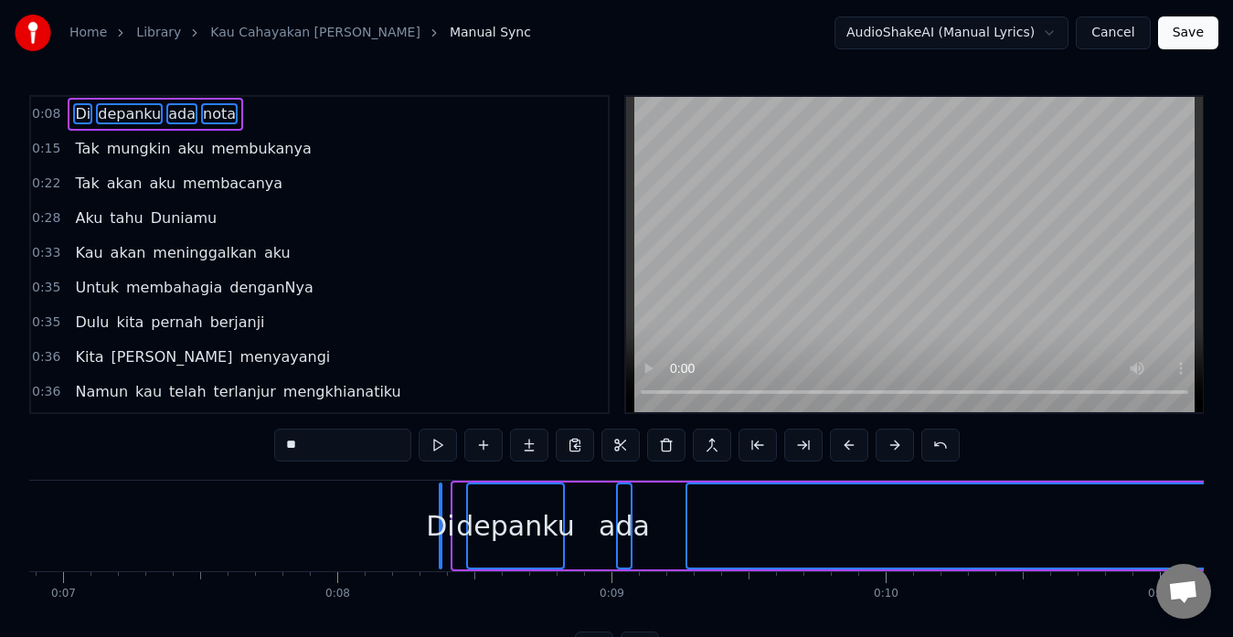
click at [889, 447] on button at bounding box center [895, 445] width 38 height 33
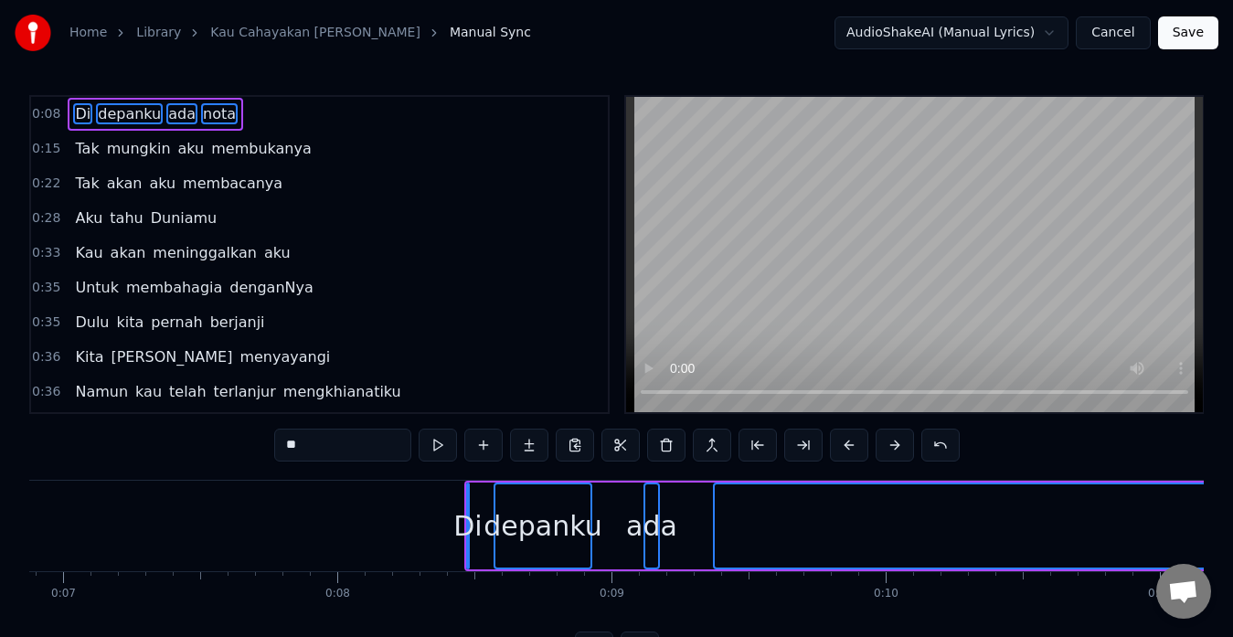
click at [889, 447] on button at bounding box center [895, 445] width 38 height 33
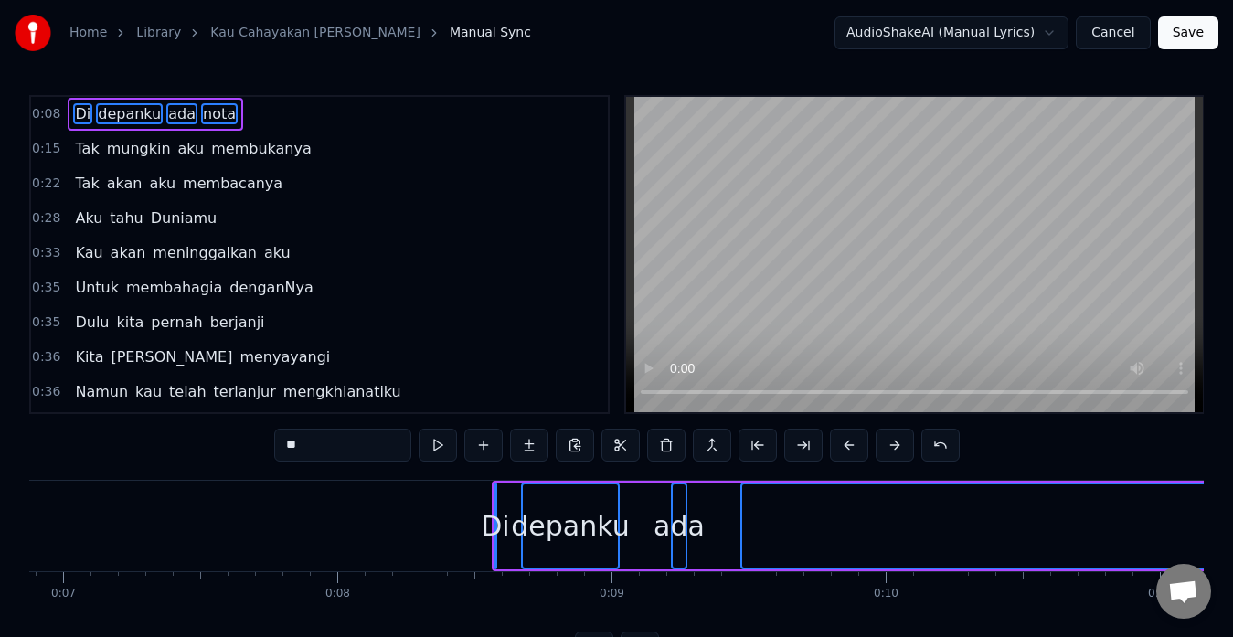
click at [889, 447] on button at bounding box center [895, 445] width 38 height 33
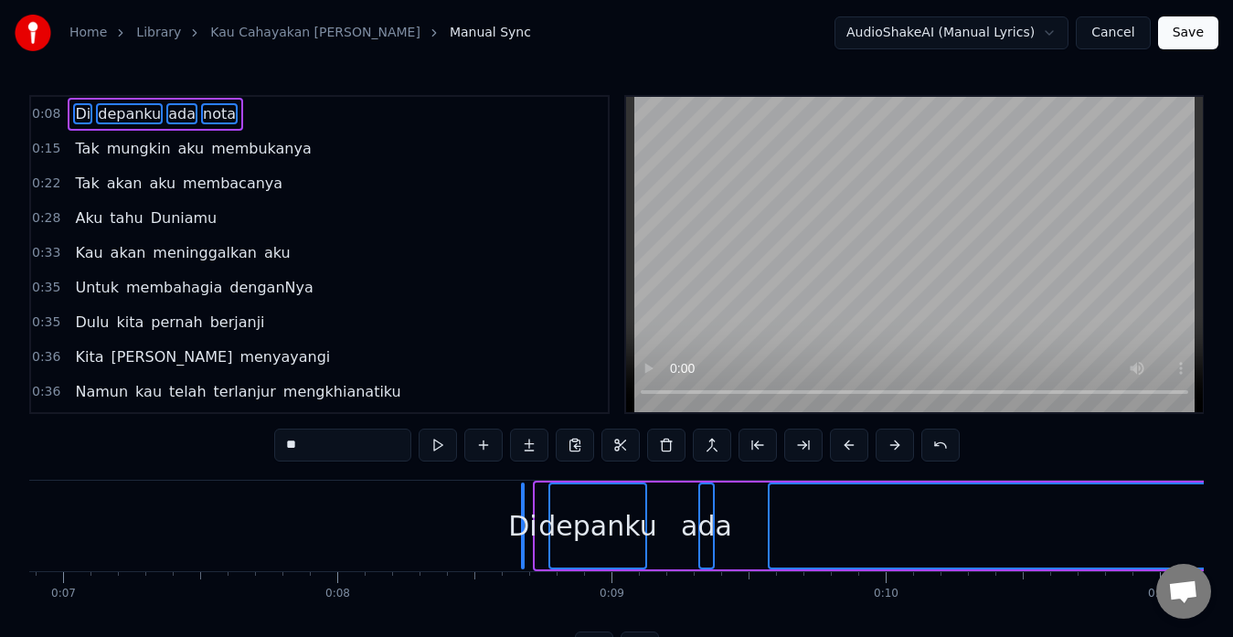
click at [889, 447] on button at bounding box center [895, 445] width 38 height 33
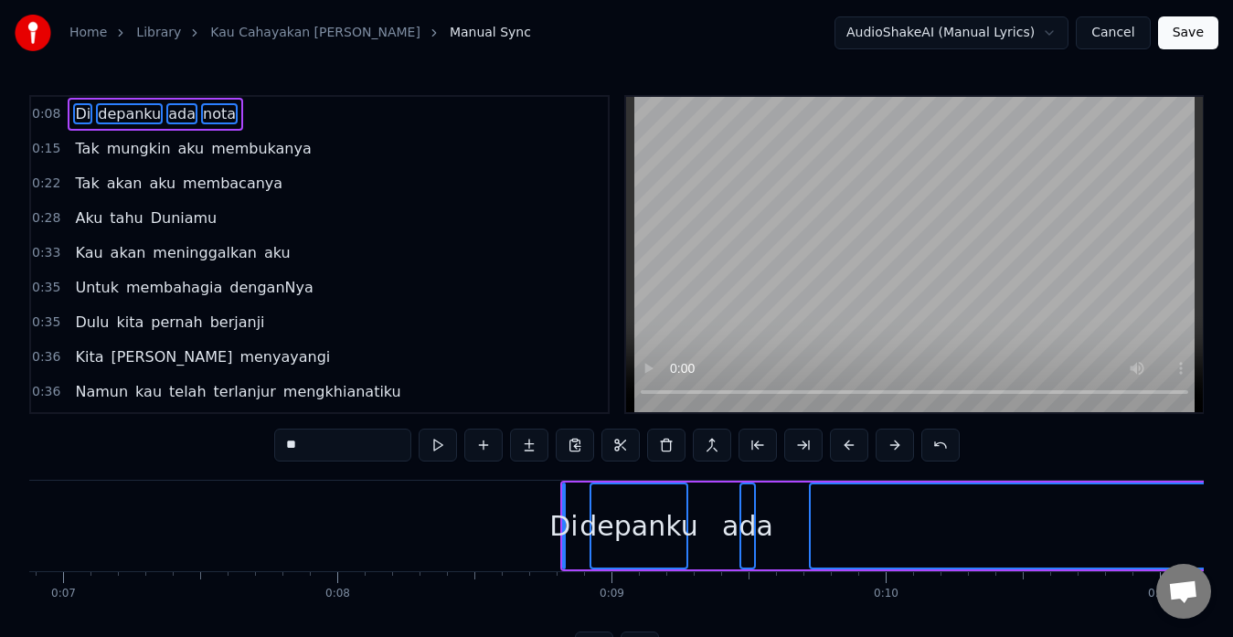
click at [889, 447] on button at bounding box center [895, 445] width 38 height 33
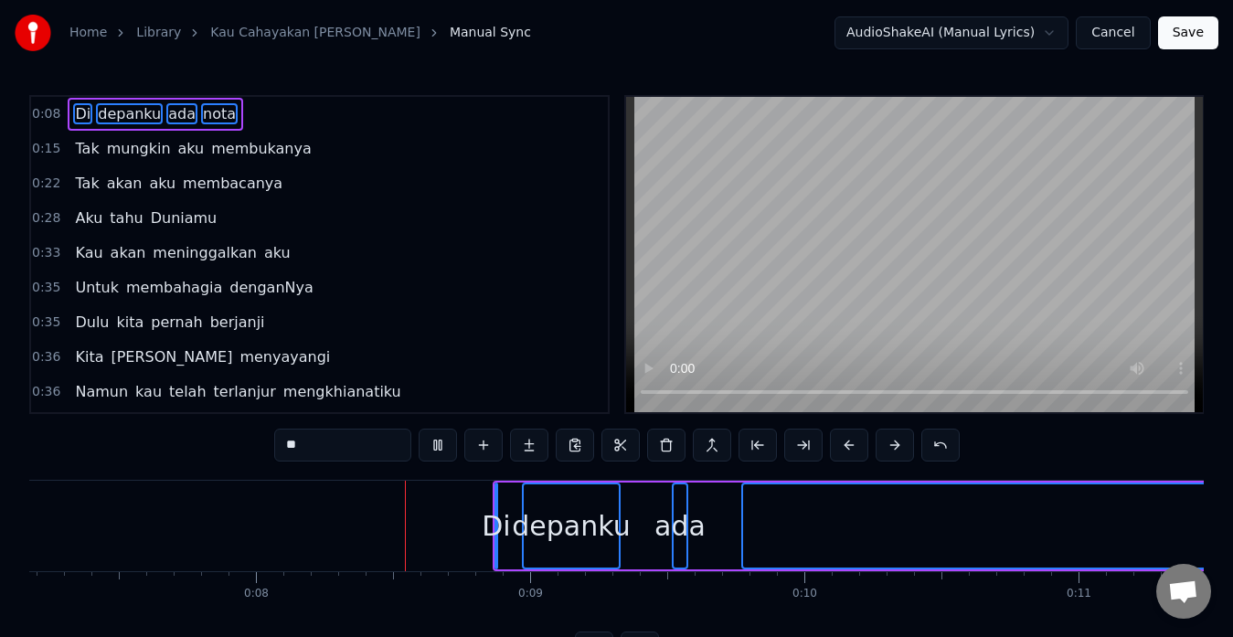
scroll to position [0, 2058]
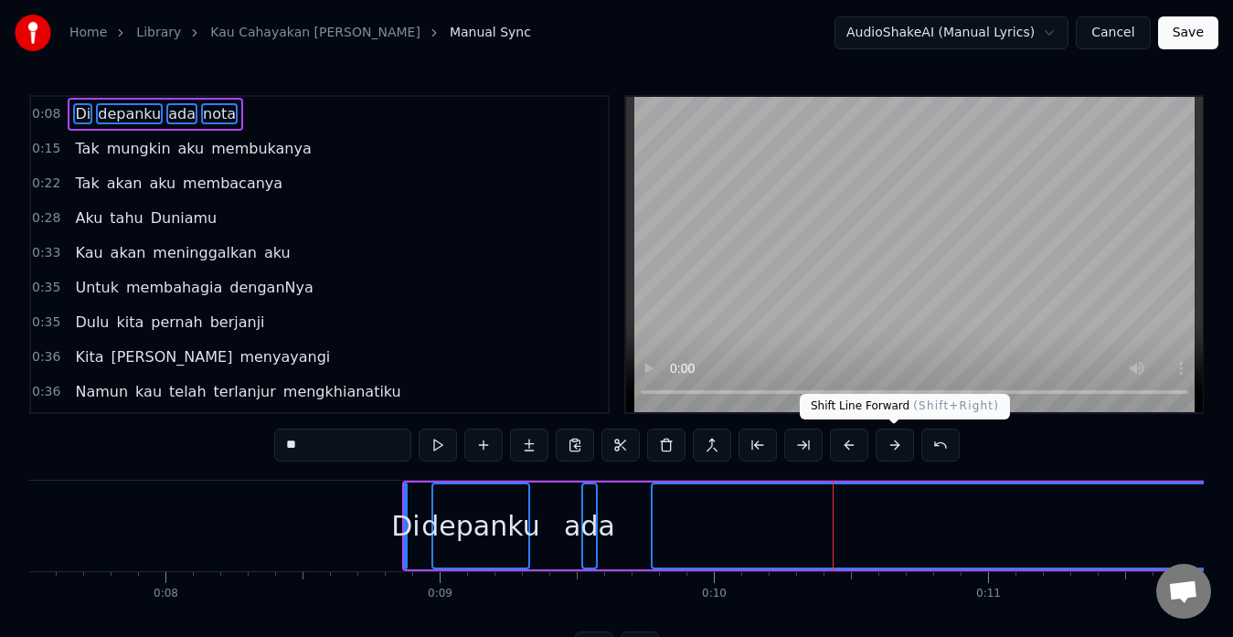
click at [890, 439] on button at bounding box center [895, 445] width 38 height 33
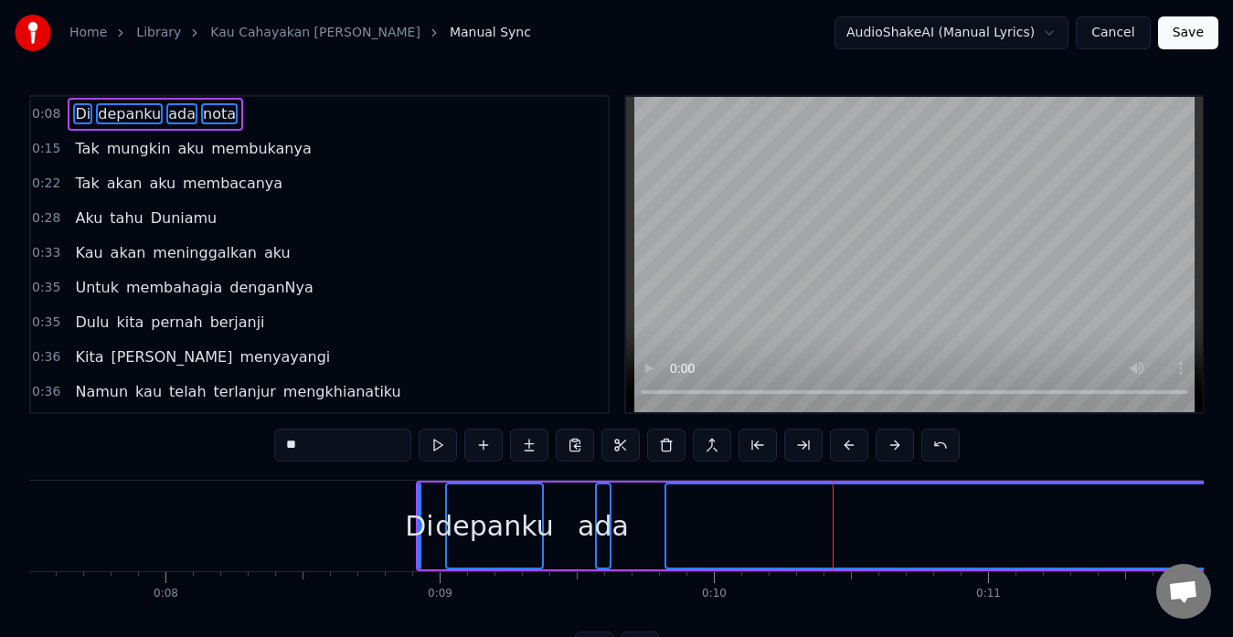
click at [890, 439] on button at bounding box center [895, 445] width 38 height 33
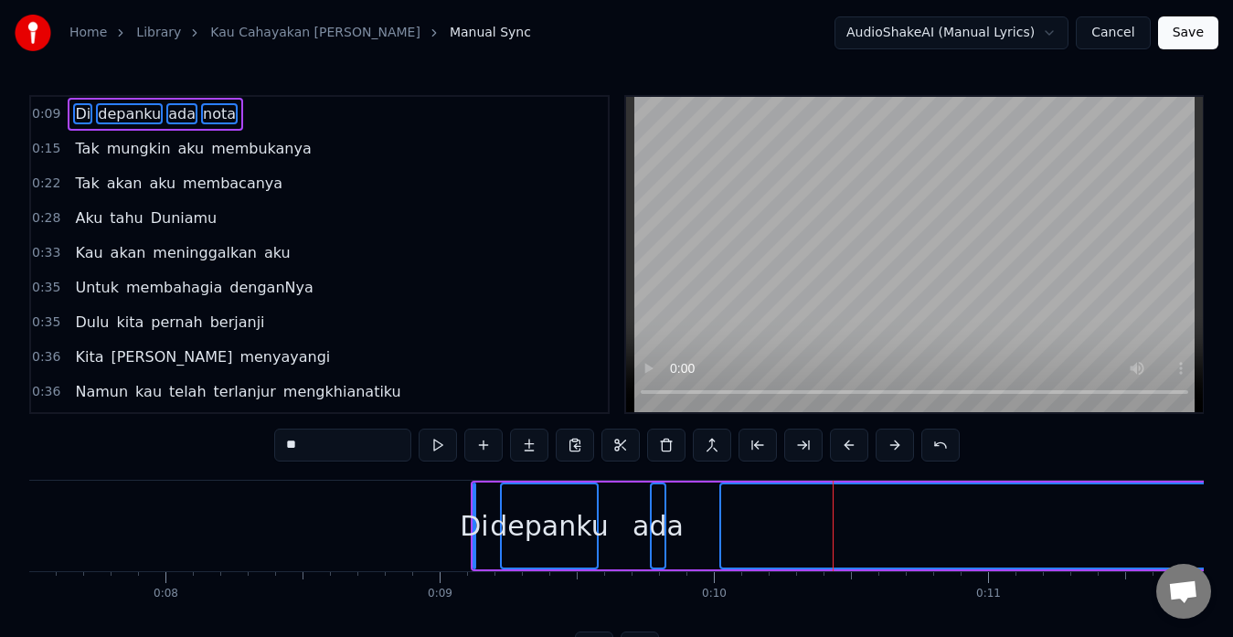
click at [890, 439] on button at bounding box center [895, 445] width 38 height 33
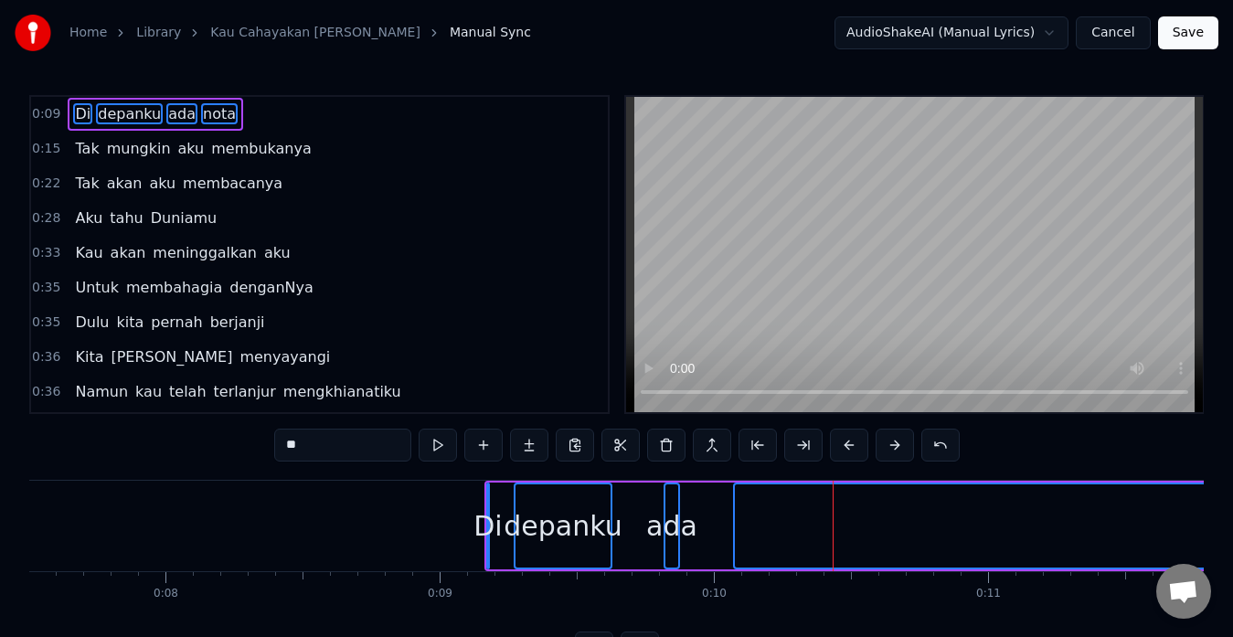
click at [890, 439] on button at bounding box center [895, 445] width 38 height 33
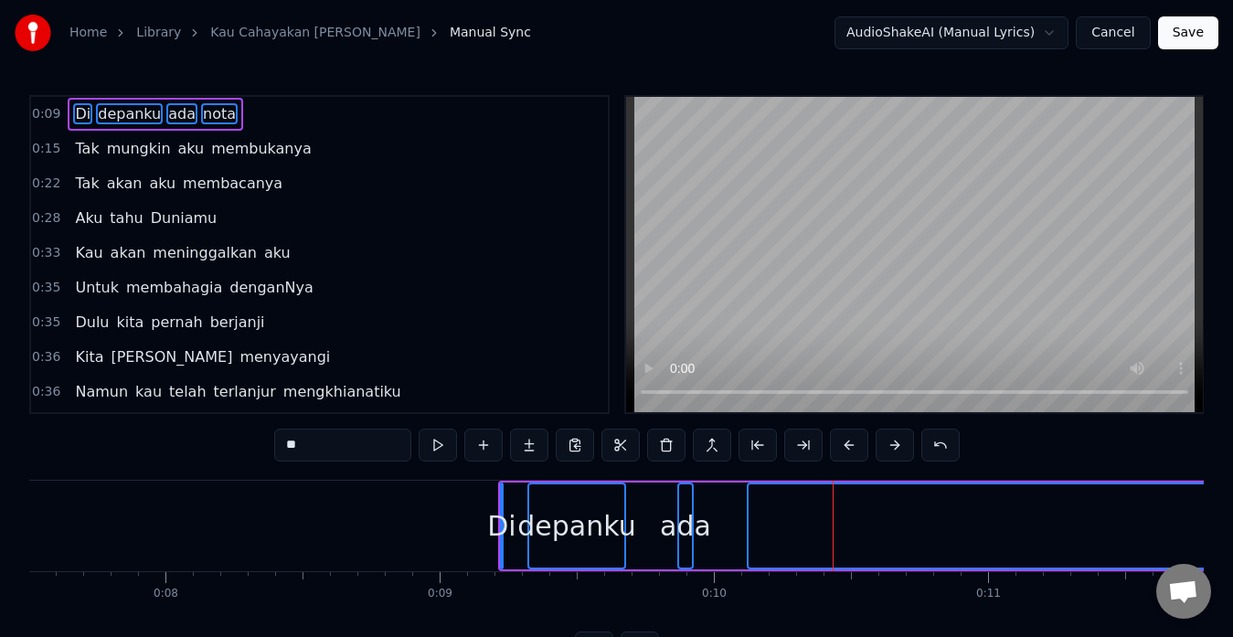
click at [890, 439] on button at bounding box center [895, 445] width 38 height 33
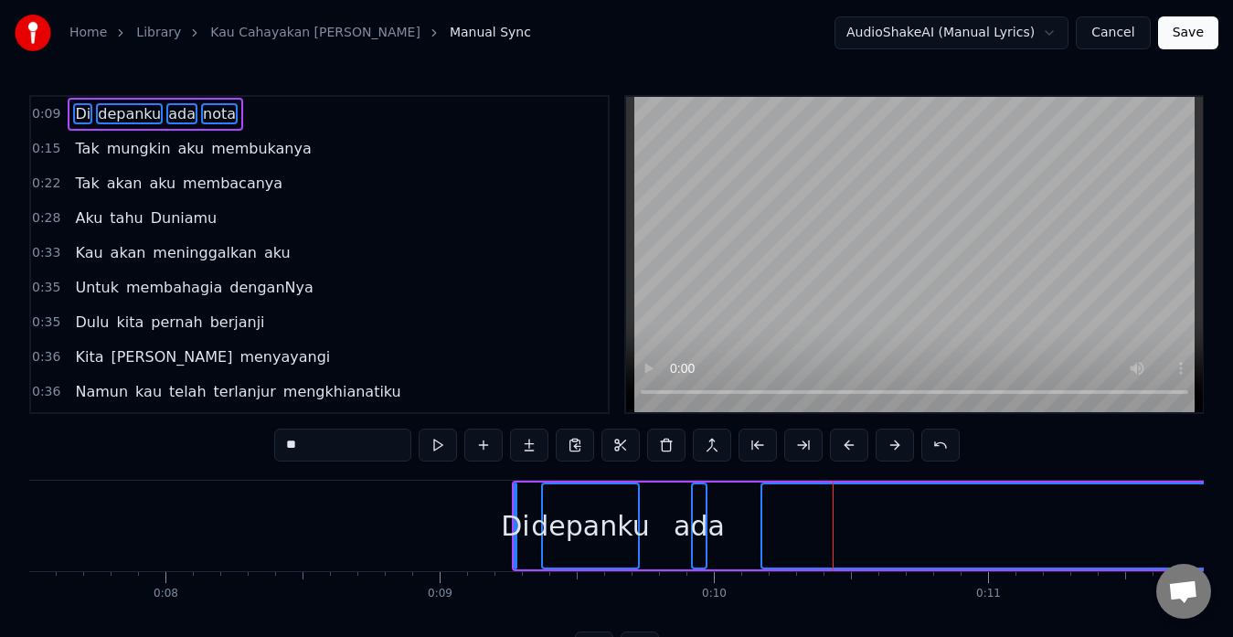
click at [890, 439] on button at bounding box center [895, 445] width 38 height 33
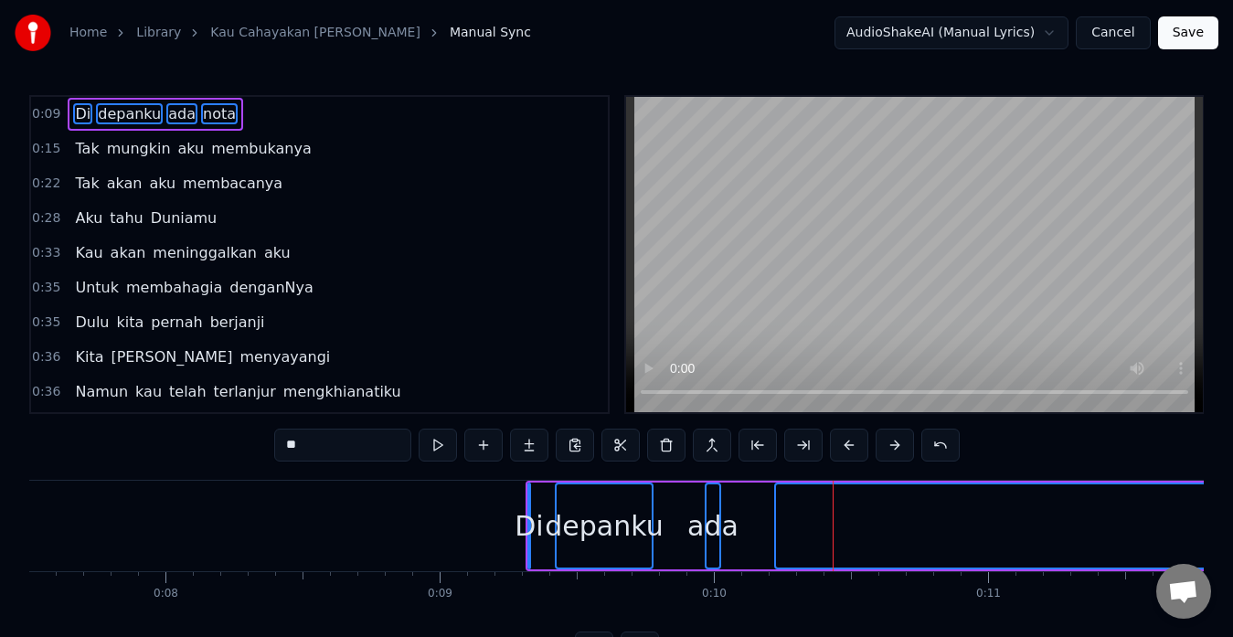
click at [890, 439] on button at bounding box center [895, 445] width 38 height 33
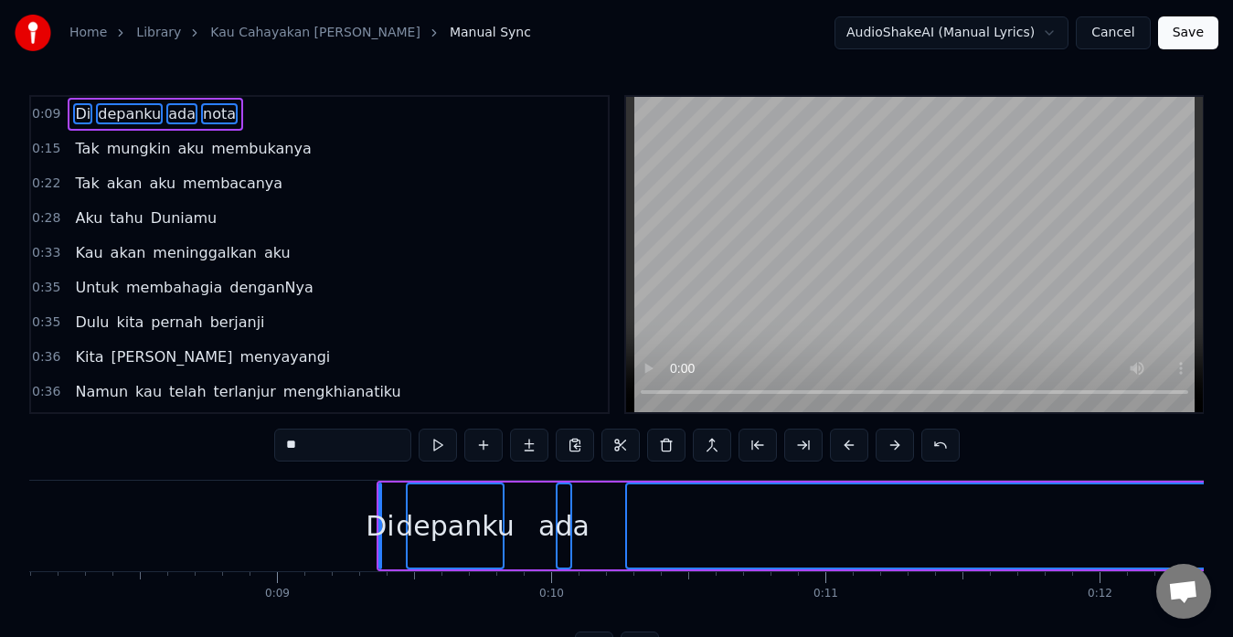
scroll to position [0, 2189]
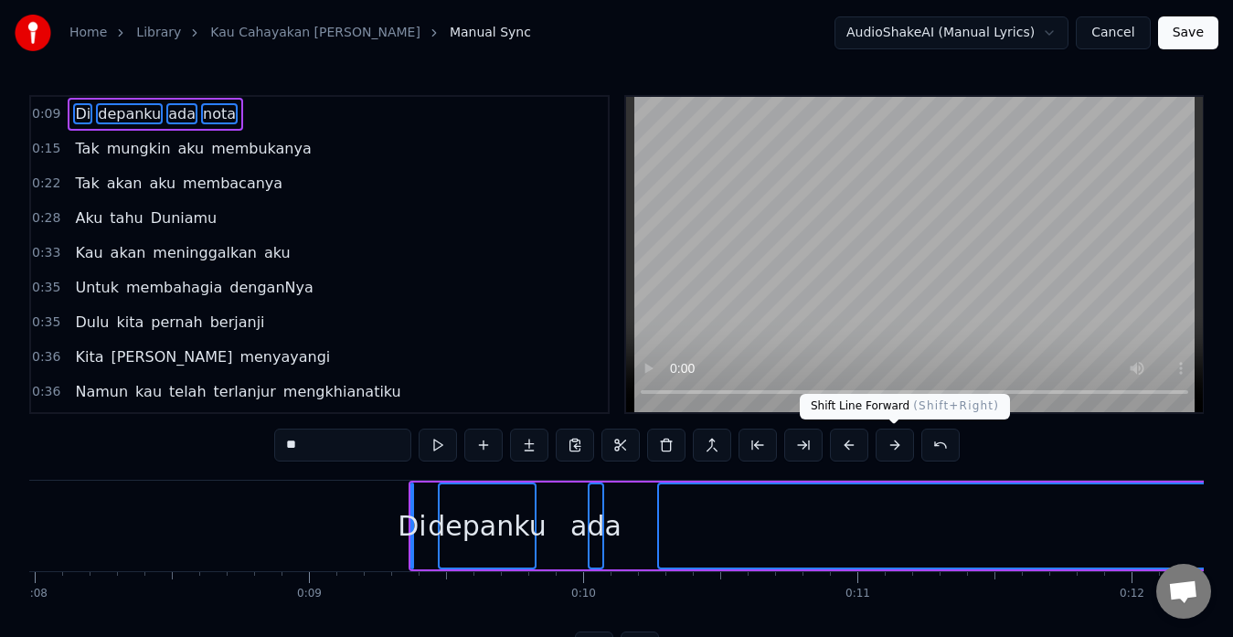
click at [900, 441] on button at bounding box center [895, 445] width 38 height 33
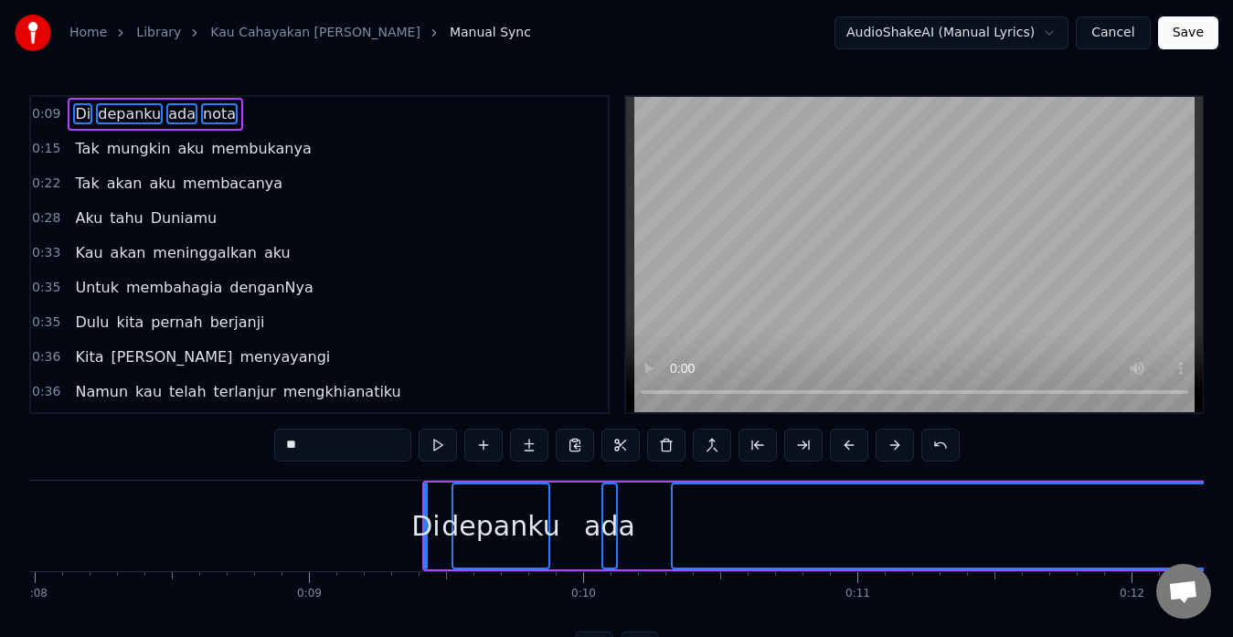
click at [900, 441] on button at bounding box center [895, 445] width 38 height 33
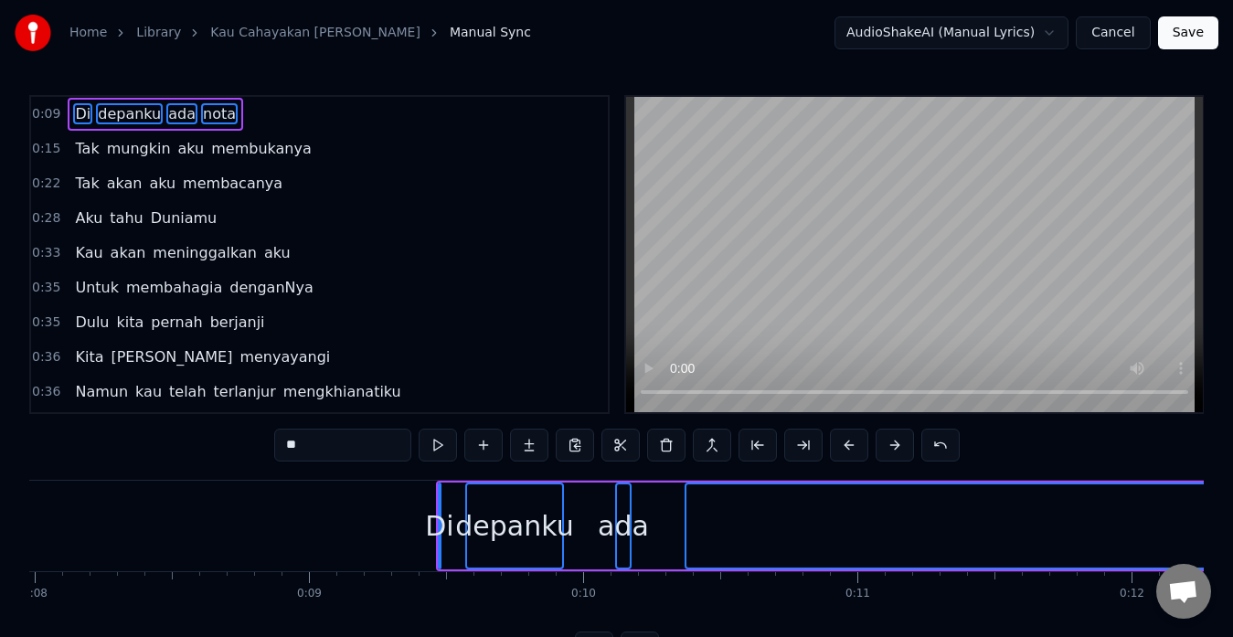
click at [900, 441] on button at bounding box center [895, 445] width 38 height 33
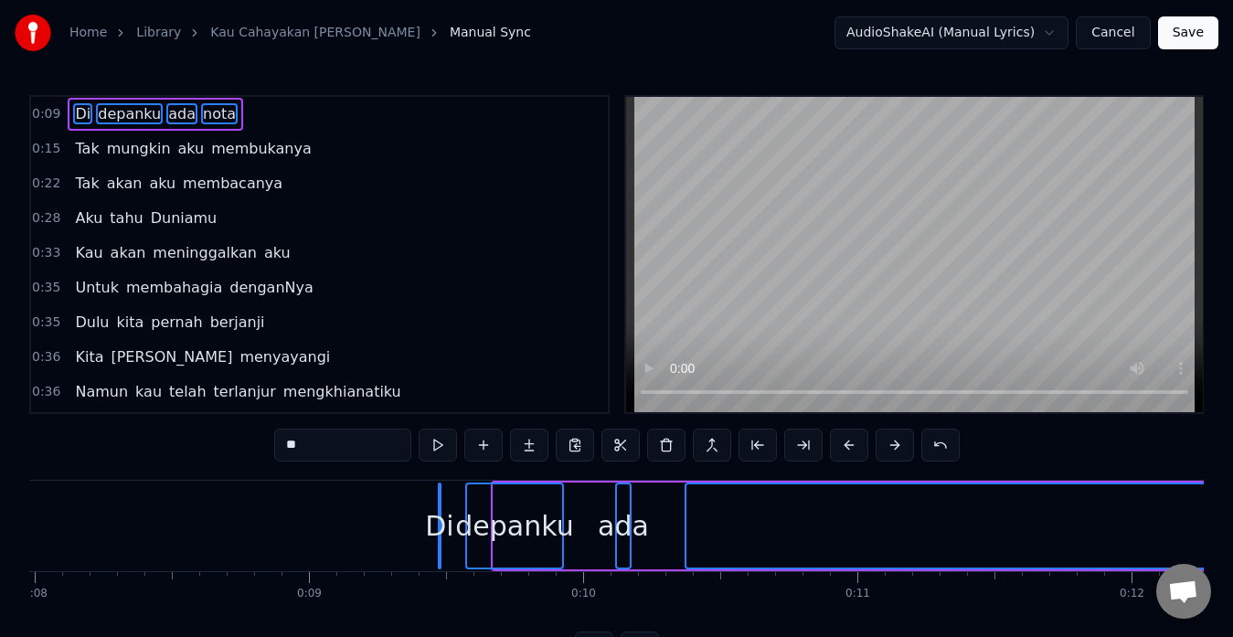
click at [900, 441] on button at bounding box center [895, 445] width 38 height 33
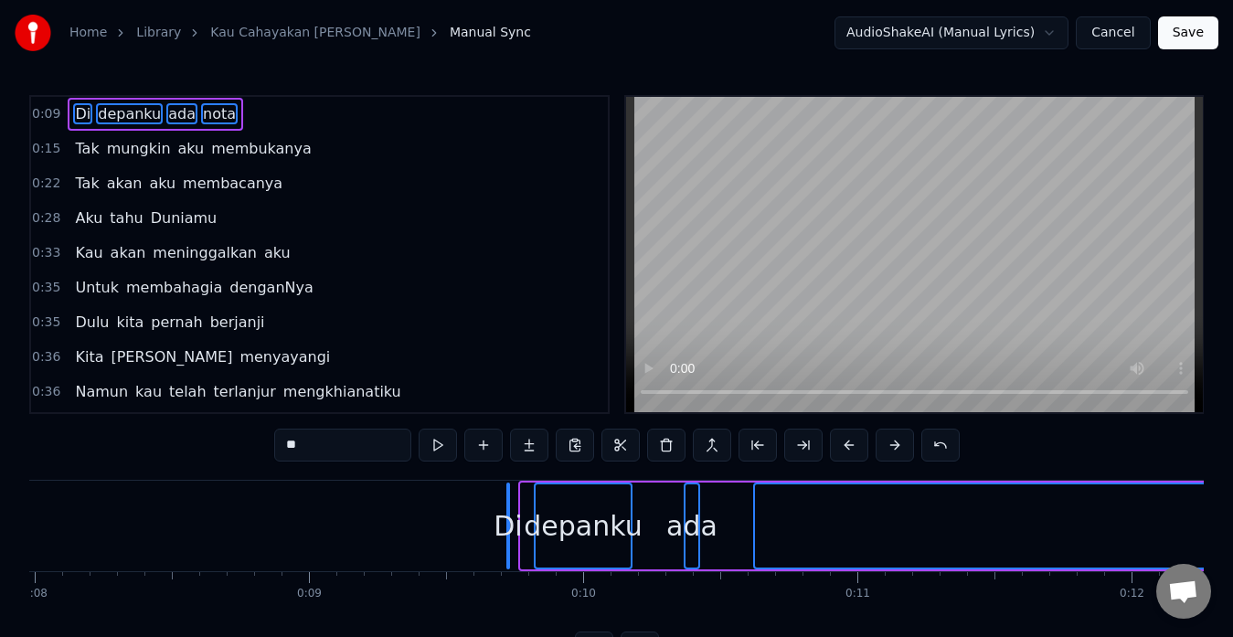
click at [900, 441] on button at bounding box center [895, 445] width 38 height 33
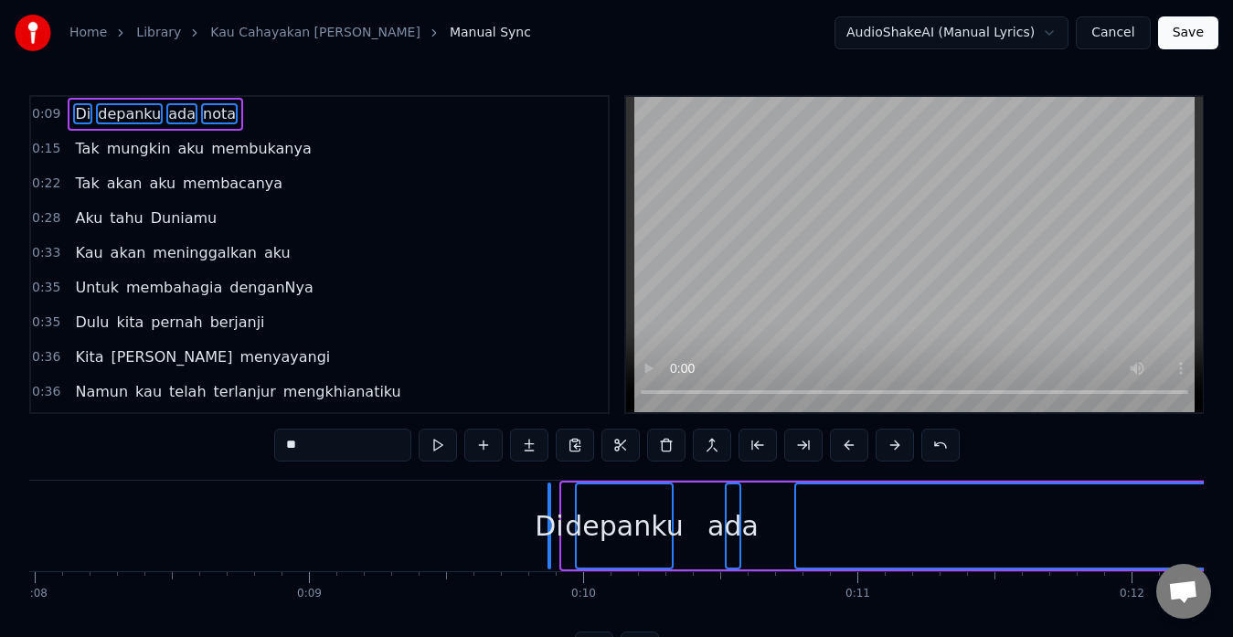
click at [900, 441] on button at bounding box center [895, 445] width 38 height 33
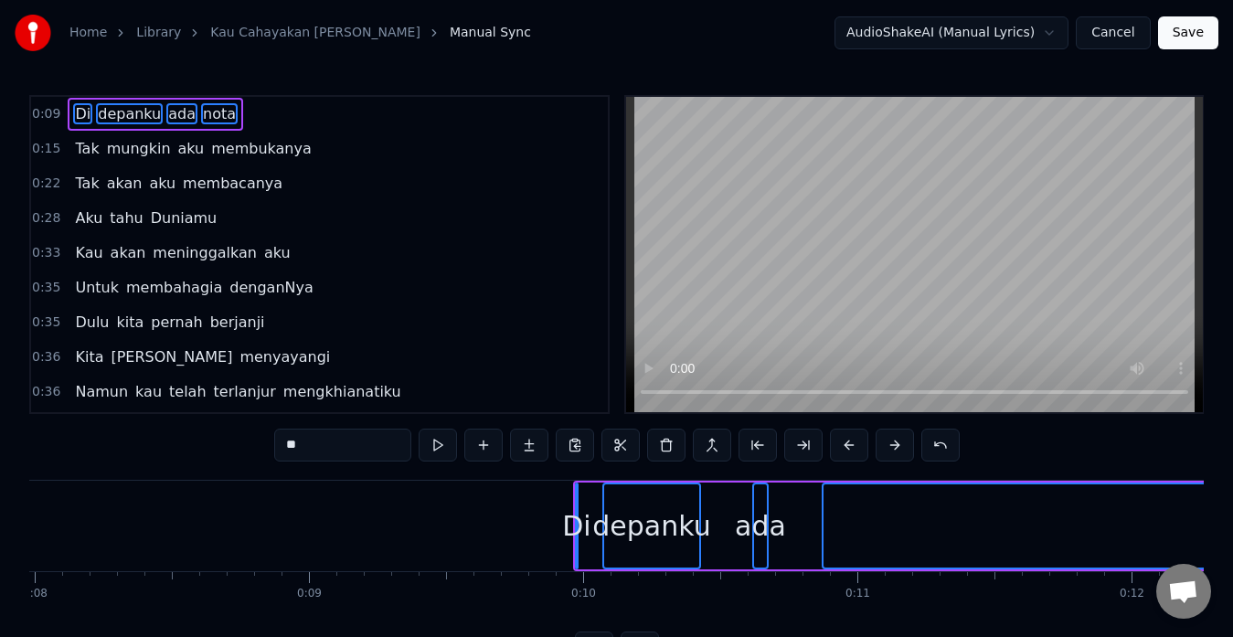
click at [900, 441] on button at bounding box center [895, 445] width 38 height 33
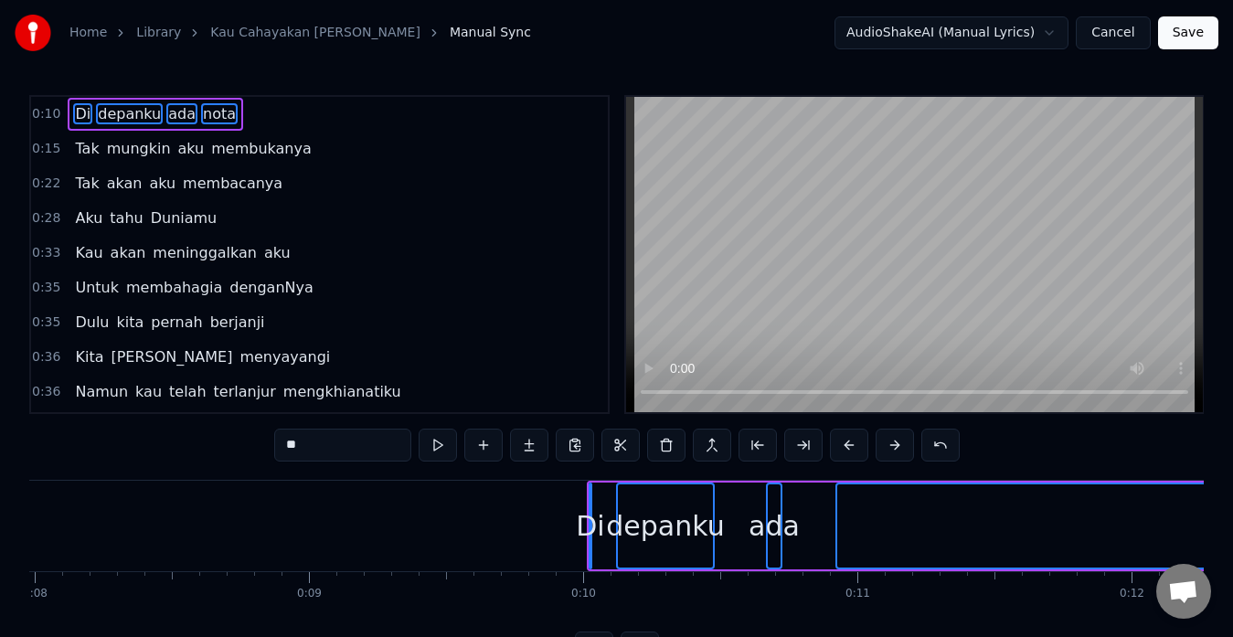
click at [900, 441] on button at bounding box center [895, 445] width 38 height 33
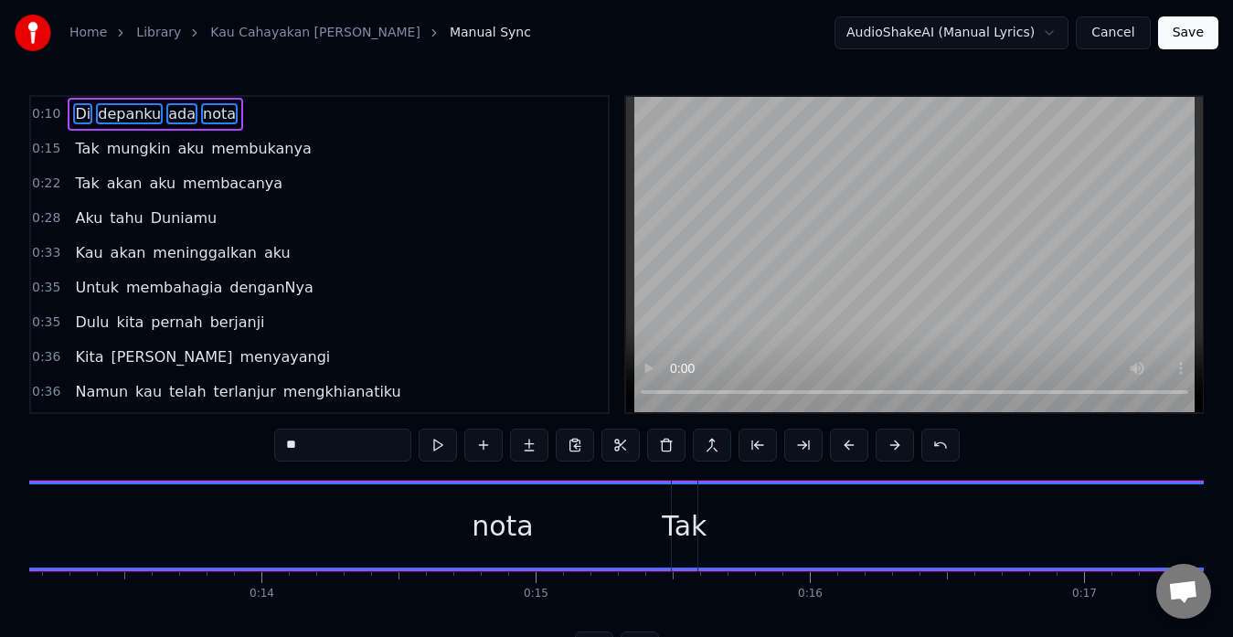
scroll to position [0, 3615]
click at [805, 441] on button at bounding box center [803, 445] width 38 height 33
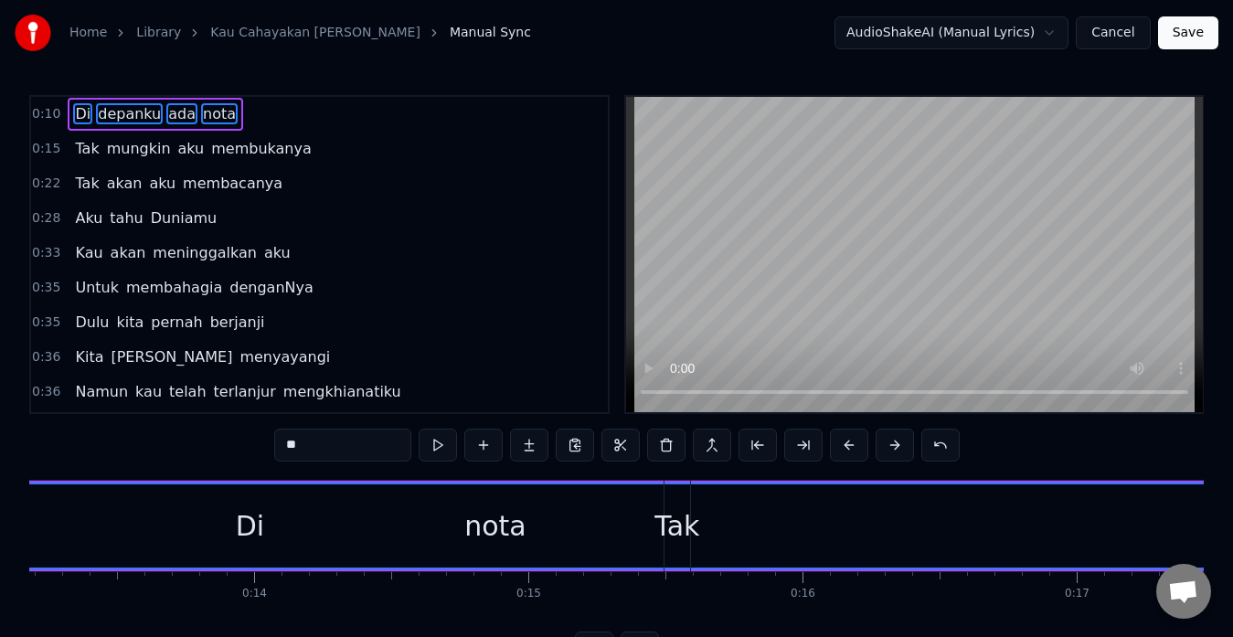
click at [805, 441] on button at bounding box center [803, 445] width 38 height 33
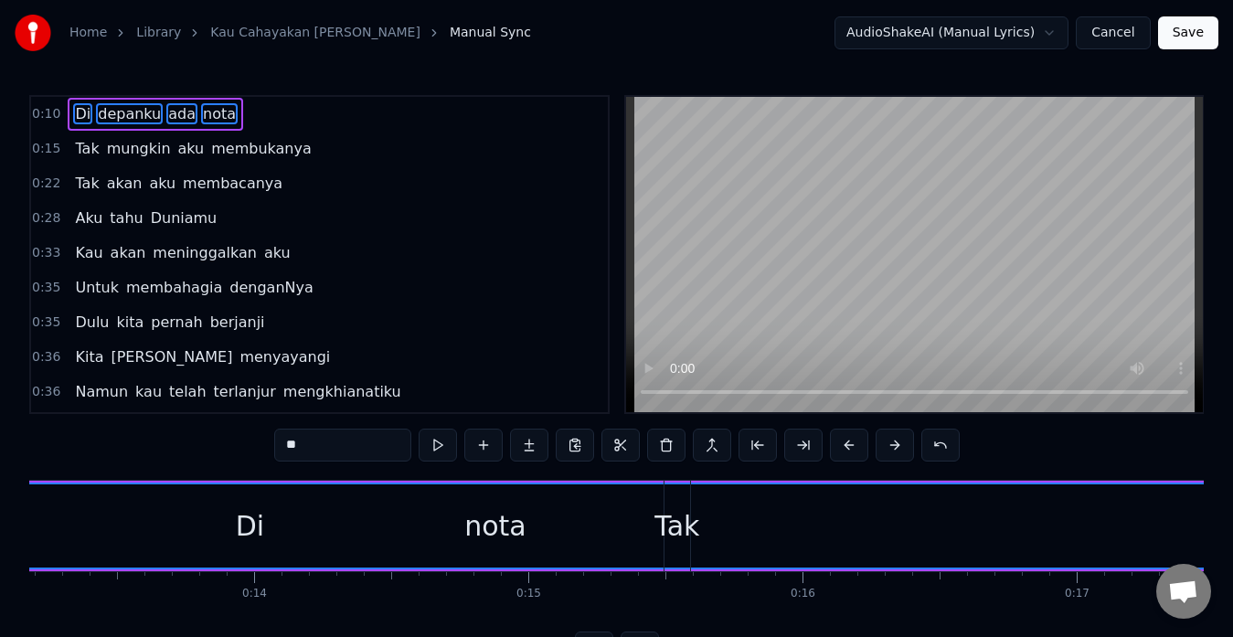
click at [805, 441] on button at bounding box center [803, 445] width 38 height 33
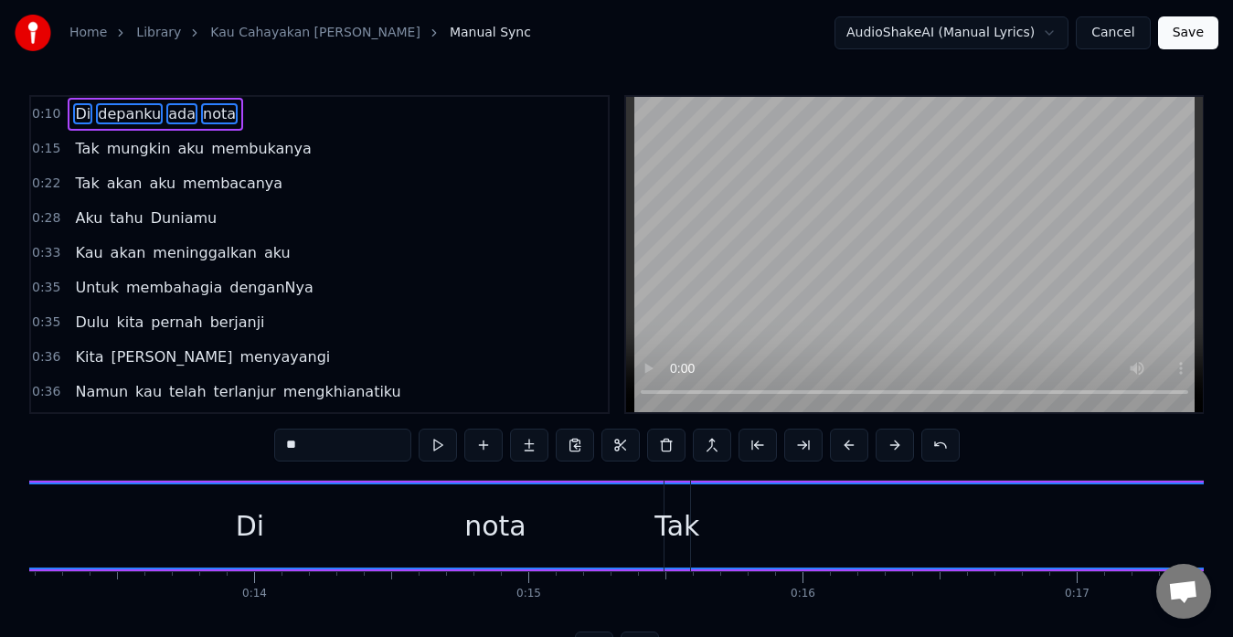
click at [805, 441] on button at bounding box center [803, 445] width 38 height 33
click at [901, 442] on button at bounding box center [895, 445] width 38 height 33
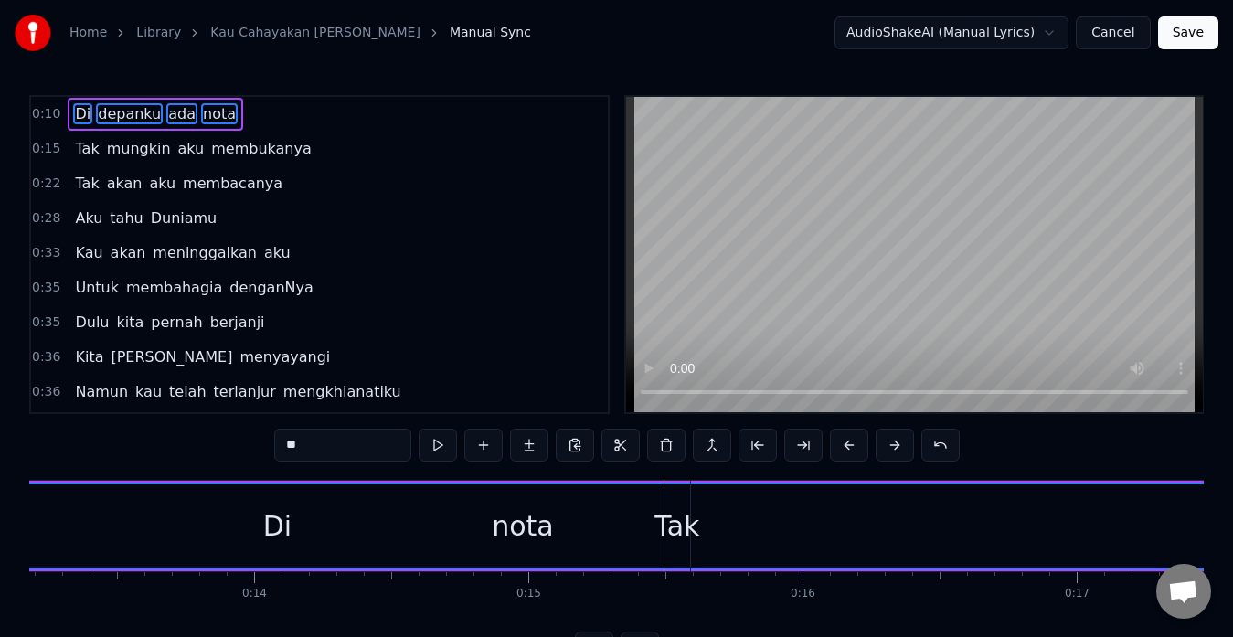
click at [901, 442] on button at bounding box center [895, 445] width 38 height 33
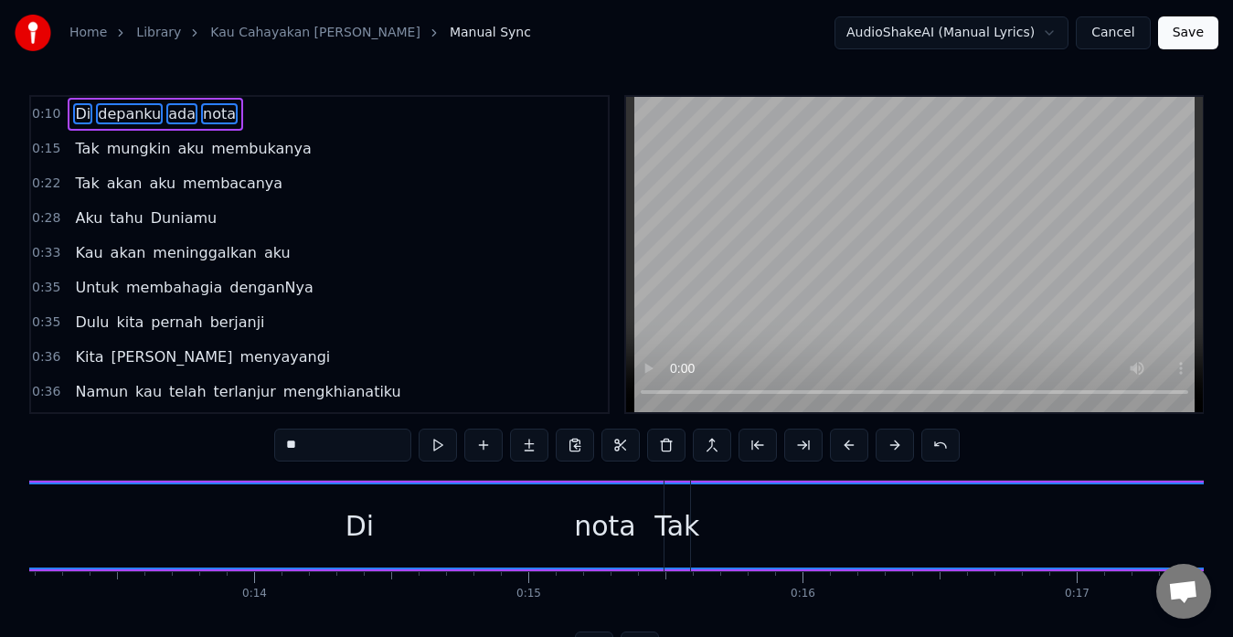
click at [901, 442] on button at bounding box center [895, 445] width 38 height 33
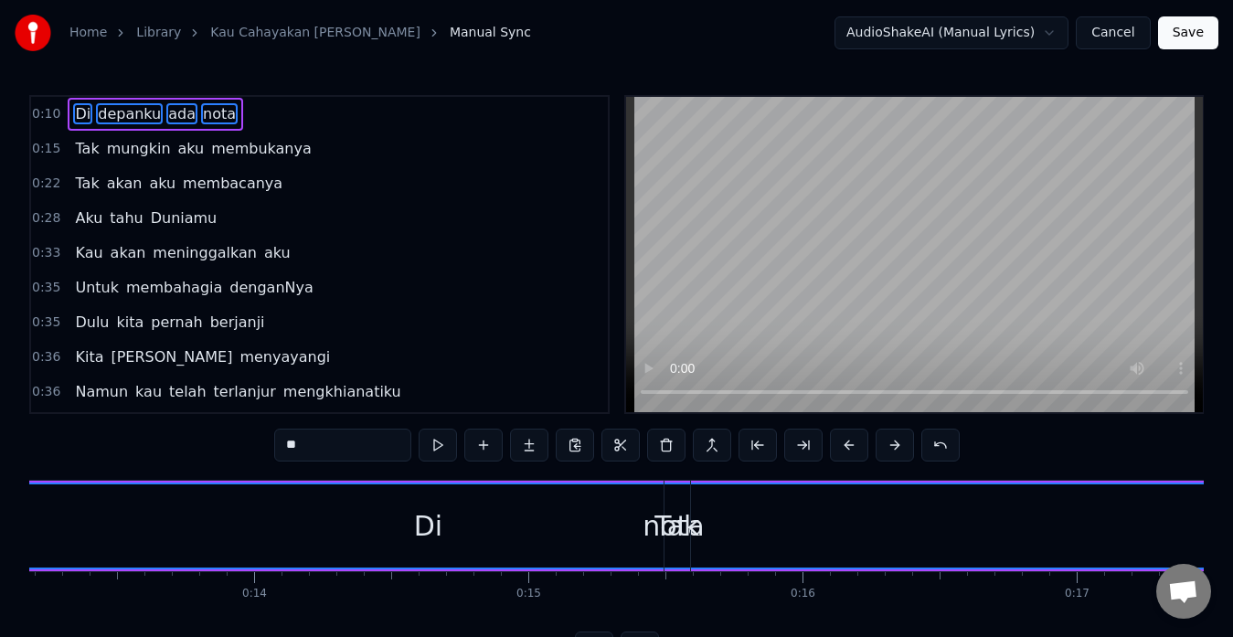
click at [901, 442] on button at bounding box center [895, 445] width 38 height 33
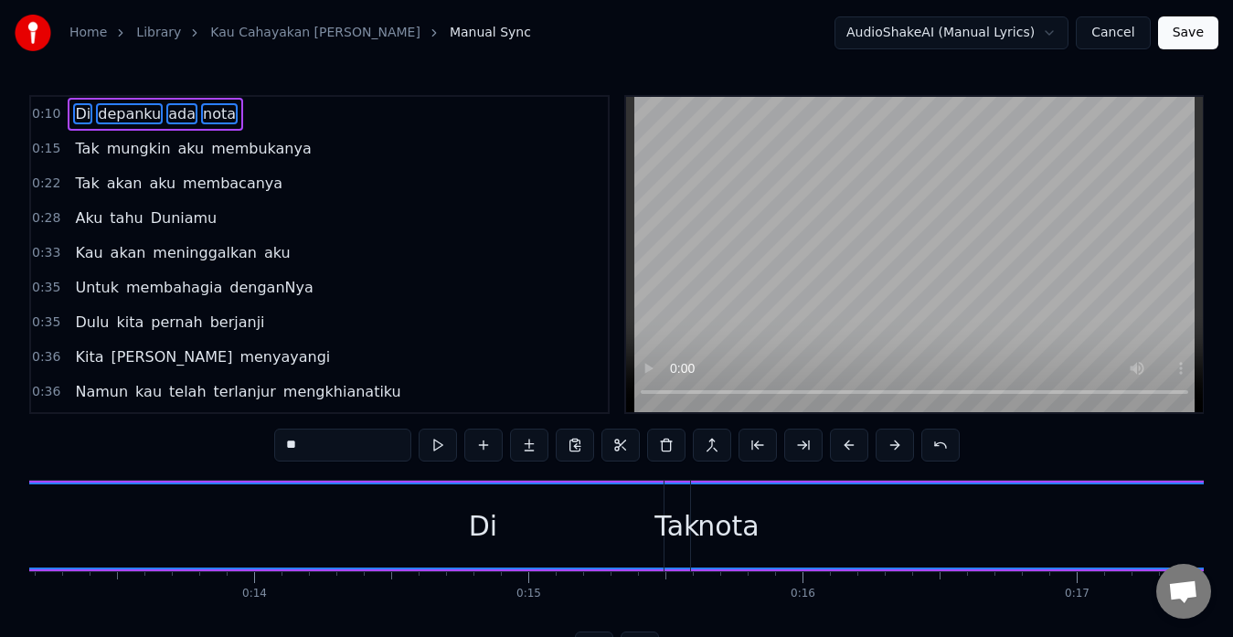
click at [901, 442] on button at bounding box center [895, 445] width 38 height 33
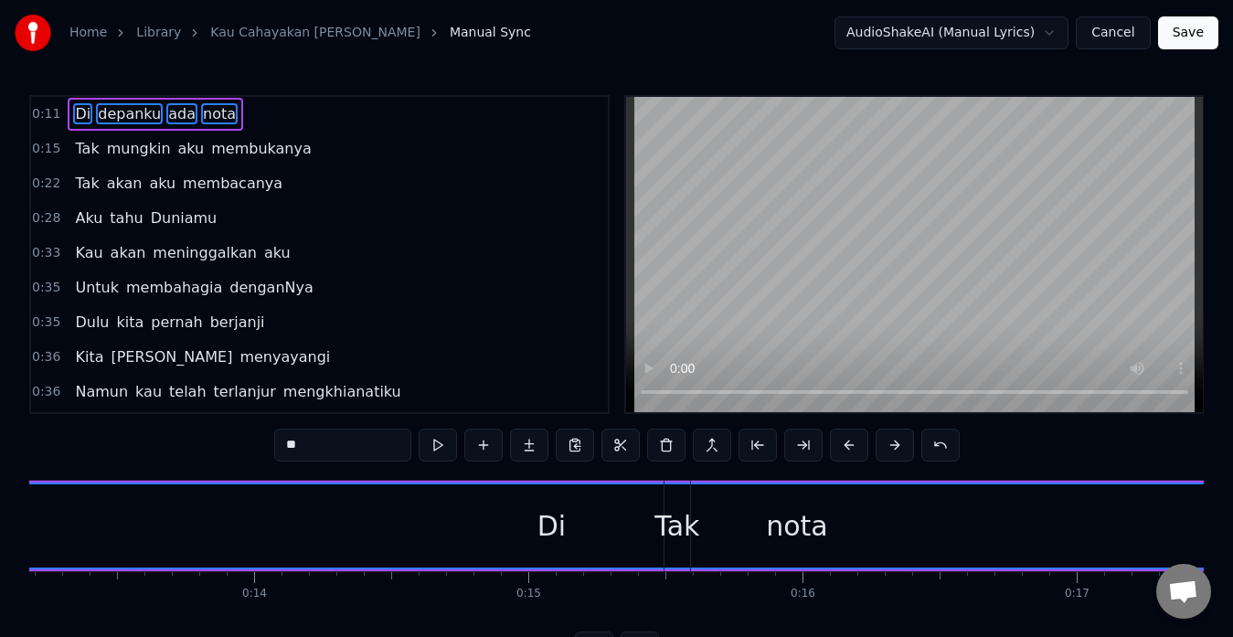
click at [901, 442] on button at bounding box center [895, 445] width 38 height 33
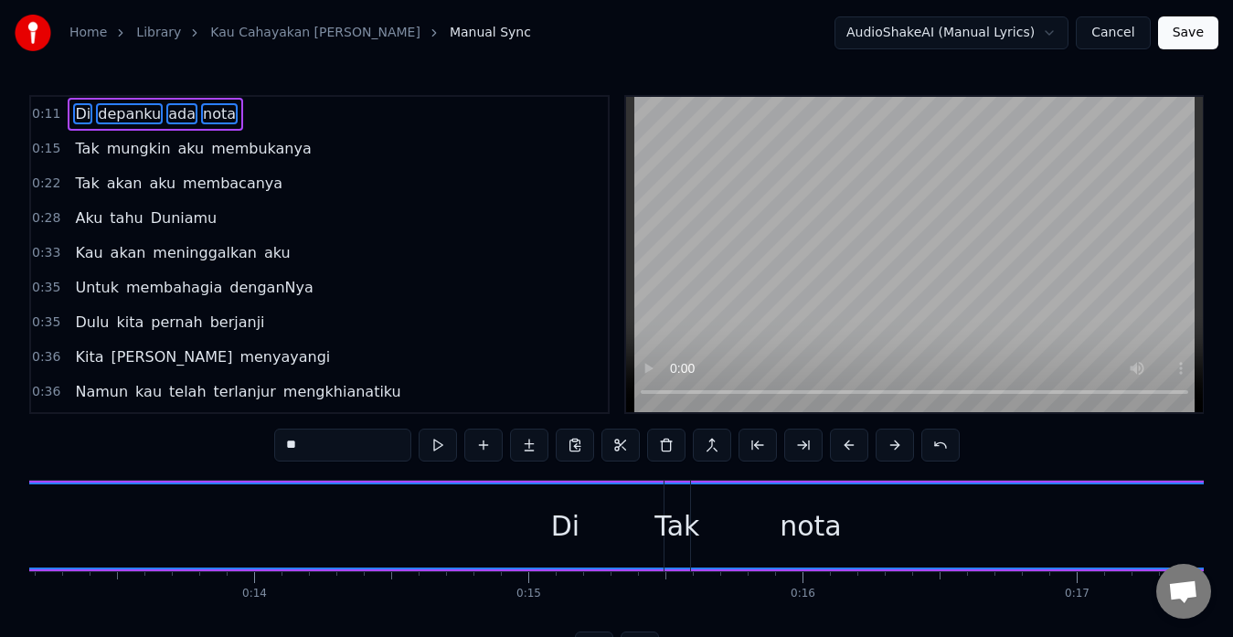
click at [901, 442] on button at bounding box center [895, 445] width 38 height 33
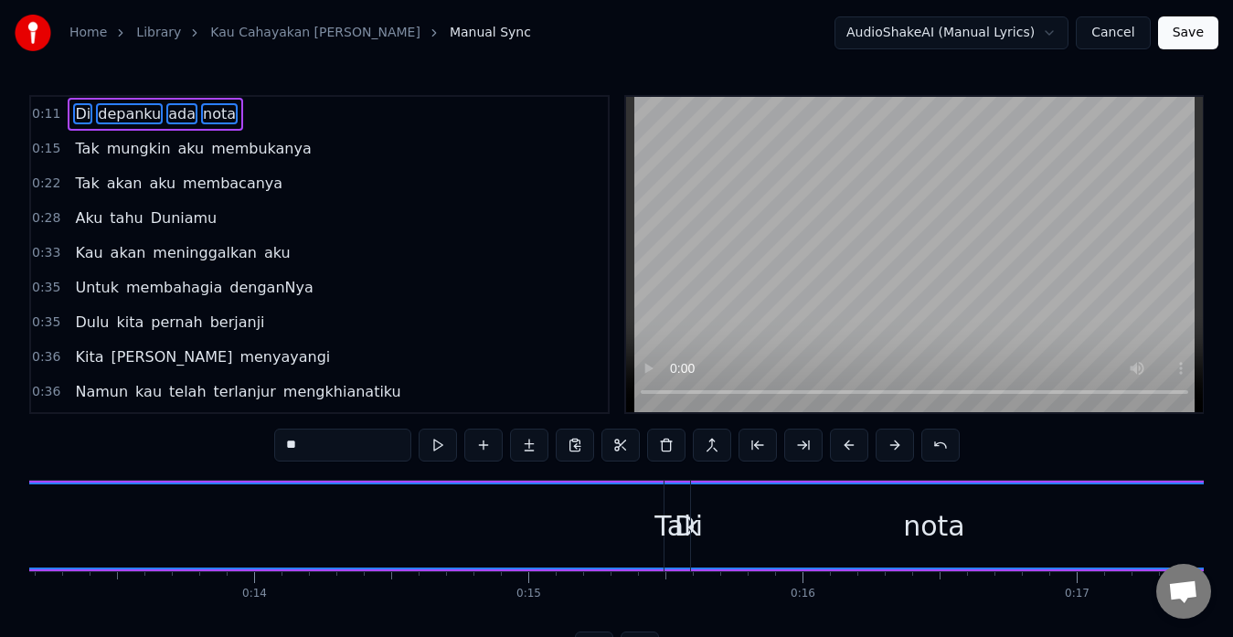
click at [901, 442] on button at bounding box center [895, 445] width 38 height 33
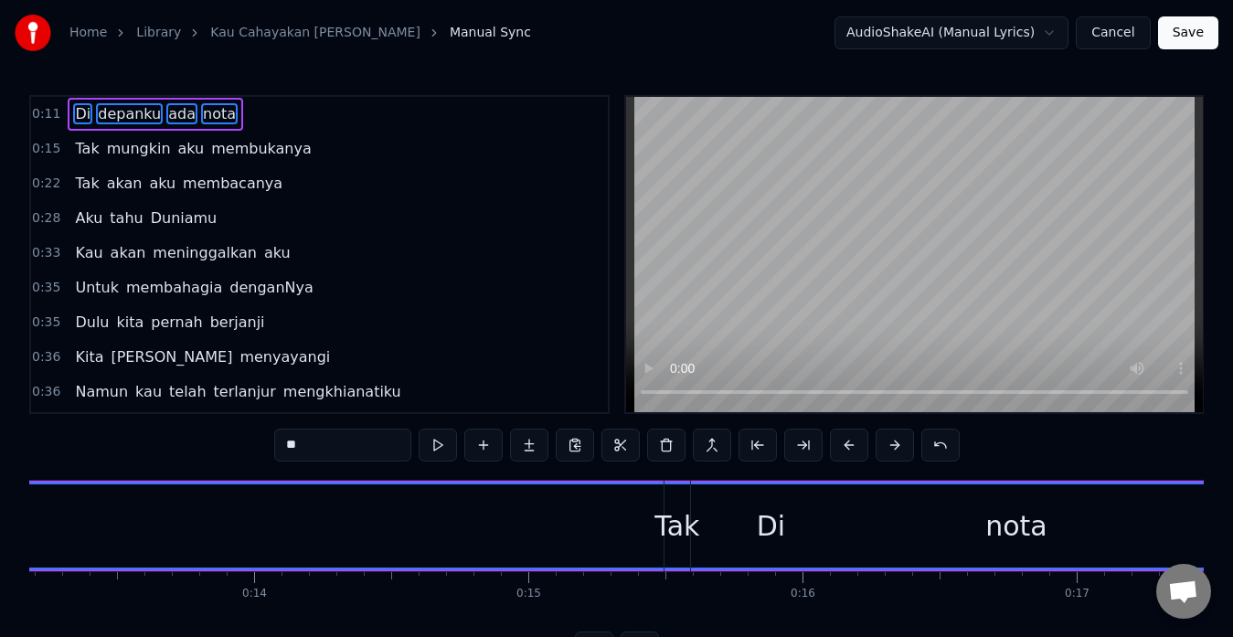
click at [901, 442] on button at bounding box center [895, 445] width 38 height 33
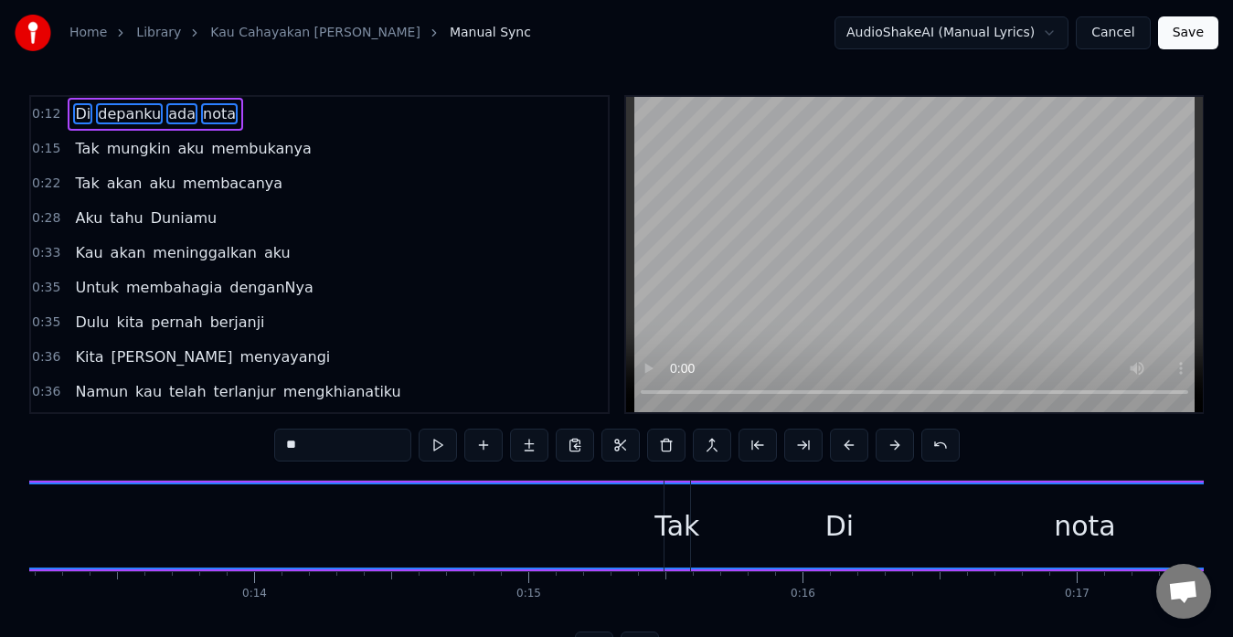
click at [901, 442] on button at bounding box center [895, 445] width 38 height 33
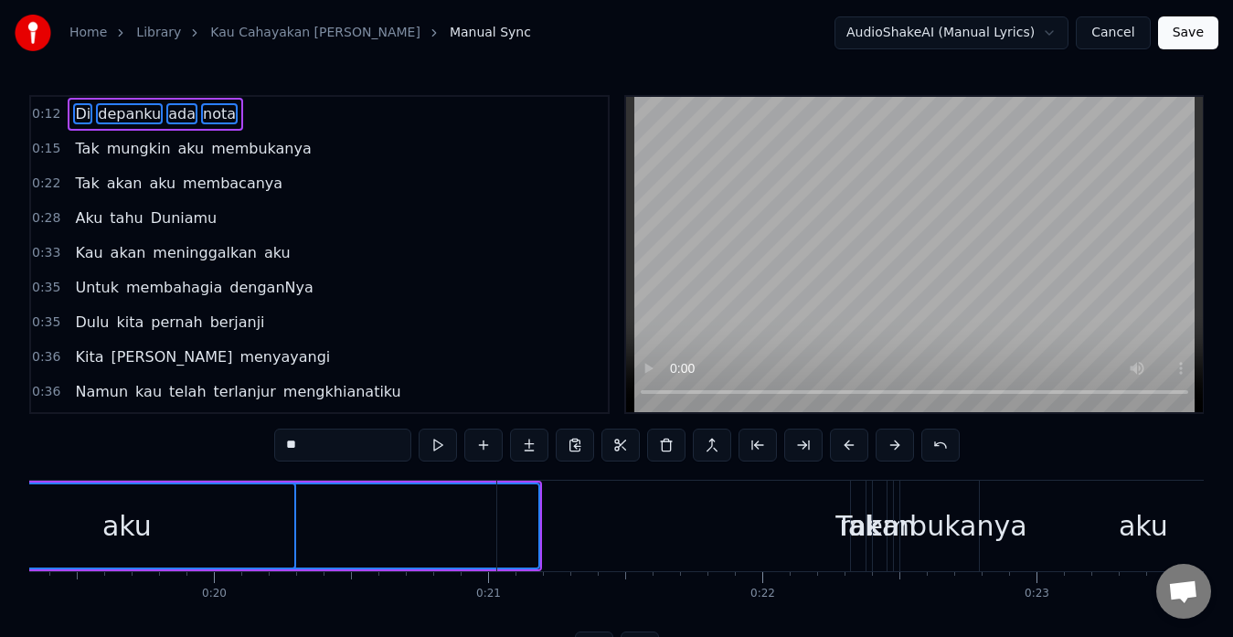
scroll to position [0, 5333]
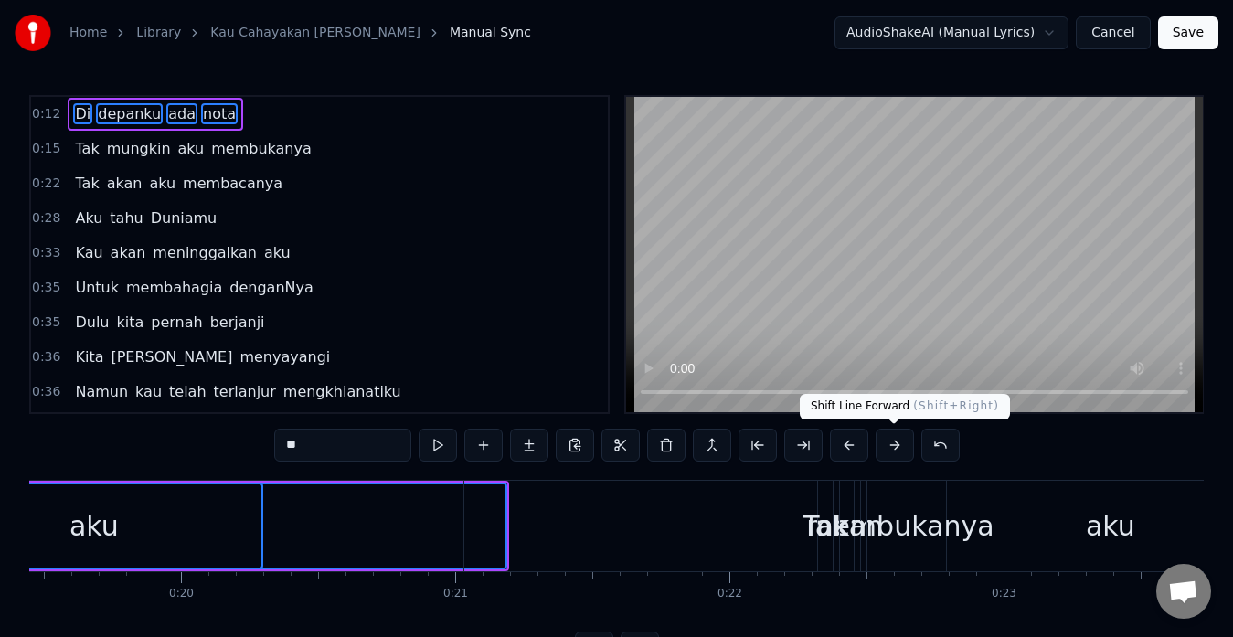
click at [885, 444] on button at bounding box center [895, 445] width 38 height 33
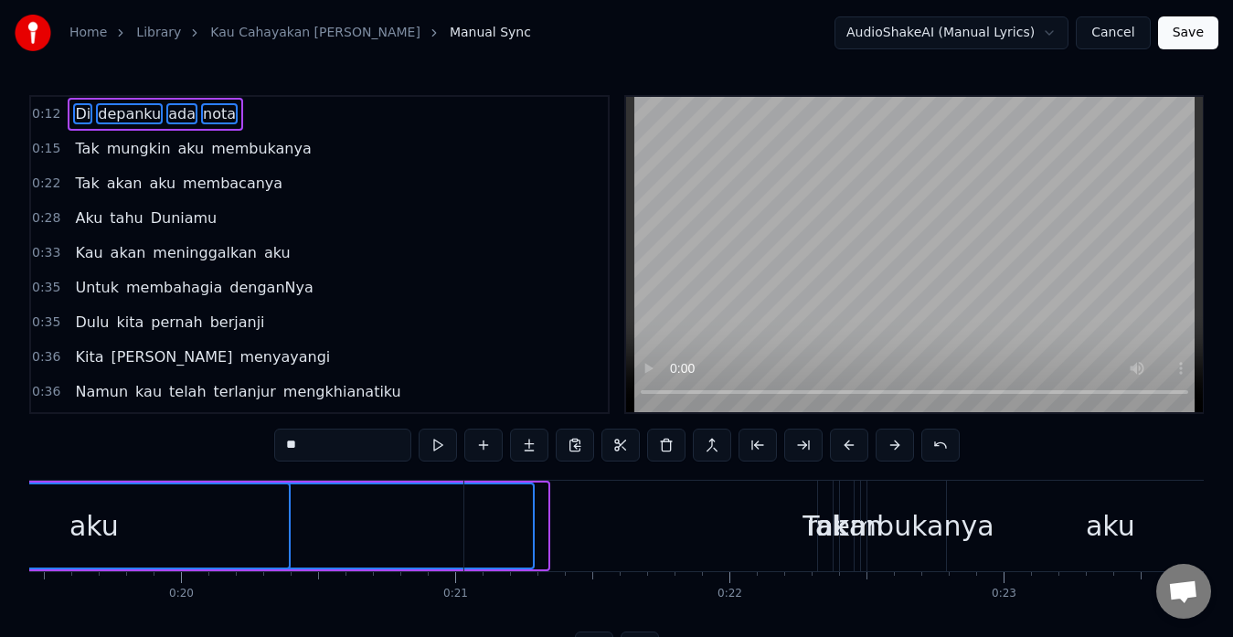
click at [885, 444] on button at bounding box center [895, 445] width 38 height 33
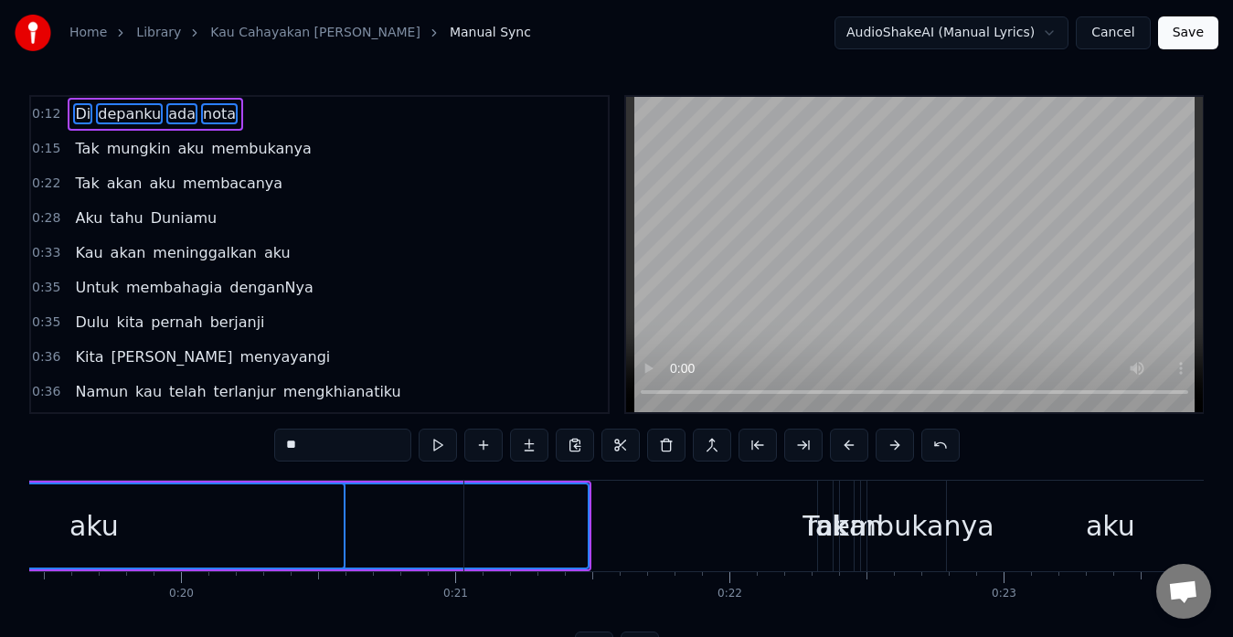
click at [885, 444] on button at bounding box center [895, 445] width 38 height 33
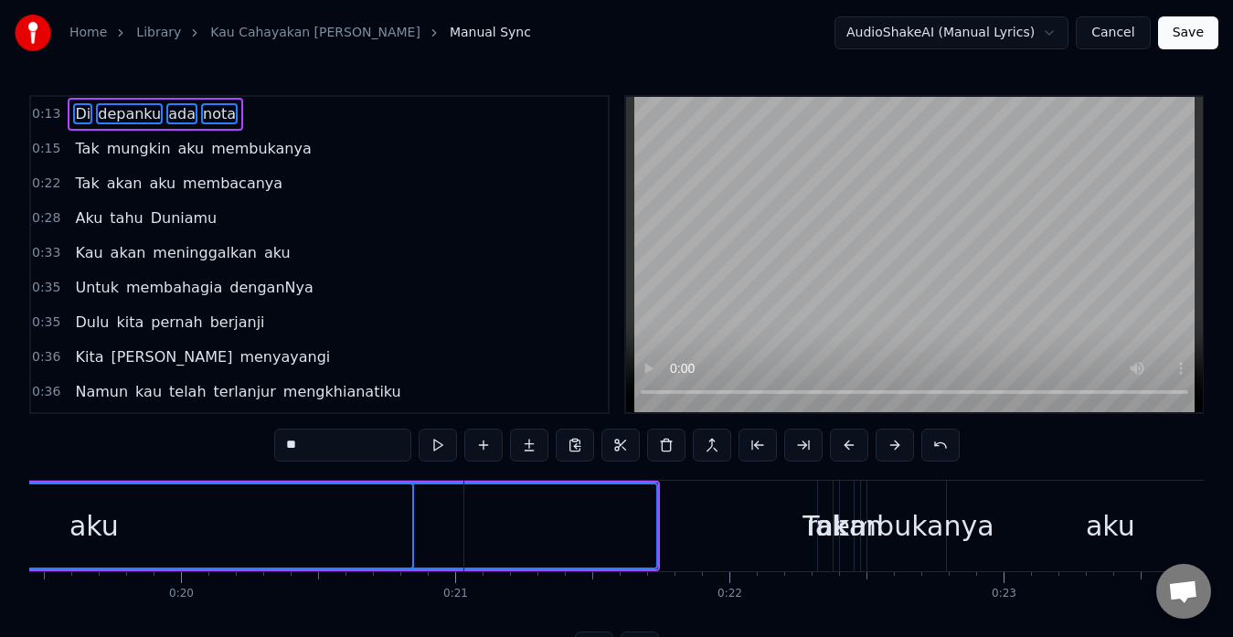
click at [885, 444] on button at bounding box center [895, 445] width 38 height 33
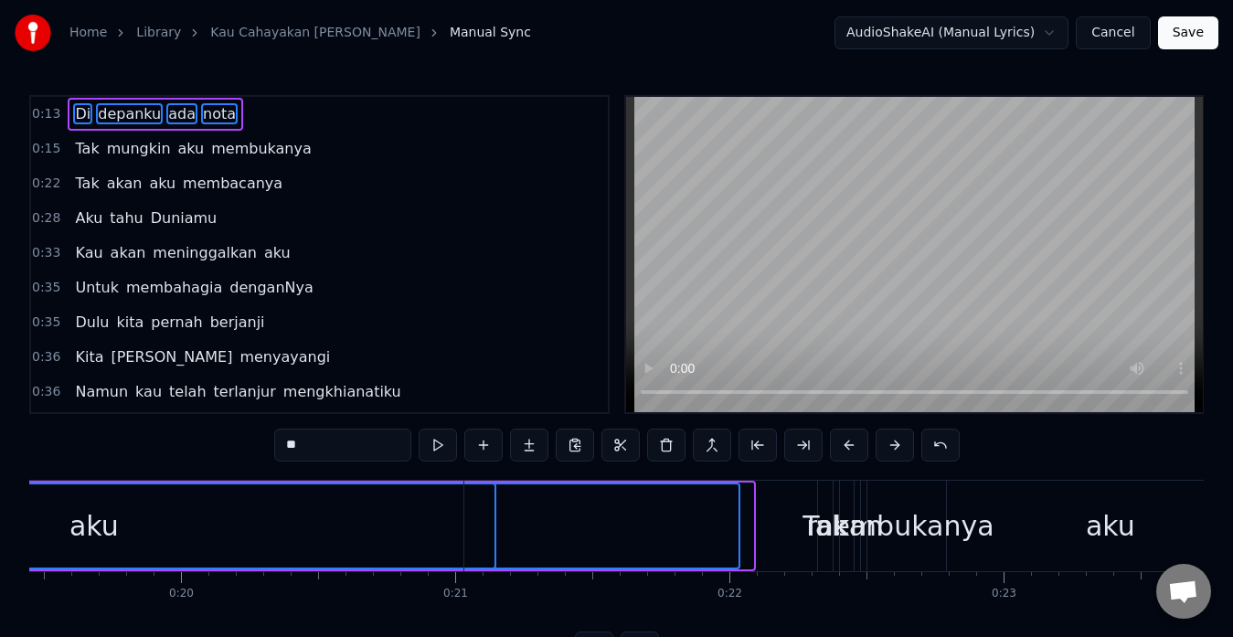
click at [885, 444] on button at bounding box center [895, 445] width 38 height 33
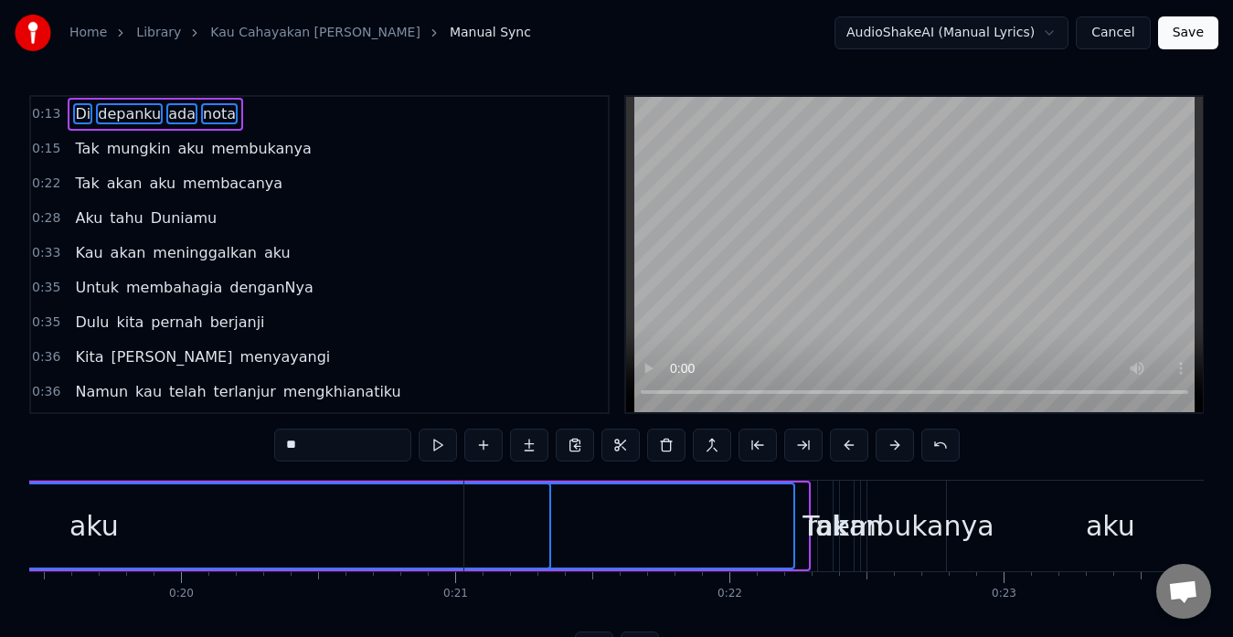
click at [885, 444] on button at bounding box center [895, 445] width 38 height 33
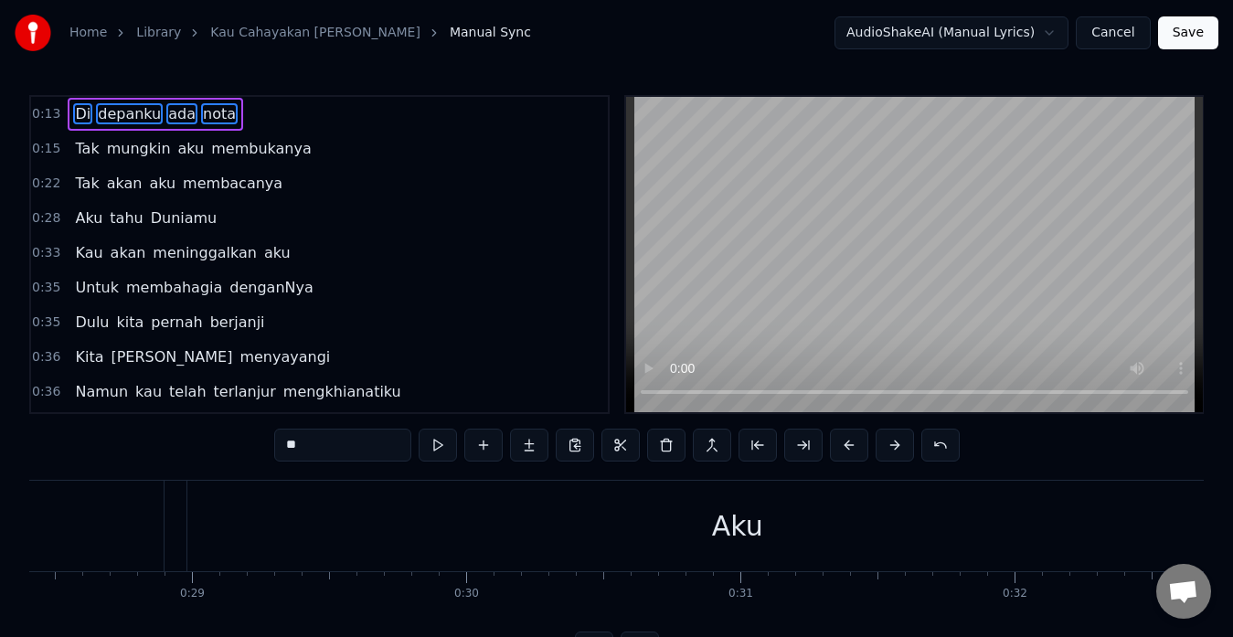
scroll to position [0, 7820]
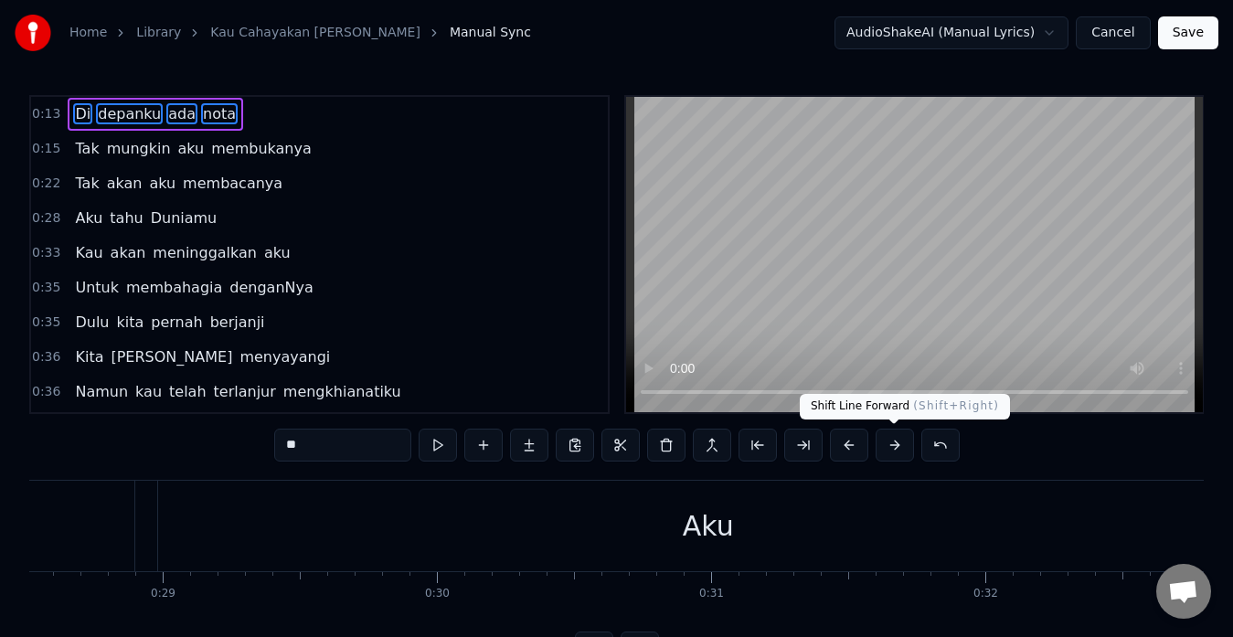
click at [894, 446] on button at bounding box center [895, 445] width 38 height 33
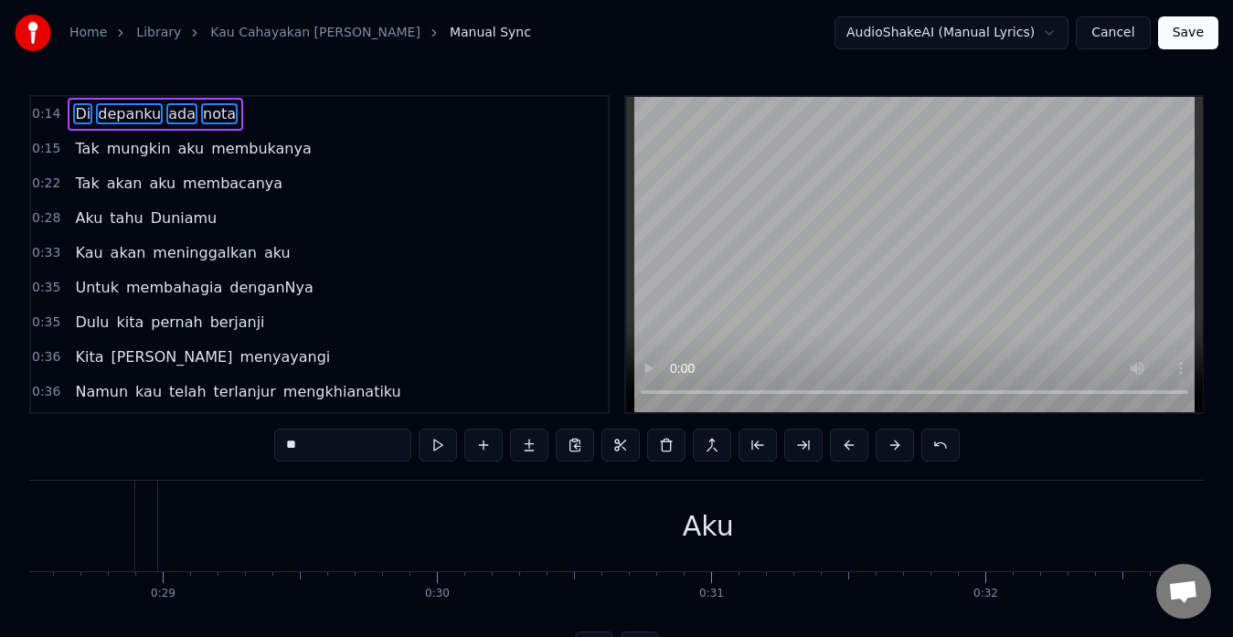
click at [894, 446] on button at bounding box center [895, 445] width 38 height 33
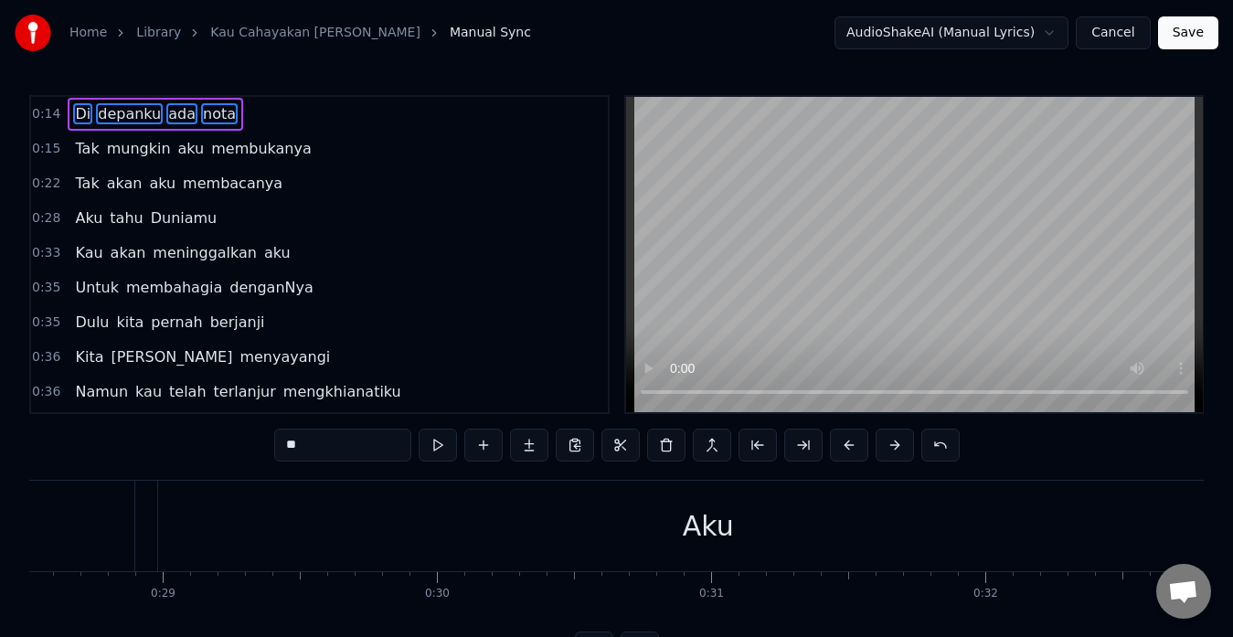
click at [894, 446] on button at bounding box center [895, 445] width 38 height 33
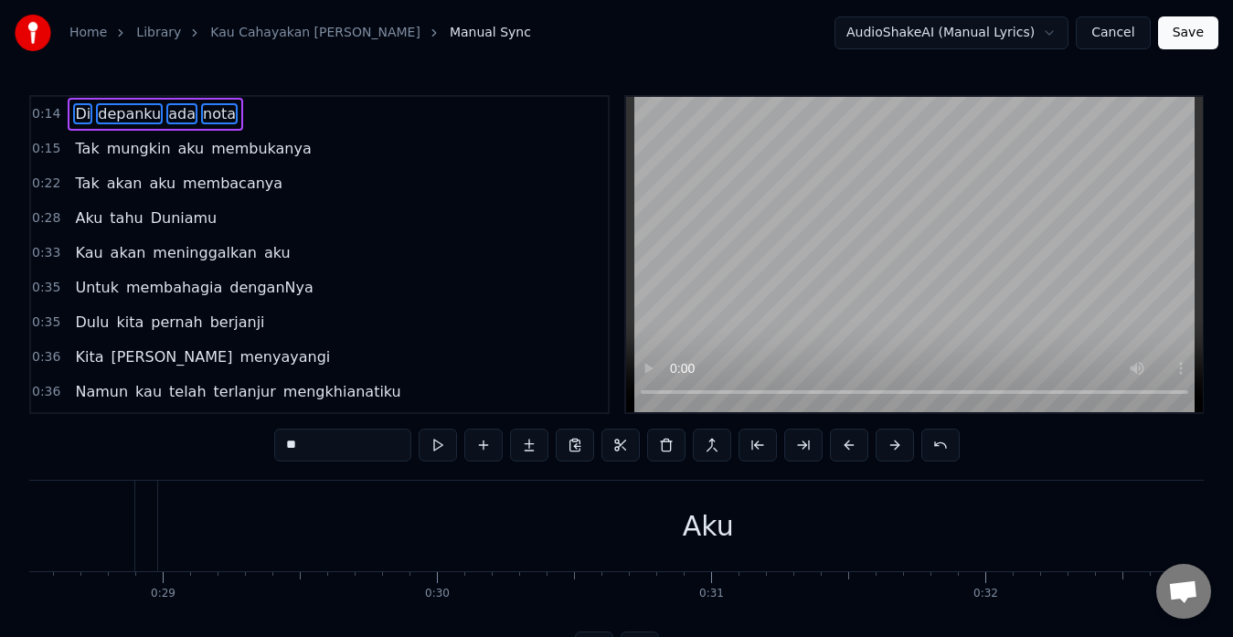
click at [894, 446] on button at bounding box center [895, 445] width 38 height 33
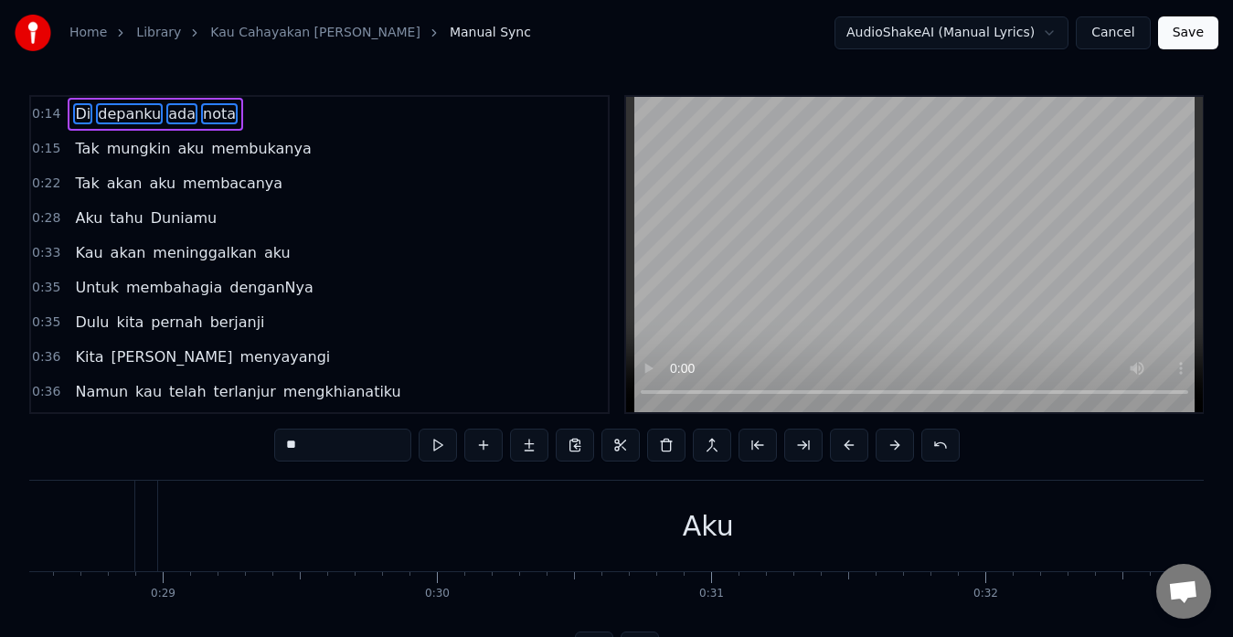
click at [894, 446] on button at bounding box center [895, 445] width 38 height 33
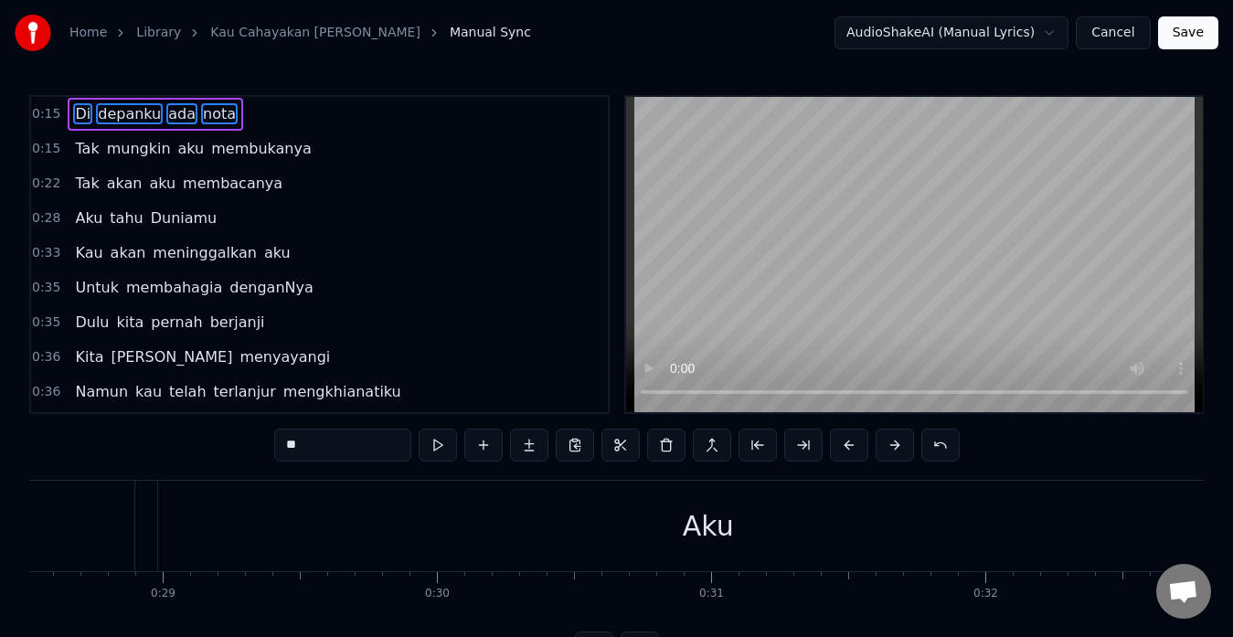
click at [894, 446] on button at bounding box center [895, 445] width 38 height 33
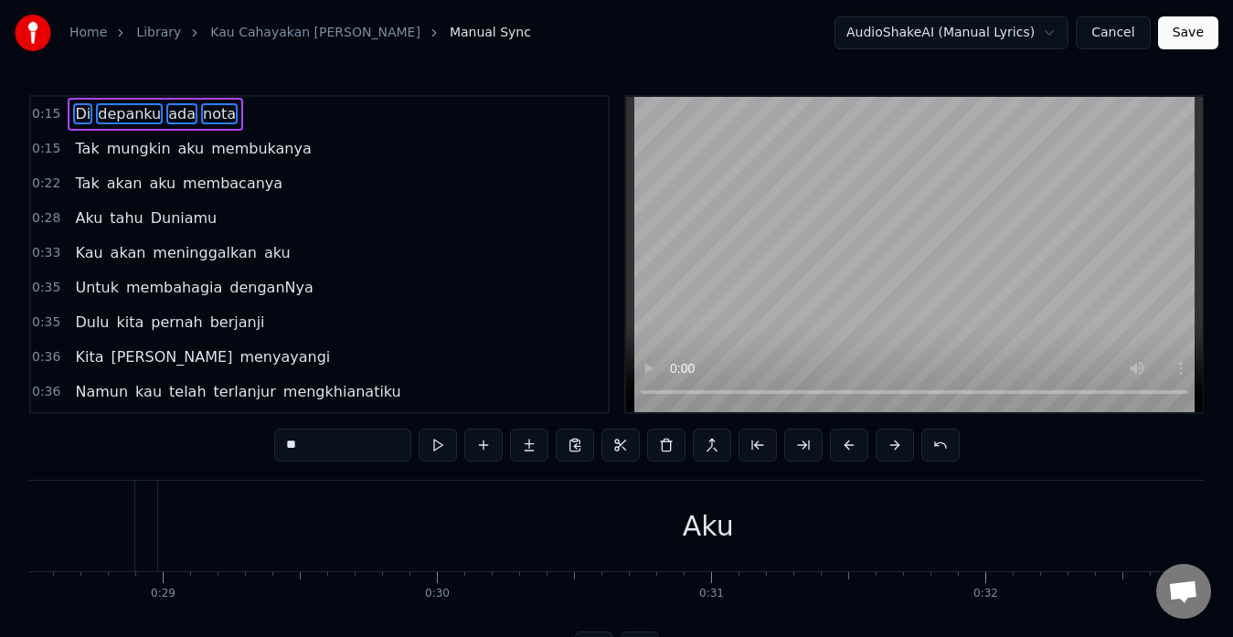
click at [894, 446] on button at bounding box center [895, 445] width 38 height 33
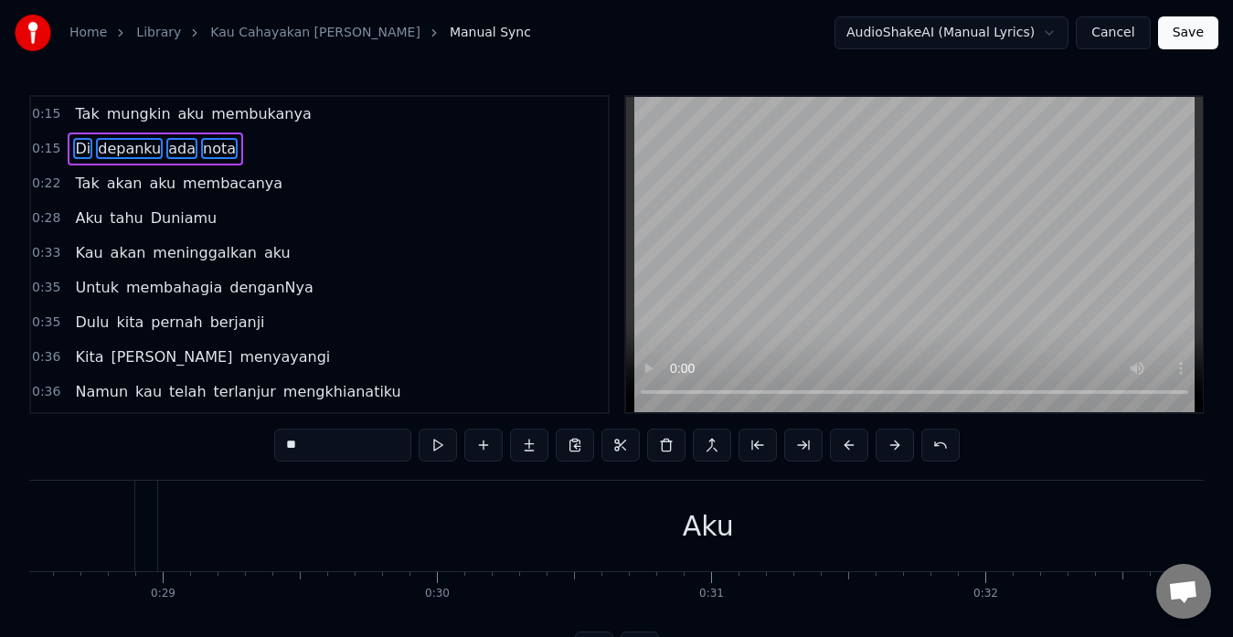
click at [894, 446] on button at bounding box center [895, 445] width 38 height 33
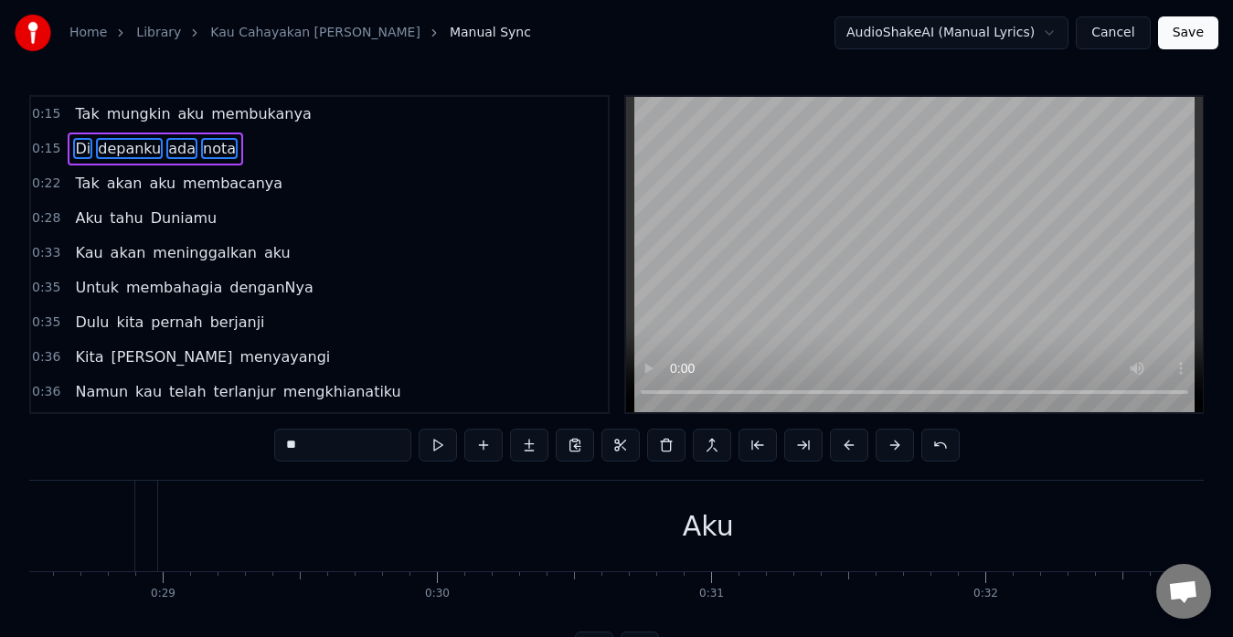
click at [894, 446] on button at bounding box center [895, 445] width 38 height 33
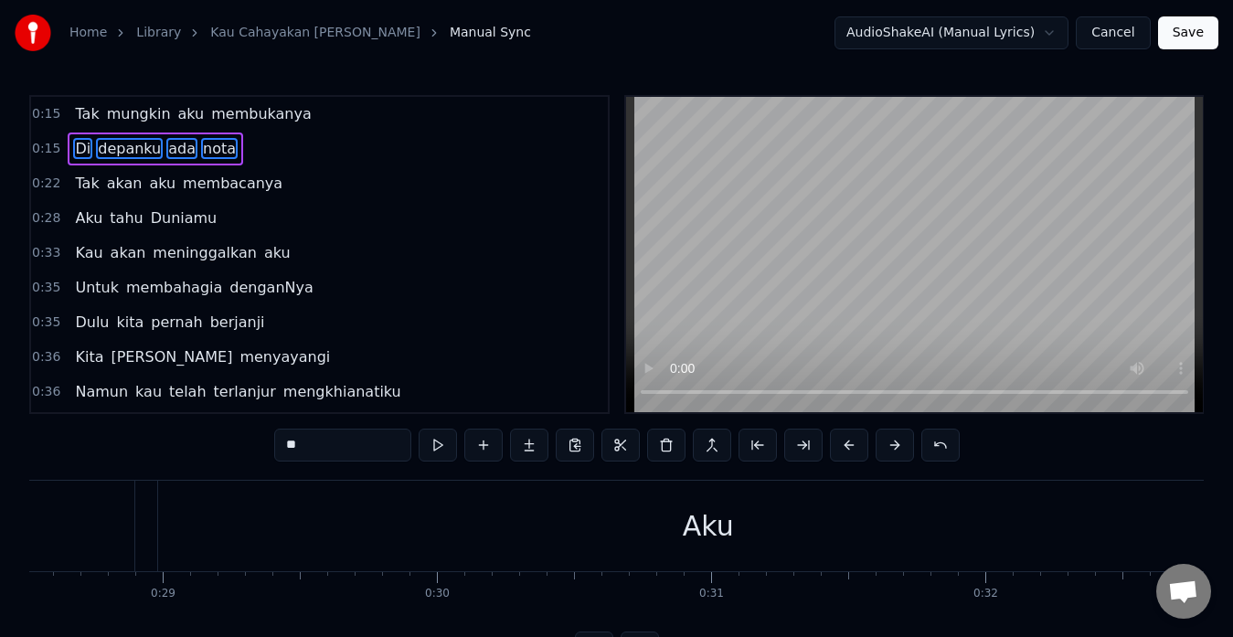
click at [894, 446] on button at bounding box center [895, 445] width 38 height 33
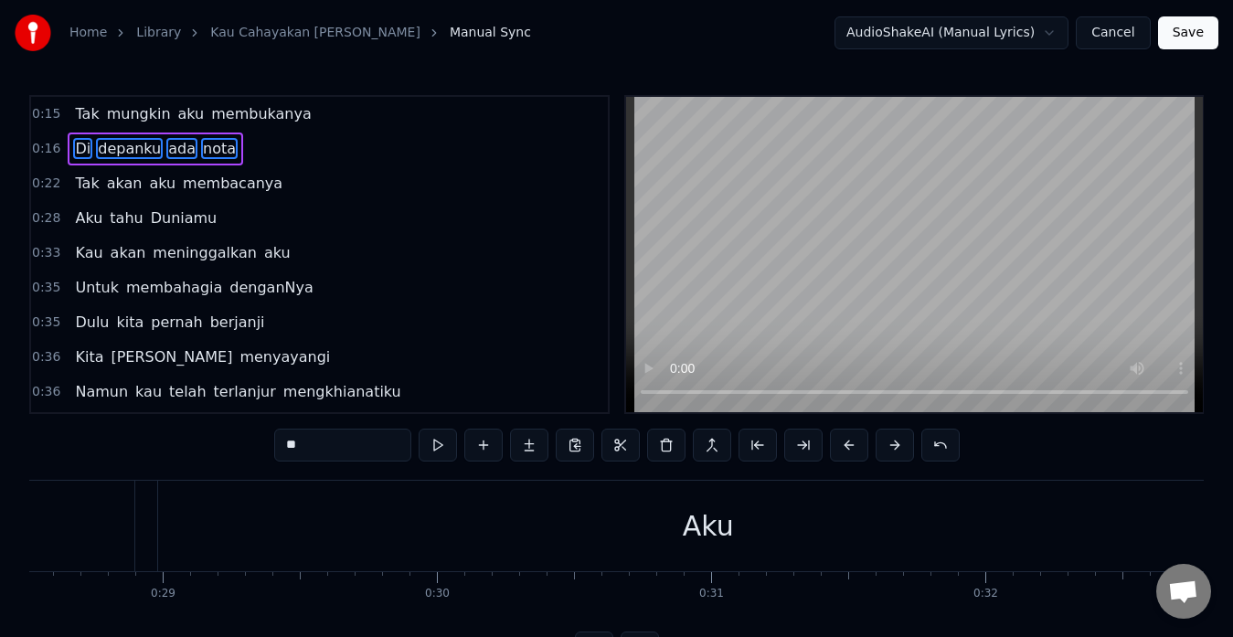
click at [894, 446] on button at bounding box center [895, 445] width 38 height 33
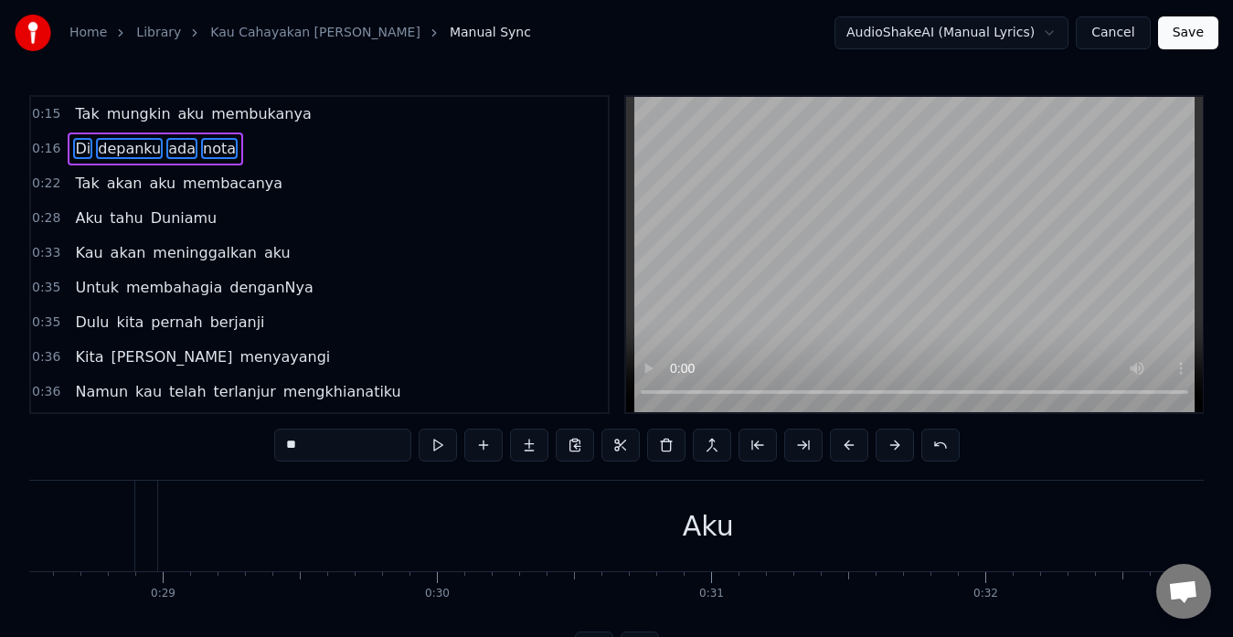
click at [894, 446] on button at bounding box center [895, 445] width 38 height 33
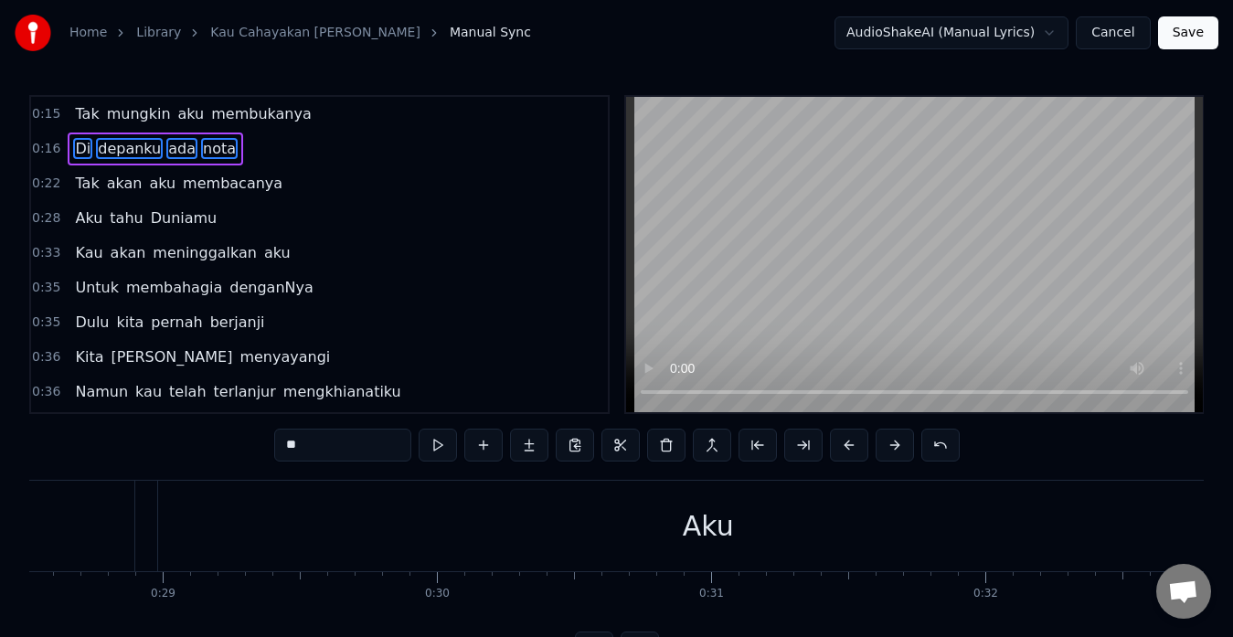
click at [894, 446] on button at bounding box center [895, 445] width 38 height 33
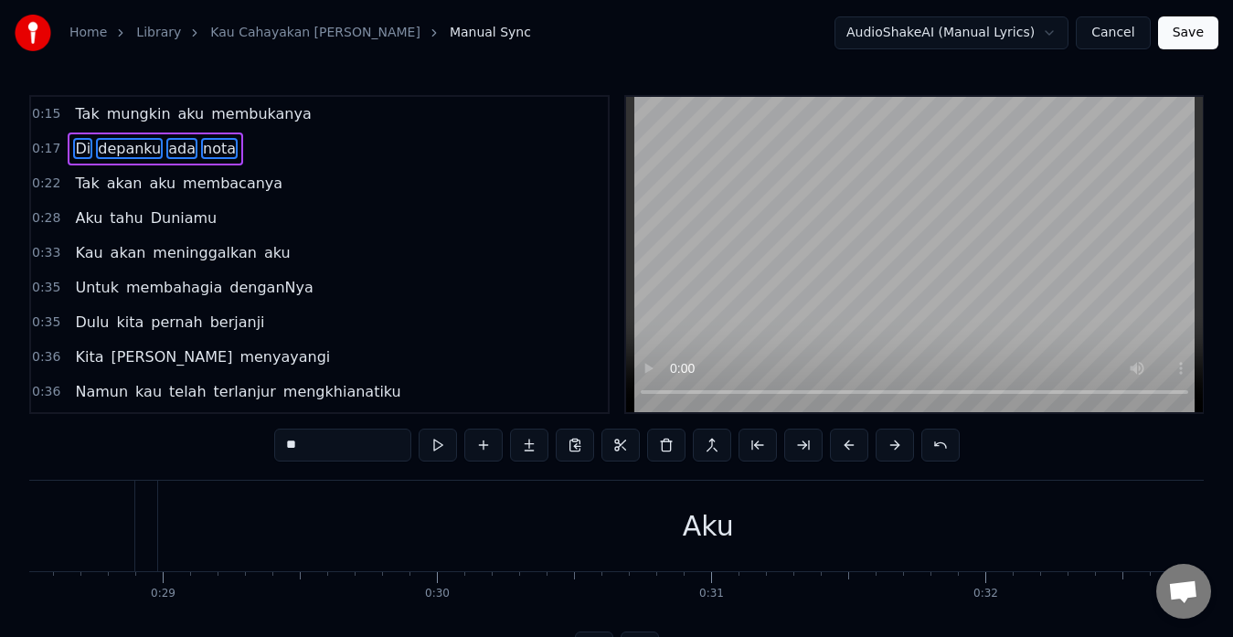
click at [894, 446] on button at bounding box center [895, 445] width 38 height 33
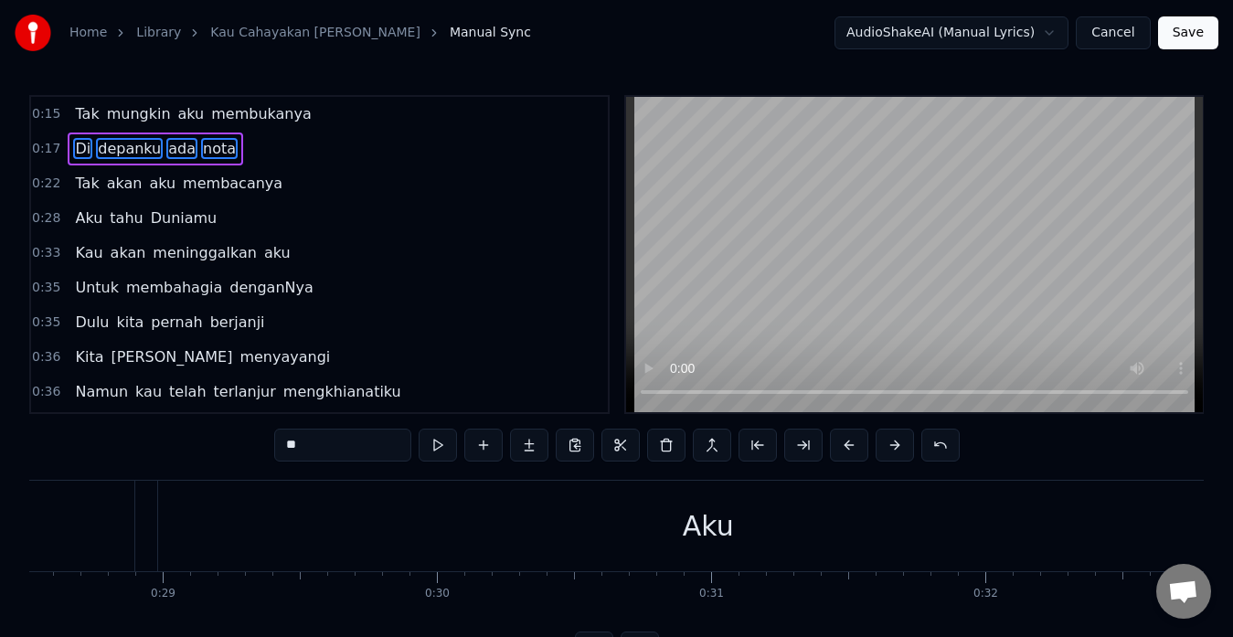
click at [894, 446] on button at bounding box center [895, 445] width 38 height 33
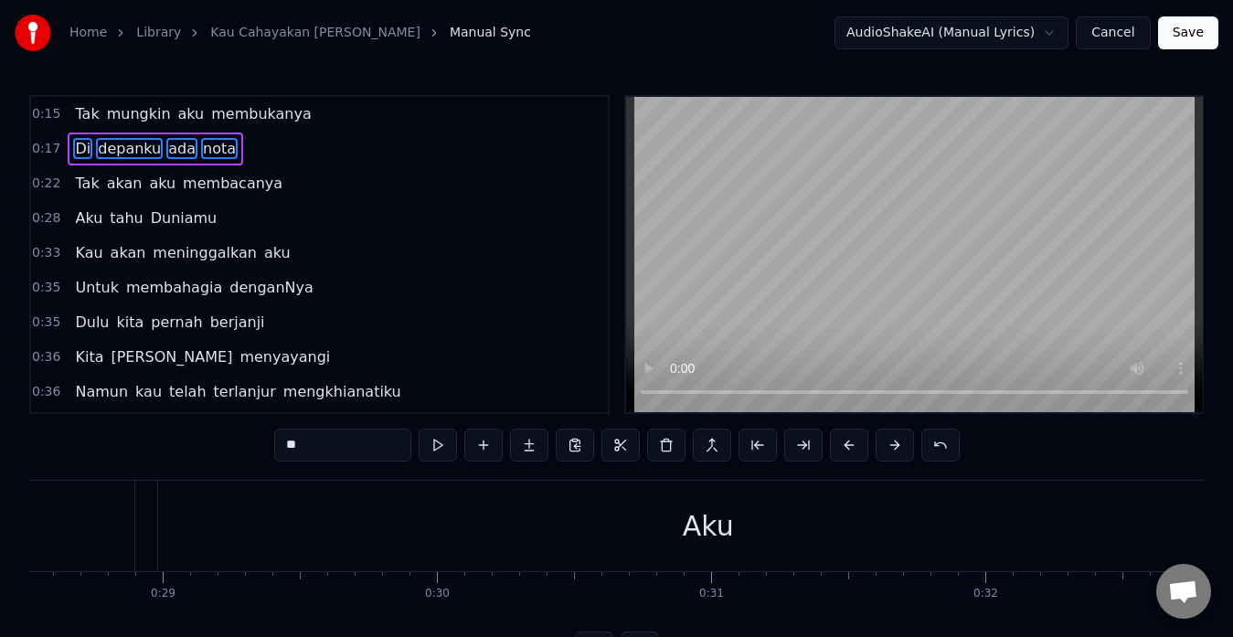
click at [894, 446] on button at bounding box center [895, 445] width 38 height 33
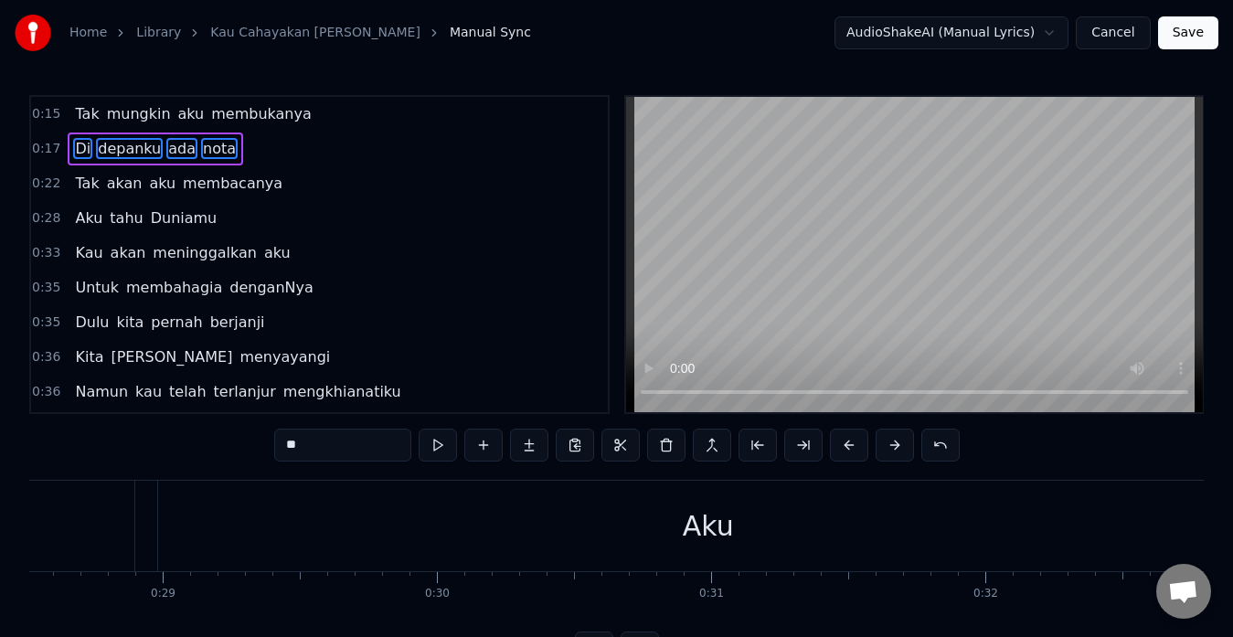
click at [894, 446] on button at bounding box center [895, 445] width 38 height 33
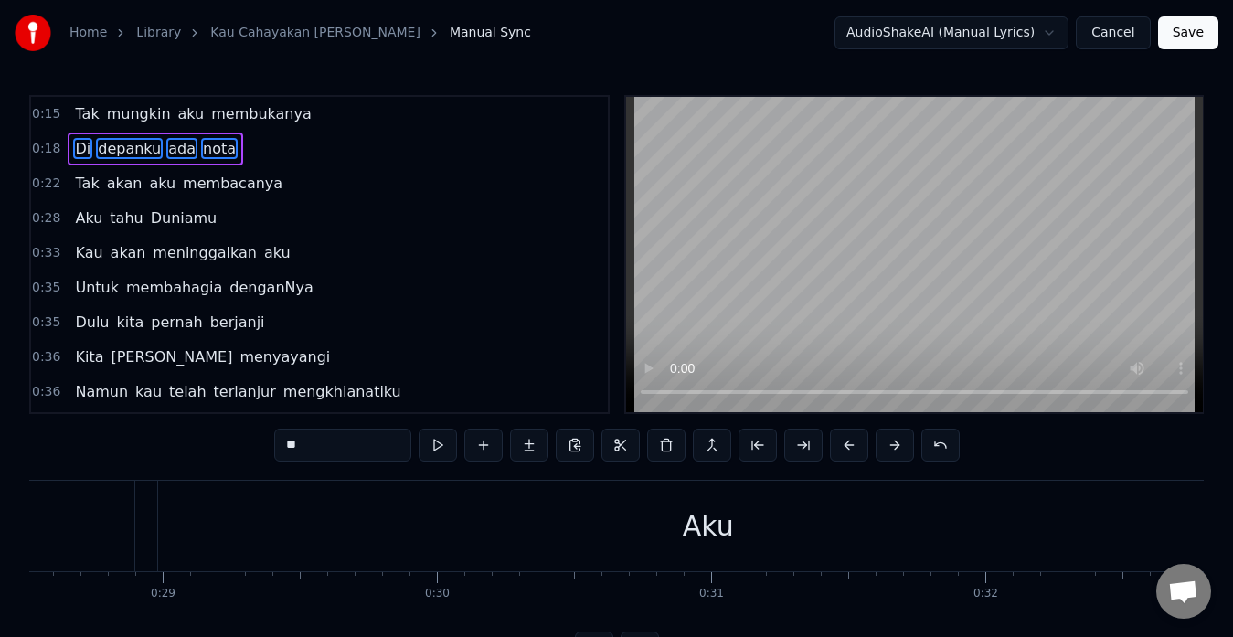
click at [894, 446] on button at bounding box center [895, 445] width 38 height 33
click at [83, 190] on span "Tak" at bounding box center [86, 183] width 27 height 21
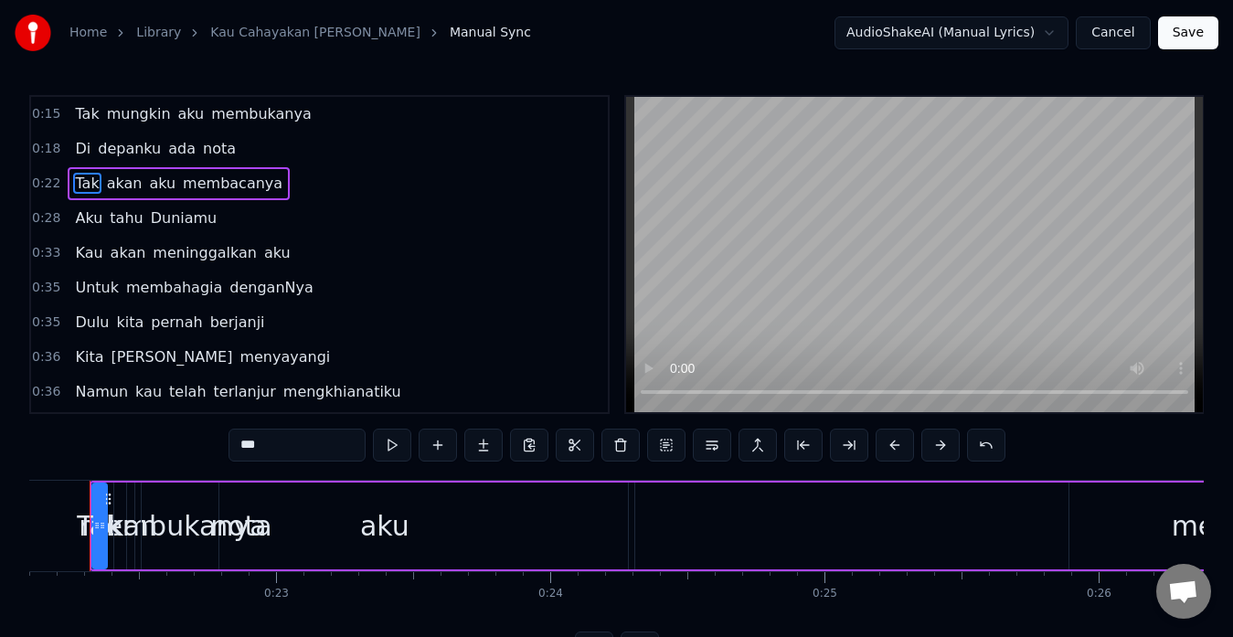
scroll to position [0, 6029]
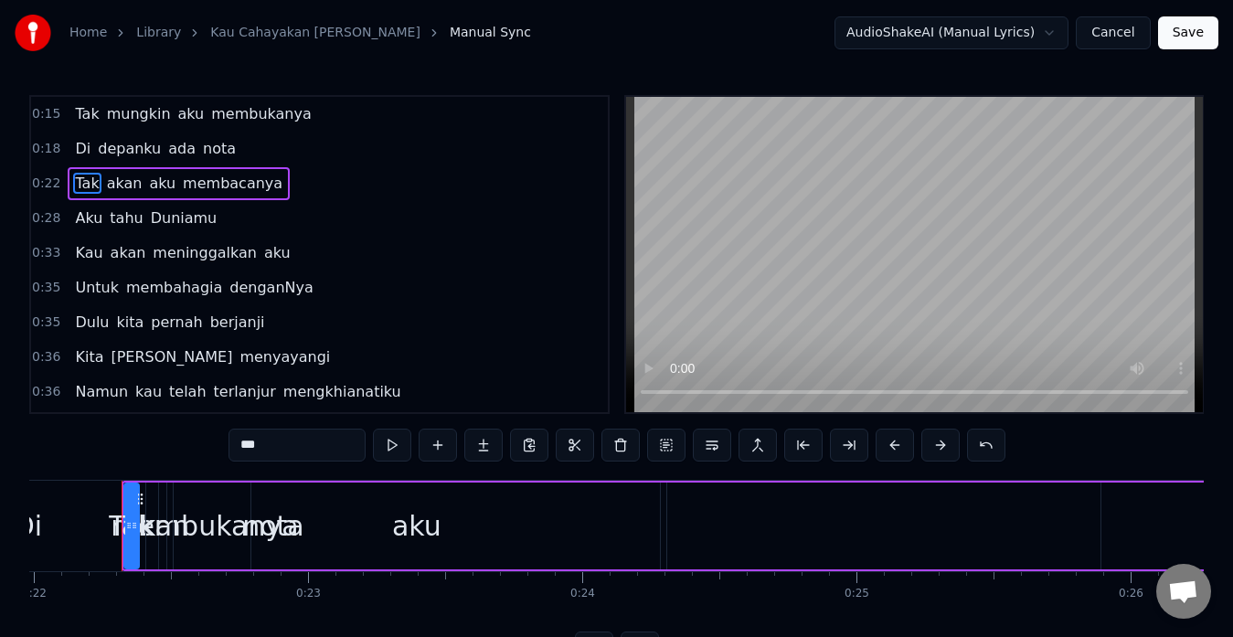
click at [86, 112] on span "Tak" at bounding box center [86, 113] width 27 height 21
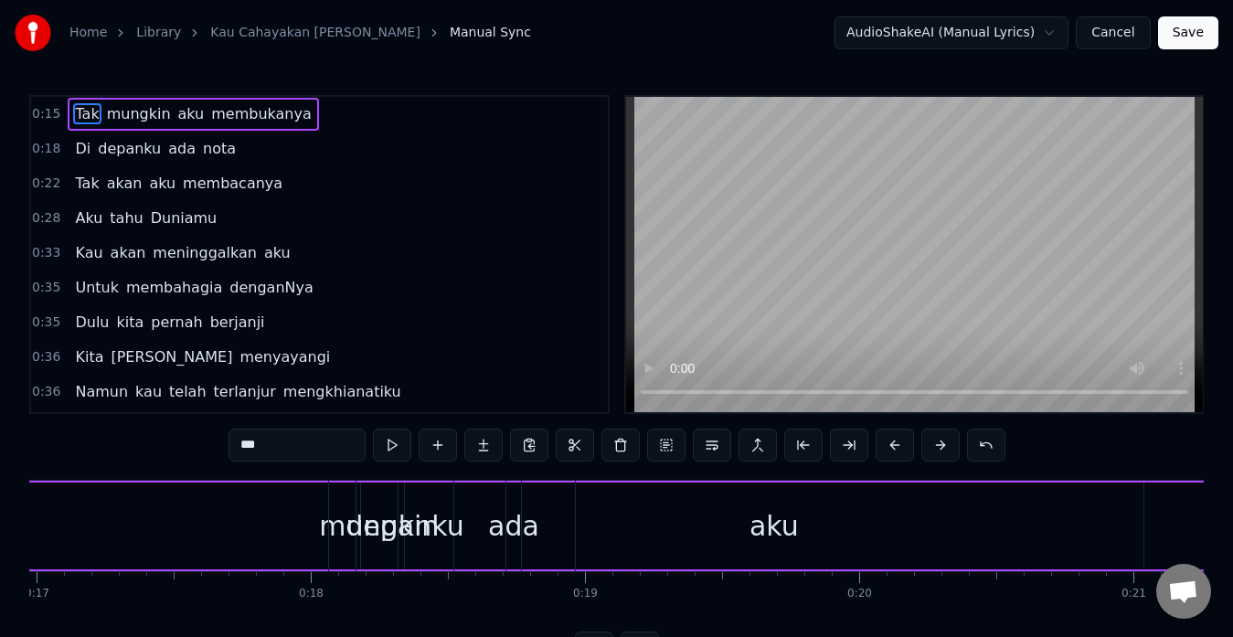
scroll to position [0, 4157]
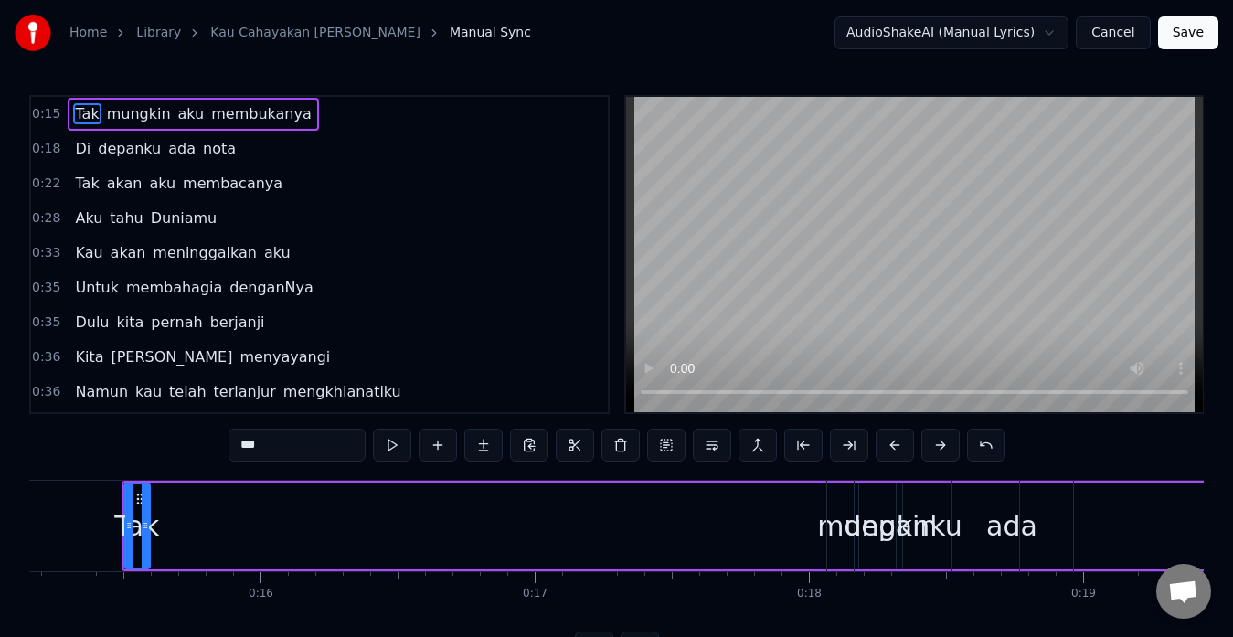
click at [123, 109] on span "mungkin" at bounding box center [139, 113] width 68 height 21
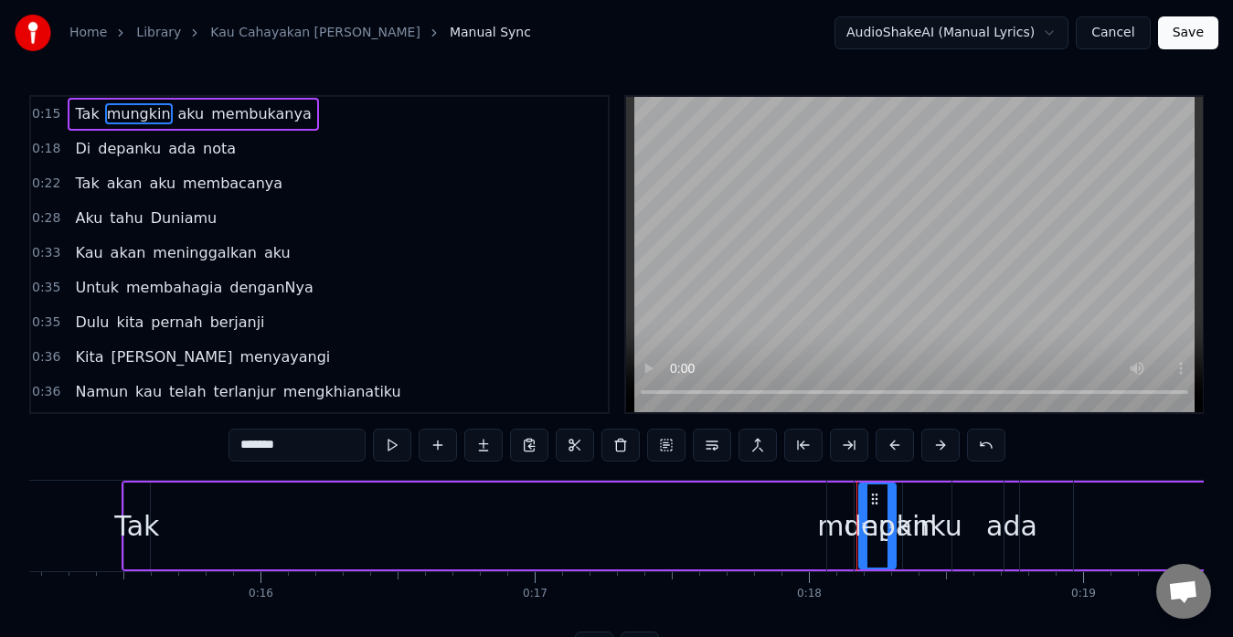
click at [91, 104] on span "Tak" at bounding box center [86, 113] width 27 height 21
type input "***"
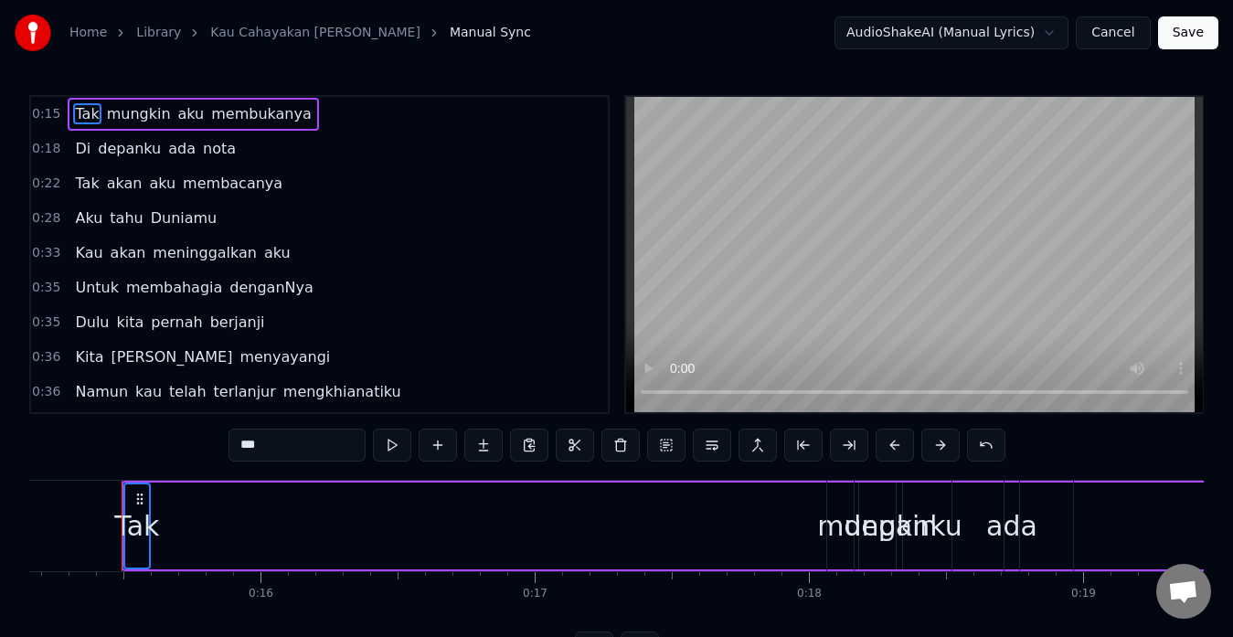
click at [128, 109] on span "mungkin" at bounding box center [139, 113] width 68 height 21
click at [179, 109] on span "aku" at bounding box center [191, 113] width 30 height 21
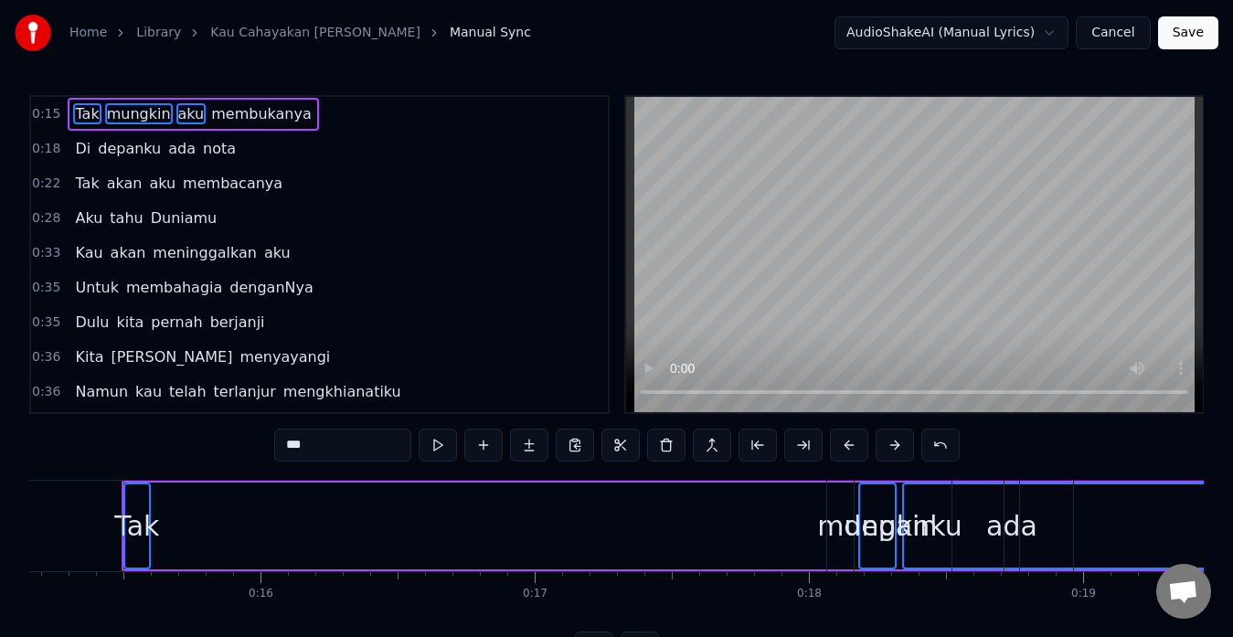
click at [228, 106] on span "membukanya" at bounding box center [261, 113] width 104 height 21
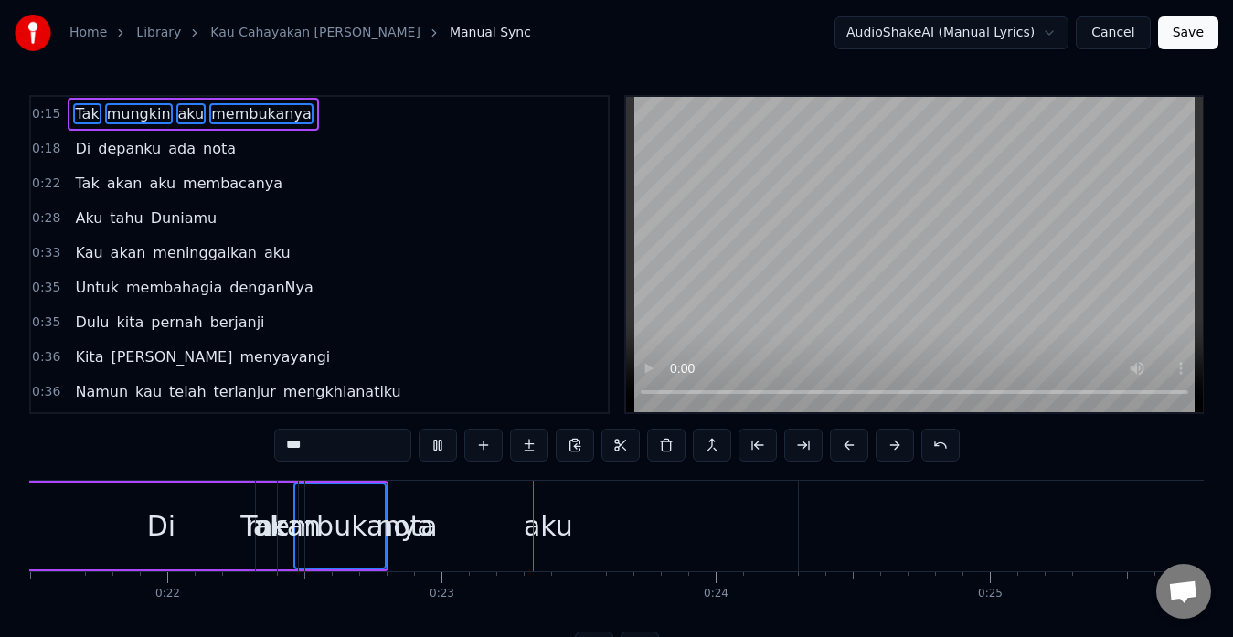
scroll to position [0, 6171]
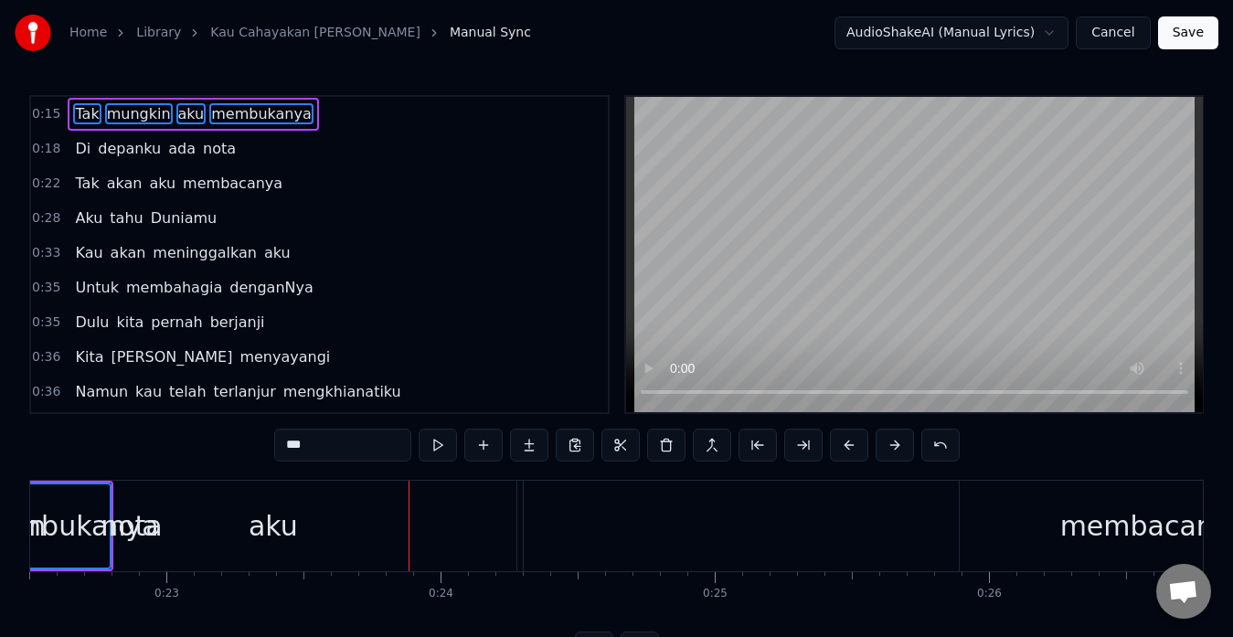
click at [450, 152] on div "0:18 Di depanku [PERSON_NAME]" at bounding box center [319, 149] width 577 height 35
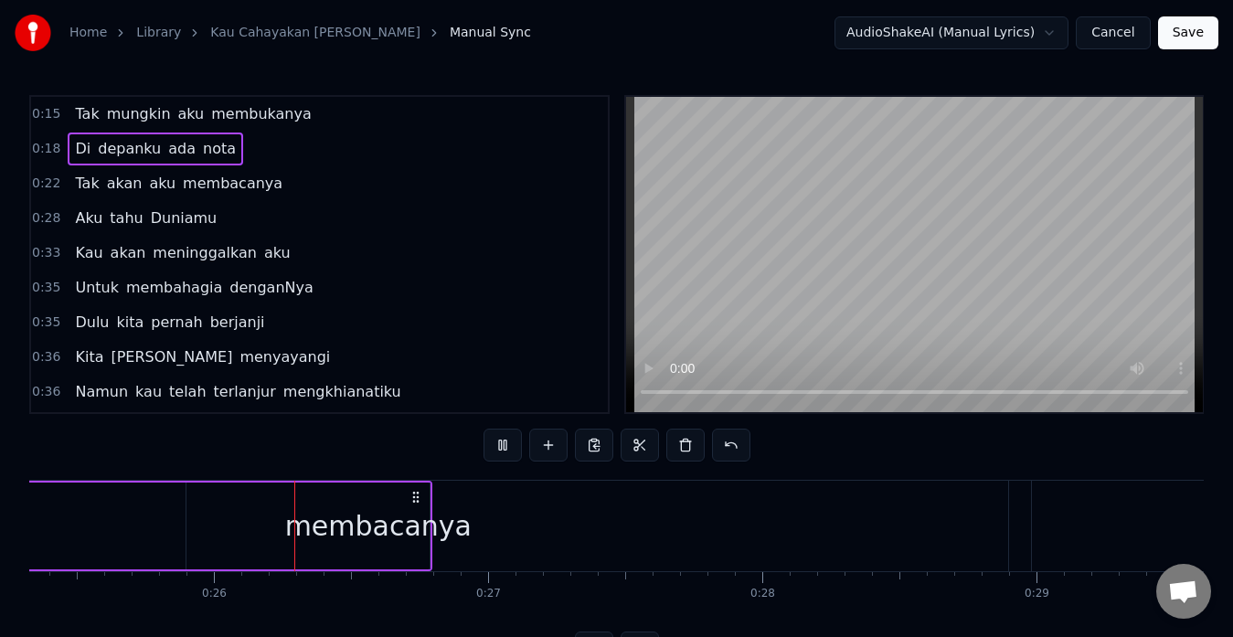
scroll to position [0, 6952]
click at [89, 122] on span "Tak" at bounding box center [86, 113] width 27 height 21
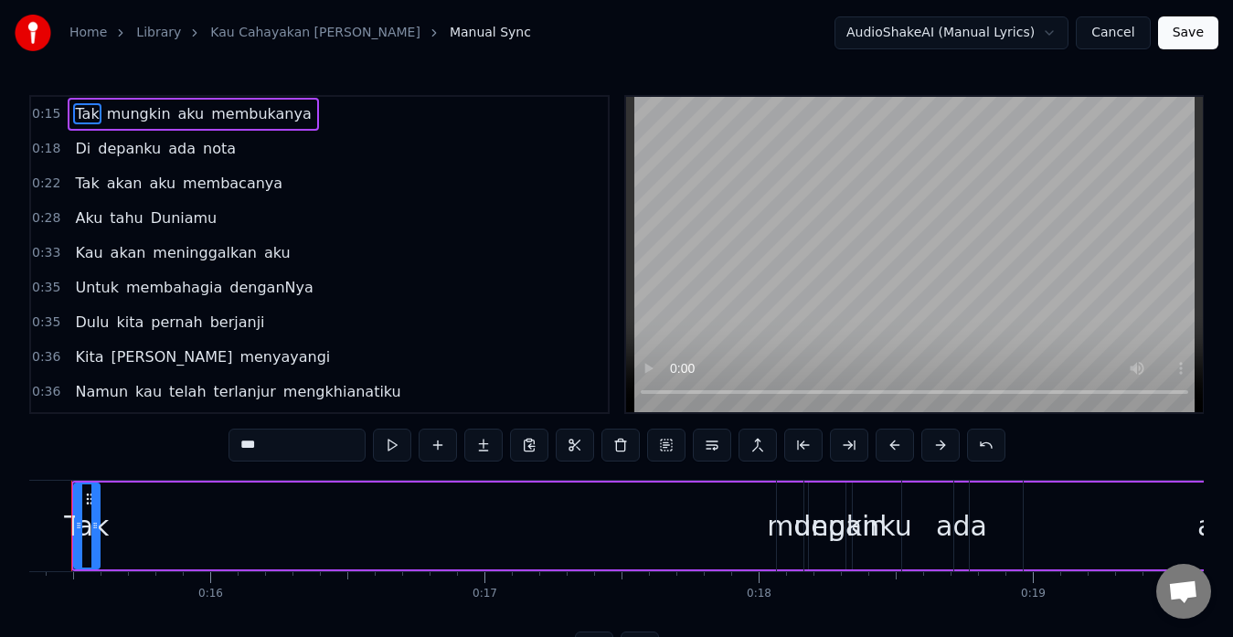
scroll to position [0, 4157]
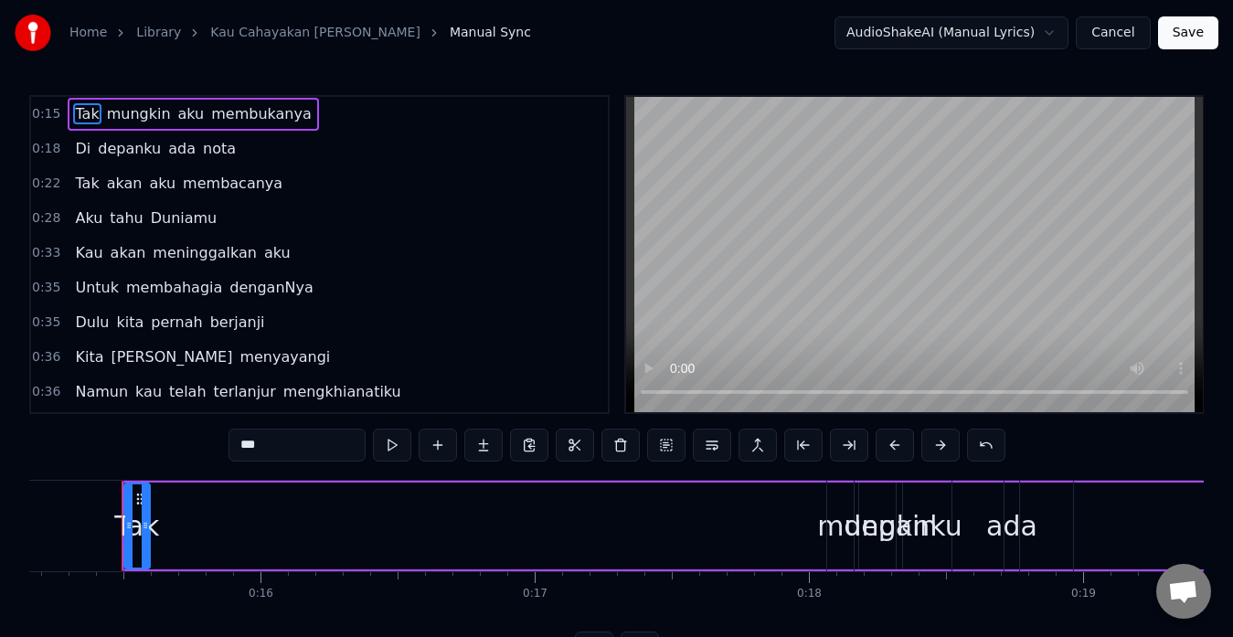
click at [128, 122] on span "mungkin" at bounding box center [139, 113] width 68 height 21
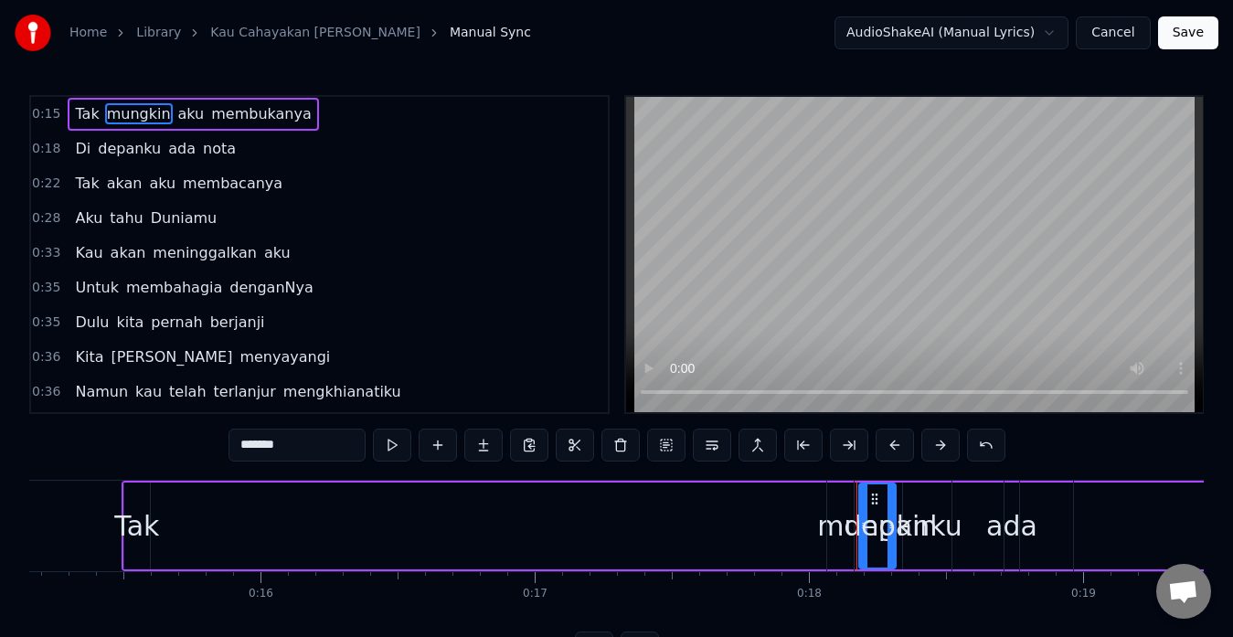
click at [176, 118] on span "aku" at bounding box center [191, 113] width 30 height 21
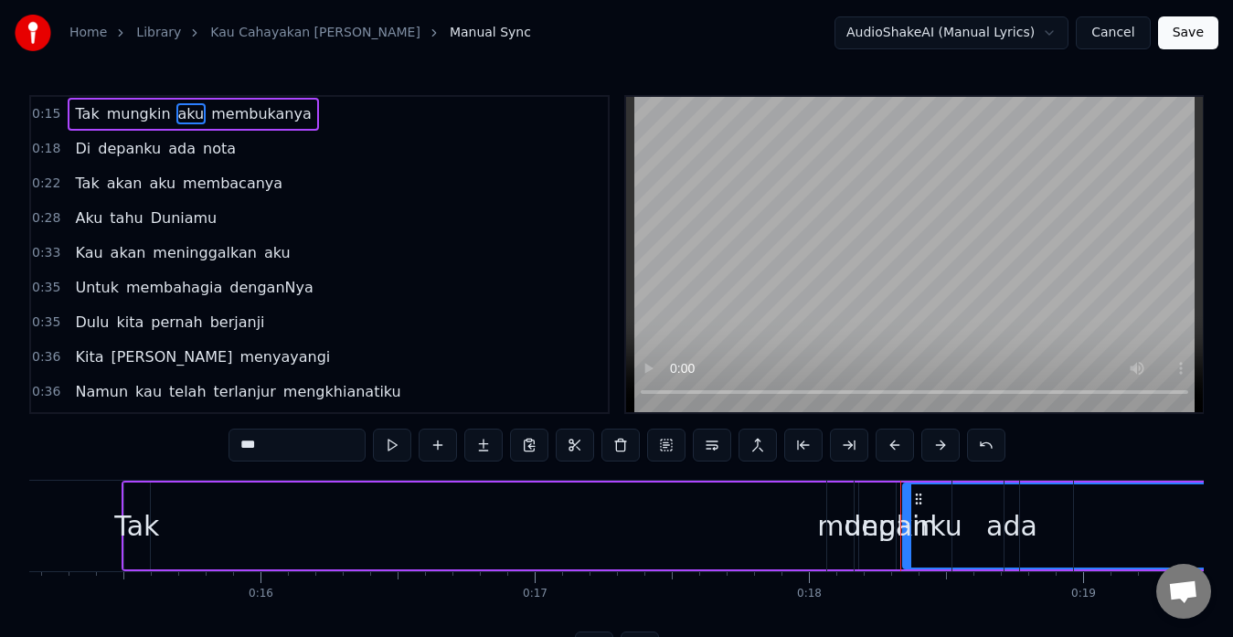
click at [80, 111] on span "Tak" at bounding box center [86, 113] width 27 height 21
type input "***"
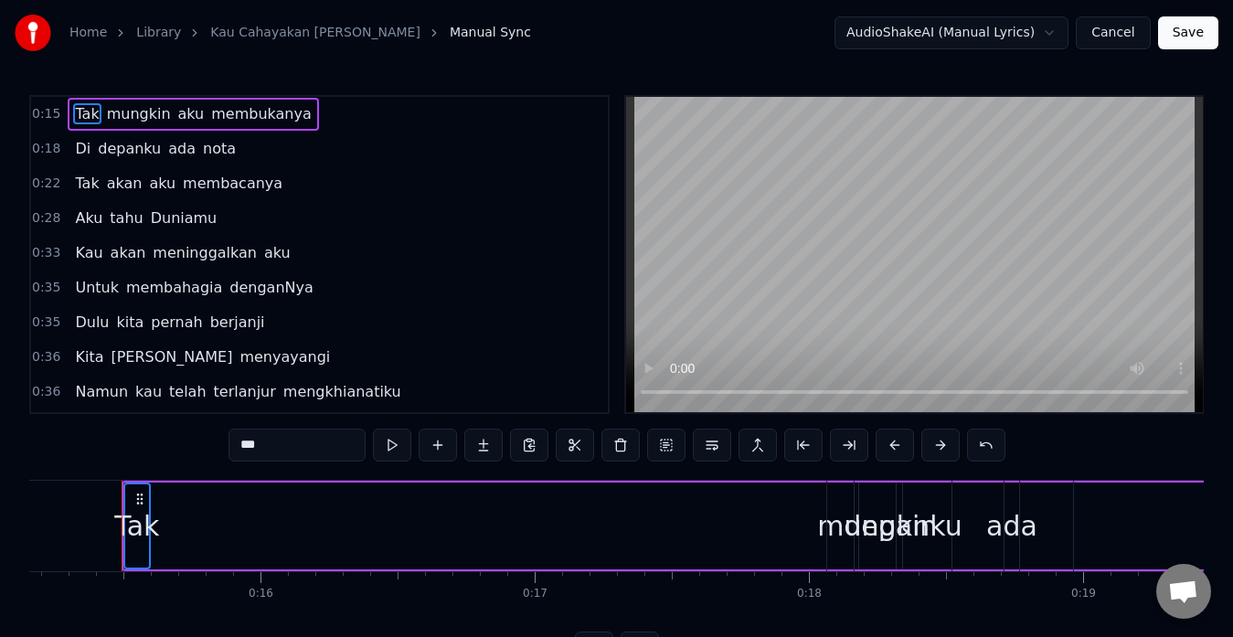
click at [111, 112] on span "mungkin" at bounding box center [139, 113] width 68 height 21
click at [176, 103] on span "aku" at bounding box center [191, 113] width 30 height 21
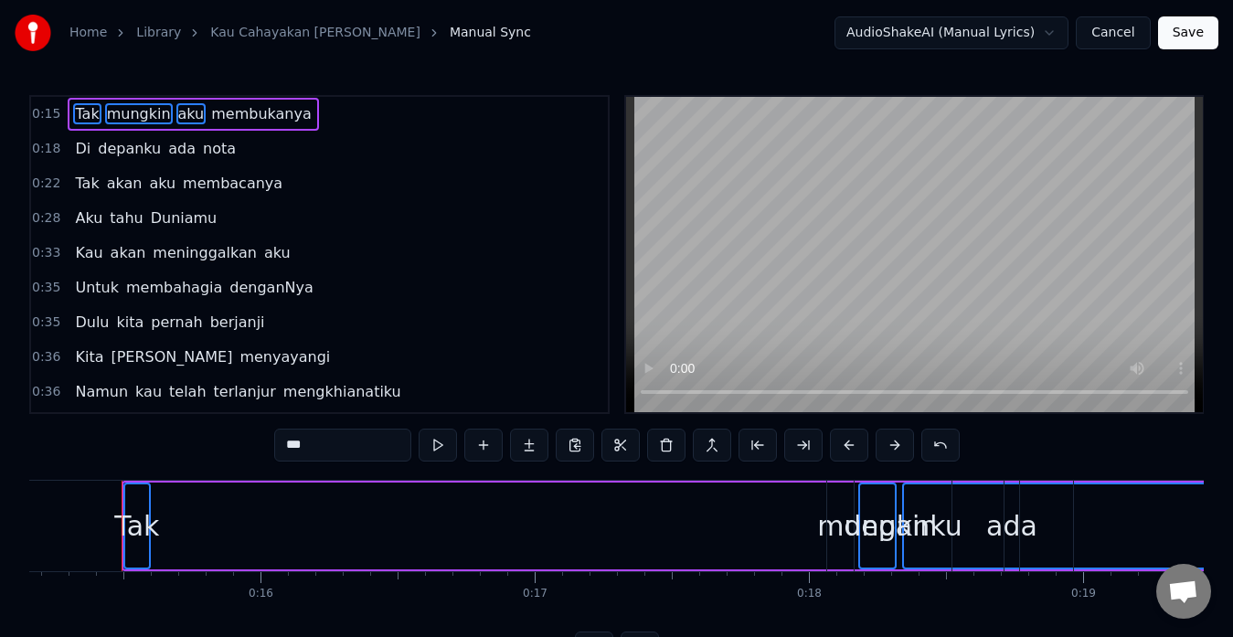
click at [223, 103] on span "membukanya" at bounding box center [261, 113] width 104 height 21
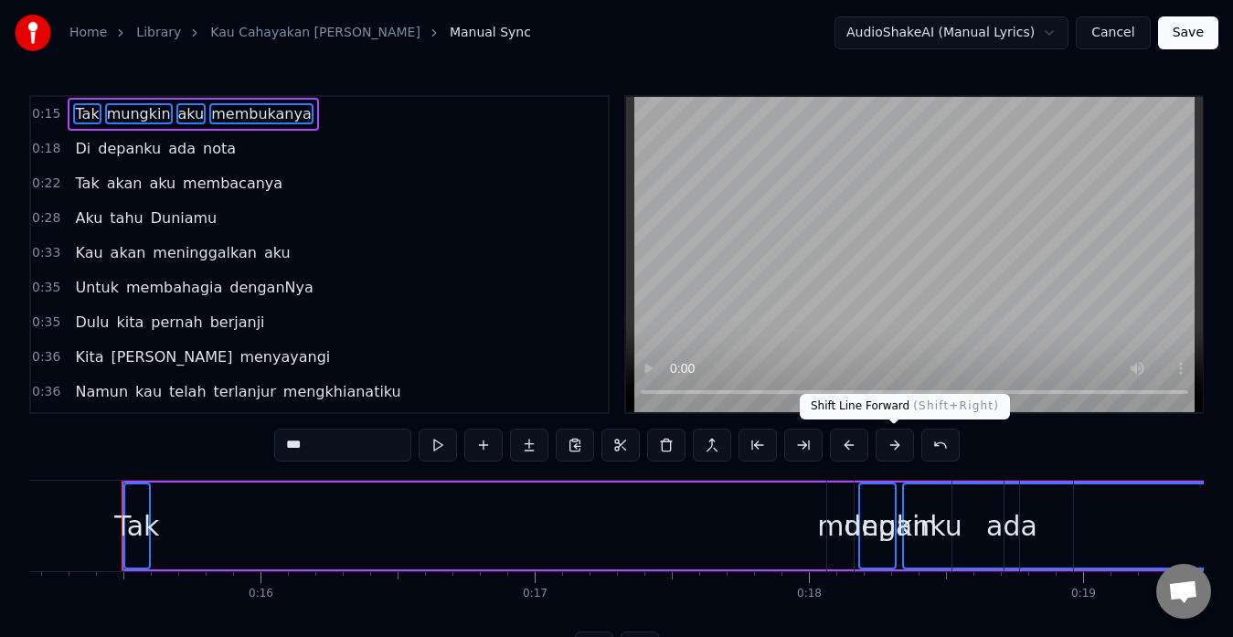
click at [890, 448] on button at bounding box center [895, 445] width 38 height 33
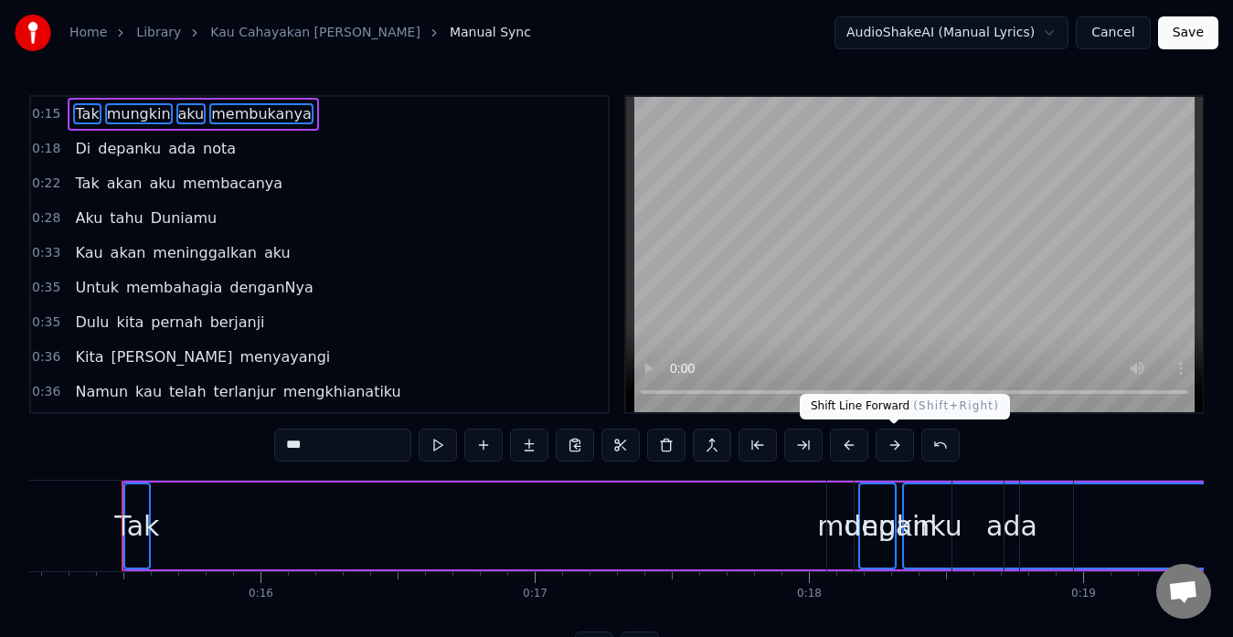
click at [890, 448] on button at bounding box center [895, 445] width 38 height 33
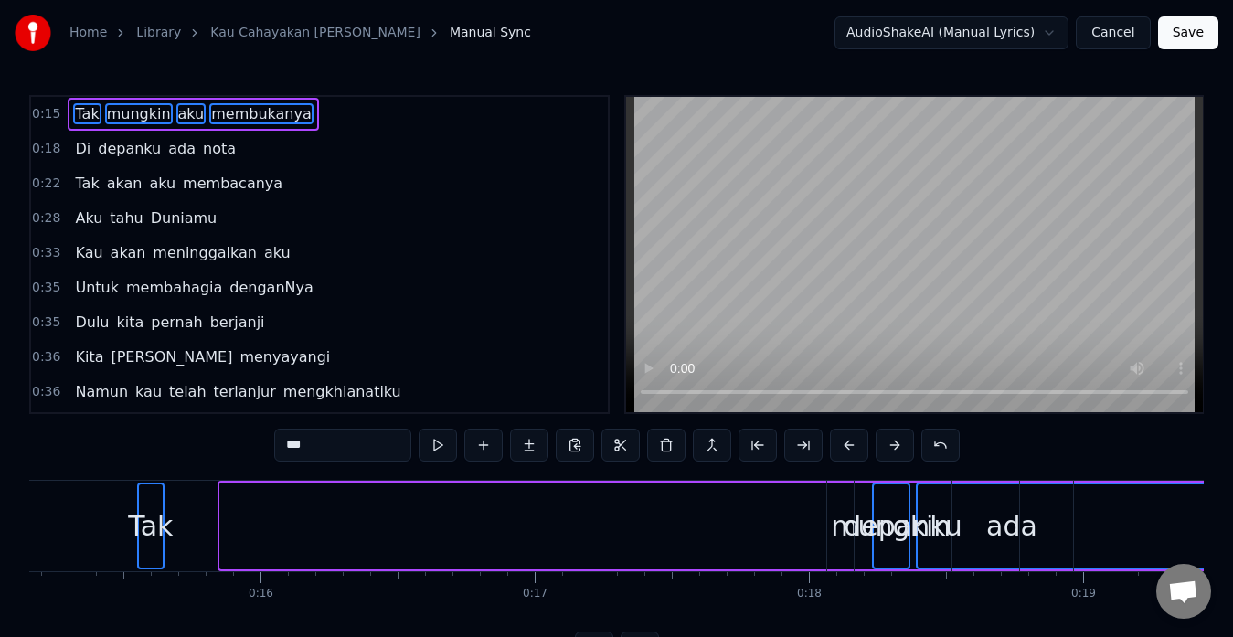
click at [890, 448] on button at bounding box center [895, 445] width 38 height 33
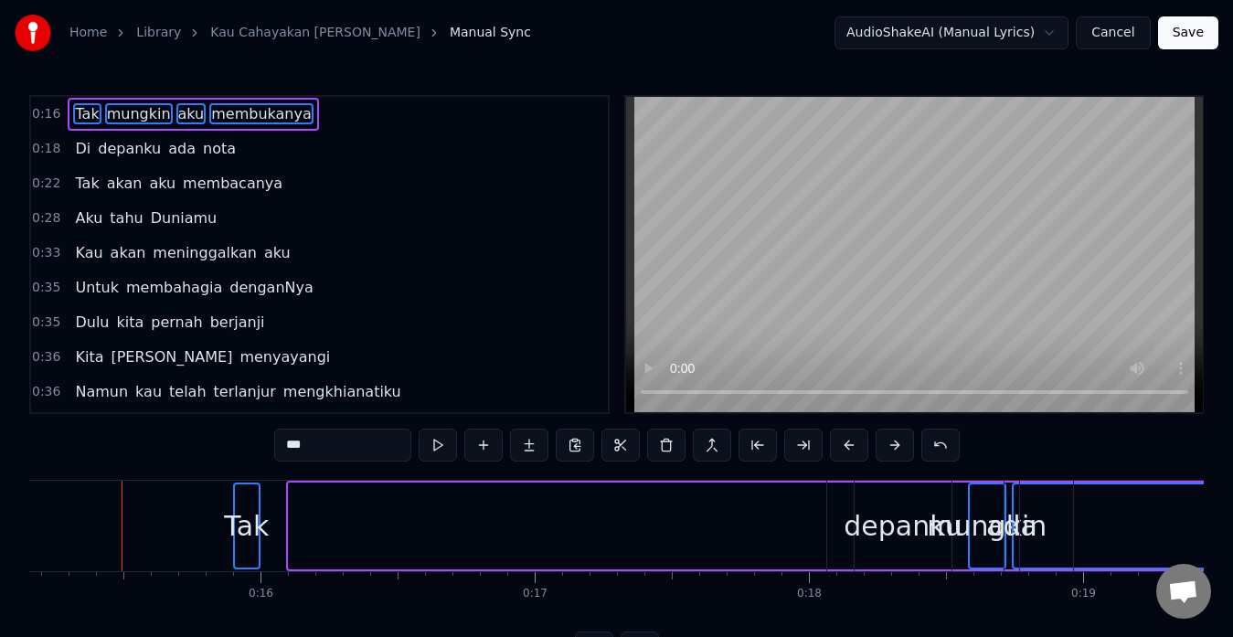
click at [890, 448] on button at bounding box center [895, 445] width 38 height 33
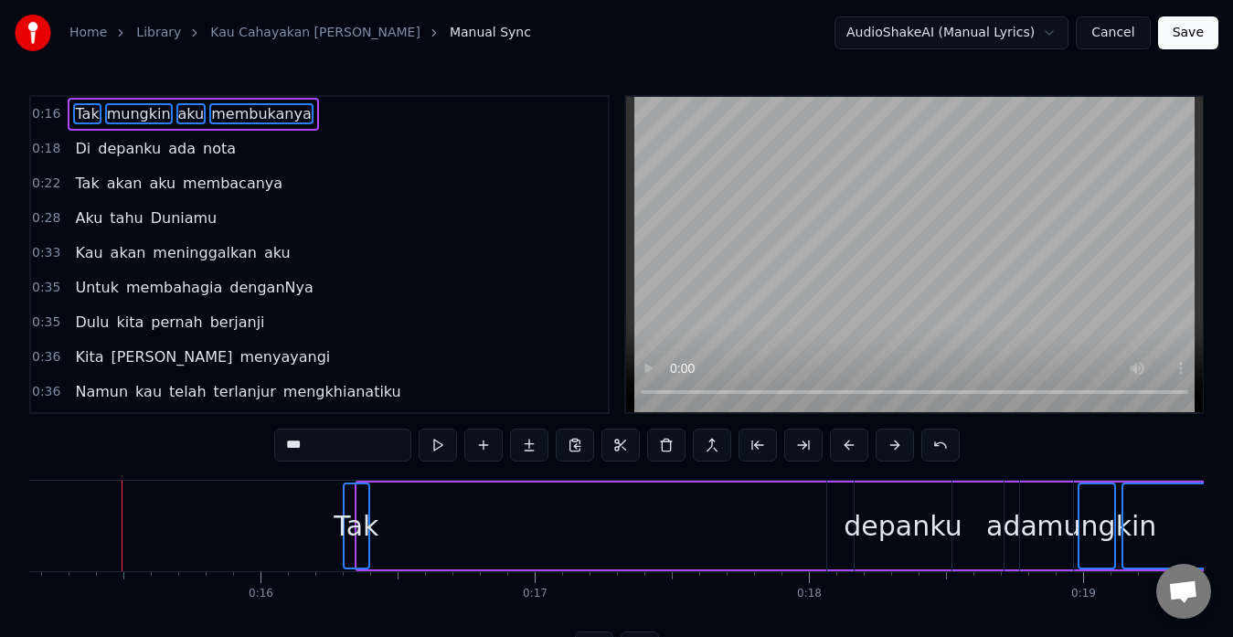
click at [890, 448] on button at bounding box center [895, 445] width 38 height 33
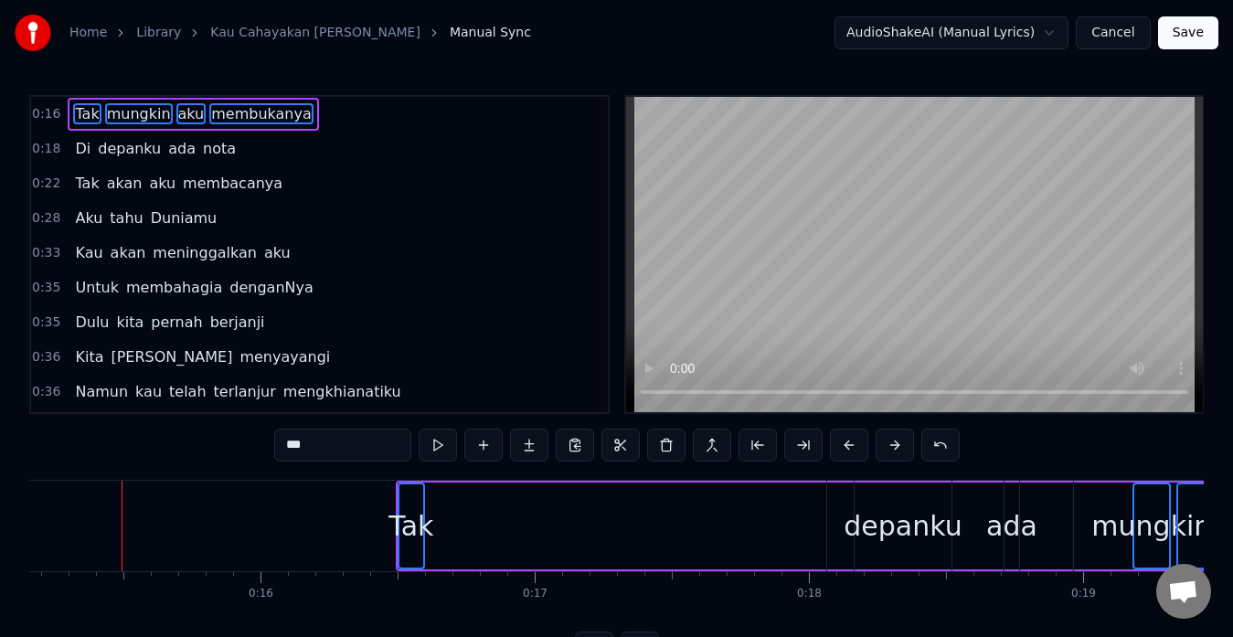
click at [890, 448] on button at bounding box center [895, 445] width 38 height 33
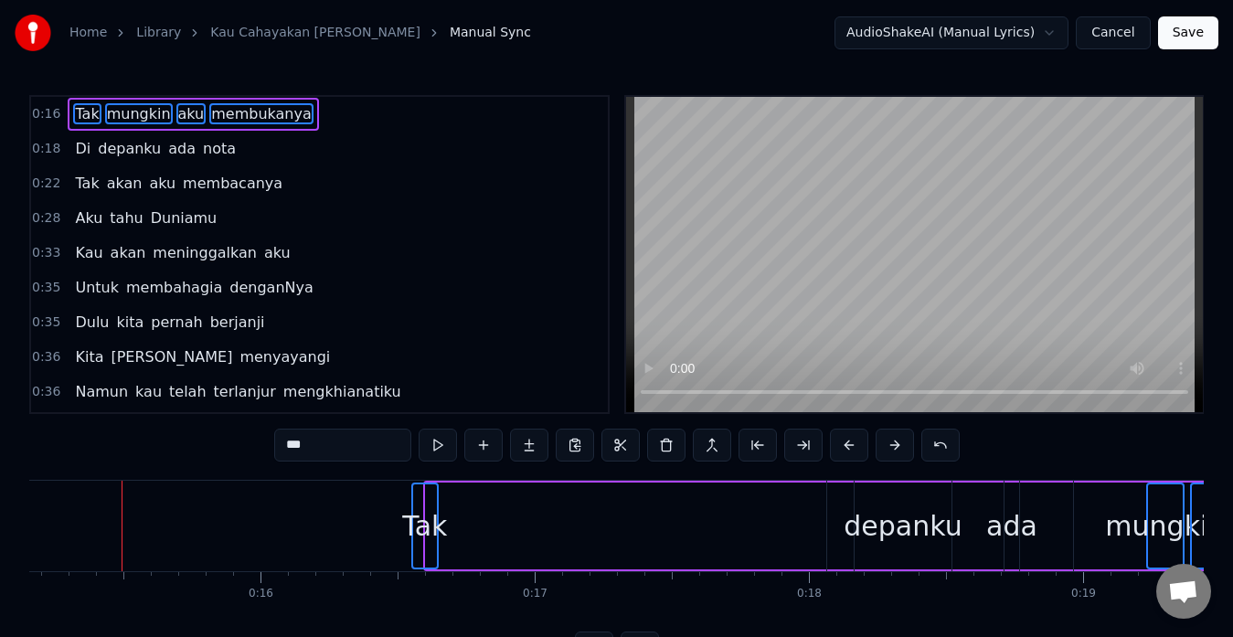
click at [890, 448] on button at bounding box center [895, 445] width 38 height 33
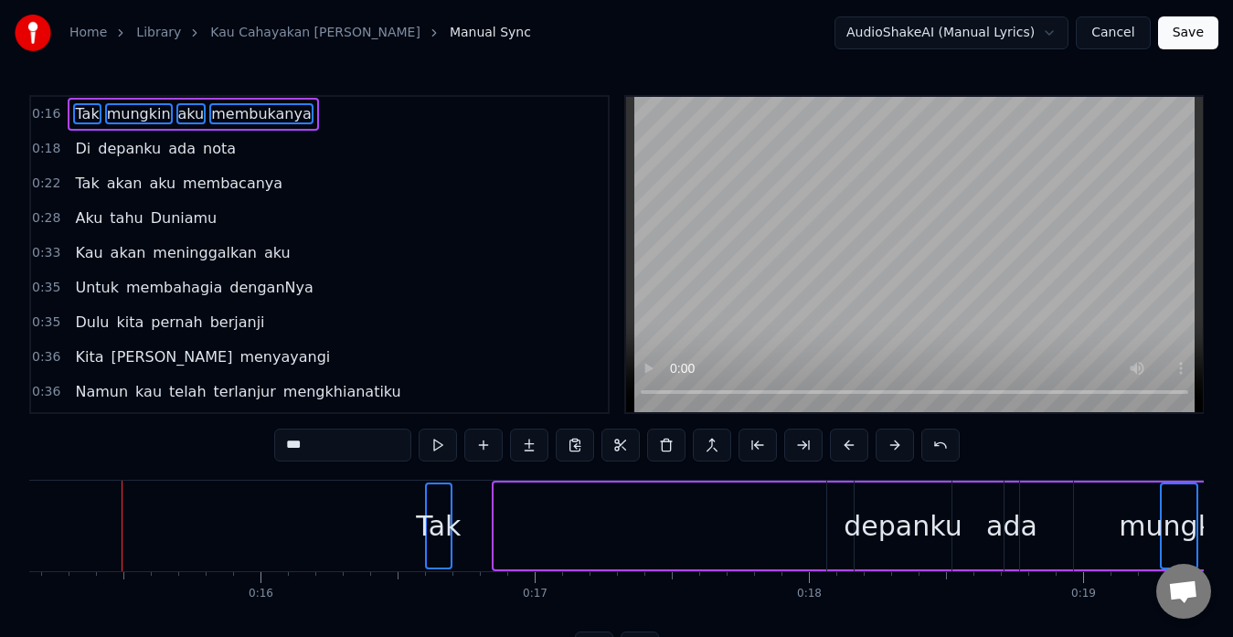
click at [890, 448] on button at bounding box center [895, 445] width 38 height 33
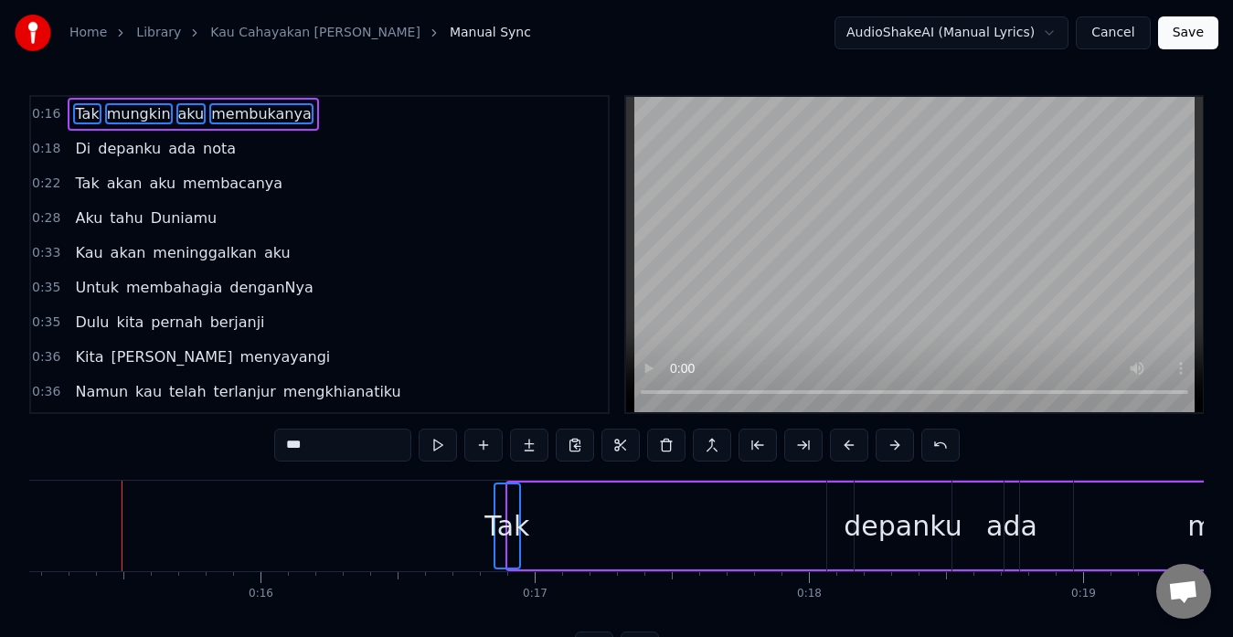
click at [890, 448] on button at bounding box center [895, 445] width 38 height 33
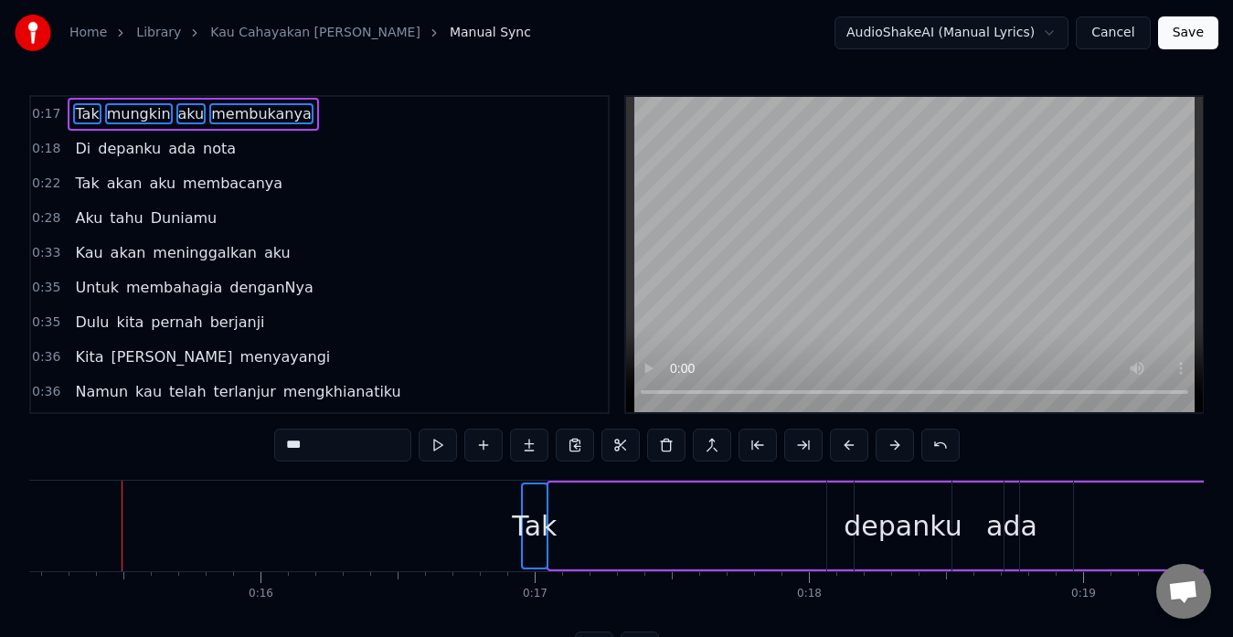
click at [890, 448] on button at bounding box center [895, 445] width 38 height 33
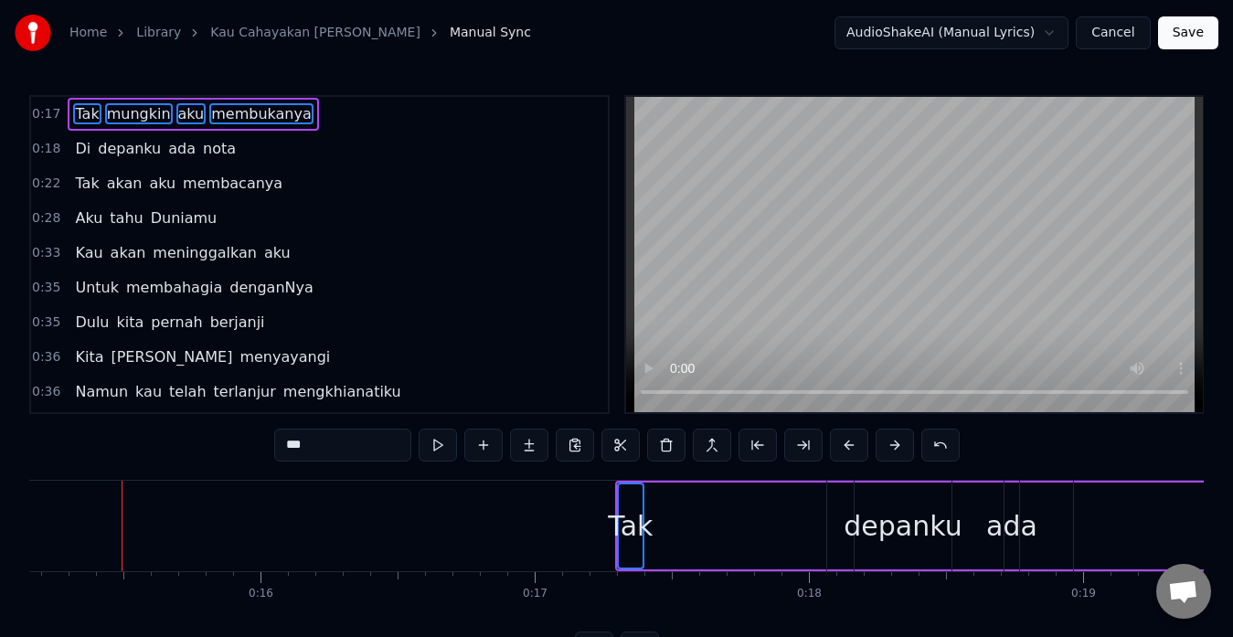
click at [890, 448] on button at bounding box center [895, 445] width 38 height 33
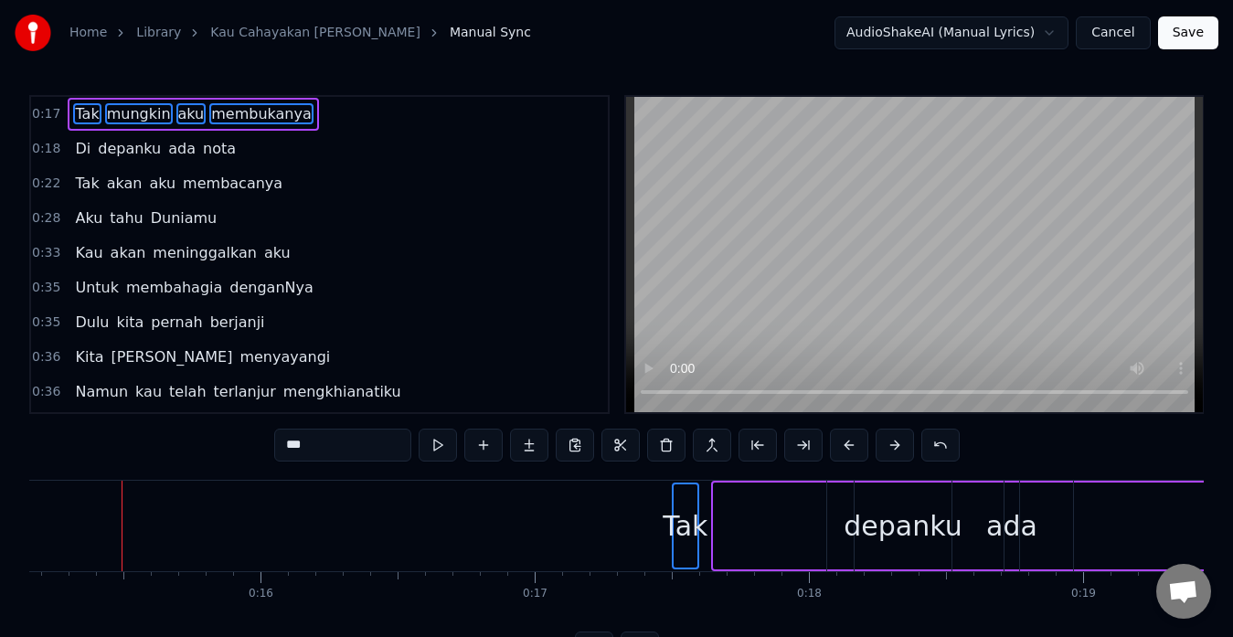
click at [890, 448] on button at bounding box center [895, 445] width 38 height 33
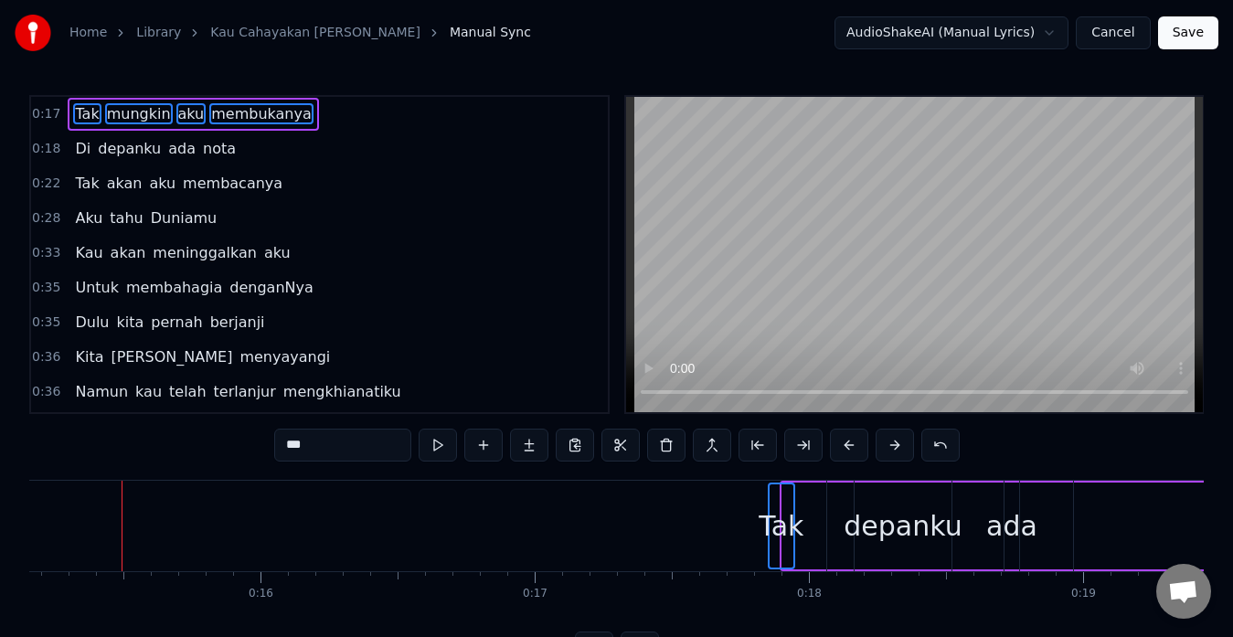
click at [890, 448] on button at bounding box center [895, 445] width 38 height 33
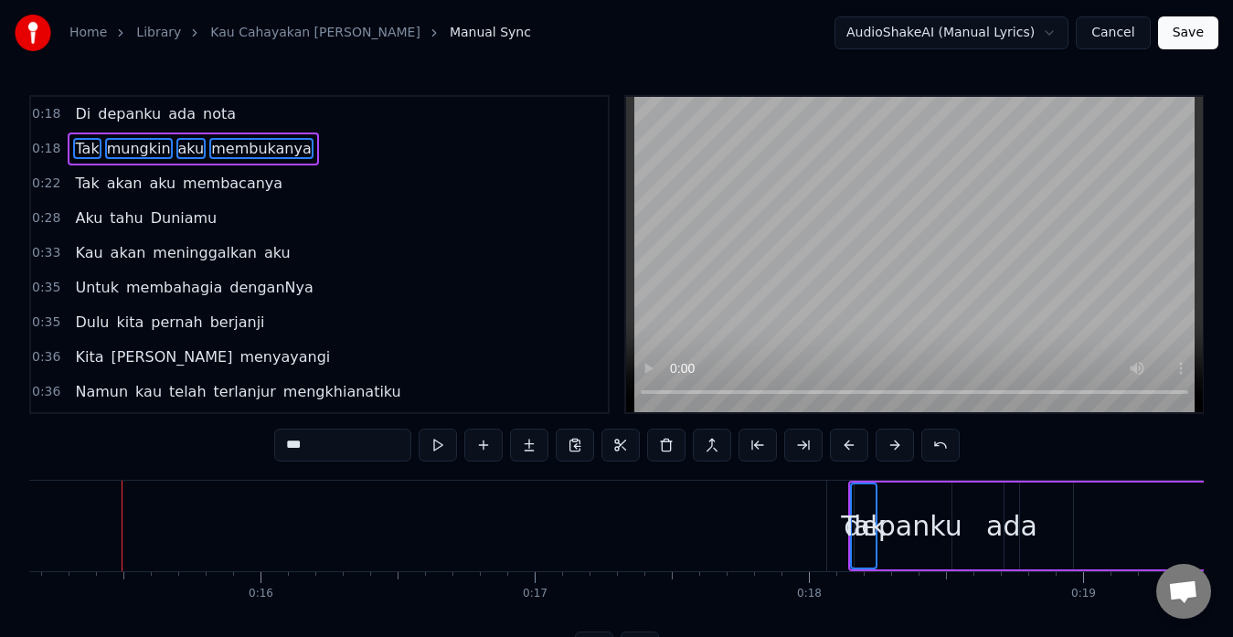
click at [890, 448] on button at bounding box center [895, 445] width 38 height 33
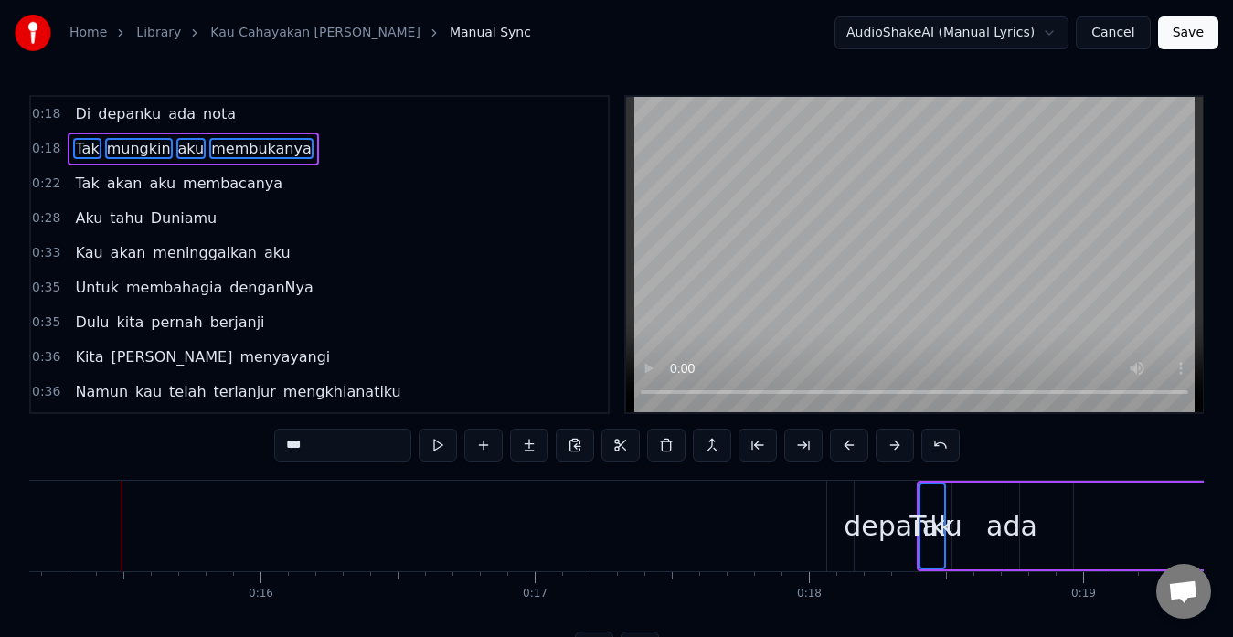
click at [890, 448] on button at bounding box center [895, 445] width 38 height 33
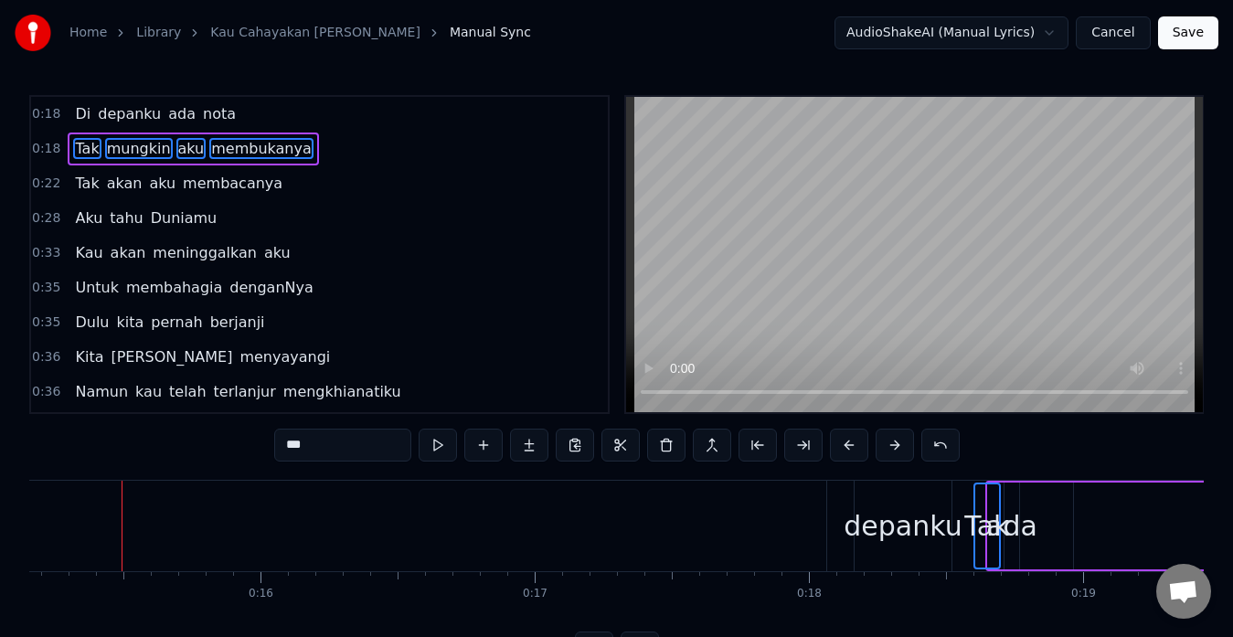
click at [890, 448] on button at bounding box center [895, 445] width 38 height 33
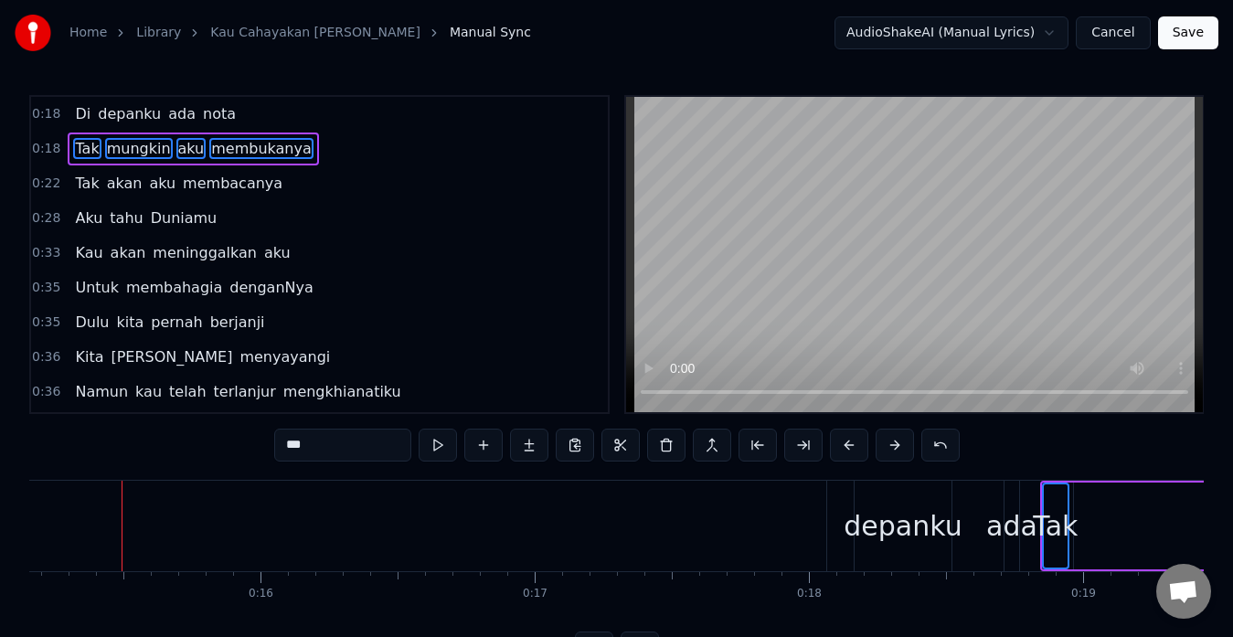
click at [890, 448] on button at bounding box center [895, 445] width 38 height 33
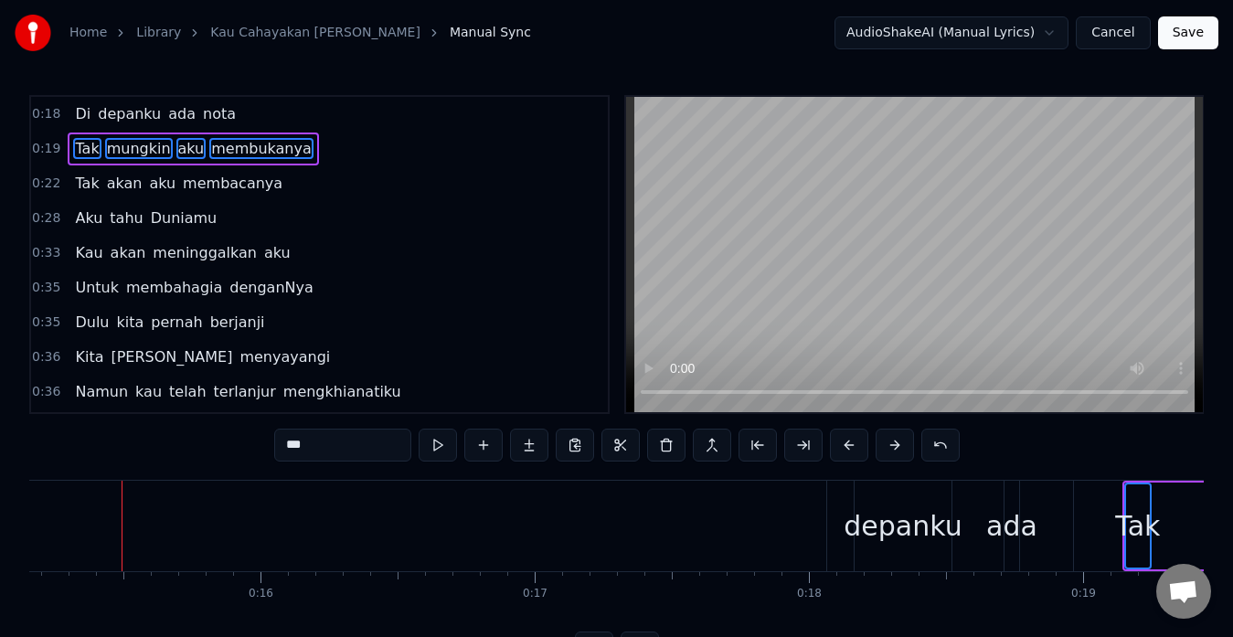
click at [890, 448] on button at bounding box center [895, 445] width 38 height 33
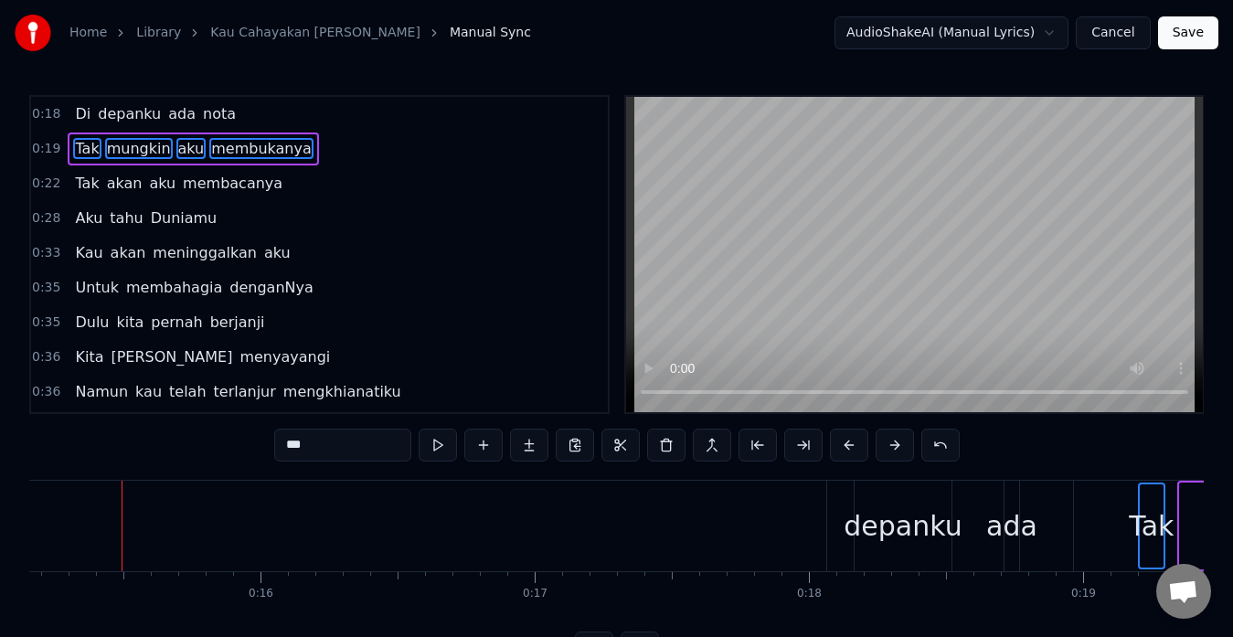
click at [890, 448] on button at bounding box center [895, 445] width 38 height 33
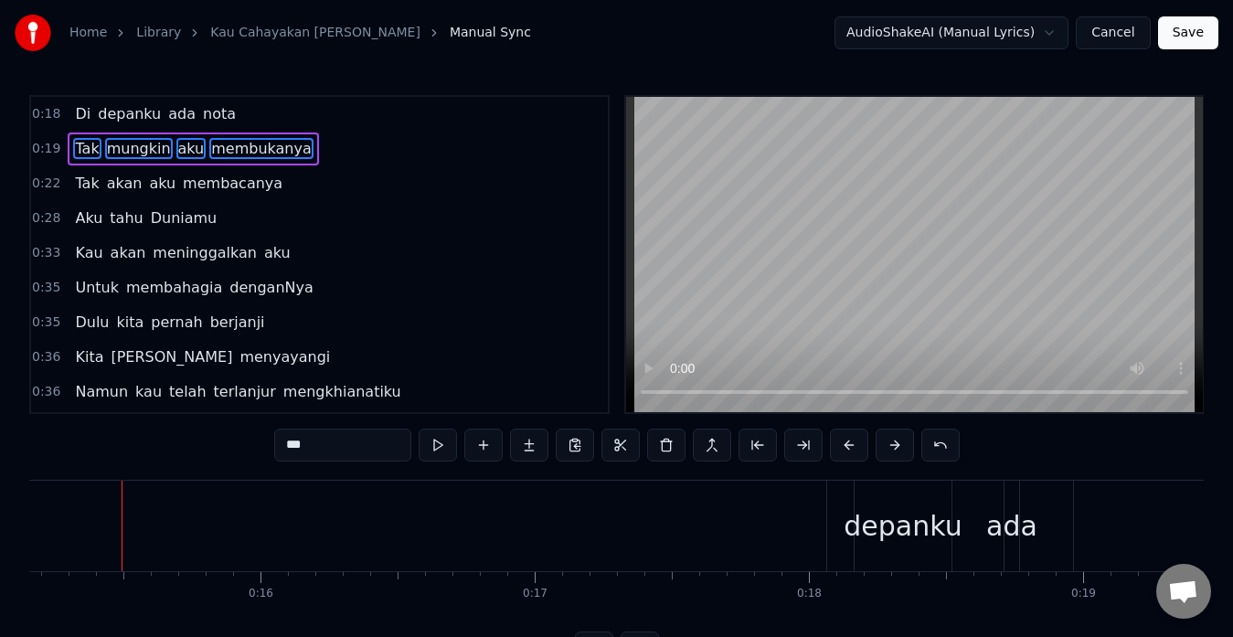
click at [890, 448] on button at bounding box center [895, 445] width 38 height 33
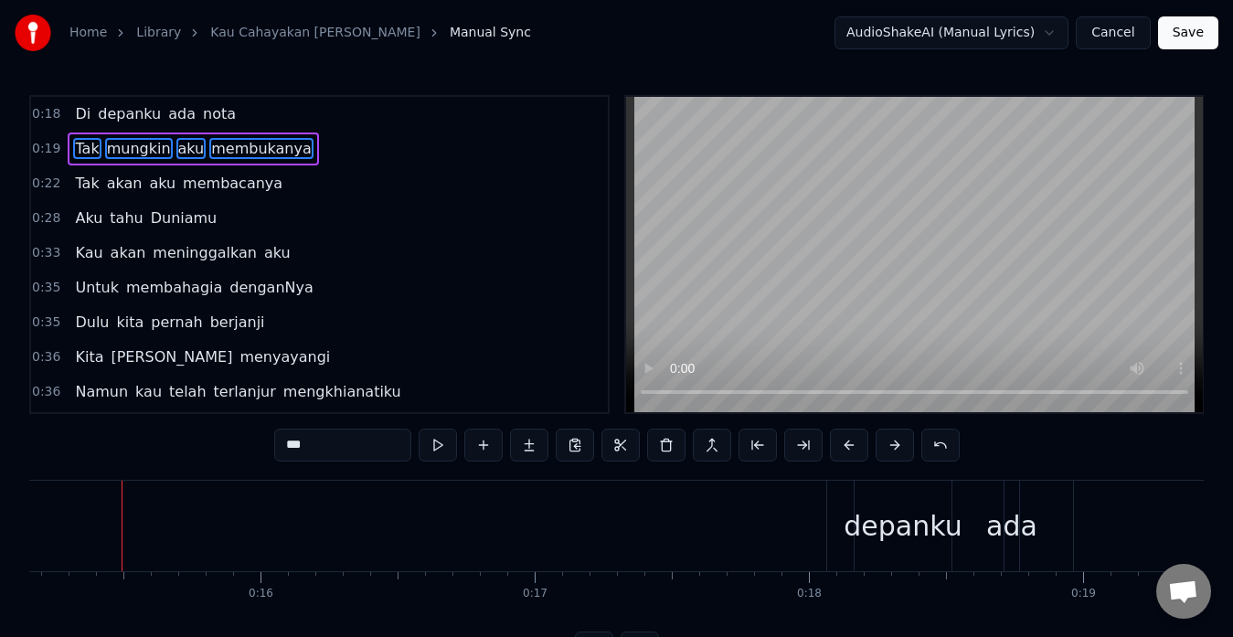
click at [890, 448] on button at bounding box center [895, 445] width 38 height 33
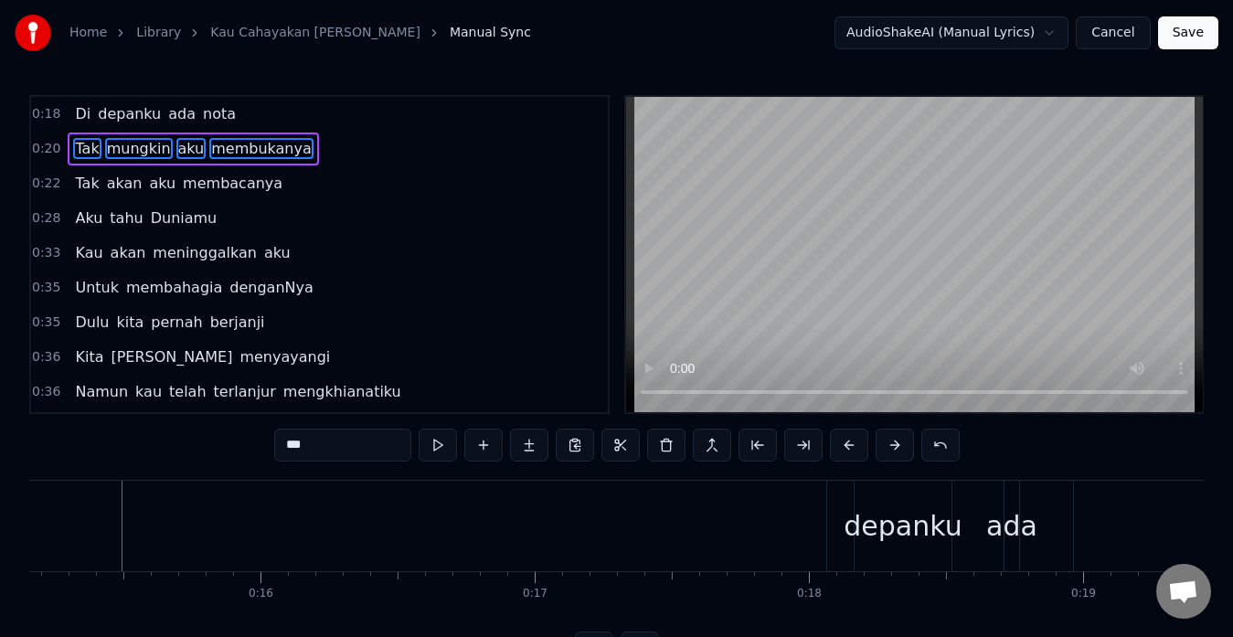
click at [890, 448] on button at bounding box center [895, 445] width 38 height 33
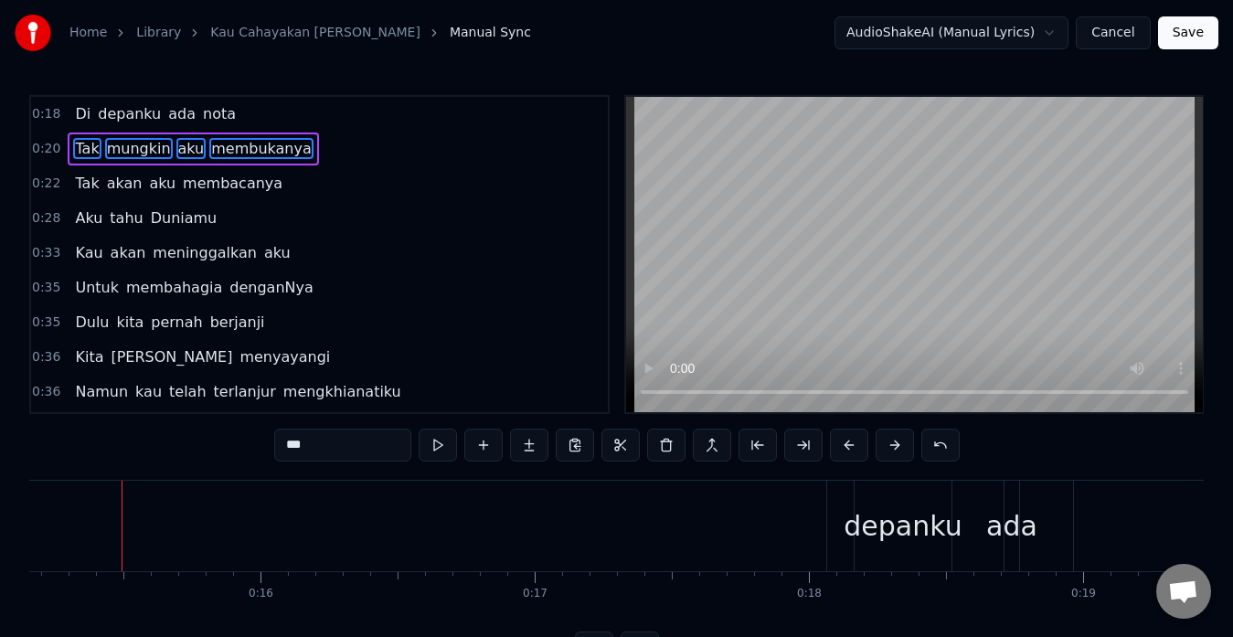
click at [890, 448] on button at bounding box center [895, 445] width 38 height 33
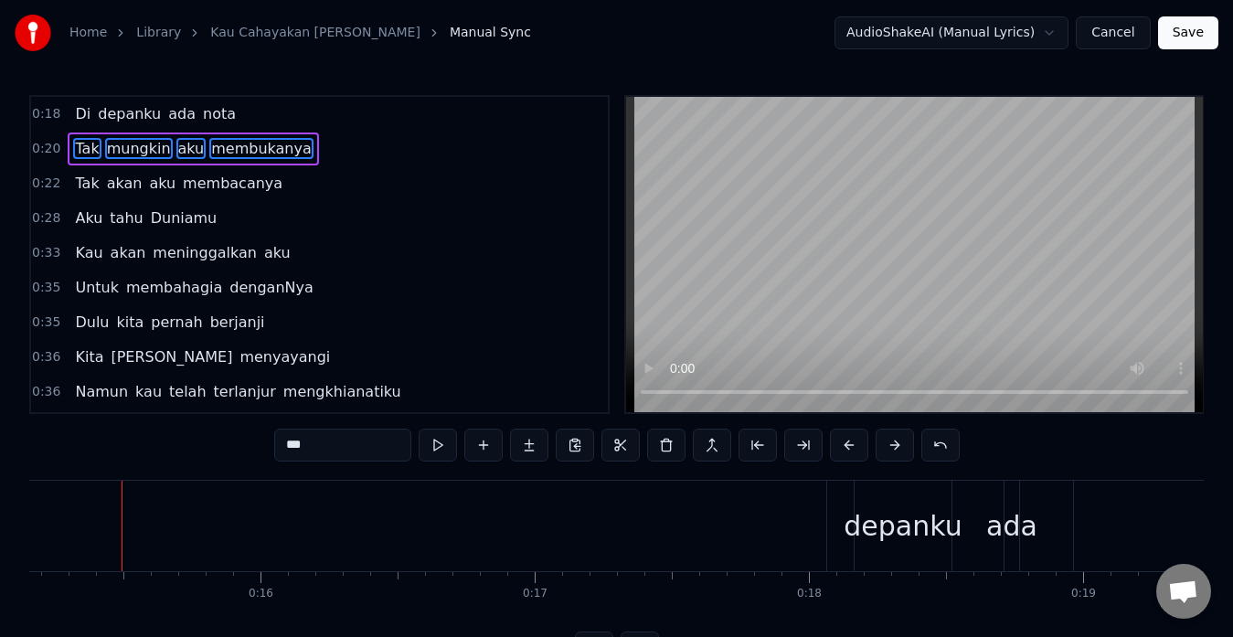
click at [890, 448] on button at bounding box center [895, 445] width 38 height 33
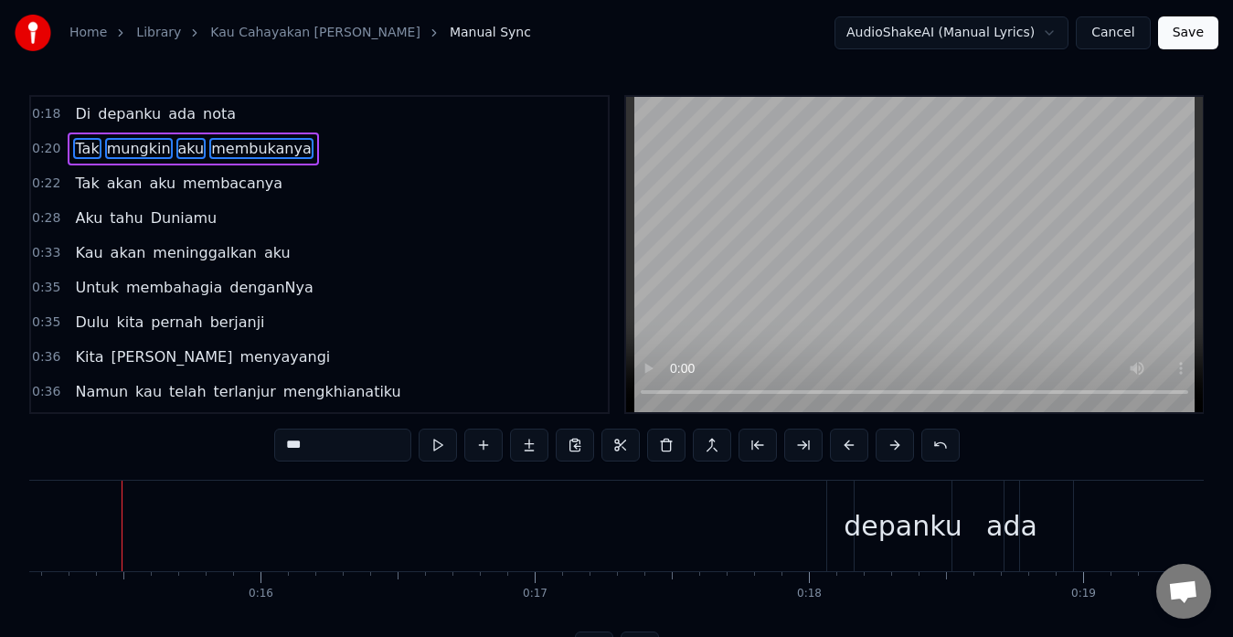
click at [890, 448] on button at bounding box center [895, 445] width 38 height 33
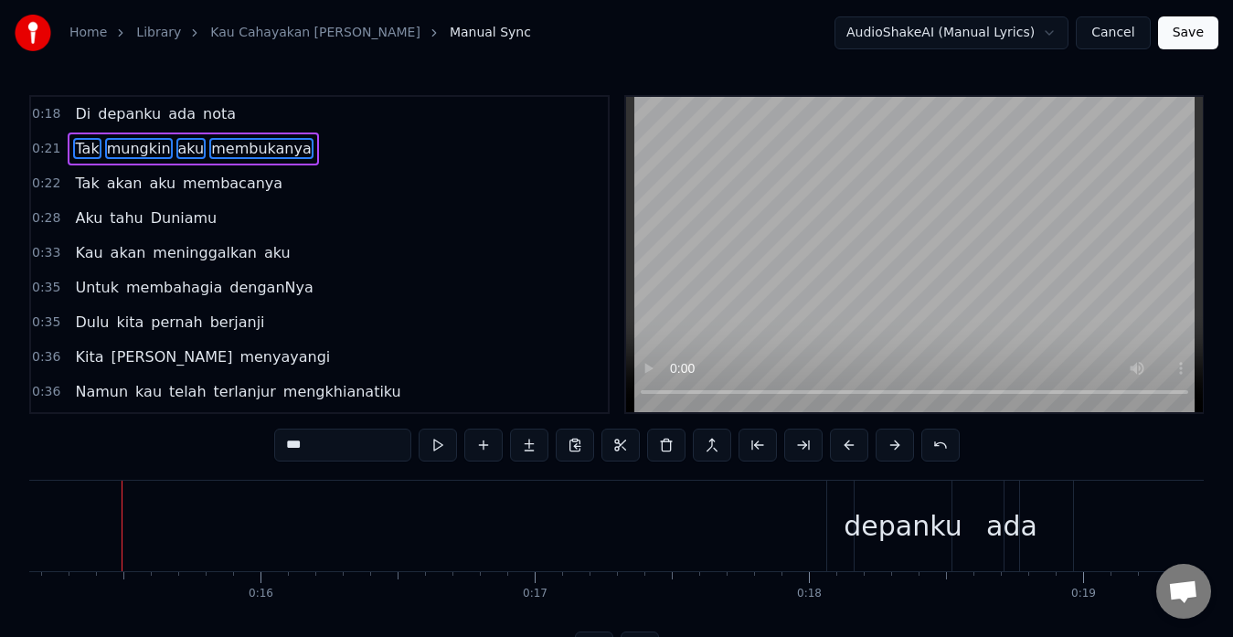
click at [890, 448] on button at bounding box center [895, 445] width 38 height 33
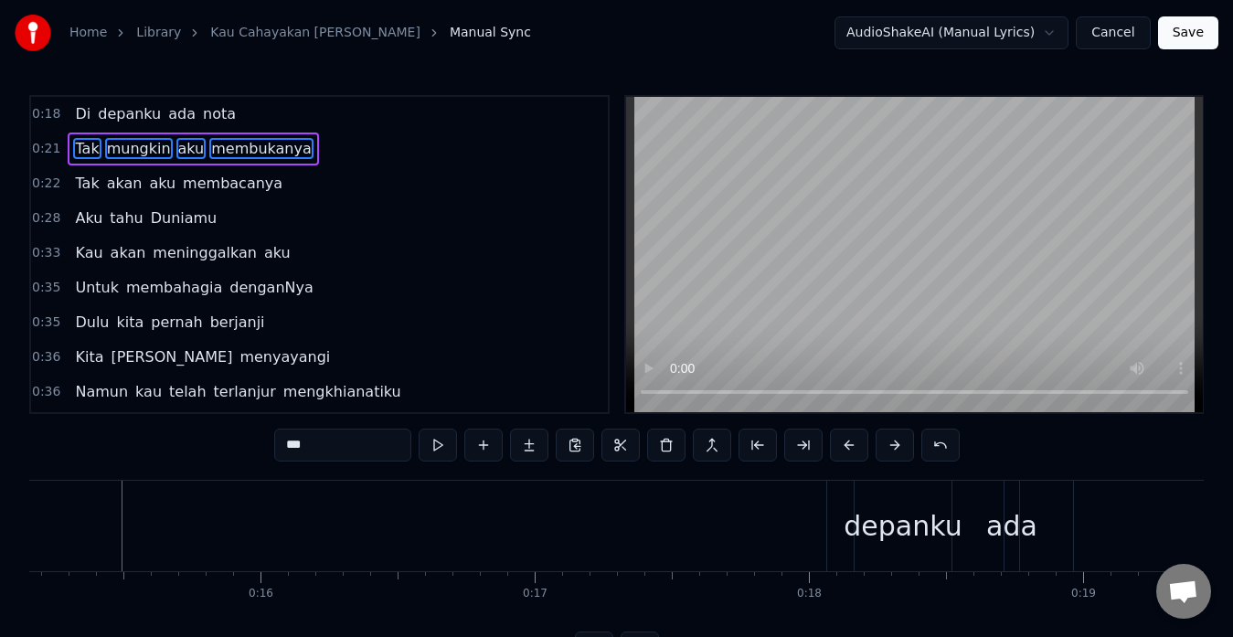
click at [890, 448] on button at bounding box center [895, 445] width 38 height 33
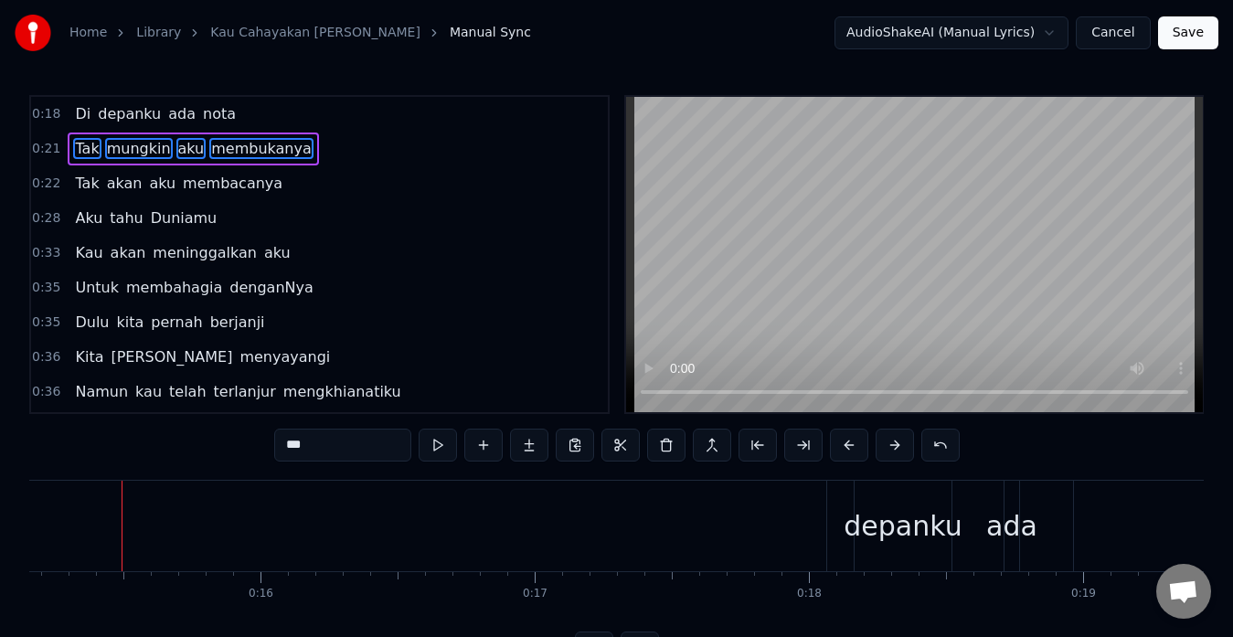
click at [890, 448] on button at bounding box center [895, 445] width 38 height 33
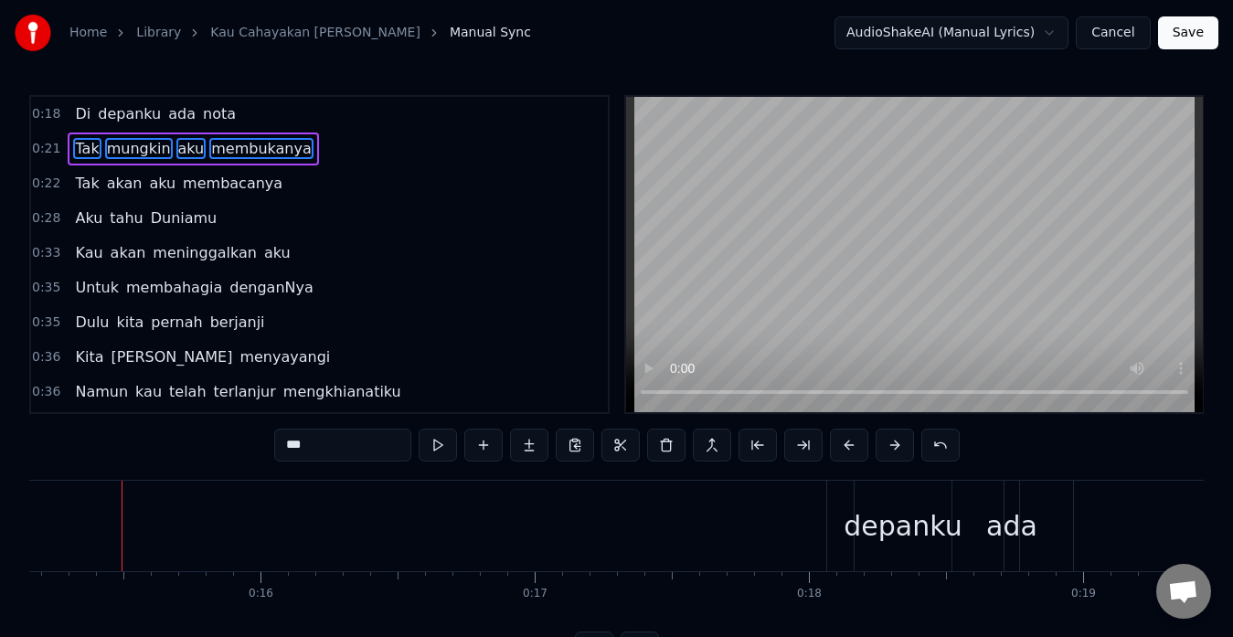
click at [890, 448] on button at bounding box center [895, 445] width 38 height 33
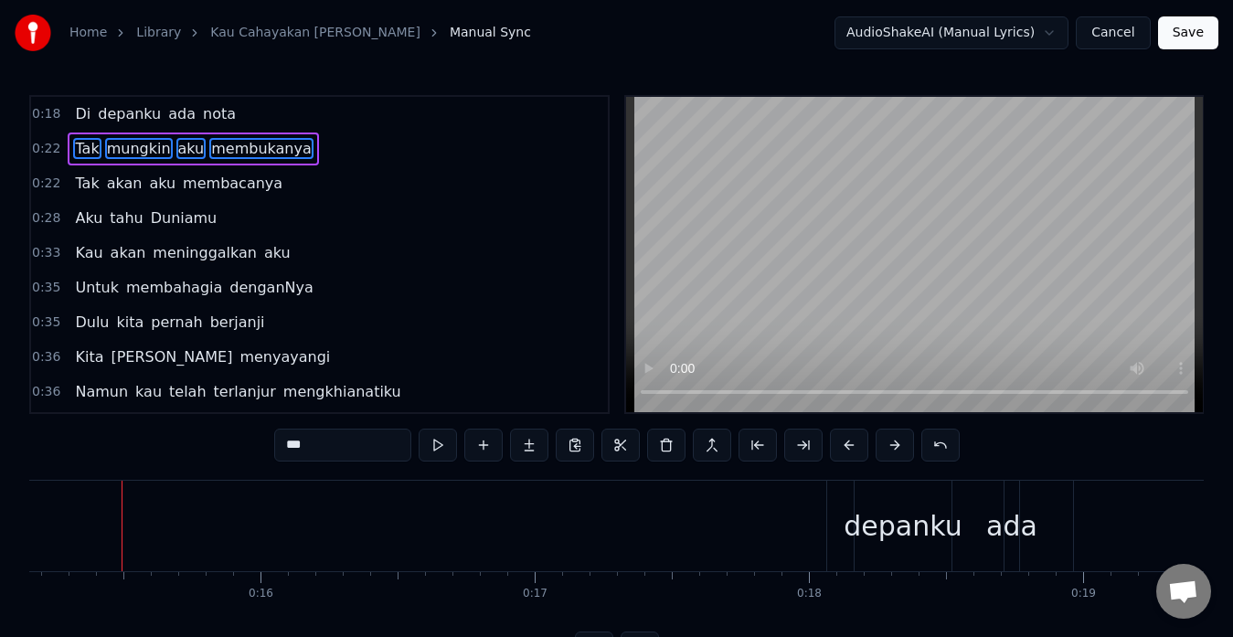
click at [890, 448] on button at bounding box center [895, 445] width 38 height 33
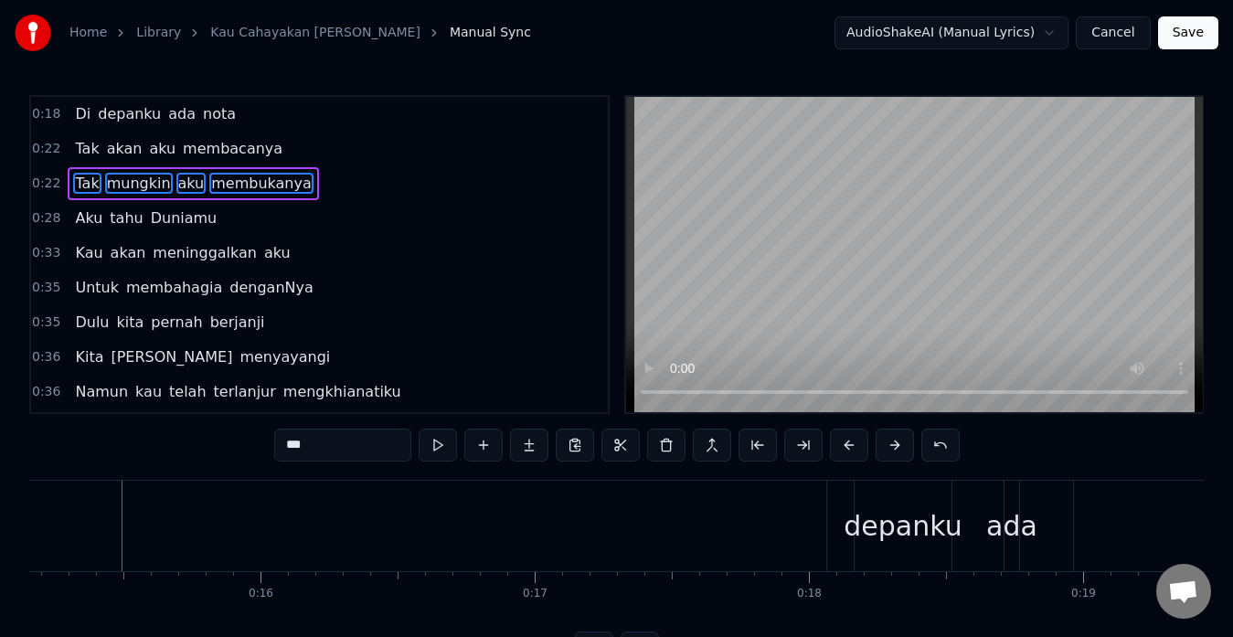
click at [890, 448] on button at bounding box center [895, 445] width 38 height 33
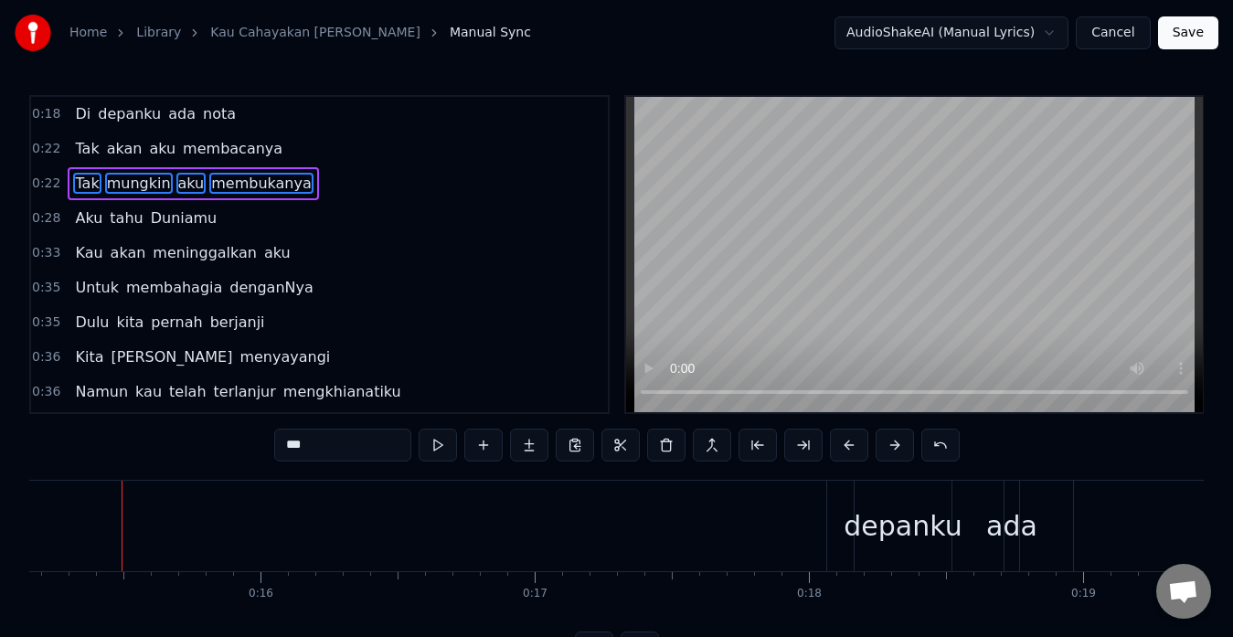
click at [890, 448] on button at bounding box center [895, 445] width 38 height 33
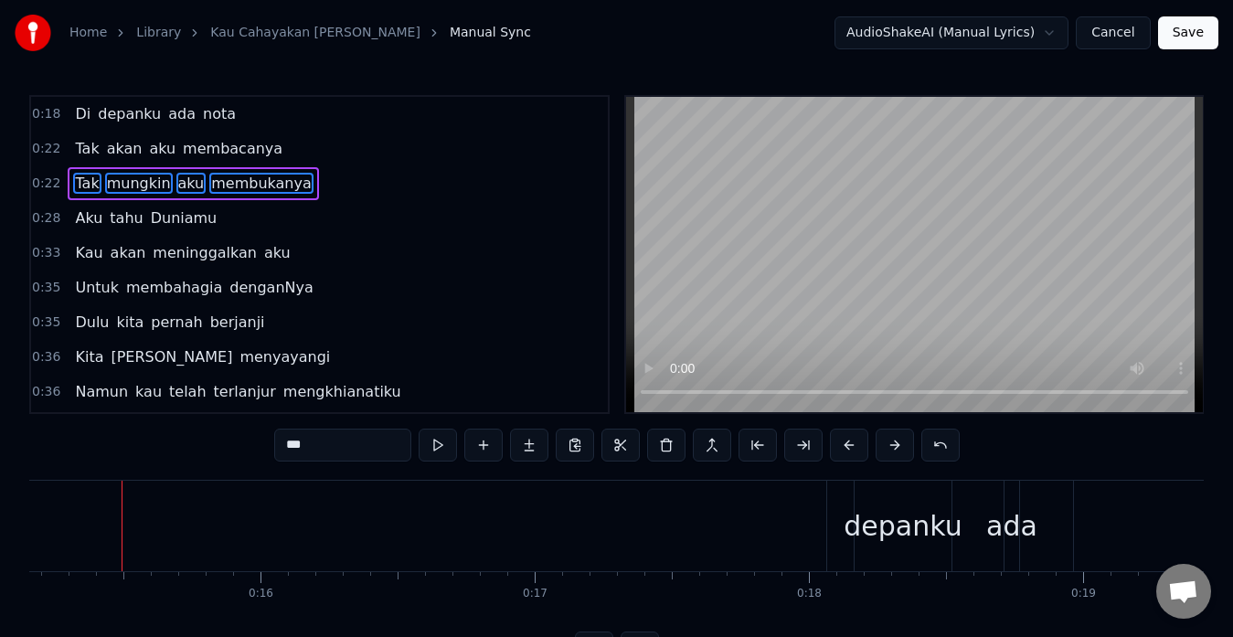
click at [890, 448] on button at bounding box center [895, 445] width 38 height 33
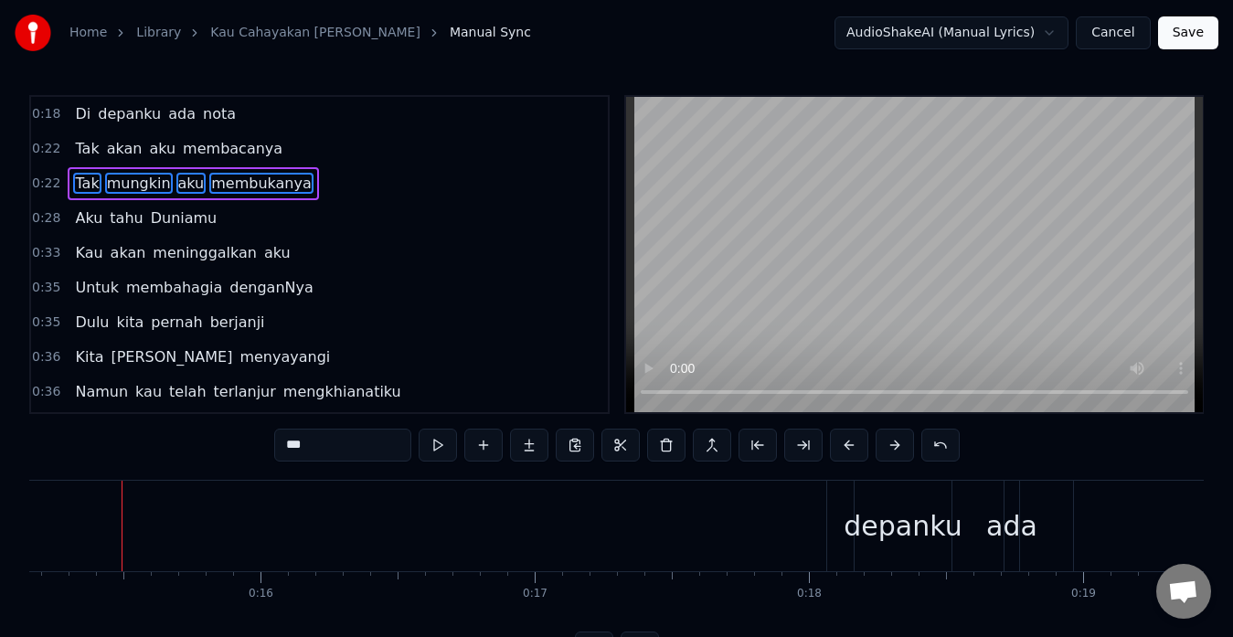
click at [890, 448] on button at bounding box center [895, 445] width 38 height 33
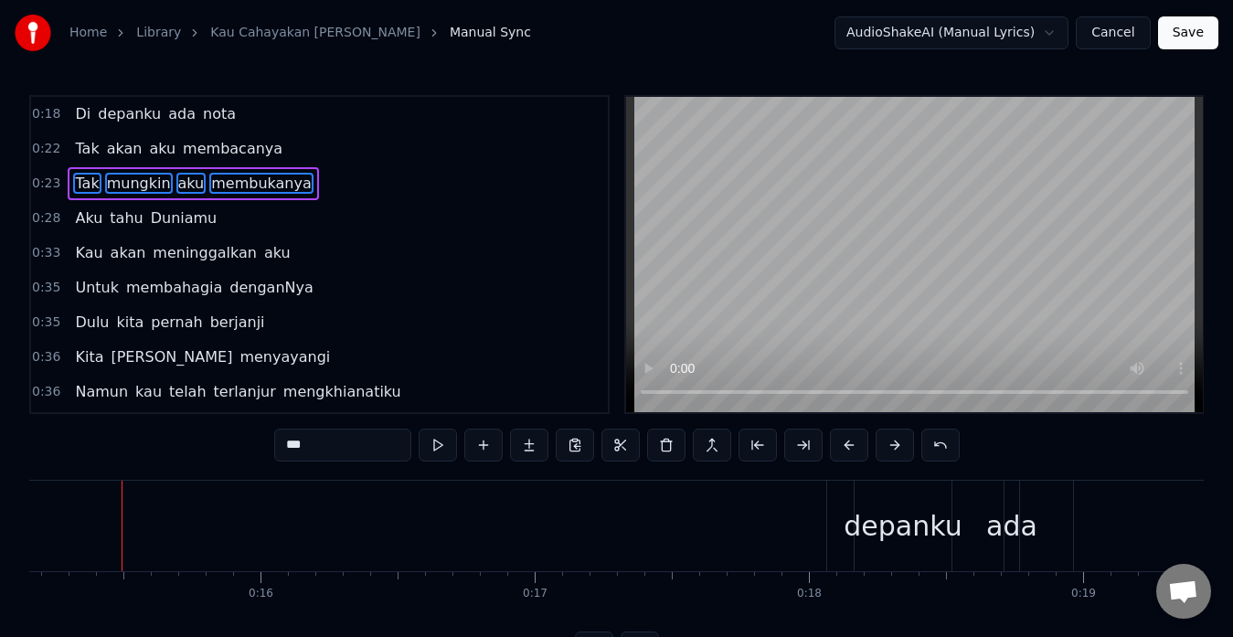
click at [890, 448] on button at bounding box center [895, 445] width 38 height 33
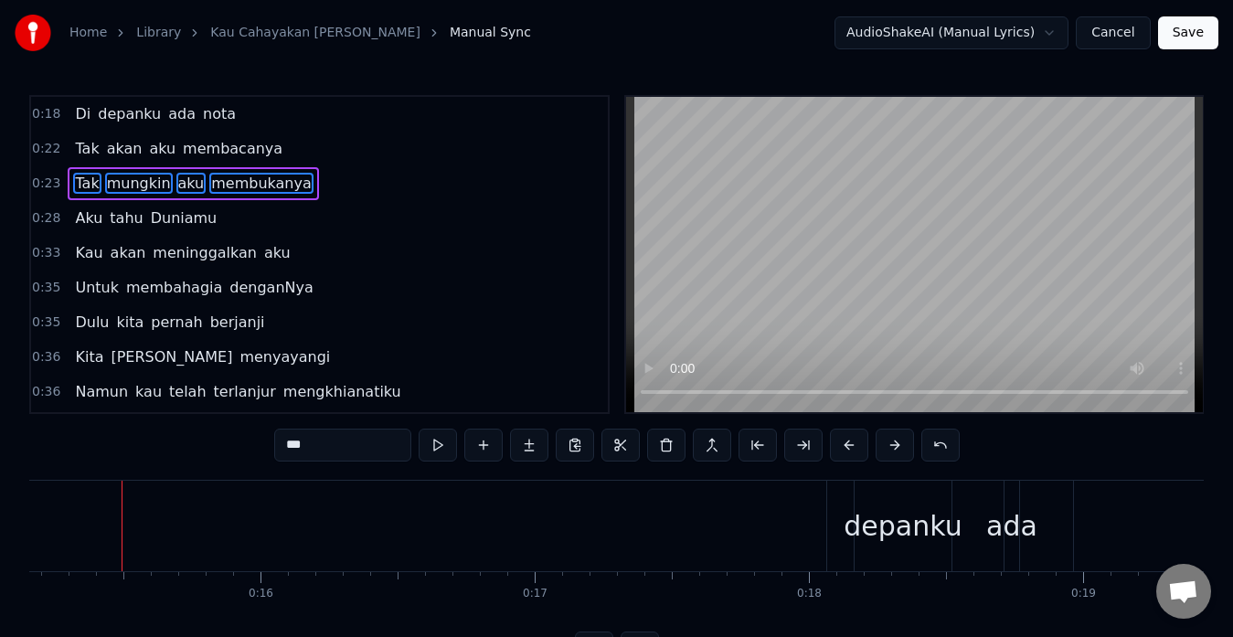
click at [890, 448] on button at bounding box center [895, 445] width 38 height 33
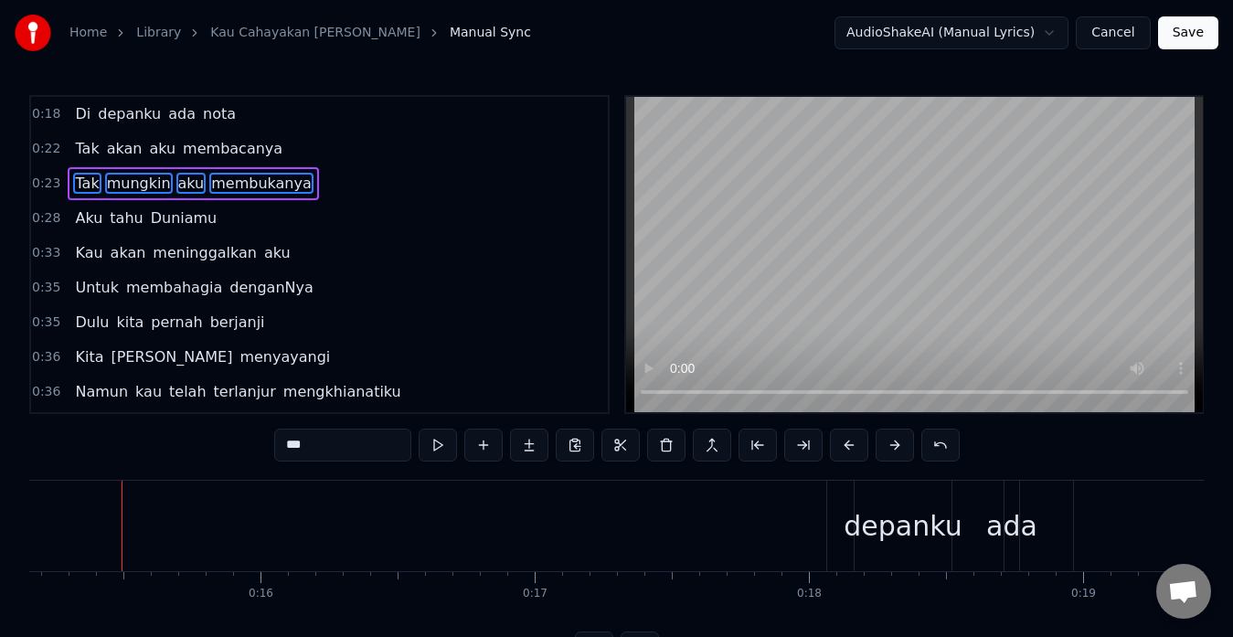
click at [890, 448] on button at bounding box center [895, 445] width 38 height 33
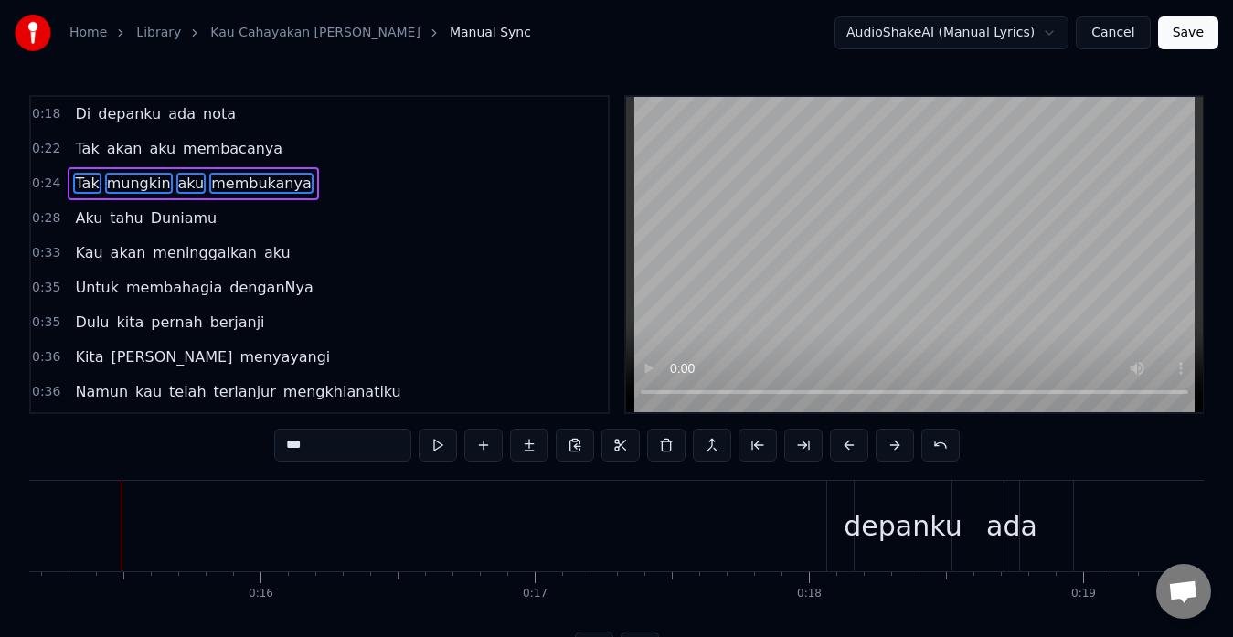
click at [890, 448] on button at bounding box center [895, 445] width 38 height 33
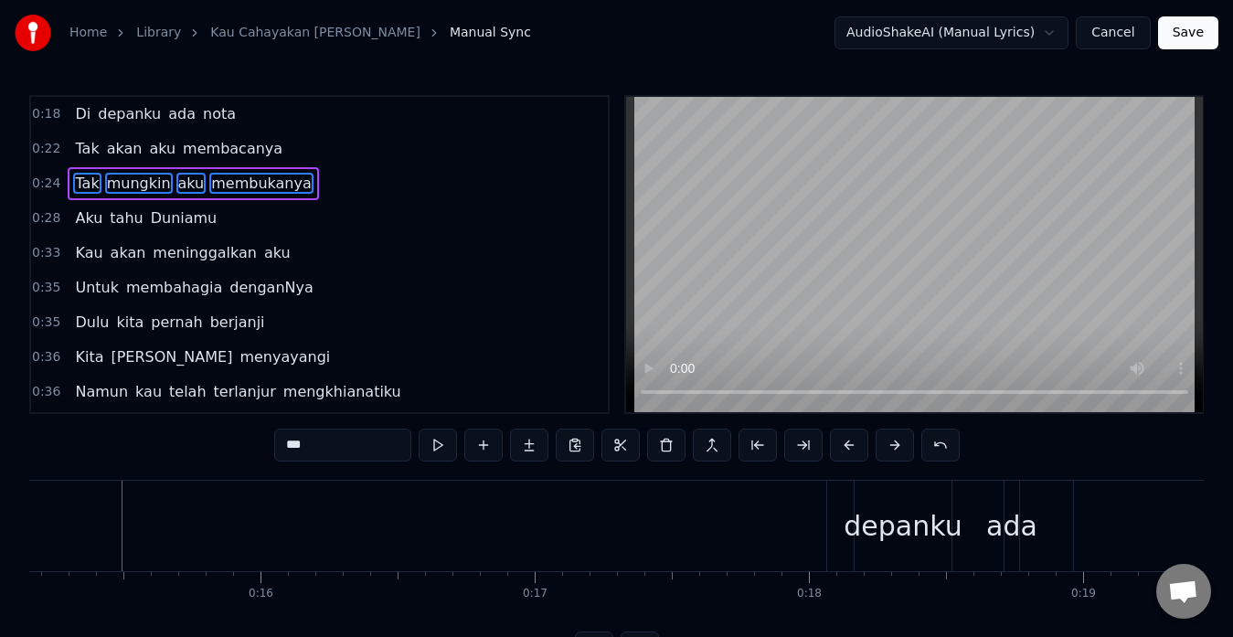
click at [890, 448] on button at bounding box center [895, 445] width 38 height 33
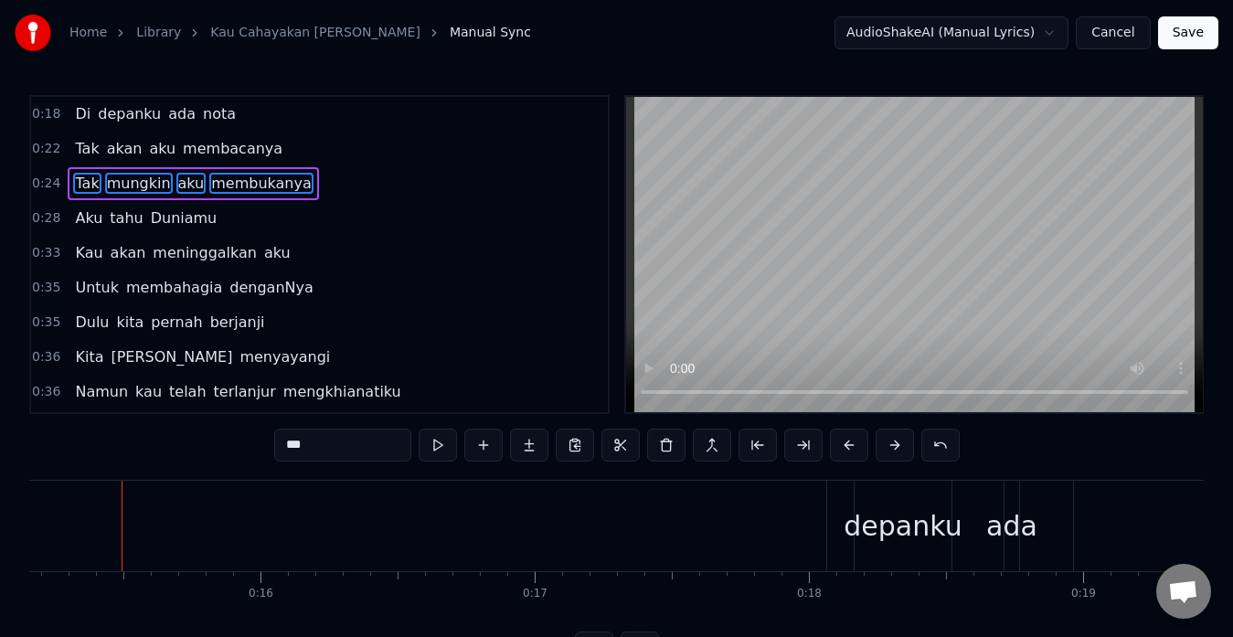
click at [890, 448] on button at bounding box center [895, 445] width 38 height 33
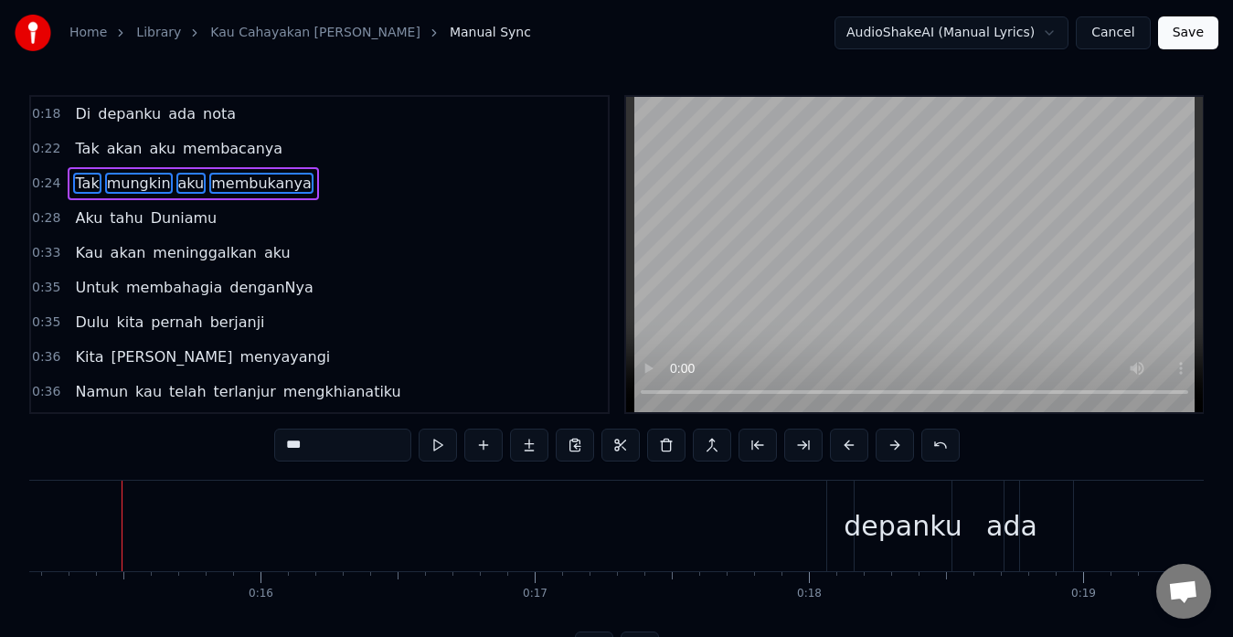
click at [890, 448] on button at bounding box center [895, 445] width 38 height 33
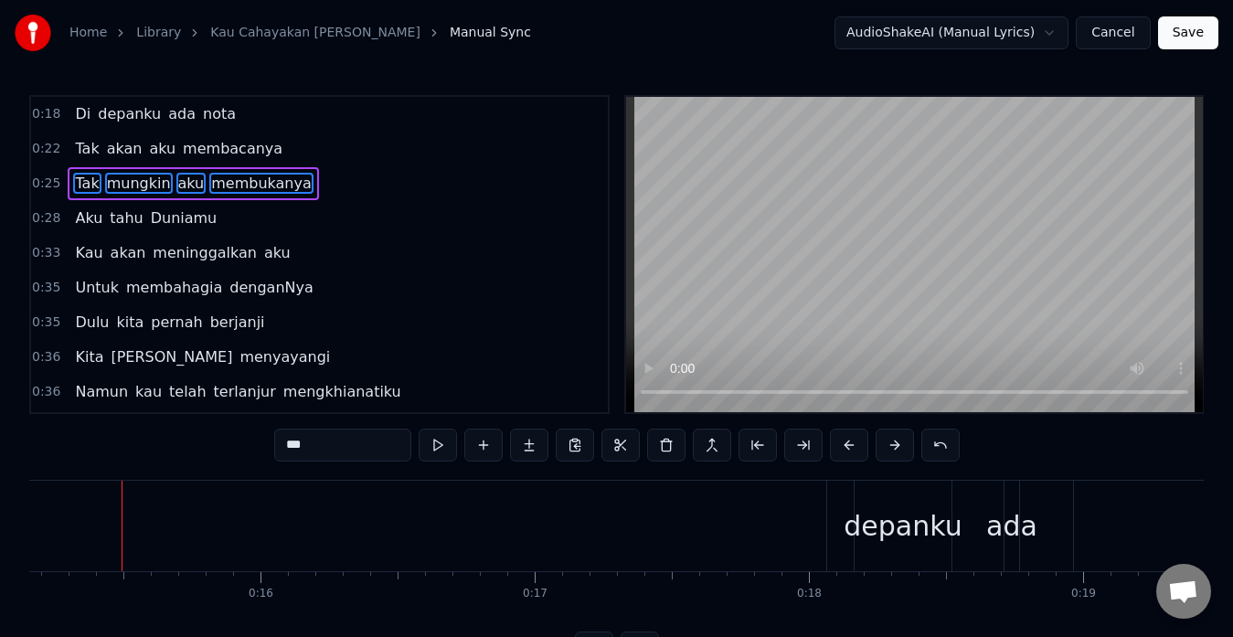
click at [890, 448] on button at bounding box center [895, 445] width 38 height 33
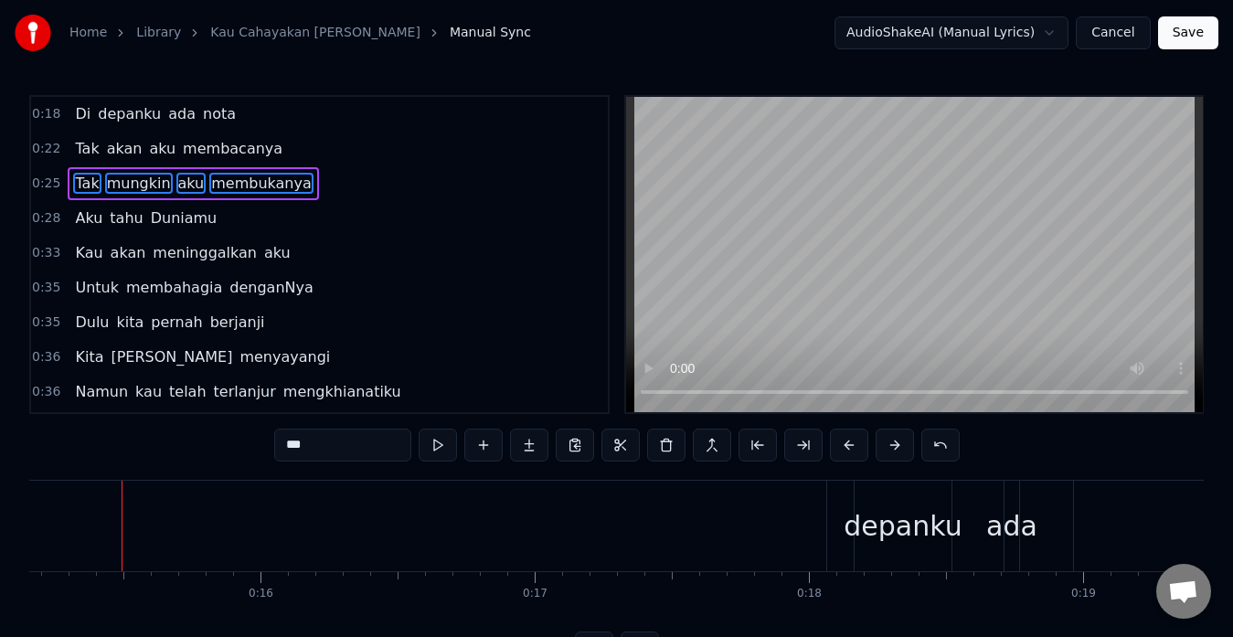
click at [890, 448] on button at bounding box center [895, 445] width 38 height 33
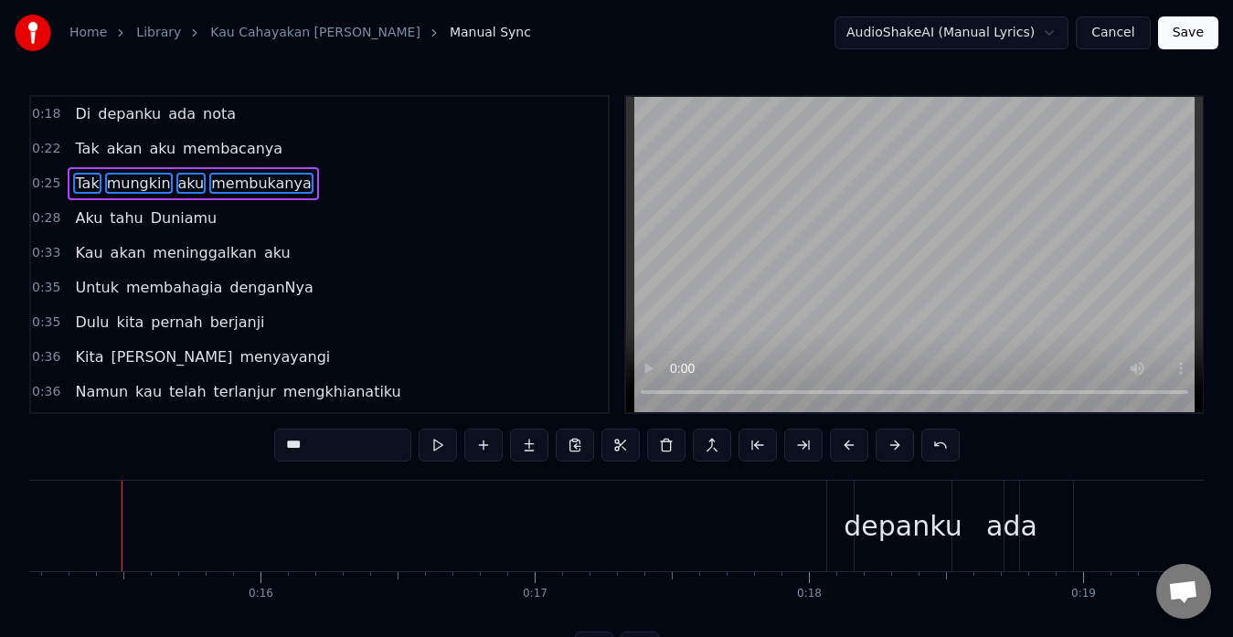
click at [890, 448] on button at bounding box center [895, 445] width 38 height 33
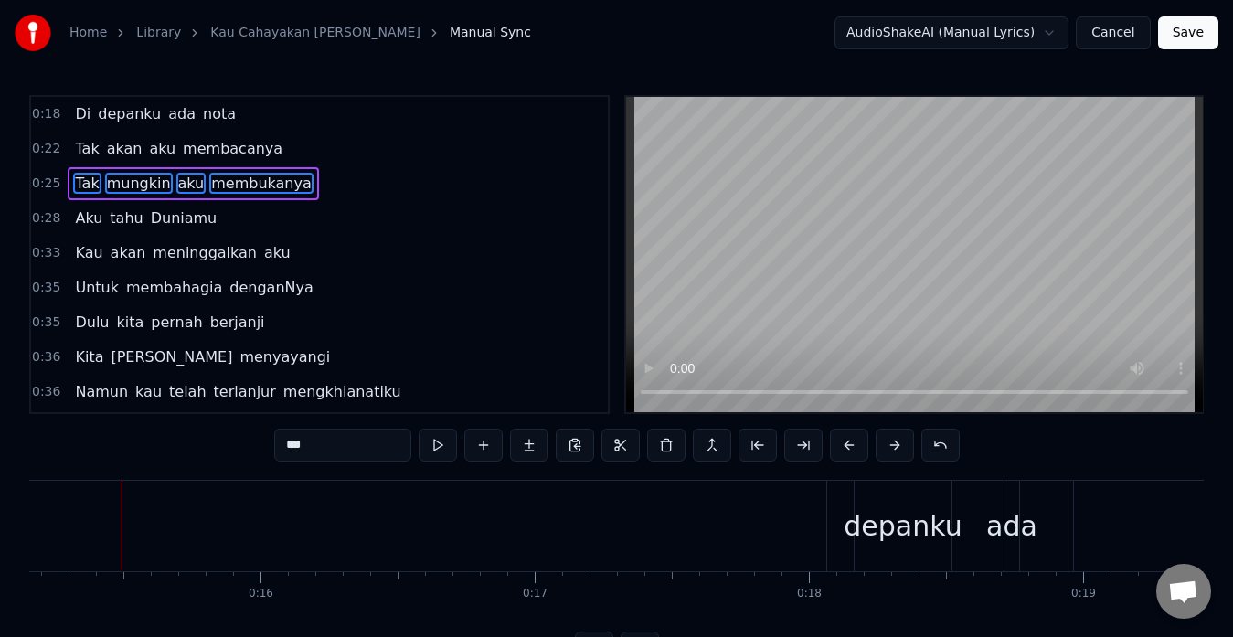
click at [890, 448] on button at bounding box center [895, 445] width 38 height 33
click at [450, 388] on div "0:36 Namun kau telah terlanjur mengkhianatiku" at bounding box center [319, 392] width 577 height 35
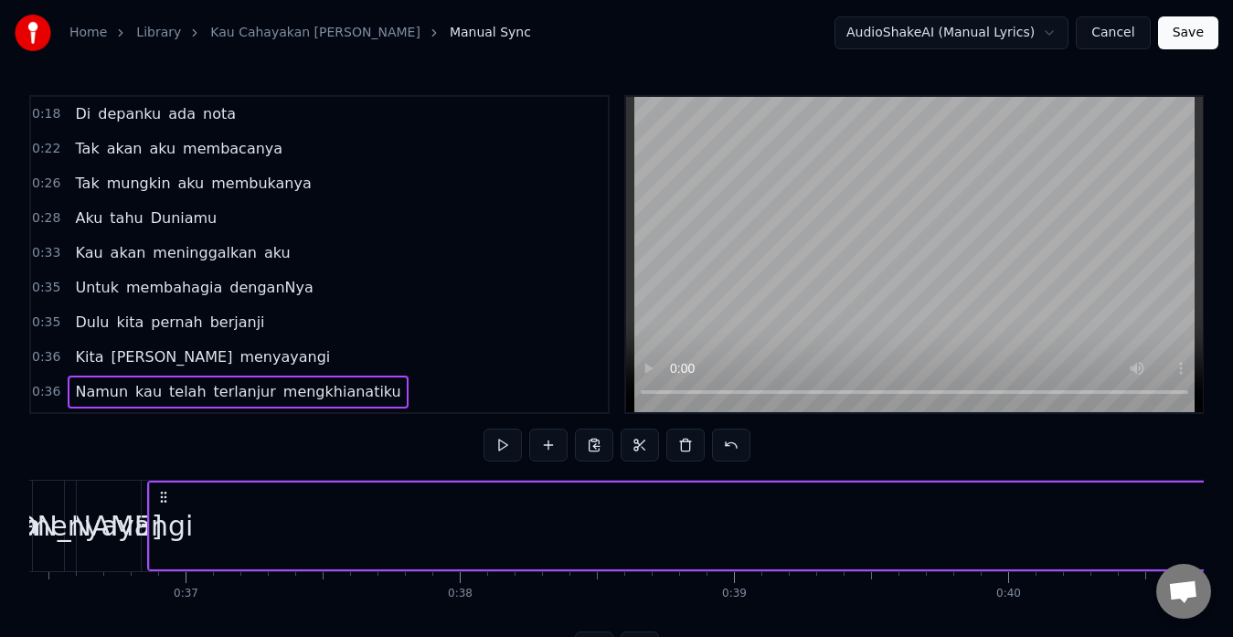
scroll to position [0, 10017]
click at [80, 186] on span "Tak" at bounding box center [86, 183] width 27 height 21
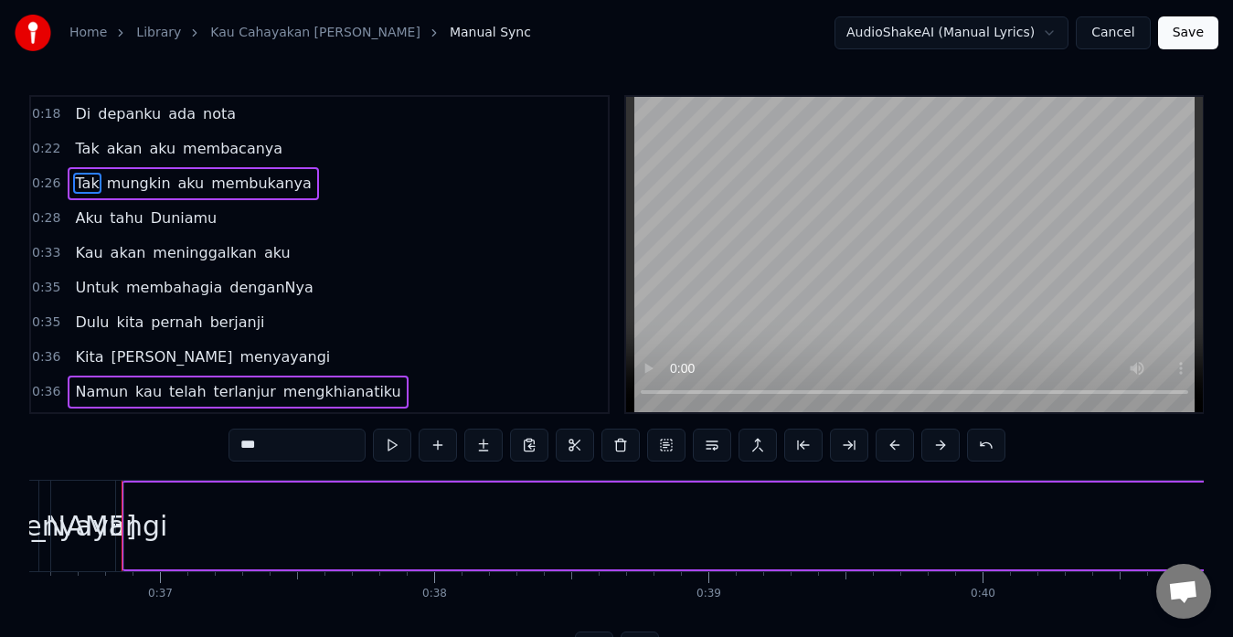
click at [123, 184] on span "mungkin" at bounding box center [139, 183] width 68 height 21
click at [176, 184] on span "aku" at bounding box center [191, 183] width 30 height 21
click at [235, 177] on span "membukanya" at bounding box center [261, 183] width 104 height 21
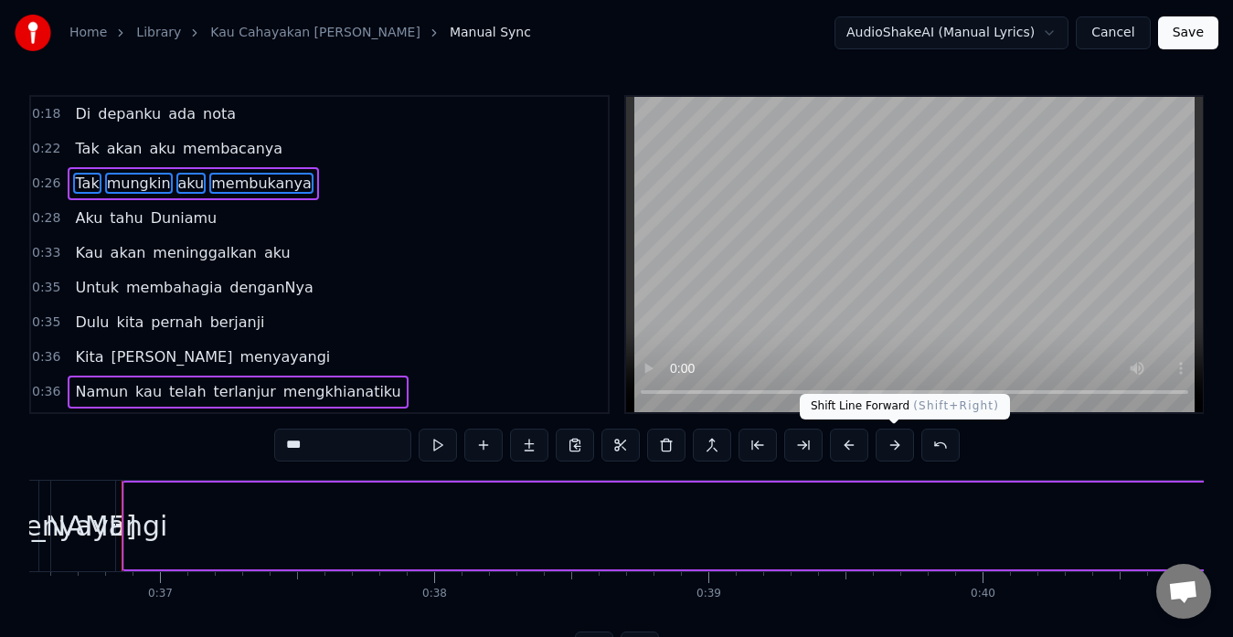
click at [889, 448] on button at bounding box center [895, 445] width 38 height 33
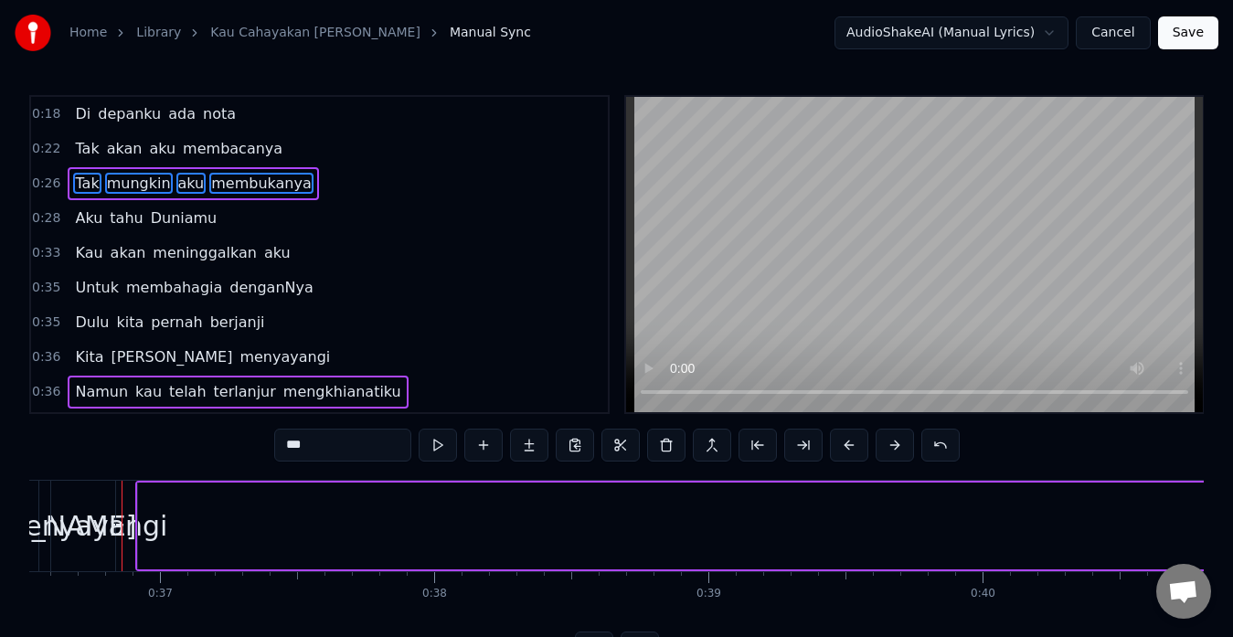
click at [889, 448] on button at bounding box center [895, 445] width 38 height 33
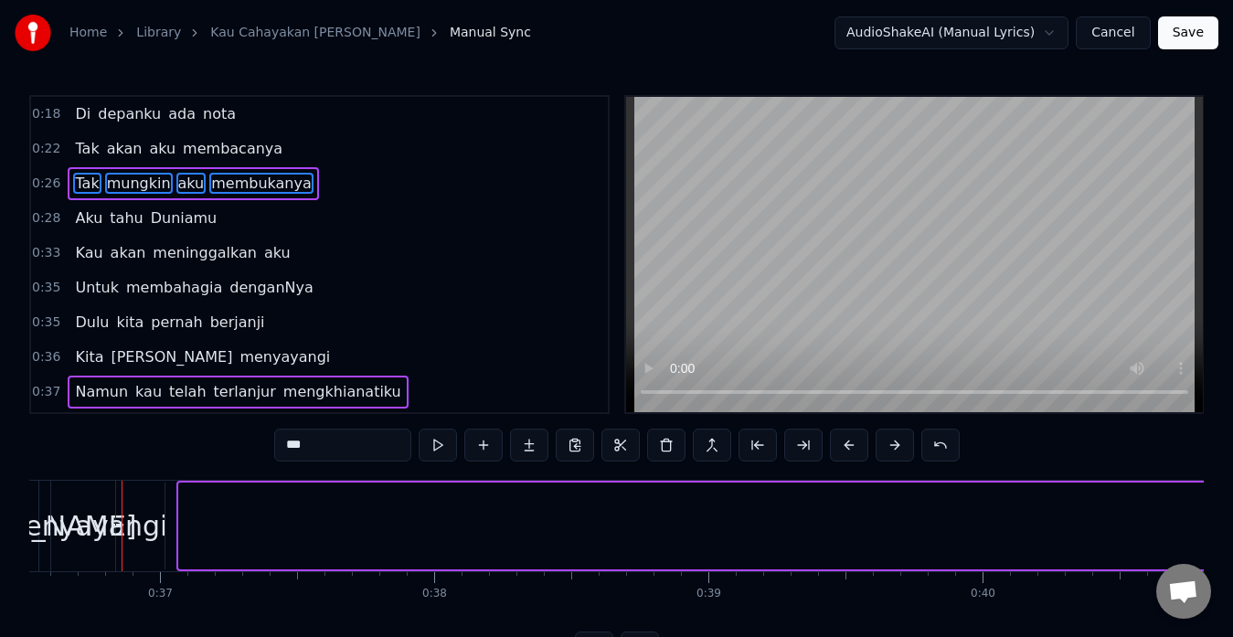
click at [889, 448] on button at bounding box center [895, 445] width 38 height 33
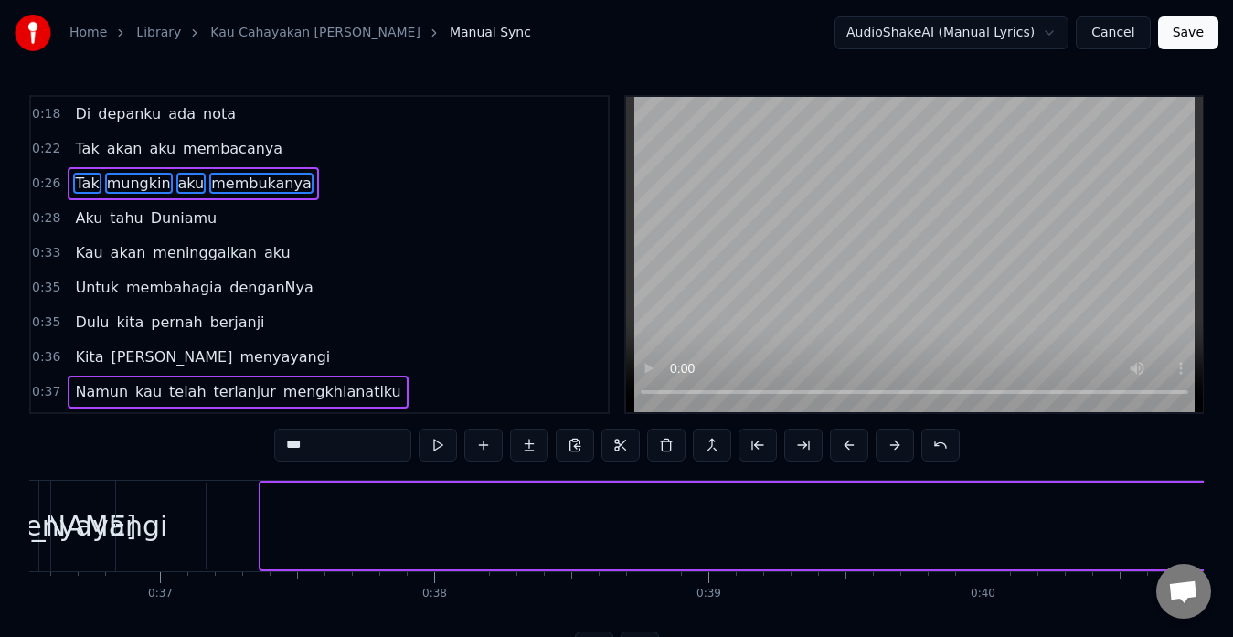
click at [889, 448] on button at bounding box center [895, 445] width 38 height 33
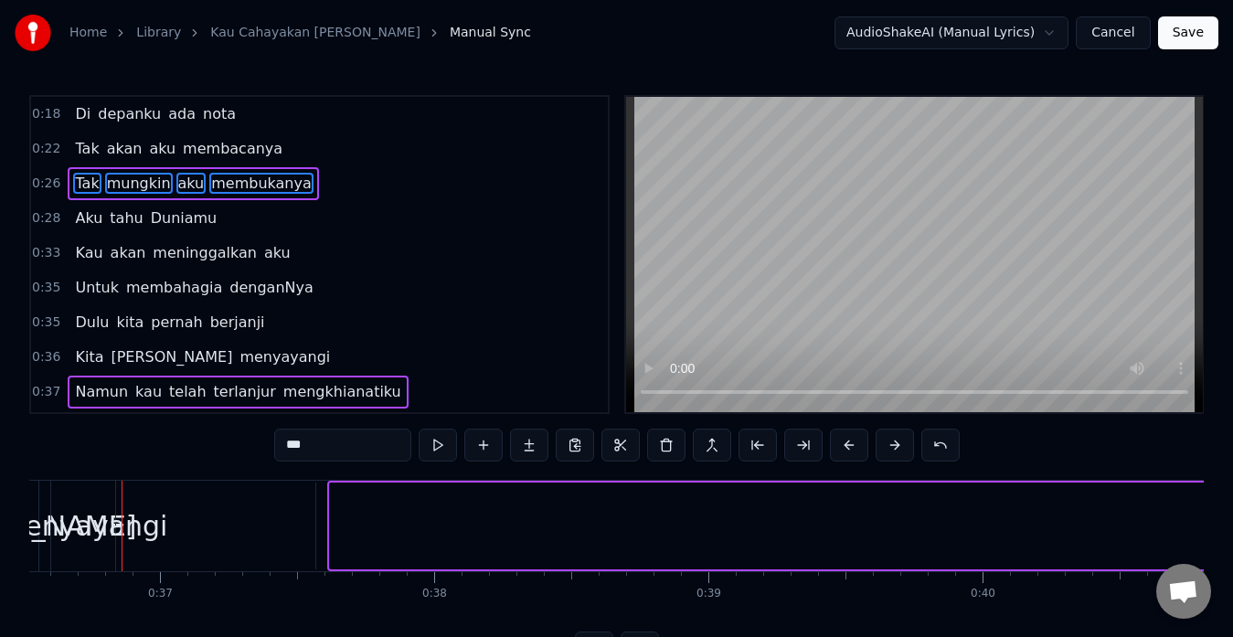
click at [889, 448] on button at bounding box center [895, 445] width 38 height 33
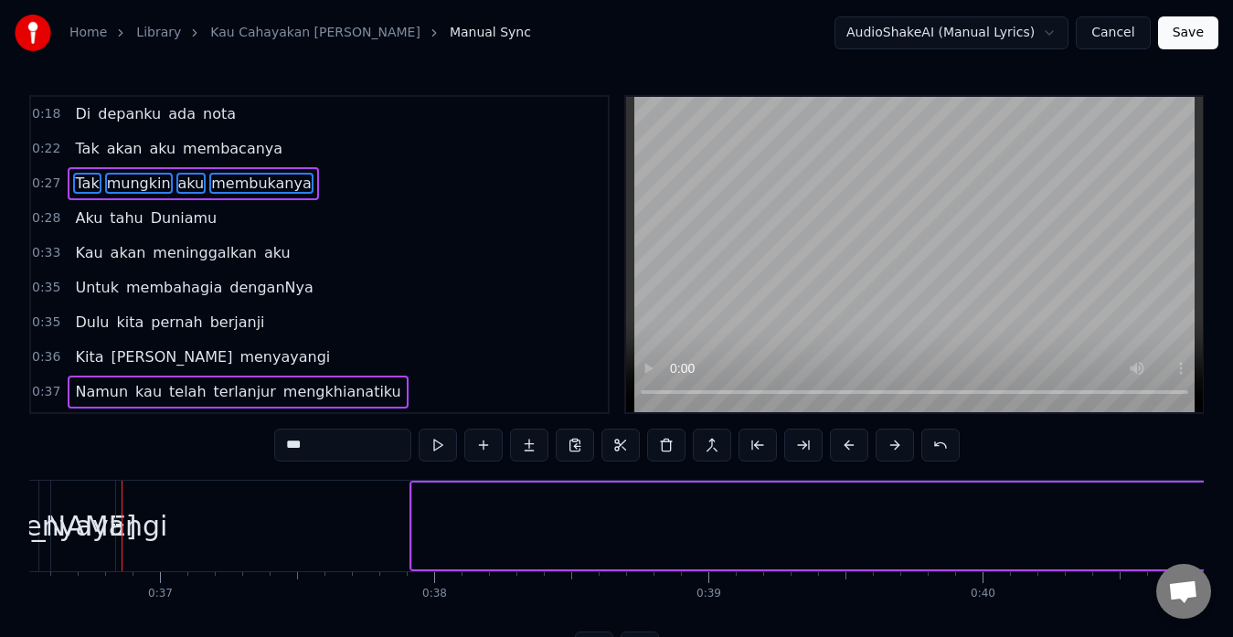
click at [889, 448] on button at bounding box center [895, 445] width 38 height 33
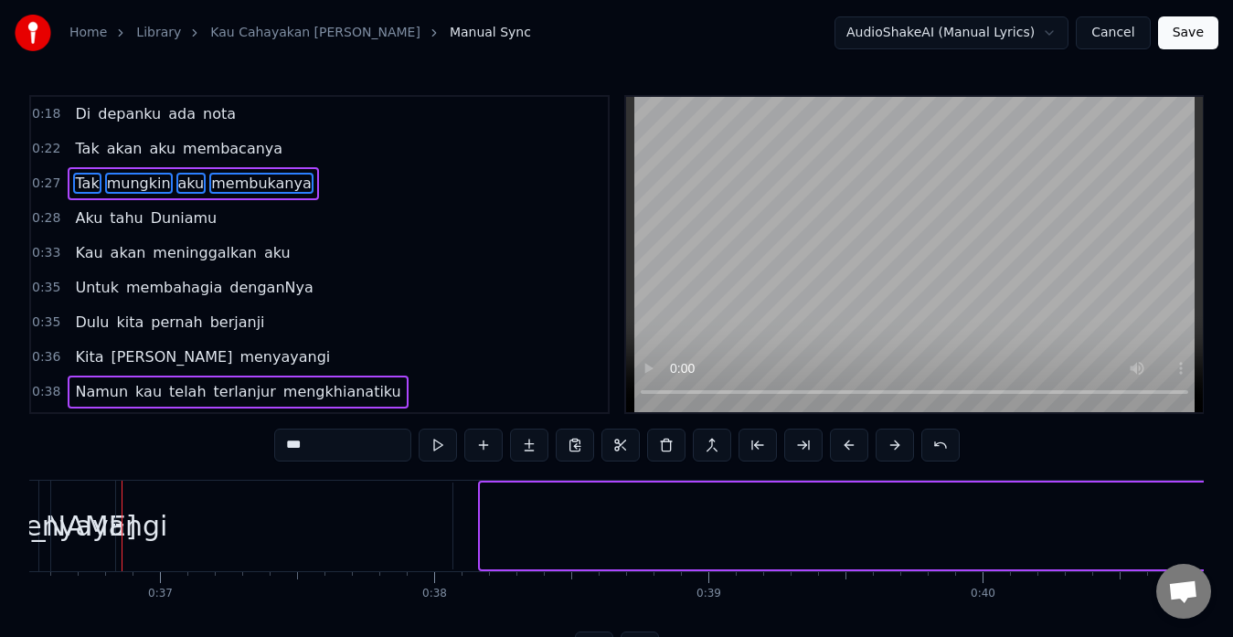
click at [889, 448] on button at bounding box center [895, 445] width 38 height 33
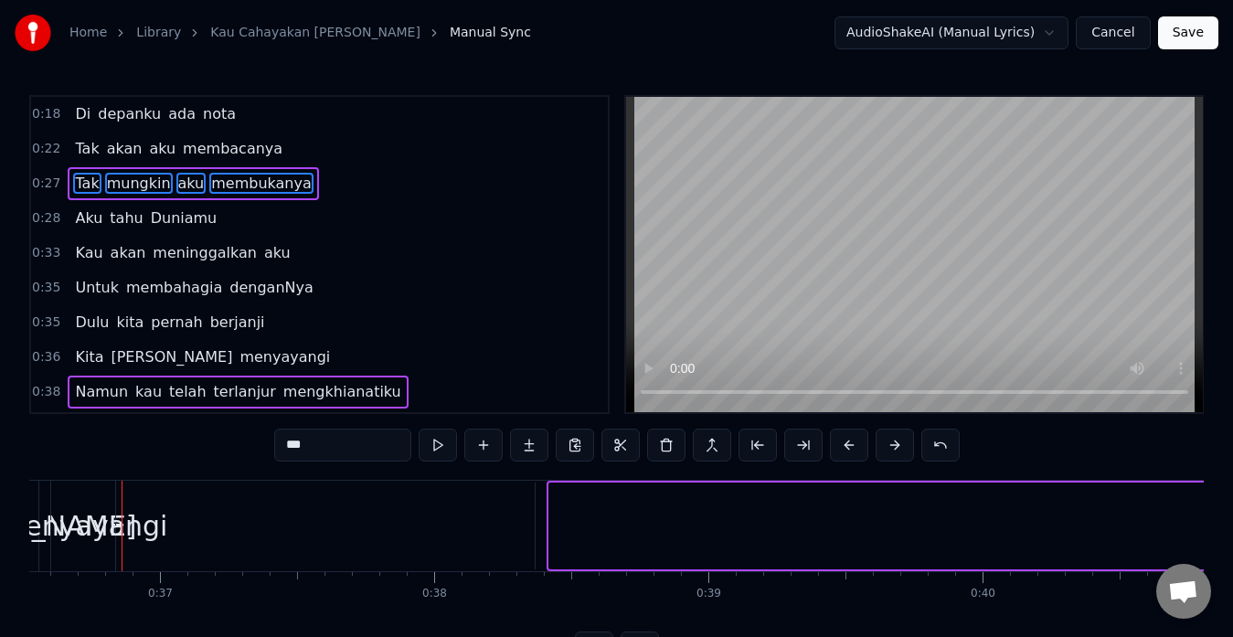
click at [889, 448] on button at bounding box center [895, 445] width 38 height 33
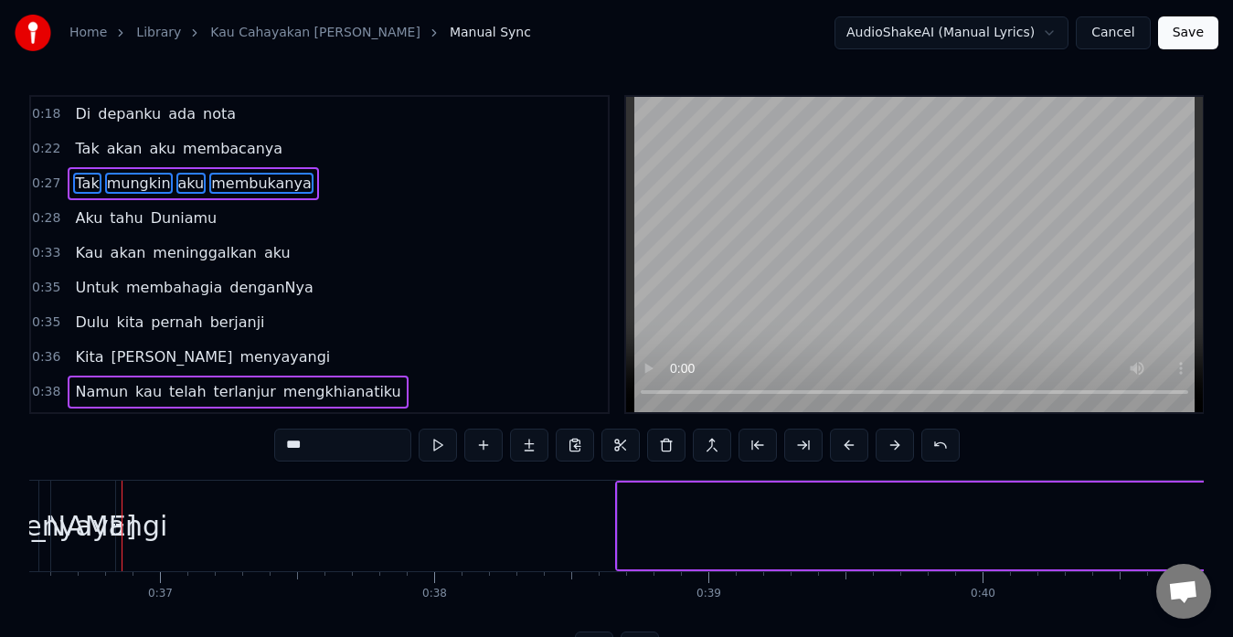
click at [889, 448] on button at bounding box center [895, 445] width 38 height 33
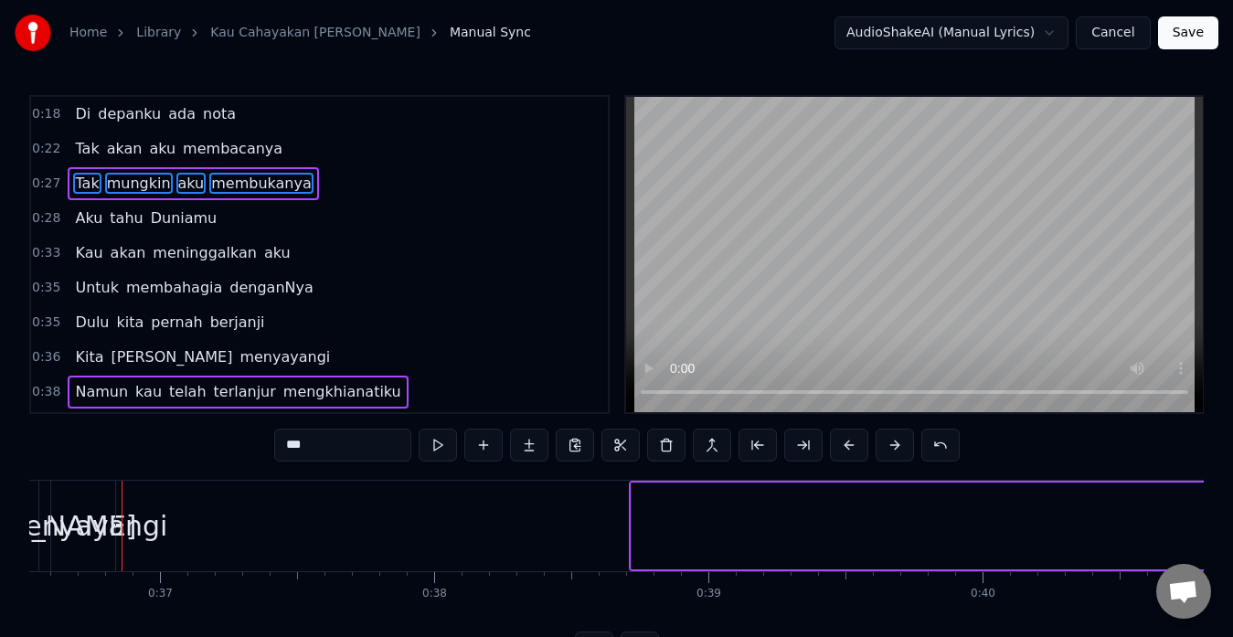
click at [889, 448] on button at bounding box center [895, 445] width 38 height 33
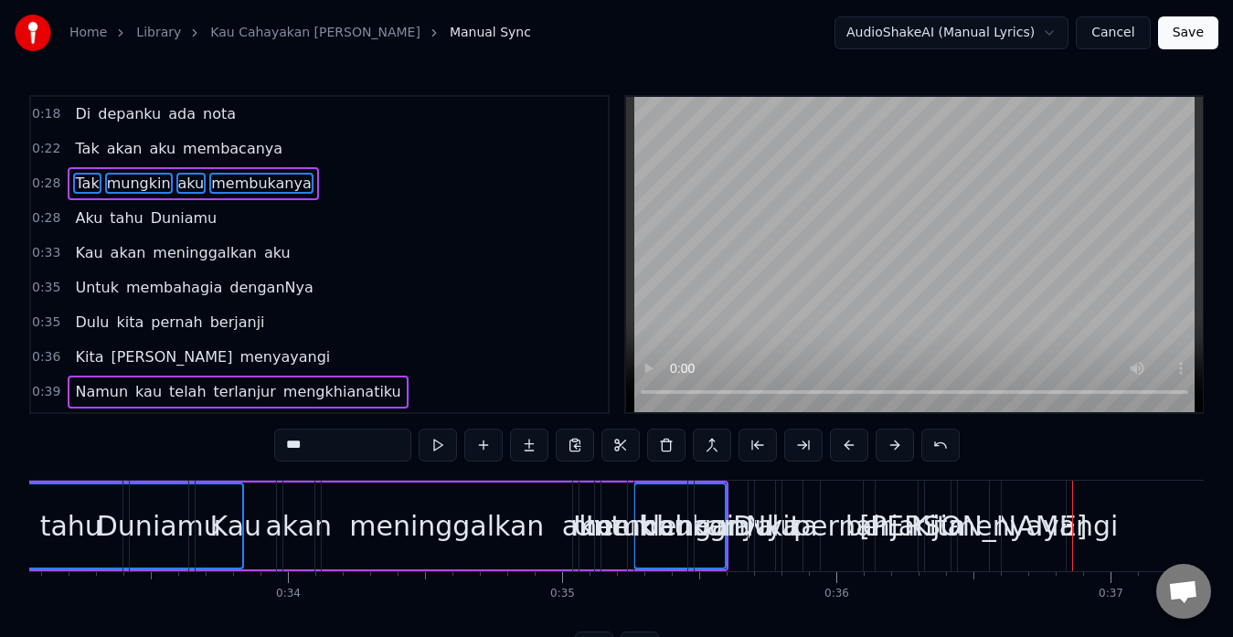
scroll to position [0, 9030]
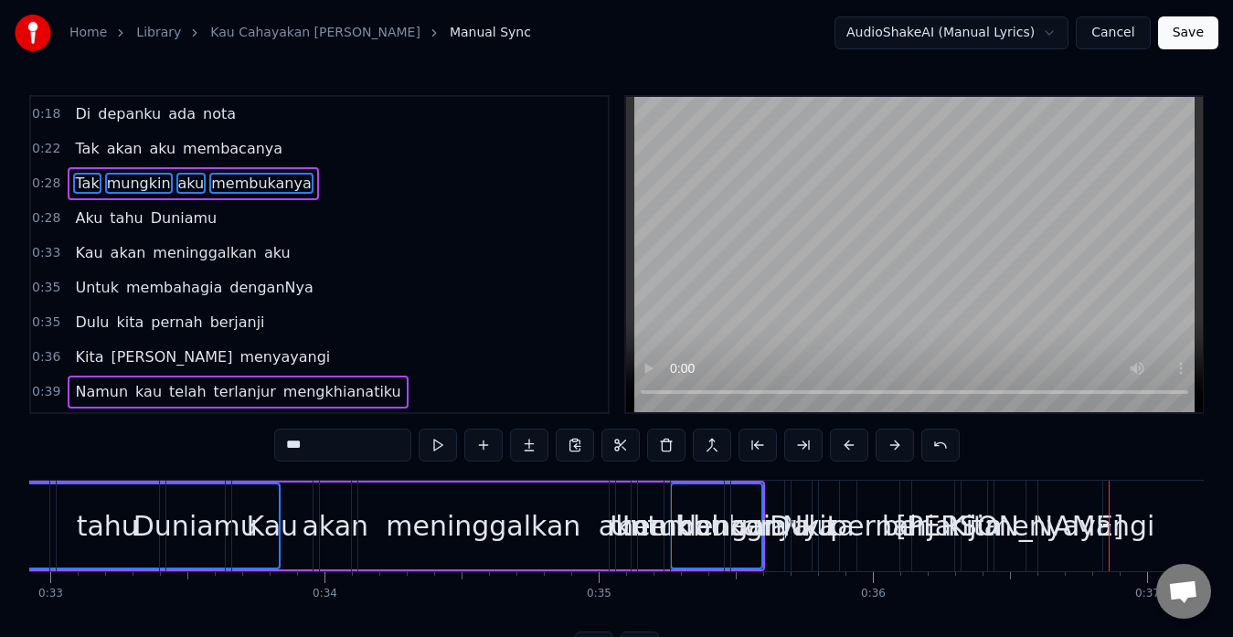
click at [849, 444] on button at bounding box center [849, 445] width 38 height 33
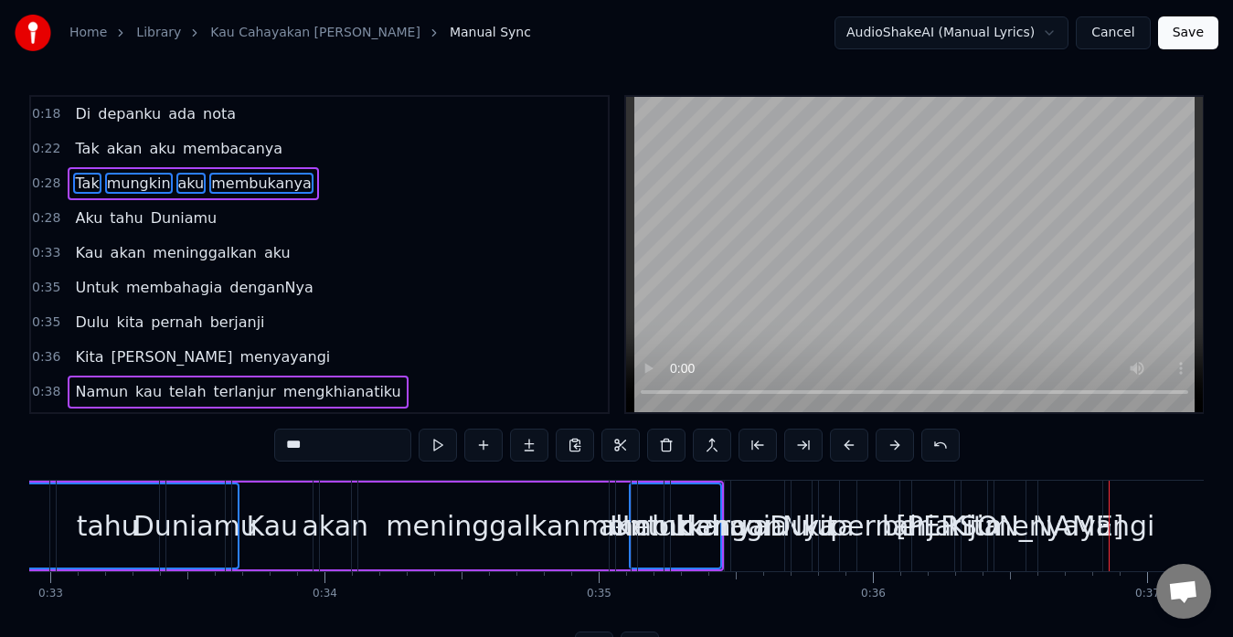
drag, startPoint x: 572, startPoint y: 384, endPoint x: 522, endPoint y: 346, distance: 62.7
click at [522, 346] on div "0:18 Di depanku [PERSON_NAME] 0:22 Tak akan aku membacanya 0:28 Tak mungkin aku…" at bounding box center [319, 254] width 581 height 319
click at [522, 346] on div "0:36 [PERSON_NAME] menyayangi" at bounding box center [319, 357] width 577 height 35
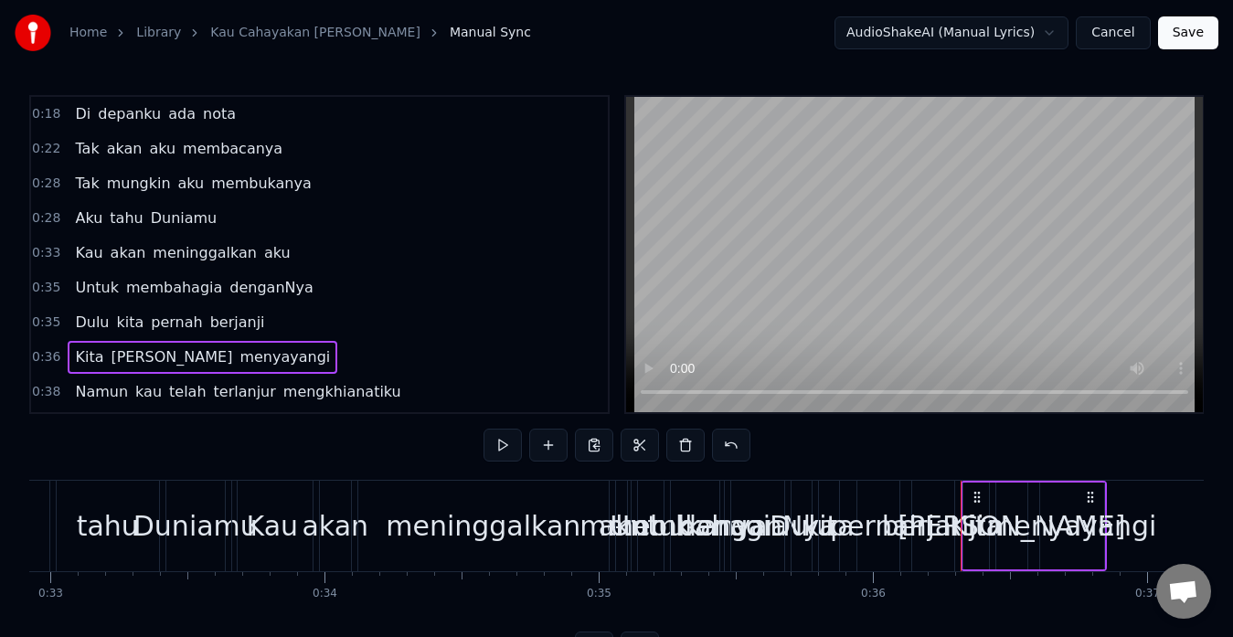
click at [79, 188] on span "Tak" at bounding box center [86, 183] width 27 height 21
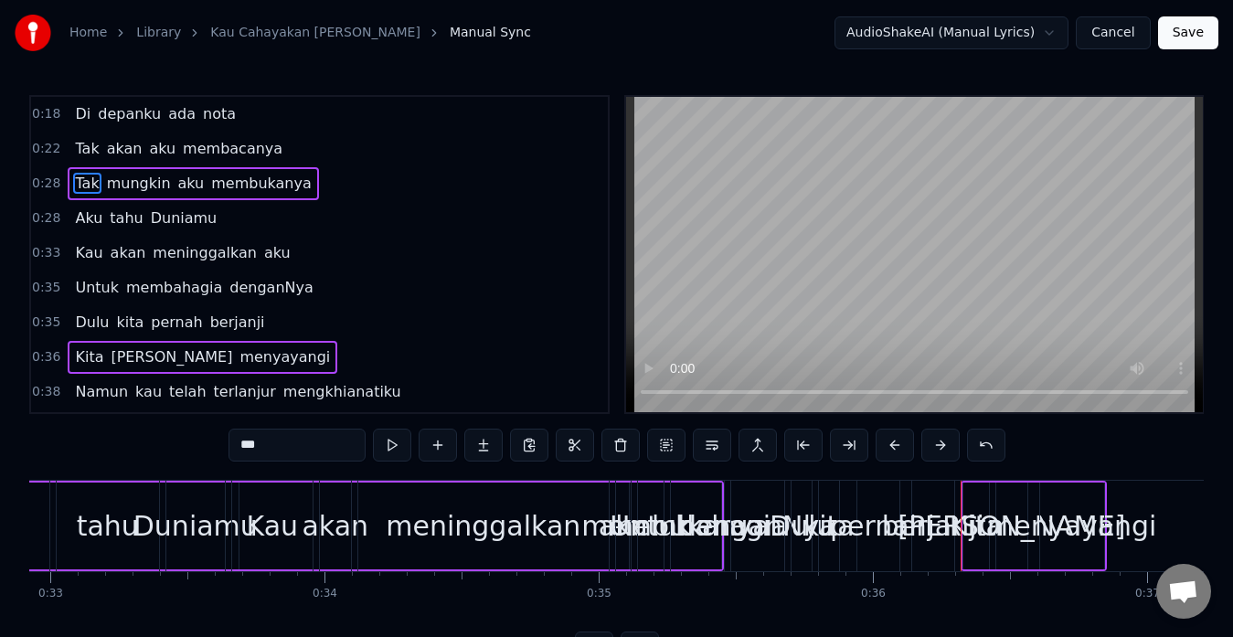
click at [470, 218] on div "0:28 Aku tahu Duniamu" at bounding box center [319, 218] width 577 height 35
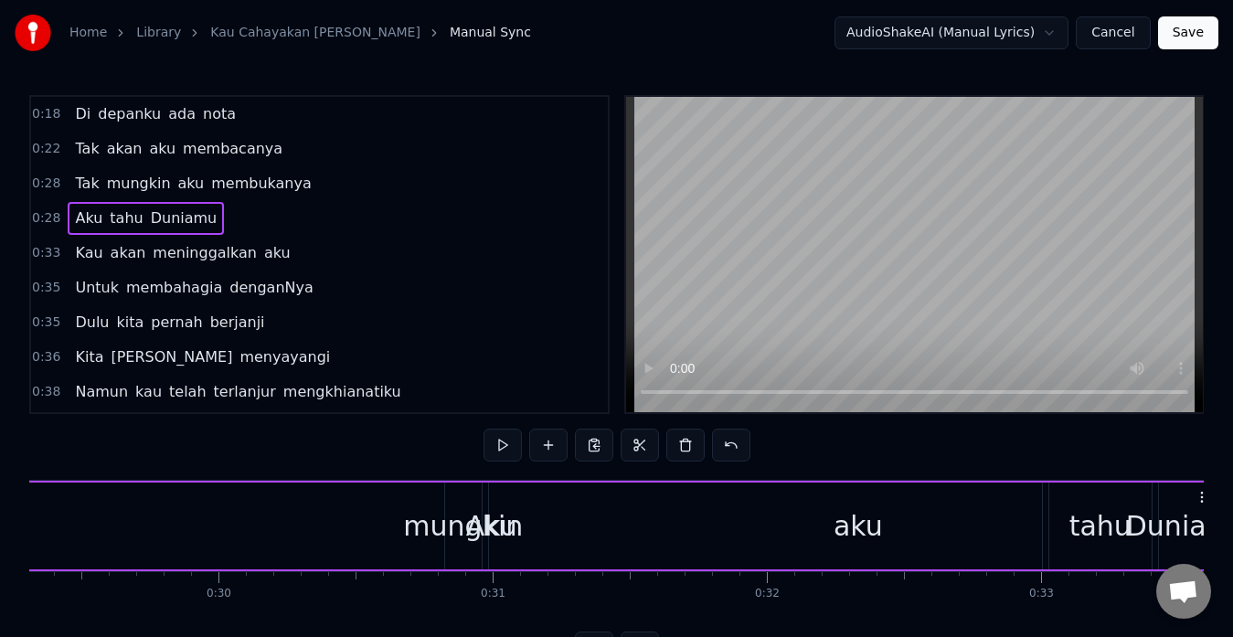
scroll to position [0, 7856]
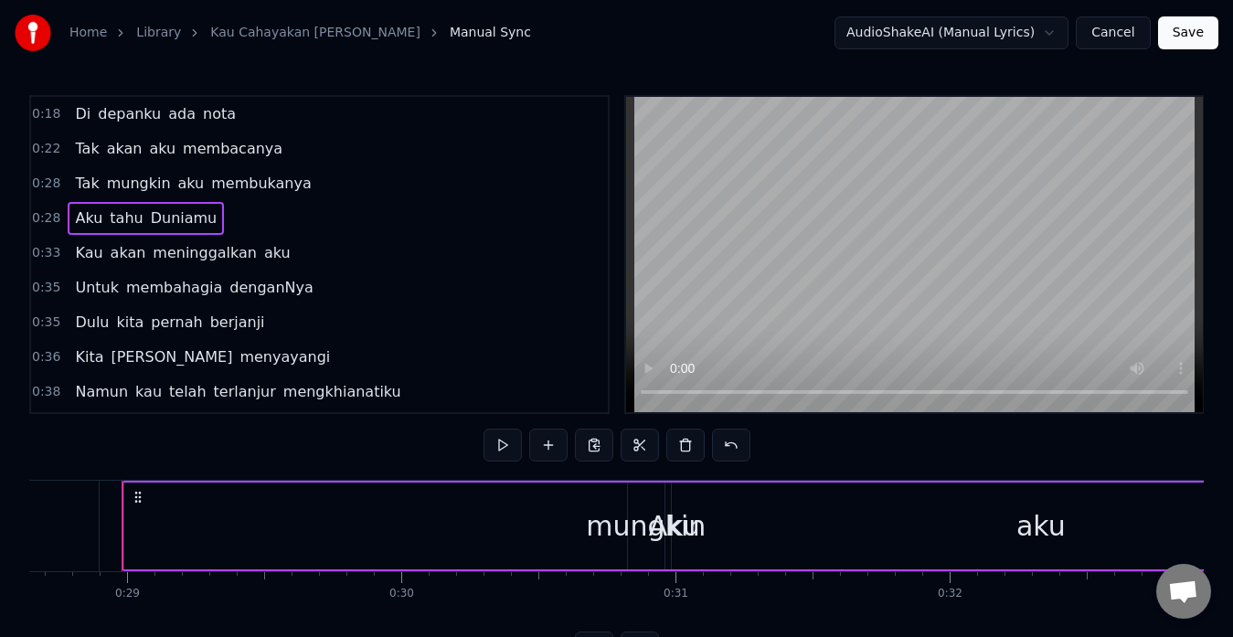
click at [79, 171] on div "Tak mungkin aku membukanya" at bounding box center [193, 183] width 250 height 33
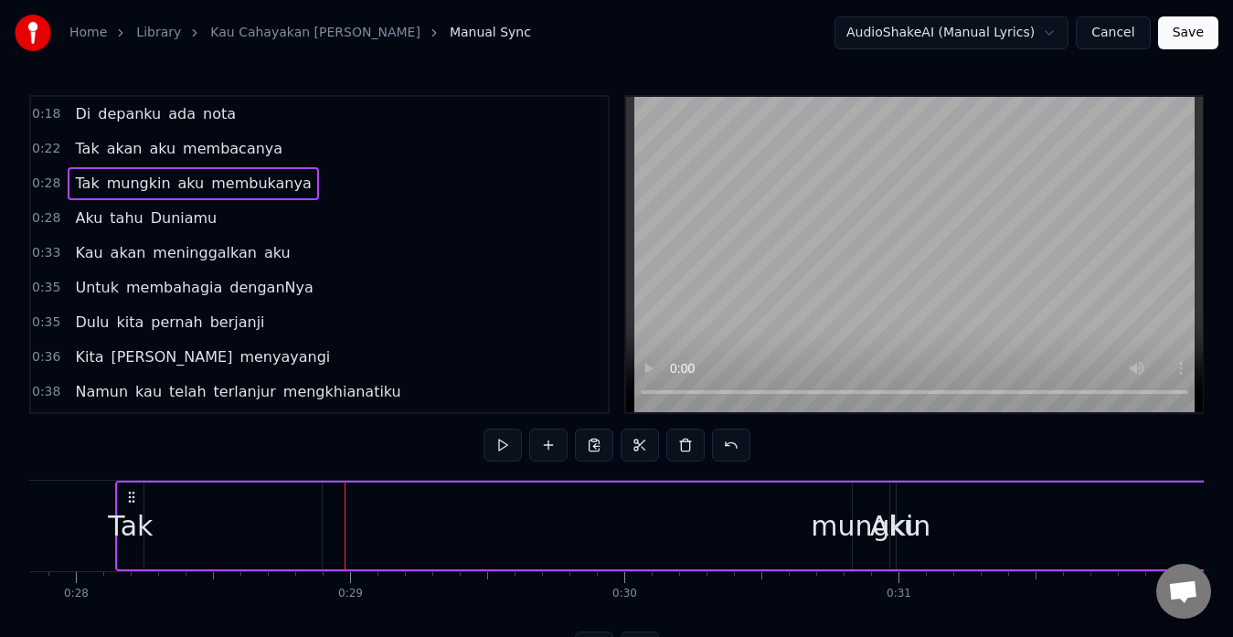
scroll to position [0, 7626]
click at [75, 180] on span "Tak" at bounding box center [86, 183] width 27 height 21
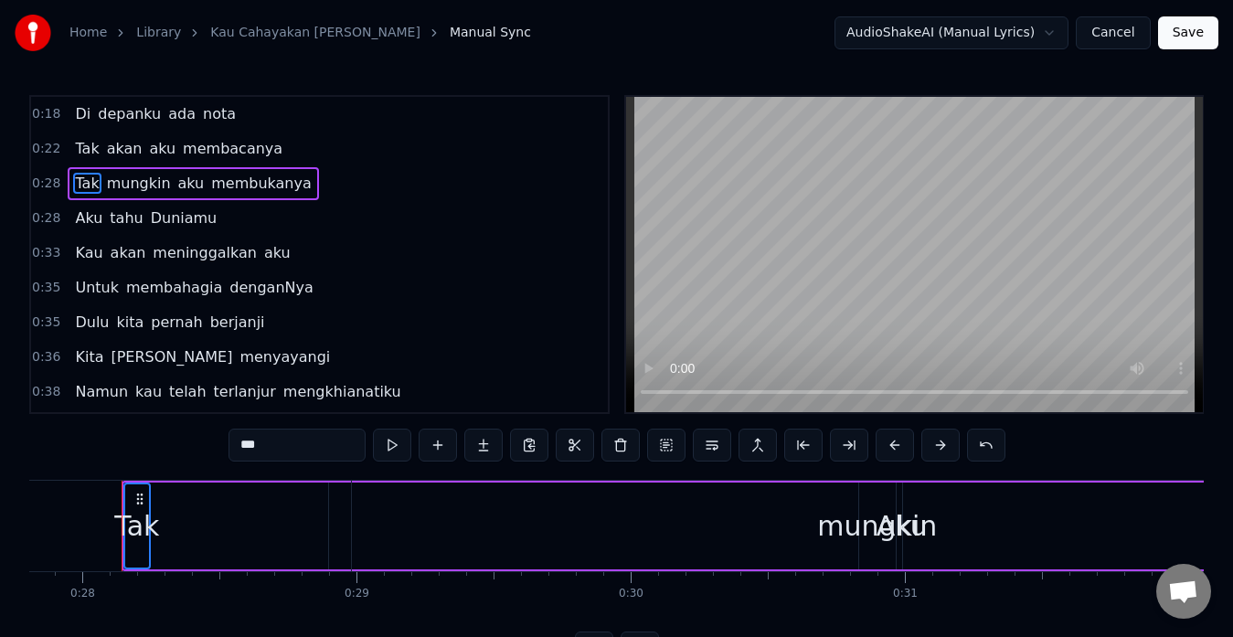
click at [105, 179] on span "mungkin" at bounding box center [139, 183] width 68 height 21
click at [176, 178] on span "aku" at bounding box center [191, 183] width 30 height 21
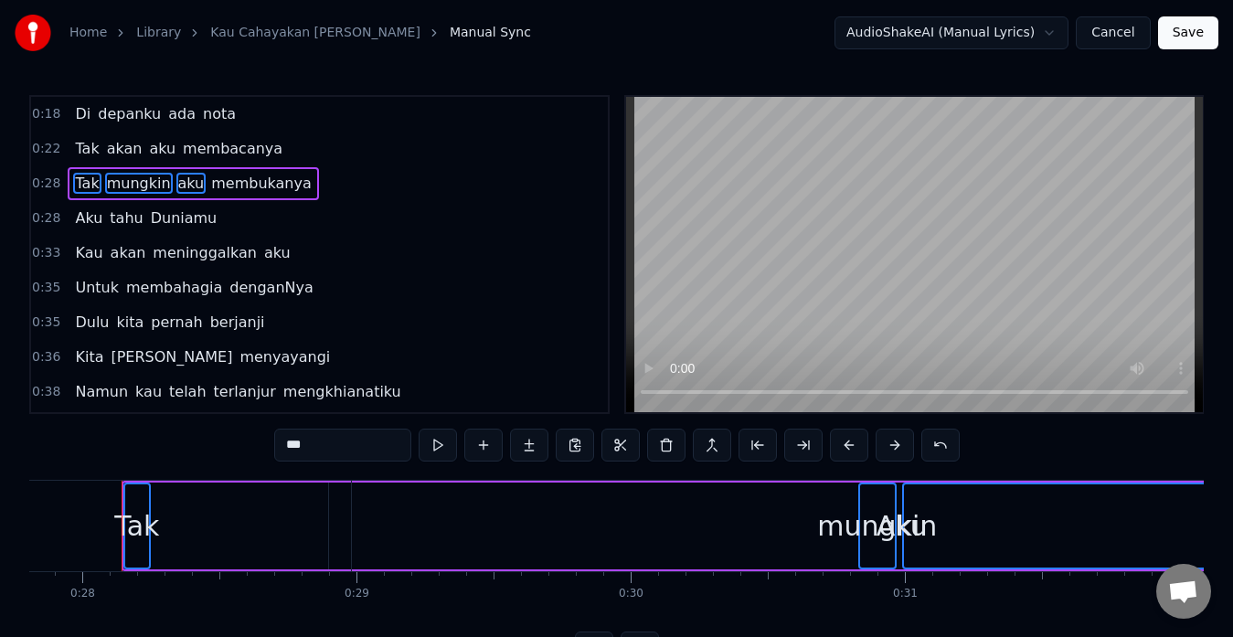
click at [234, 177] on span "membukanya" at bounding box center [261, 183] width 104 height 21
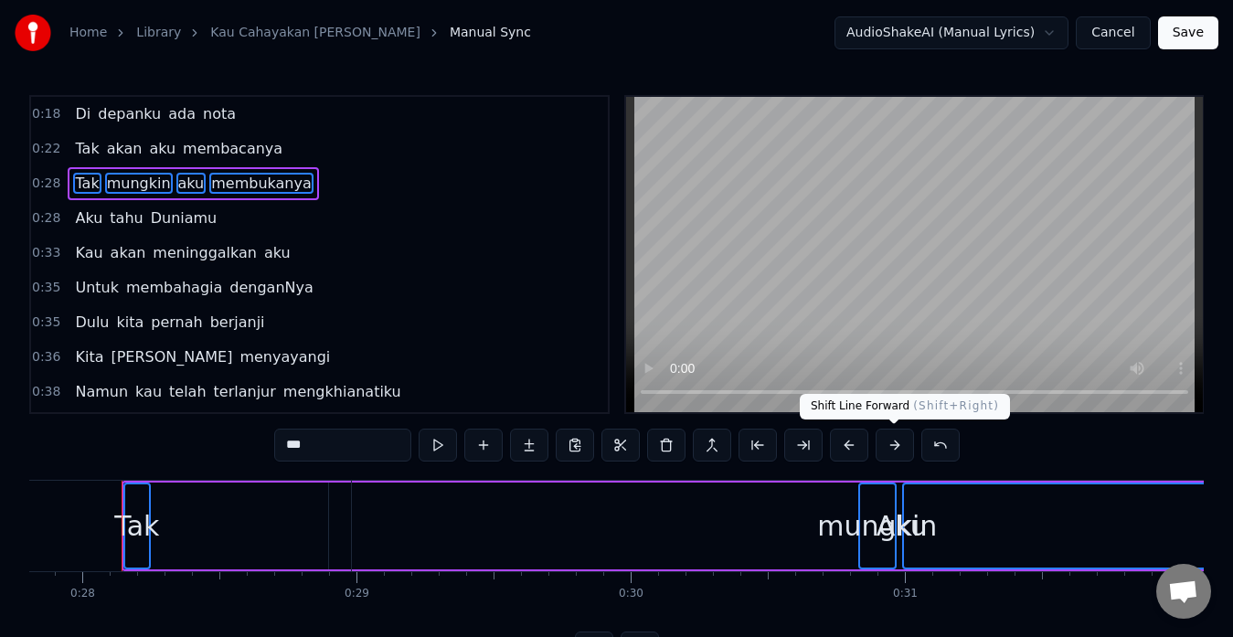
click at [902, 441] on button at bounding box center [895, 445] width 38 height 33
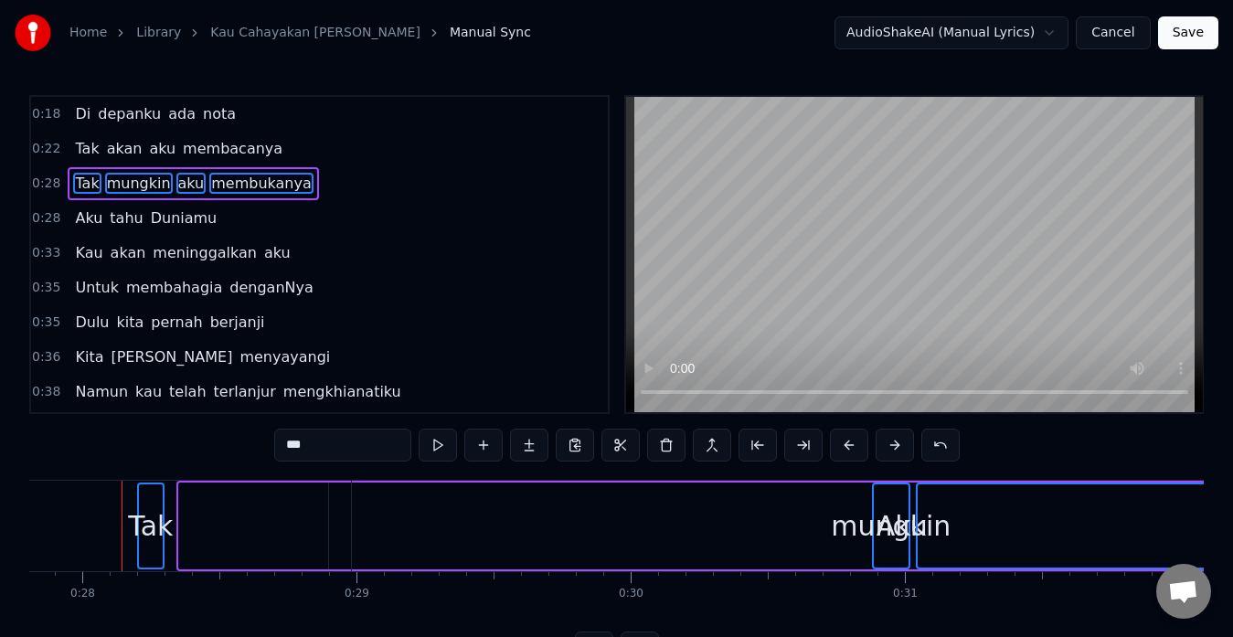
click at [902, 441] on button at bounding box center [895, 445] width 38 height 33
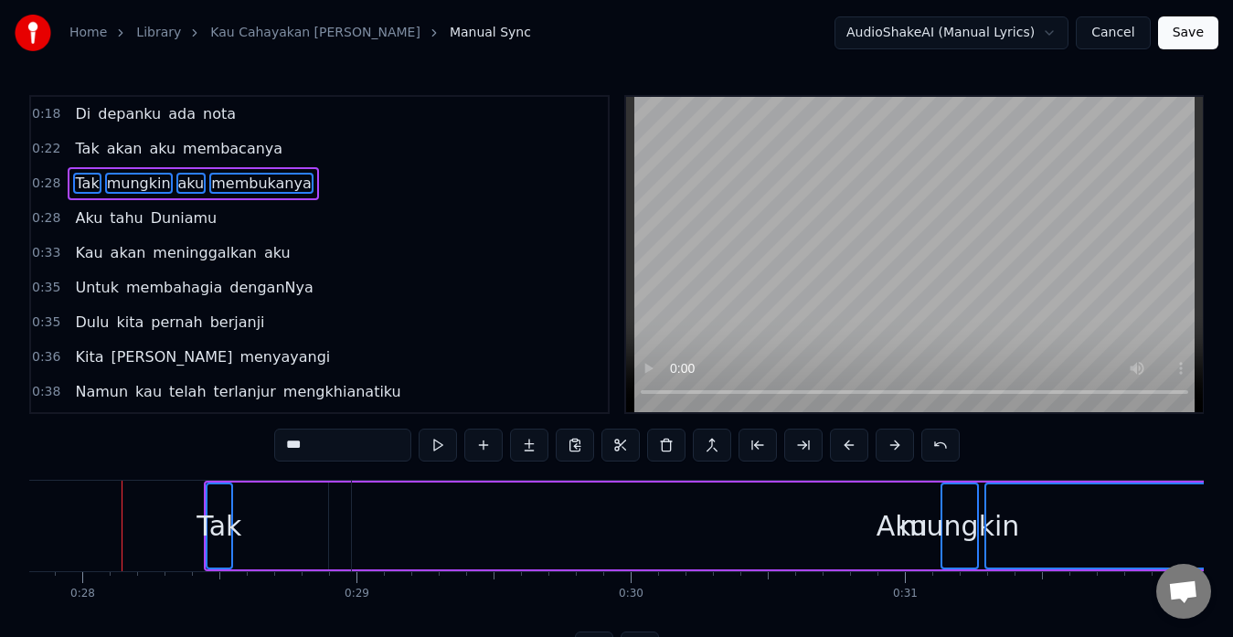
click at [902, 441] on button at bounding box center [895, 445] width 38 height 33
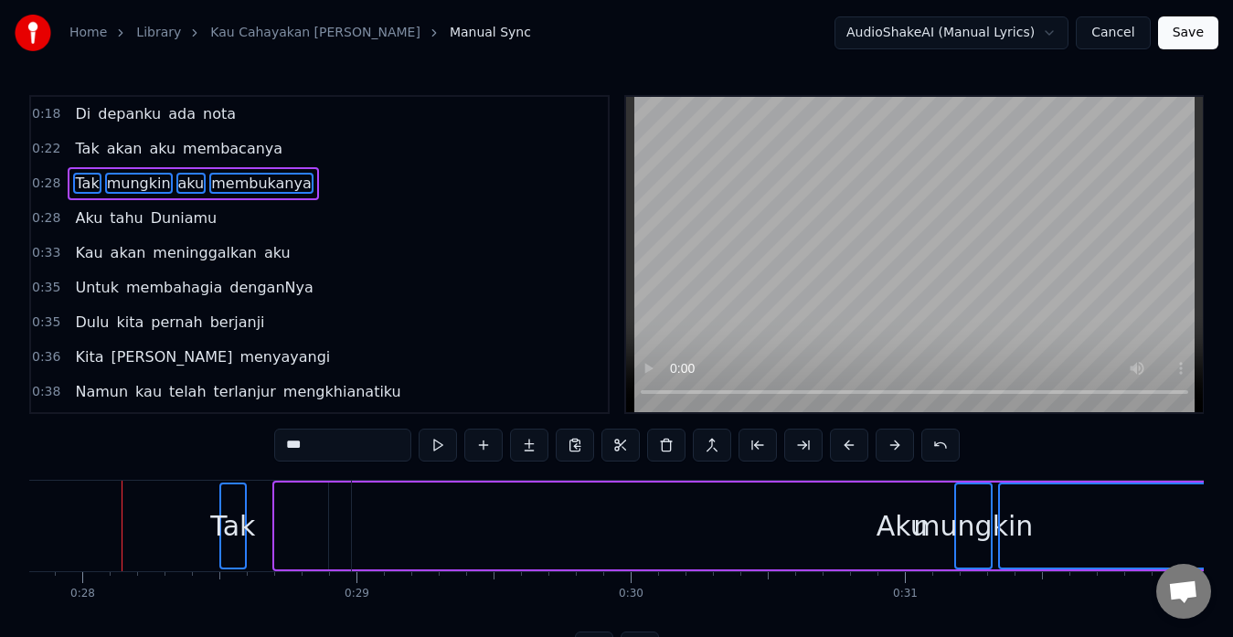
click at [902, 441] on button at bounding box center [895, 445] width 38 height 33
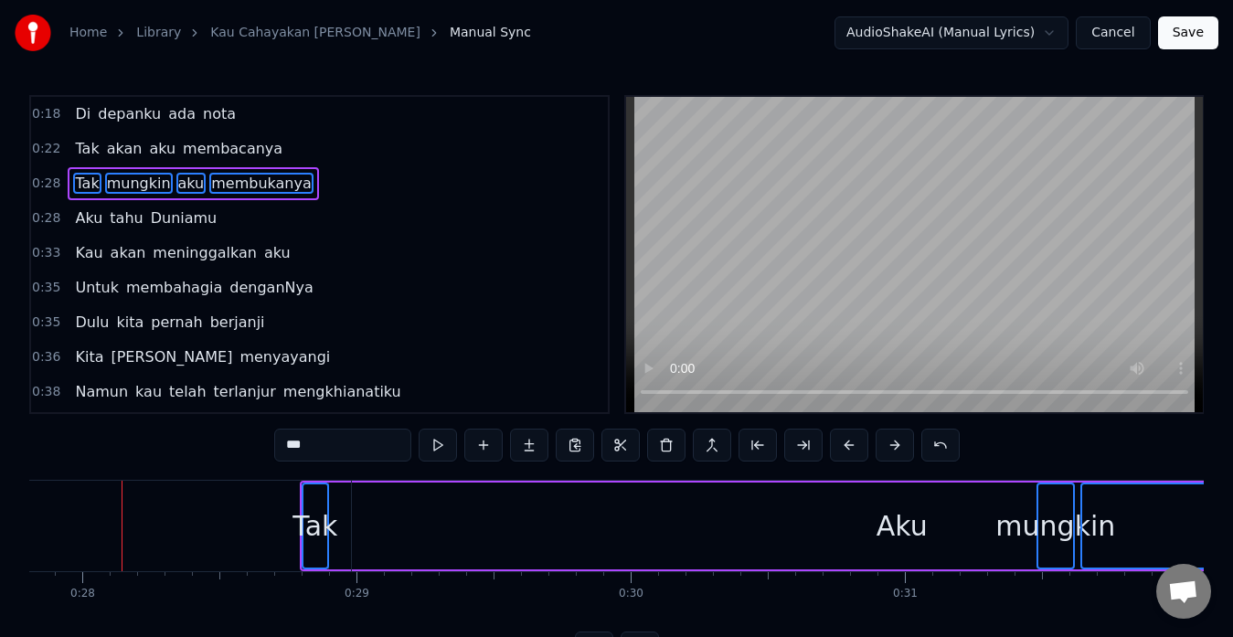
click at [902, 441] on button at bounding box center [895, 445] width 38 height 33
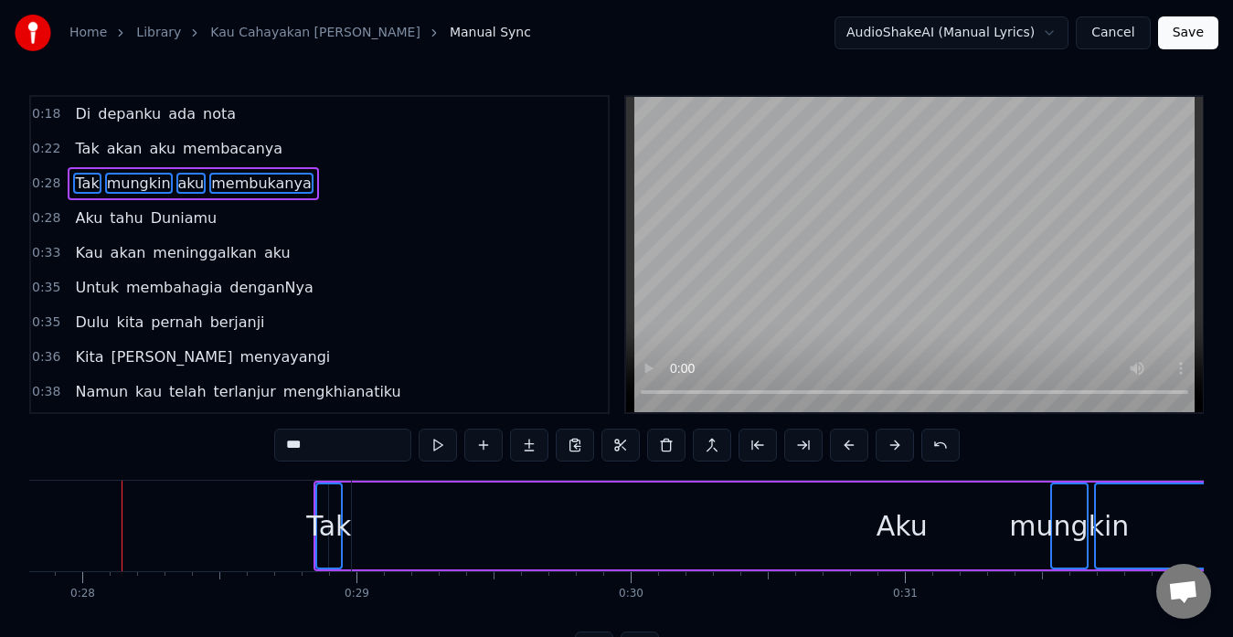
click at [902, 441] on button at bounding box center [895, 445] width 38 height 33
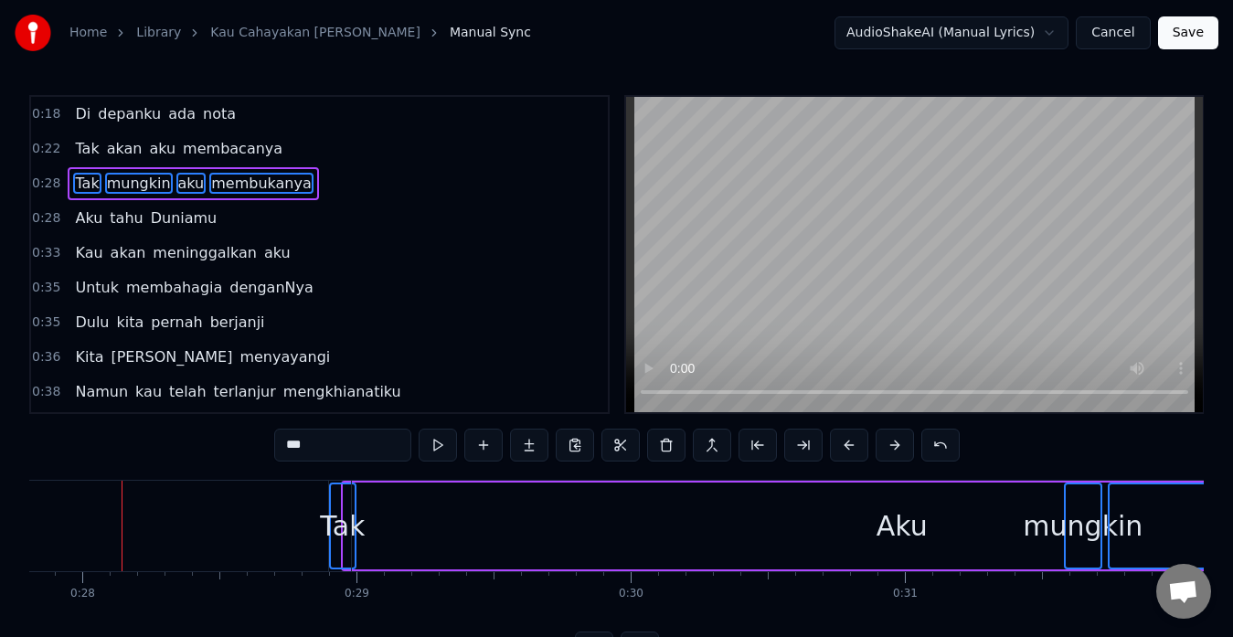
click at [902, 441] on button at bounding box center [895, 445] width 38 height 33
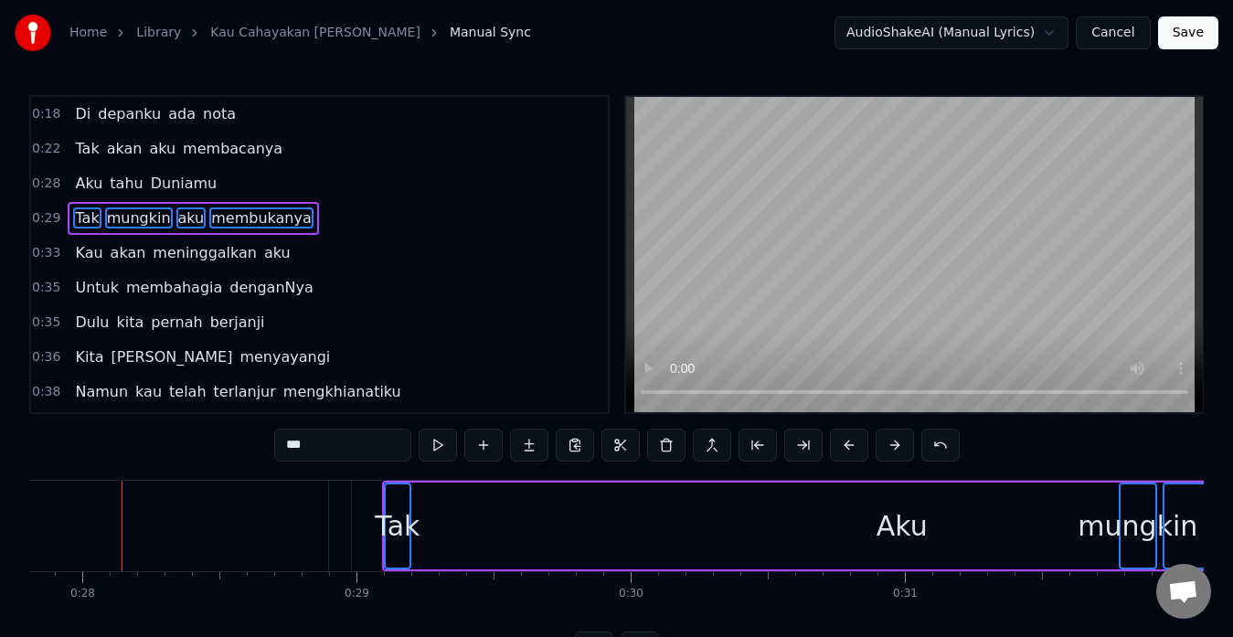
click at [902, 441] on button at bounding box center [895, 445] width 38 height 33
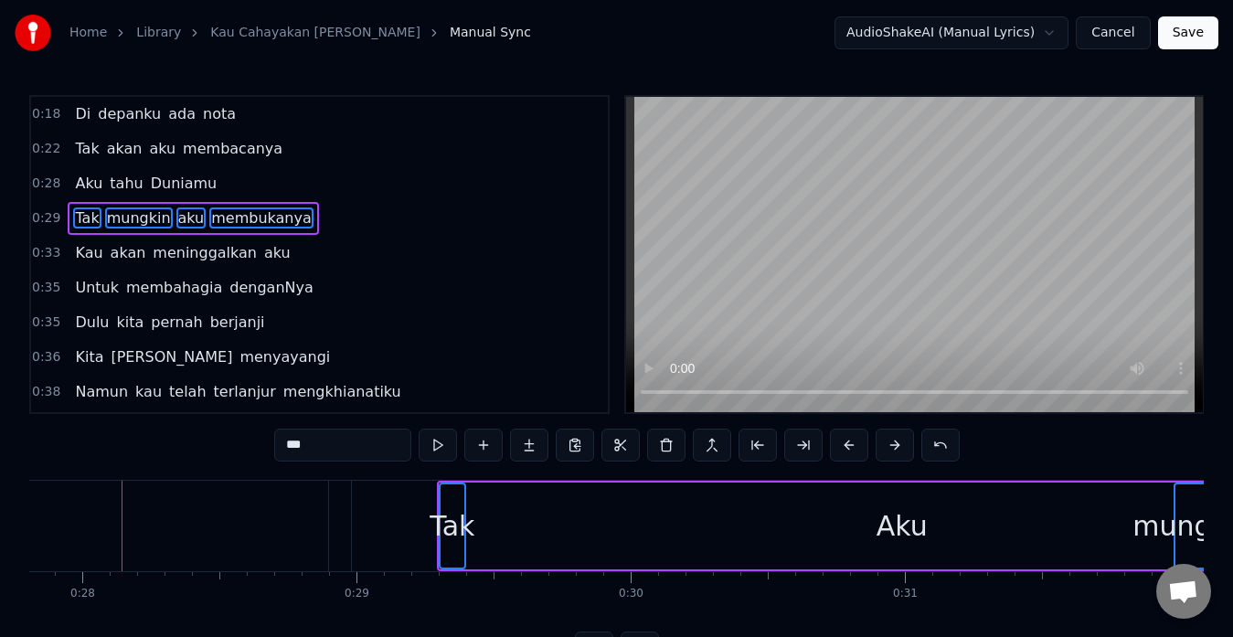
click at [902, 441] on button at bounding box center [895, 445] width 38 height 33
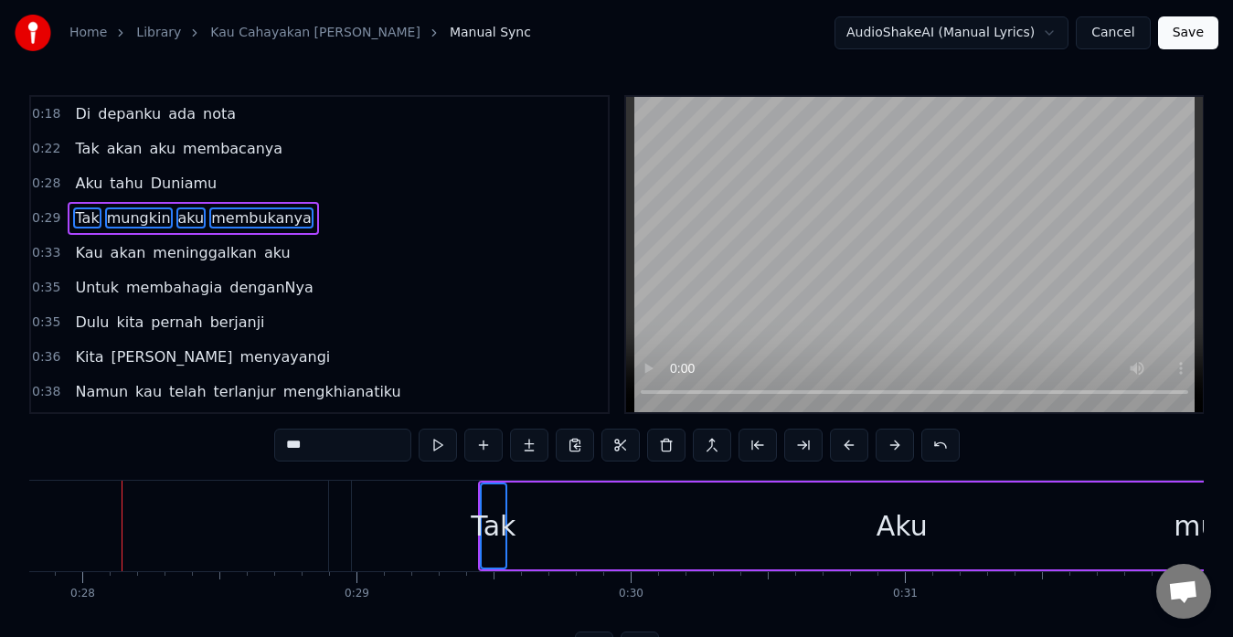
click at [902, 441] on button at bounding box center [895, 445] width 38 height 33
click
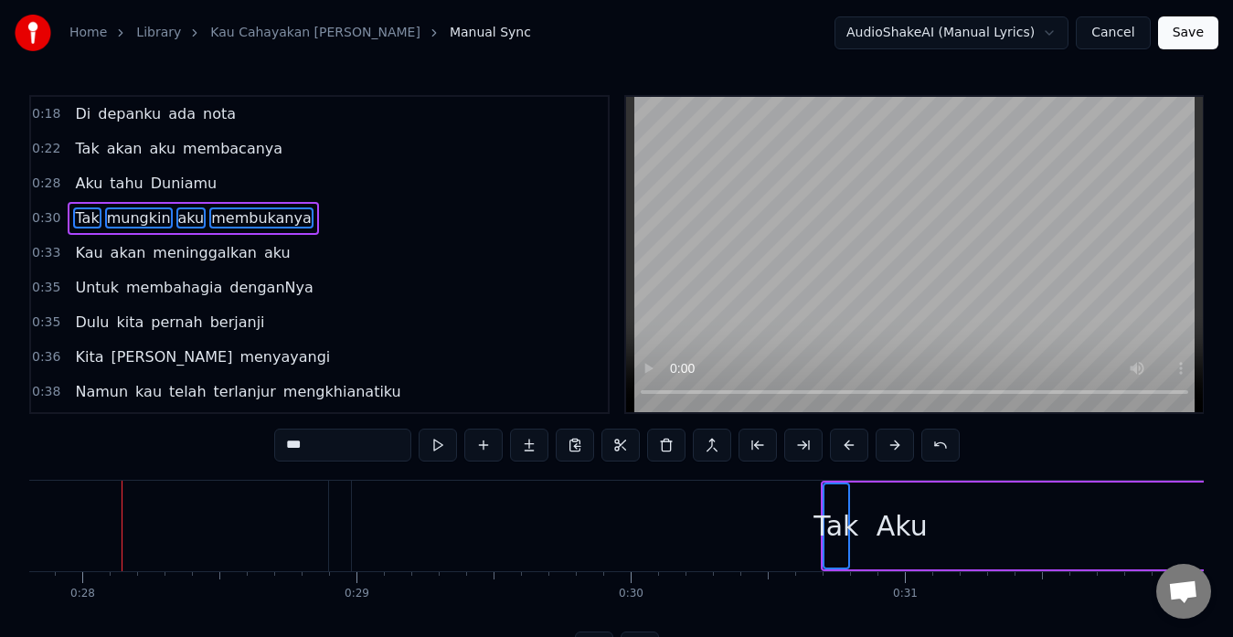
drag, startPoint x: 65, startPoint y: 221, endPoint x: 42, endPoint y: 218, distance: 23.0
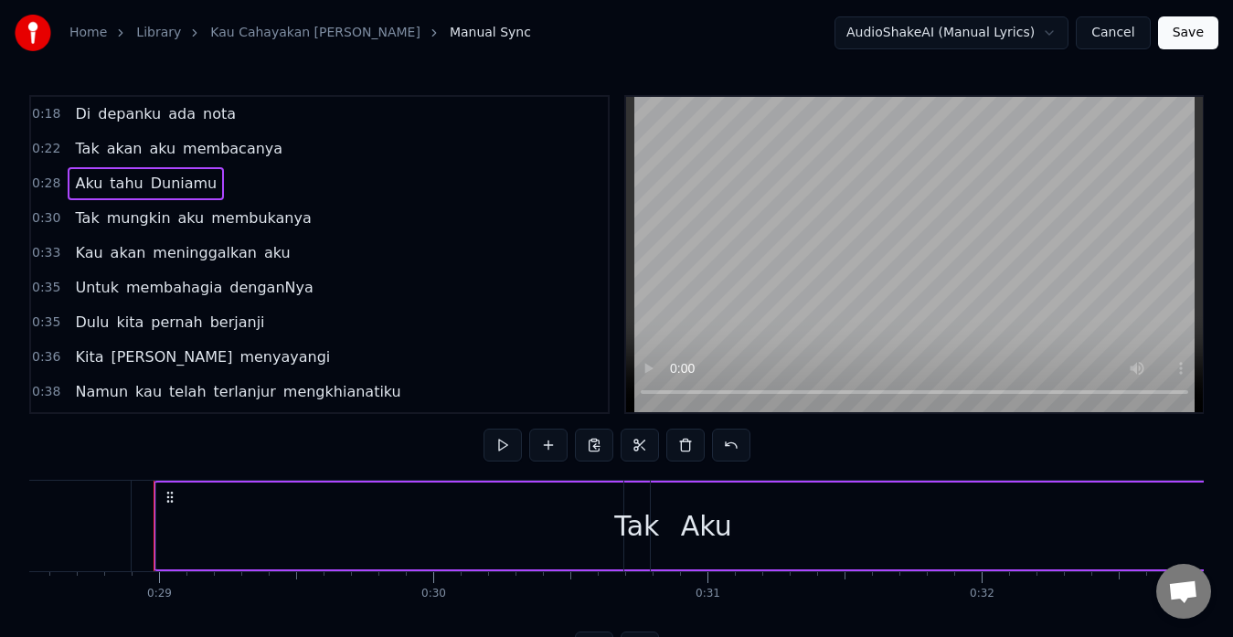
scroll to position [0, 7856]
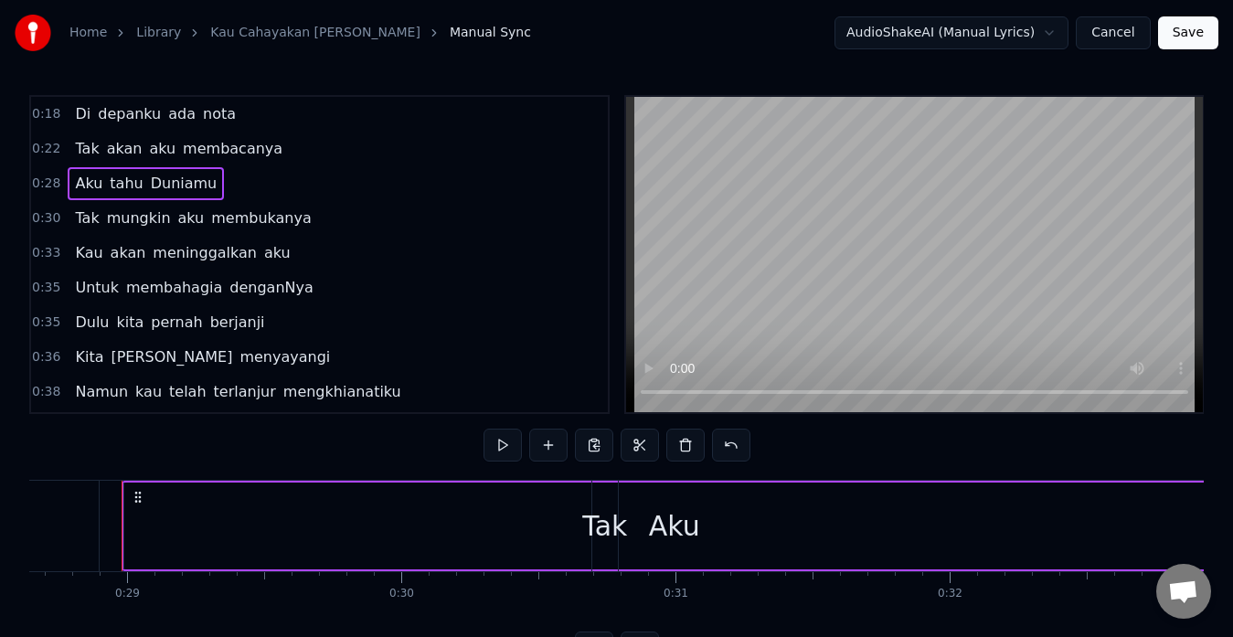
drag, startPoint x: 62, startPoint y: 181, endPoint x: 63, endPoint y: 218, distance: 37.5
drag, startPoint x: 229, startPoint y: 176, endPoint x: 368, endPoint y: 287, distance: 177.5
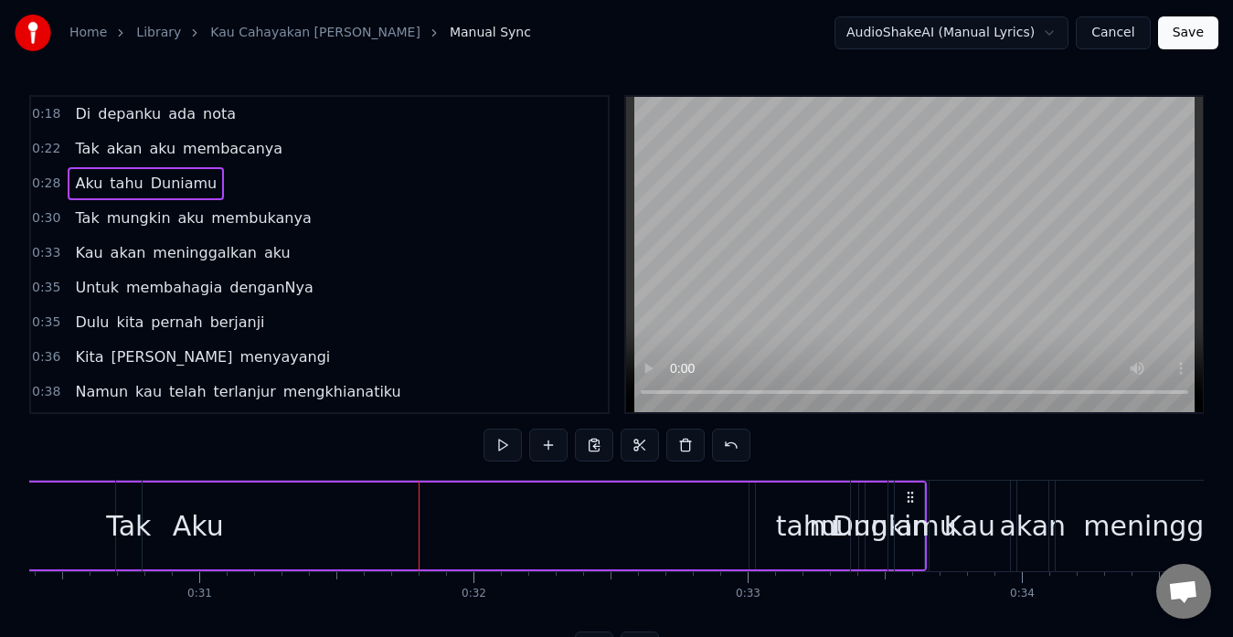
scroll to position [0, 8482]
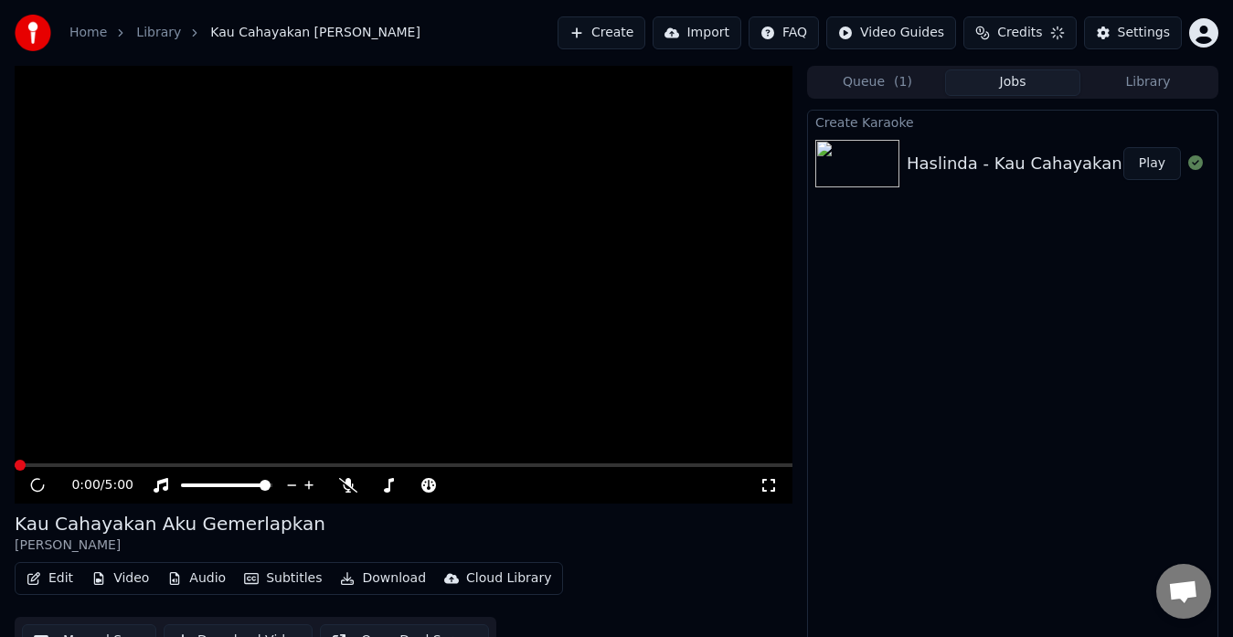
scroll to position [14, 0]
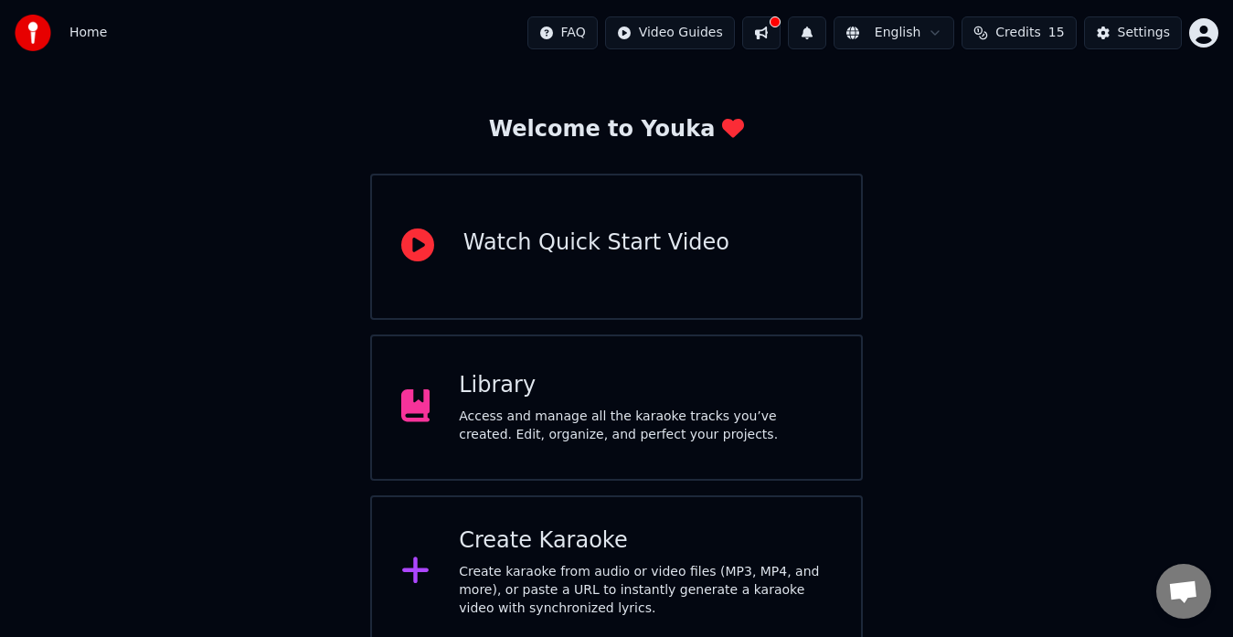
scroll to position [72, 0]
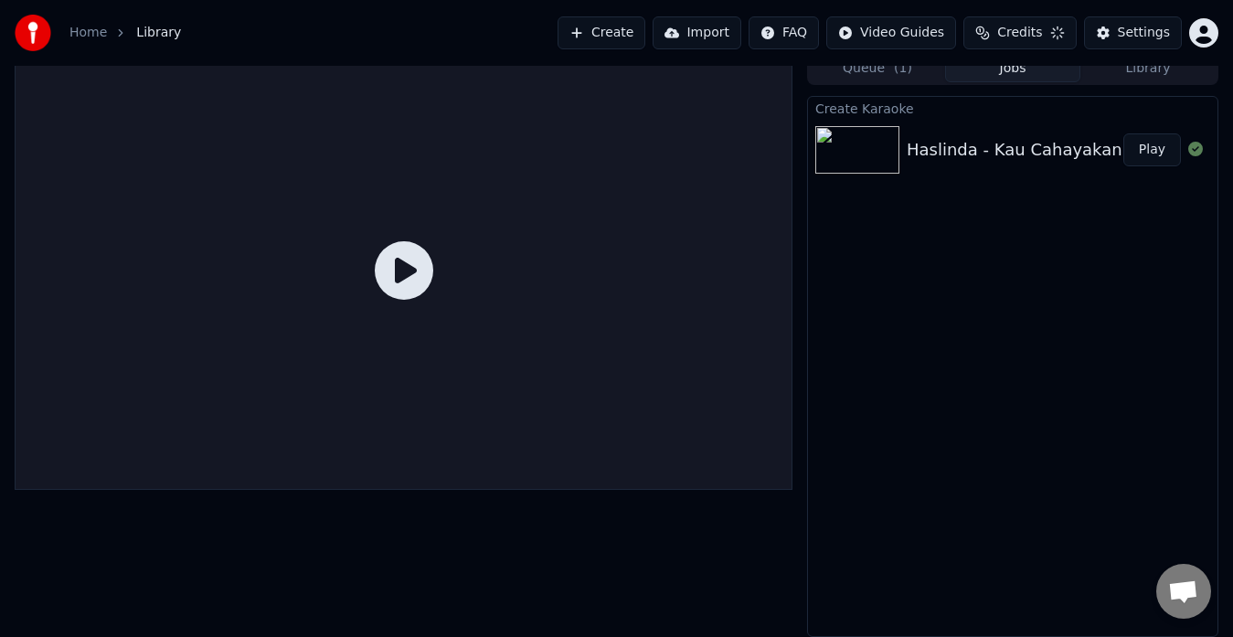
scroll to position [14, 0]
